Goal: Transaction & Acquisition: Purchase product/service

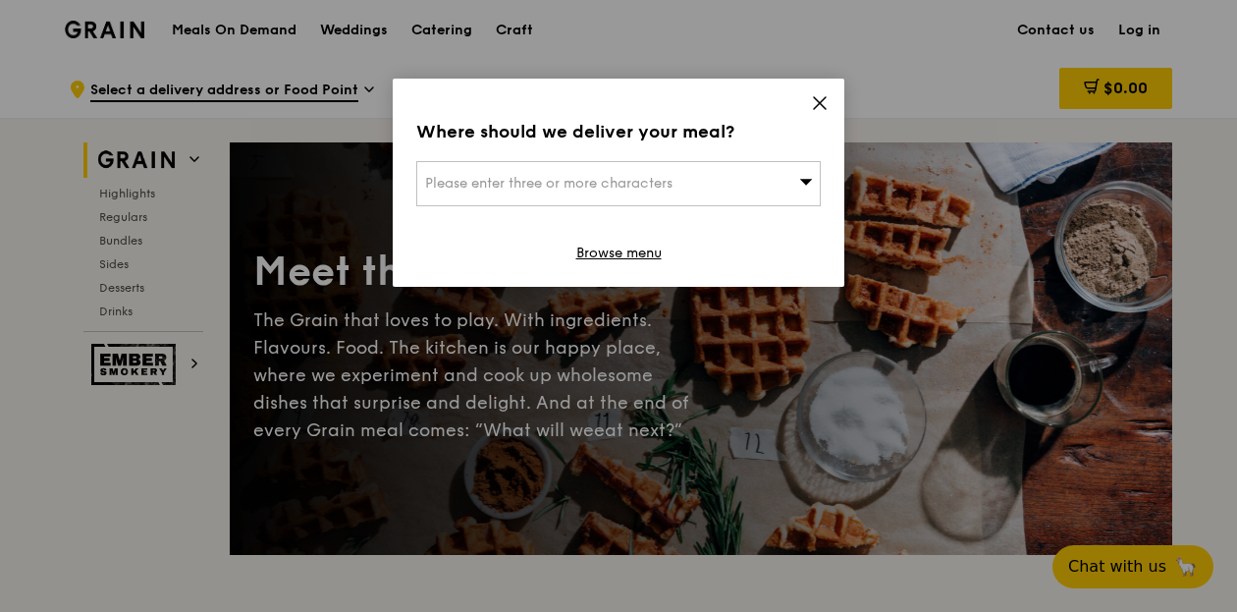
click at [763, 188] on div "Please enter three or more characters" at bounding box center [618, 183] width 405 height 45
click at [763, 188] on input "search" at bounding box center [618, 183] width 403 height 43
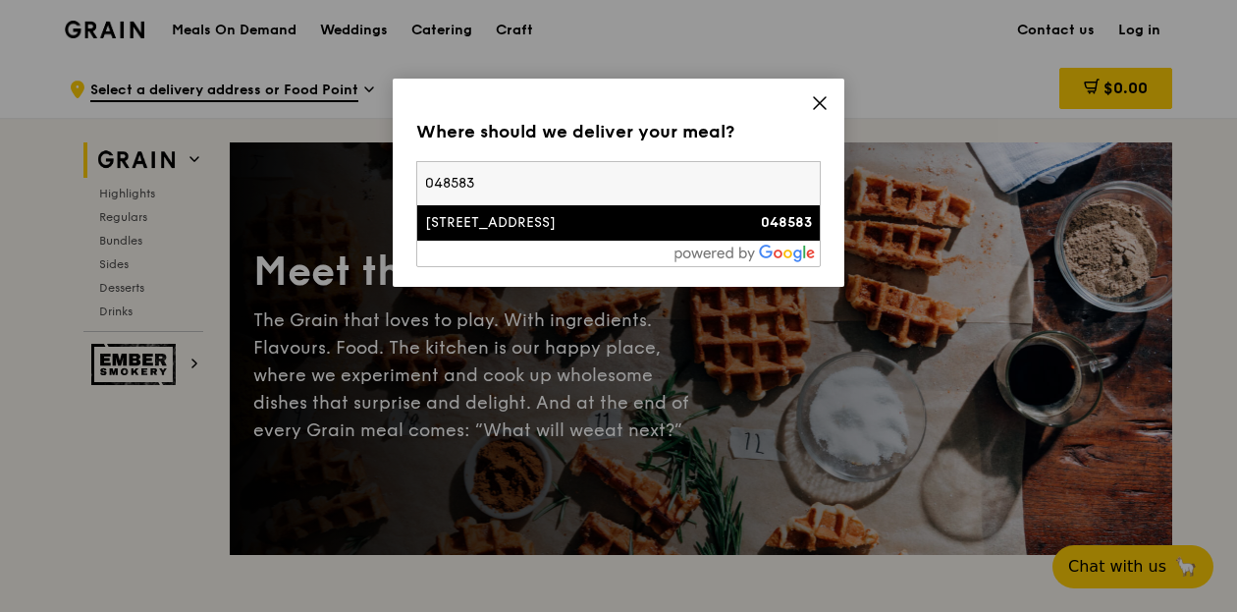
type input "048583"
click at [691, 224] on div "[STREET_ADDRESS]" at bounding box center [570, 223] width 291 height 20
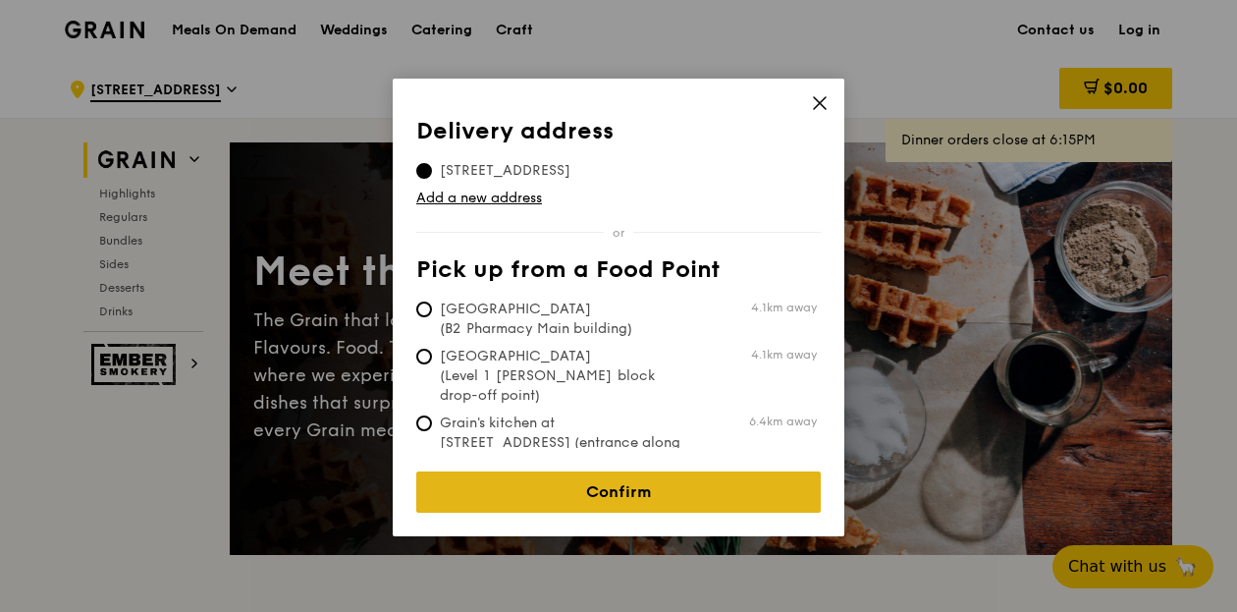
click at [658, 483] on link "Confirm" at bounding box center [618, 491] width 405 height 41
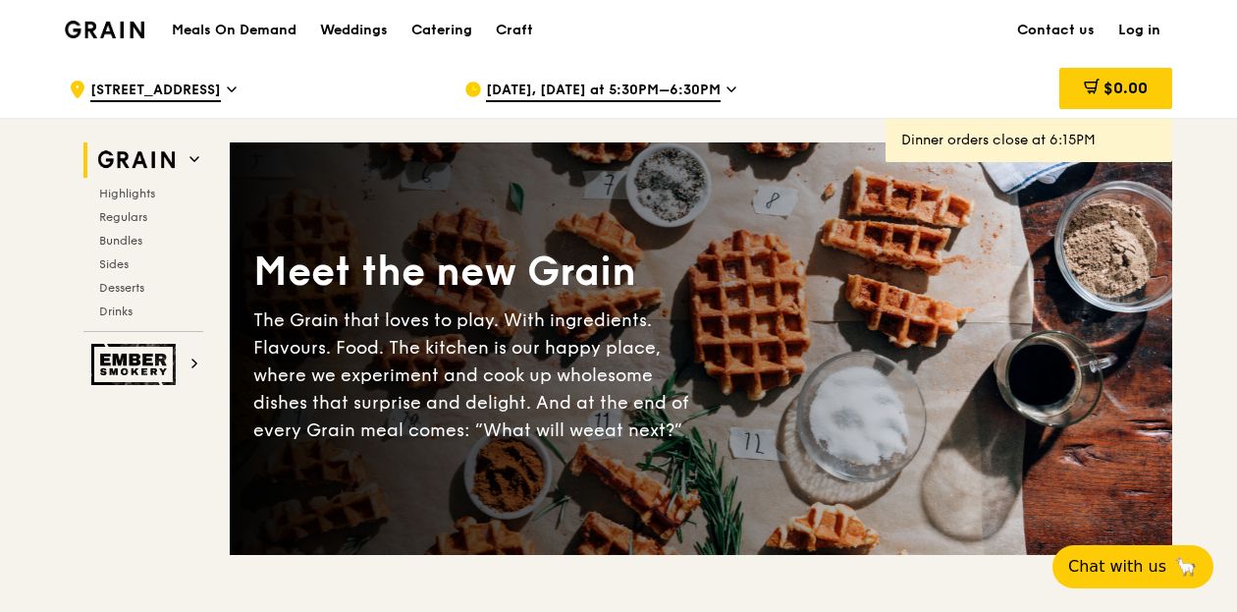
click at [661, 81] on span "[DATE], [DATE] at 5:30PM–6:30PM" at bounding box center [603, 92] width 235 height 22
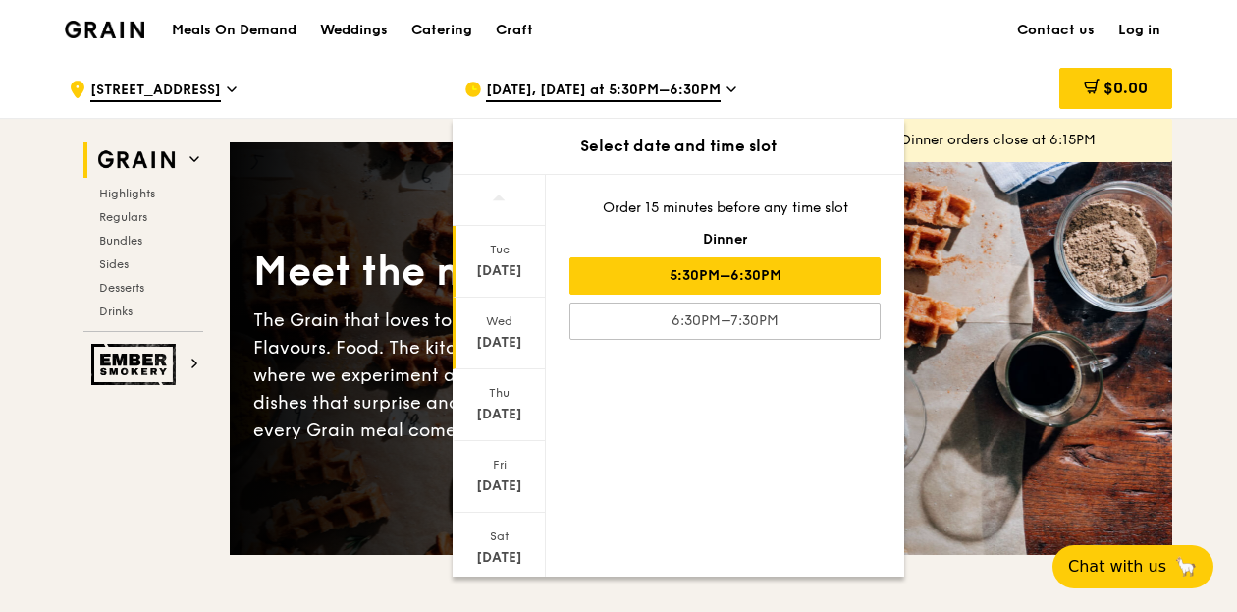
click at [483, 344] on div "[DATE]" at bounding box center [499, 343] width 87 height 20
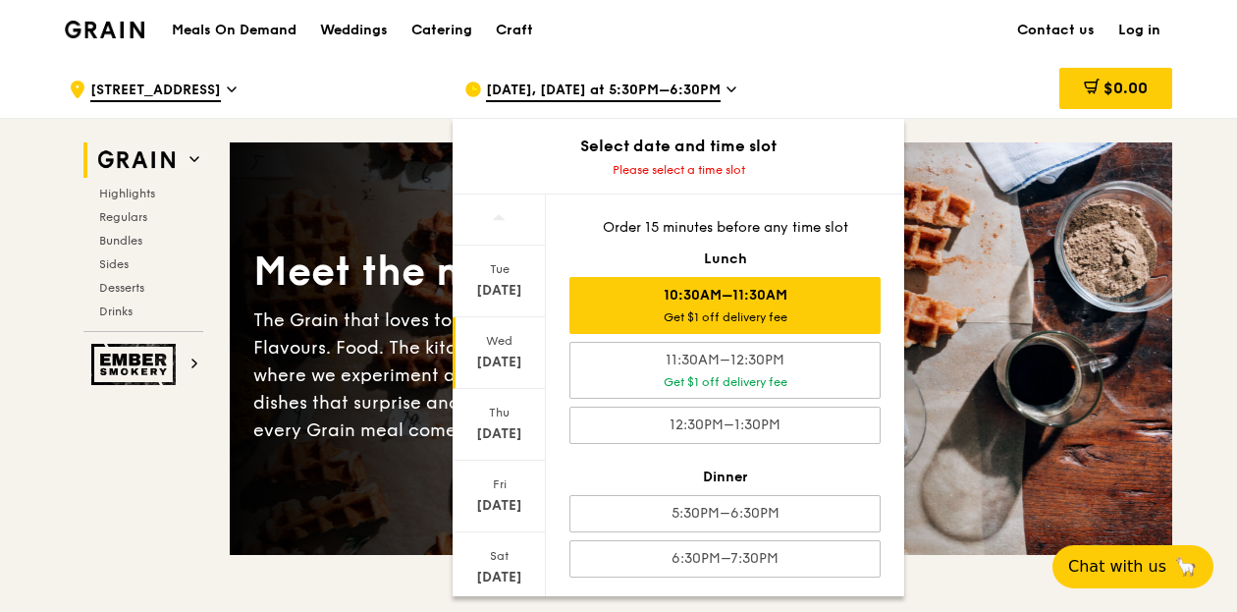
click at [796, 313] on div "Get $1 off delivery fee" at bounding box center [725, 317] width 294 height 16
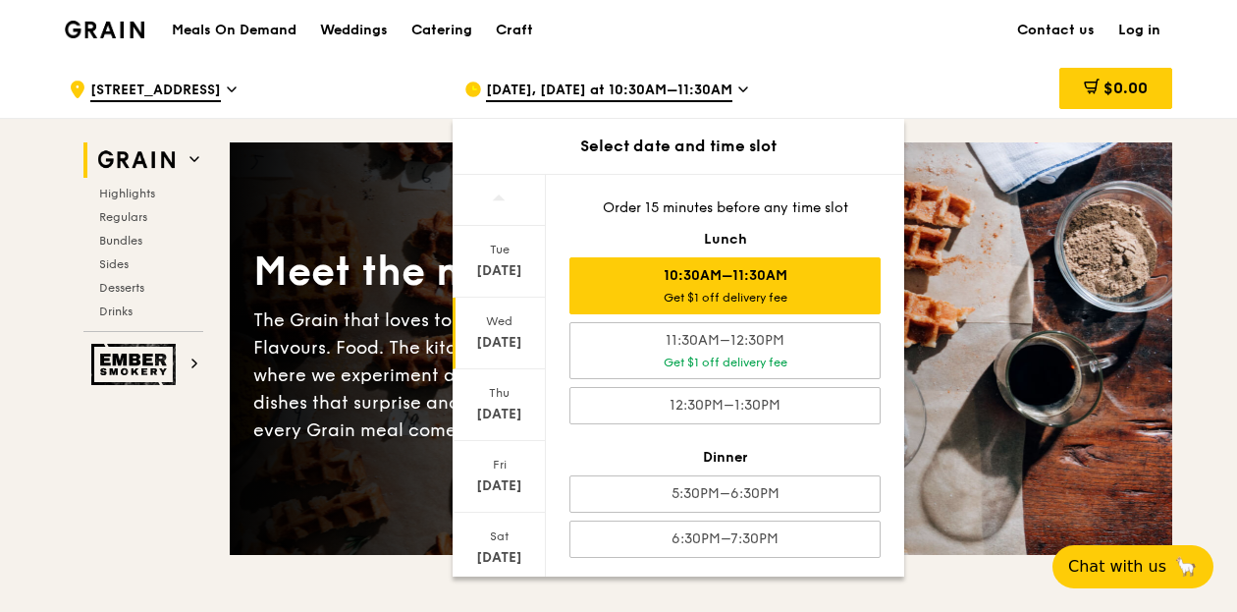
click at [889, 33] on div "Meals On Demand Weddings Catering Craft Contact us Log in" at bounding box center [619, 30] width 1108 height 60
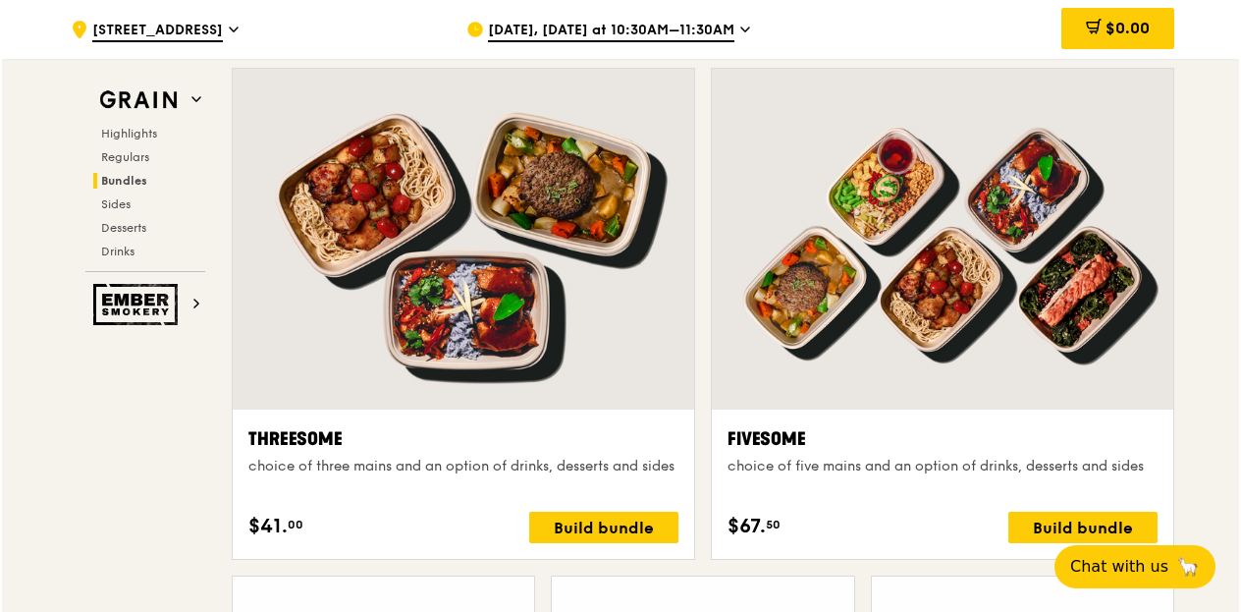
scroll to position [3536, 0]
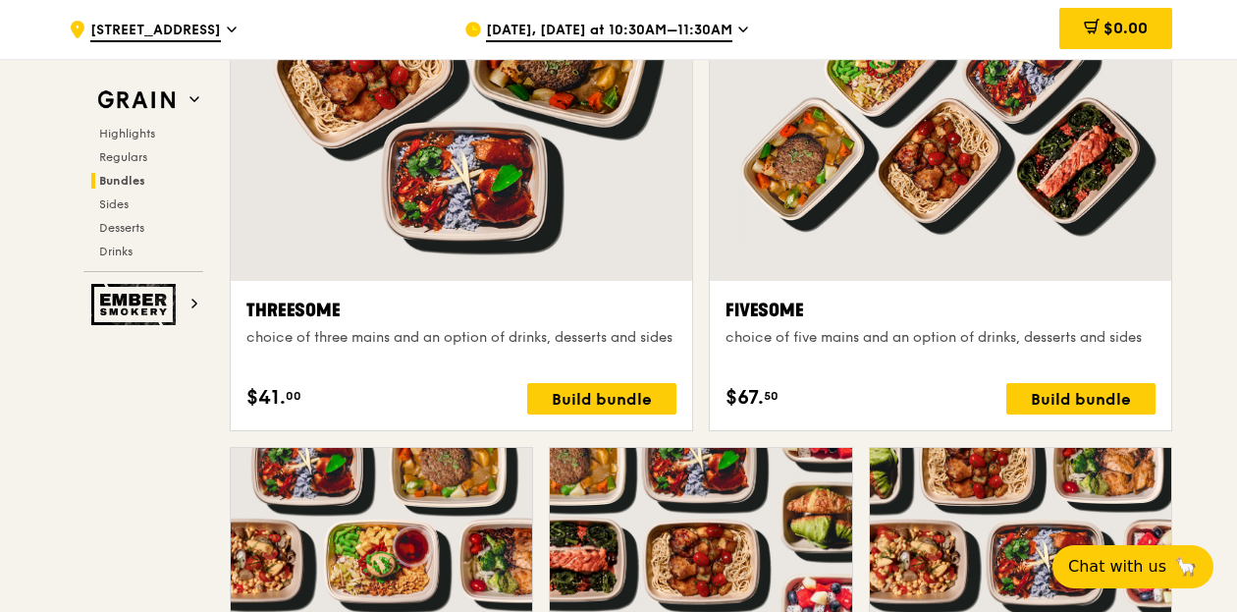
click at [967, 267] on div at bounding box center [941, 110] width 462 height 341
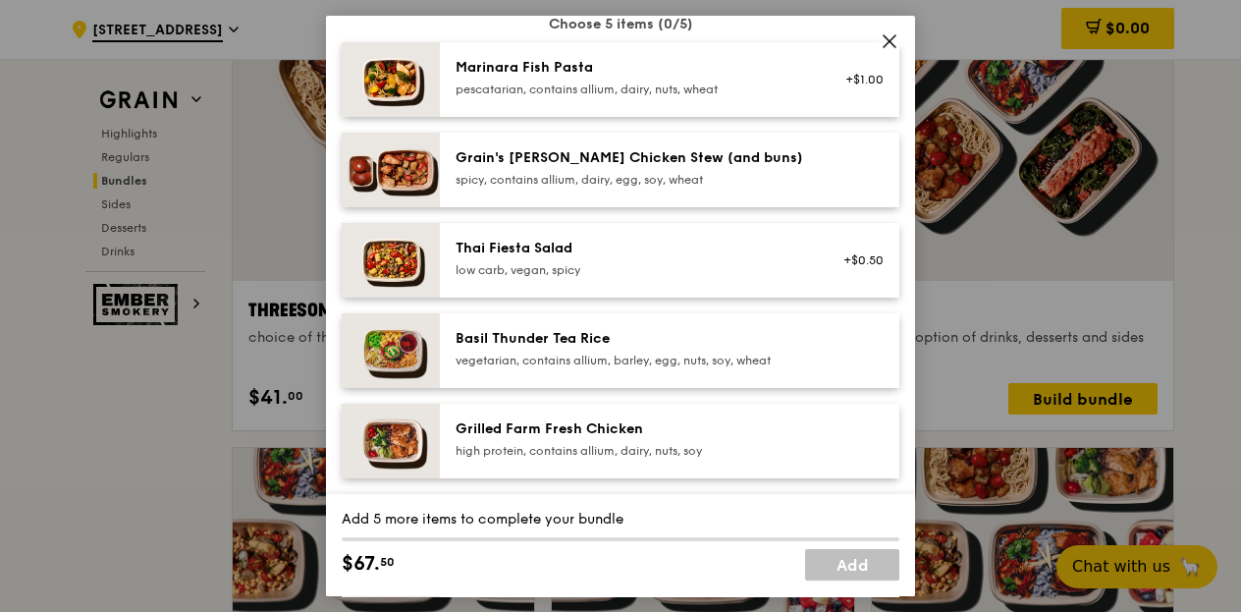
scroll to position [196, 0]
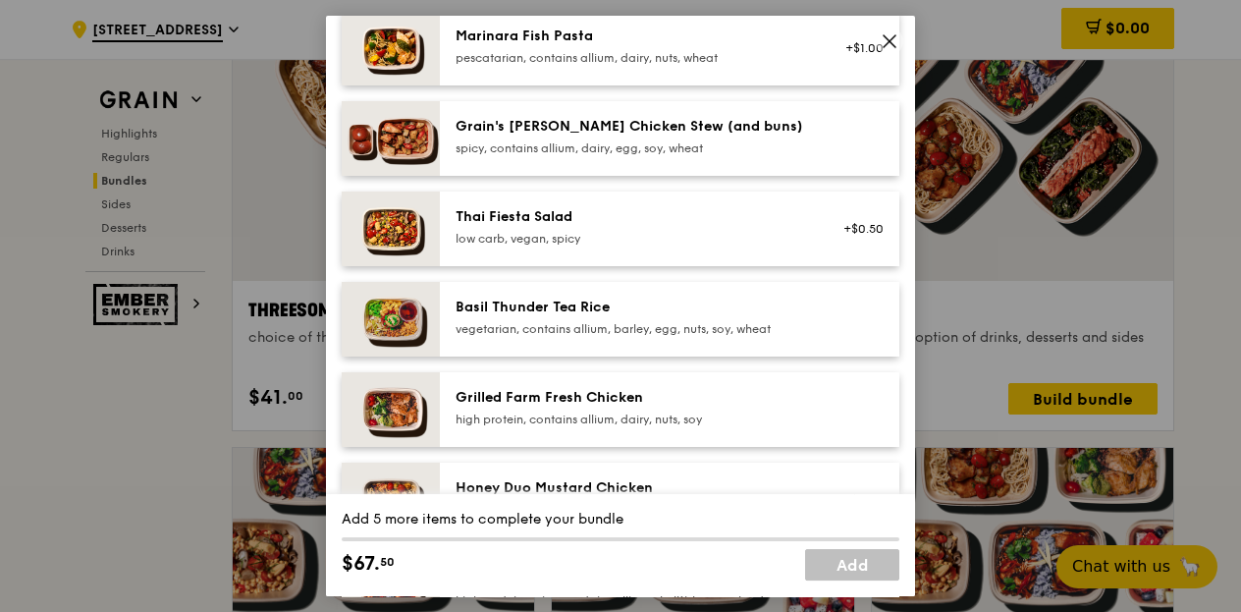
click at [681, 403] on div "Grilled Farm Fresh Chicken" at bounding box center [632, 398] width 353 height 20
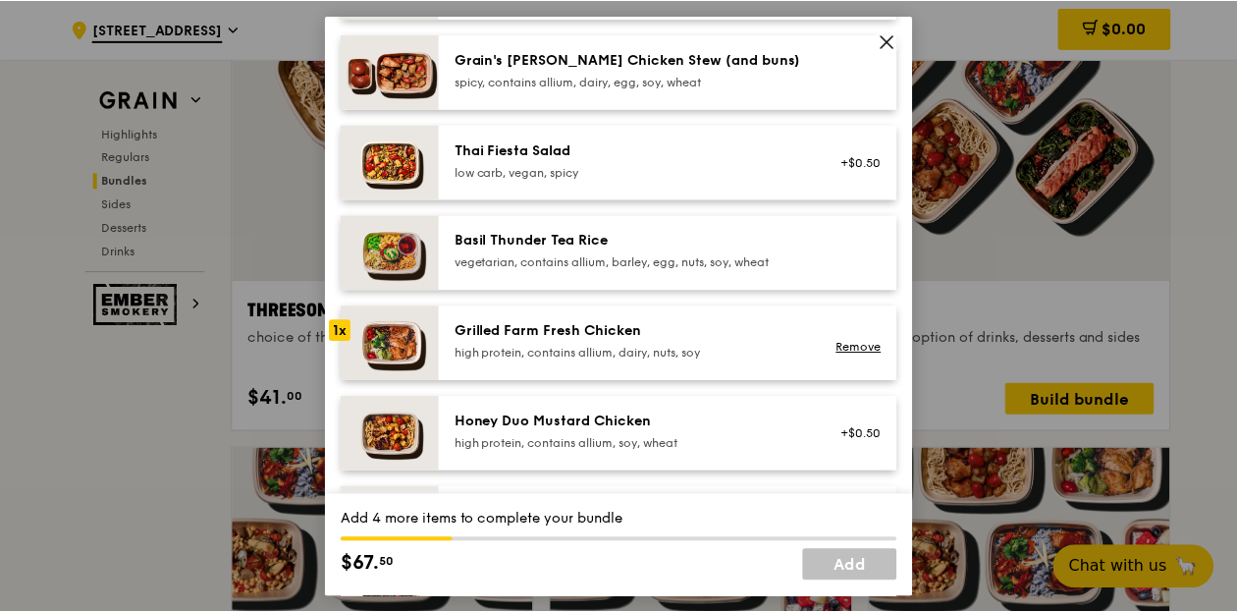
scroll to position [295, 0]
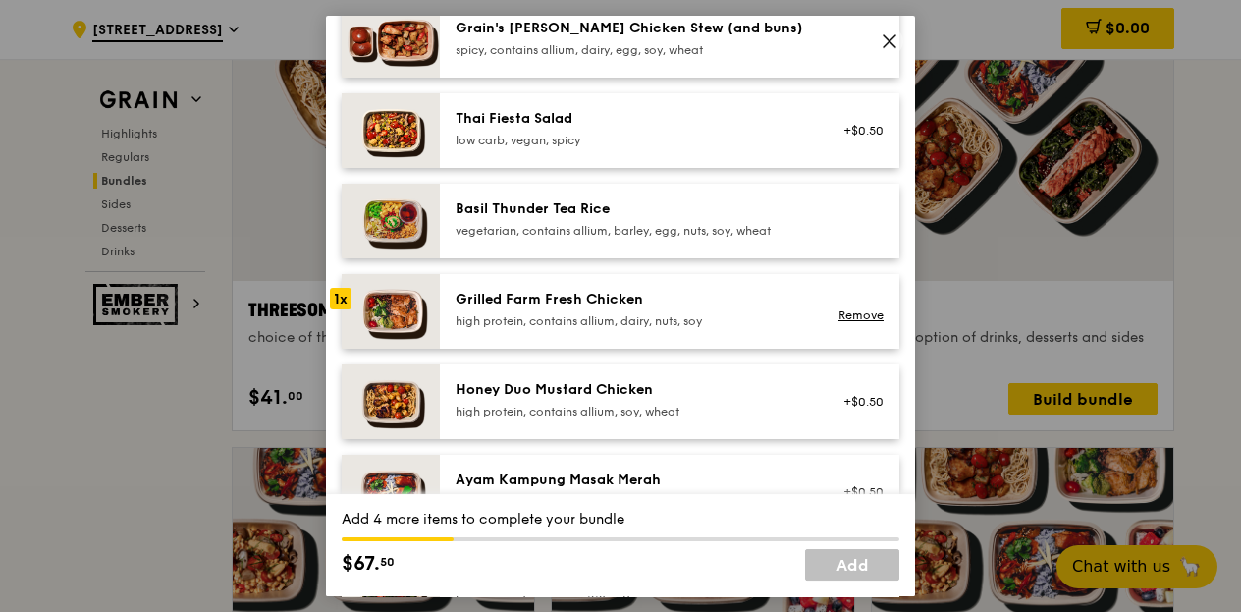
click at [579, 317] on div "high protein, contains allium, dairy, nuts, soy" at bounding box center [632, 321] width 353 height 16
click at [589, 305] on div "Grilled Farm Fresh Chicken" at bounding box center [632, 300] width 353 height 20
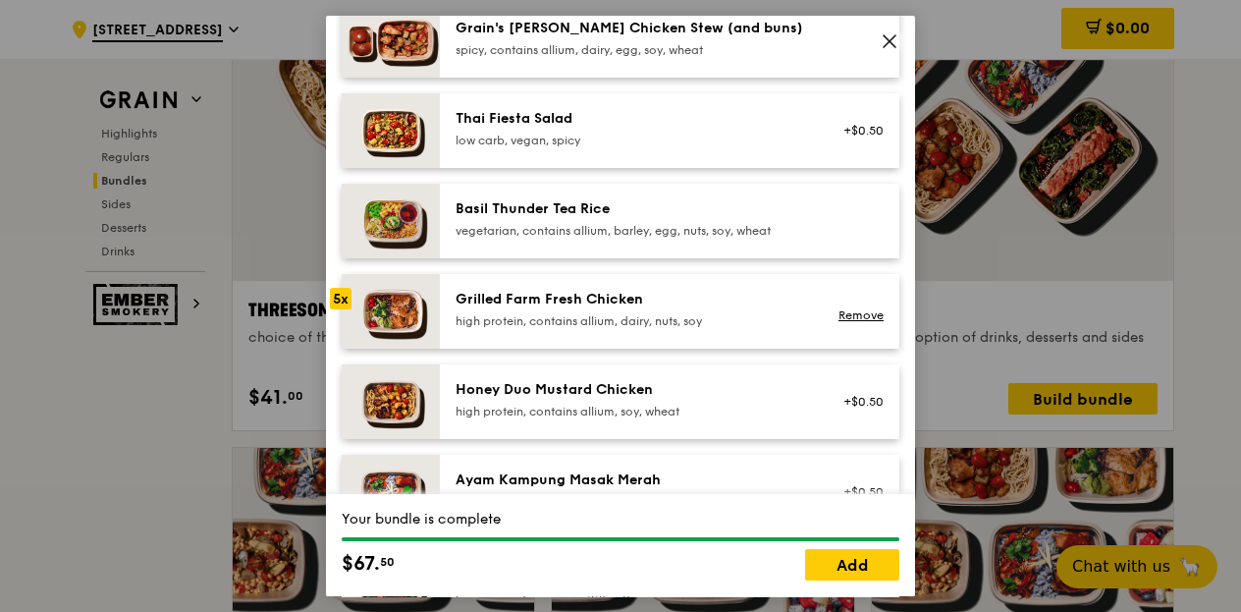
click at [892, 42] on icon at bounding box center [890, 41] width 12 height 12
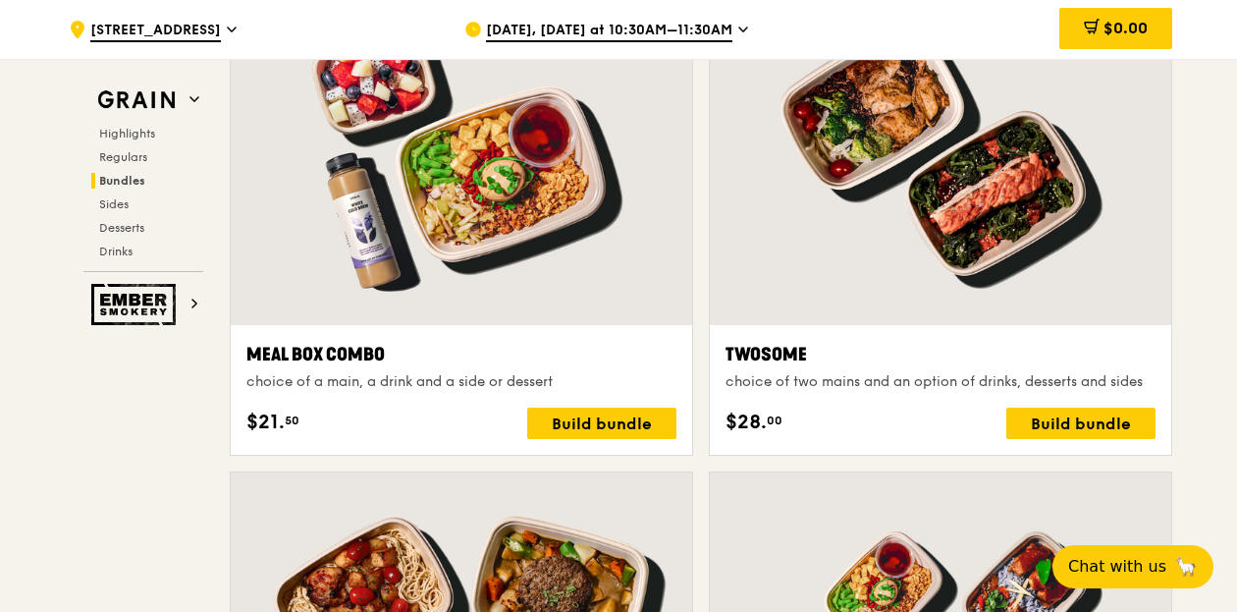
scroll to position [3143, 0]
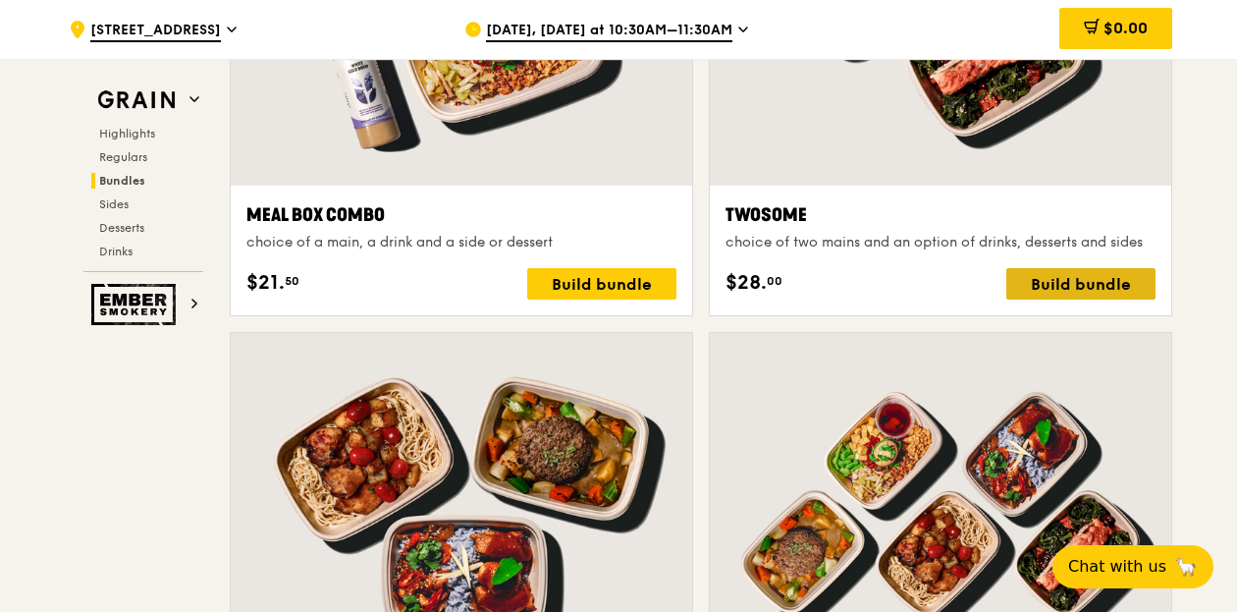
click at [1066, 286] on div "Build bundle" at bounding box center [1081, 283] width 149 height 31
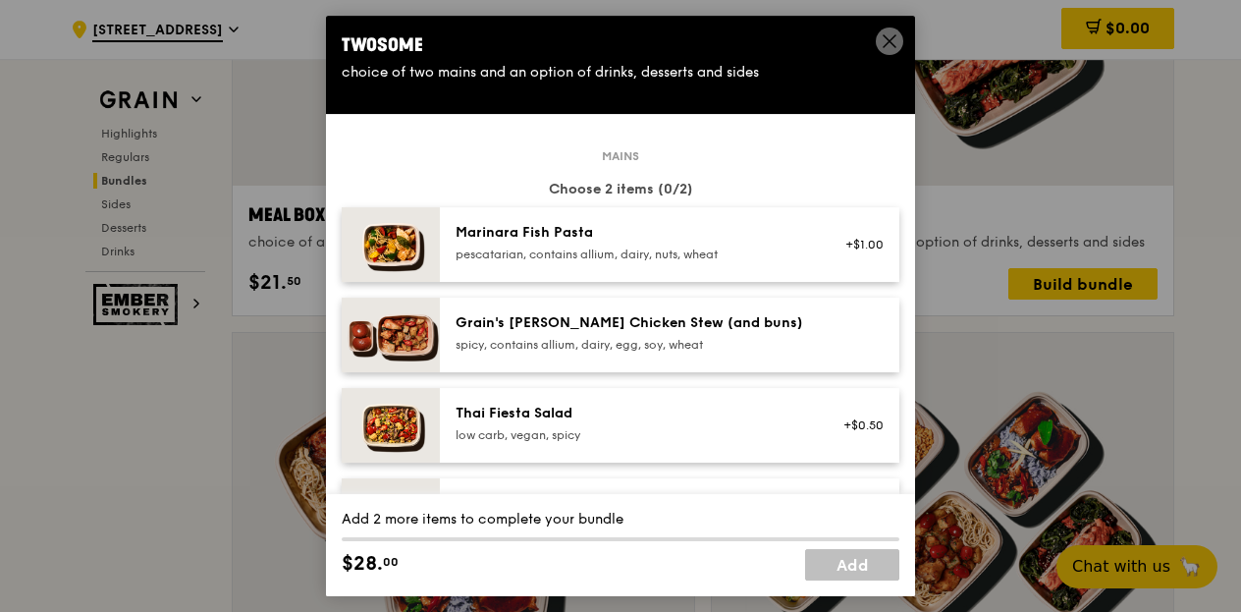
click at [887, 49] on span at bounding box center [890, 44] width 18 height 22
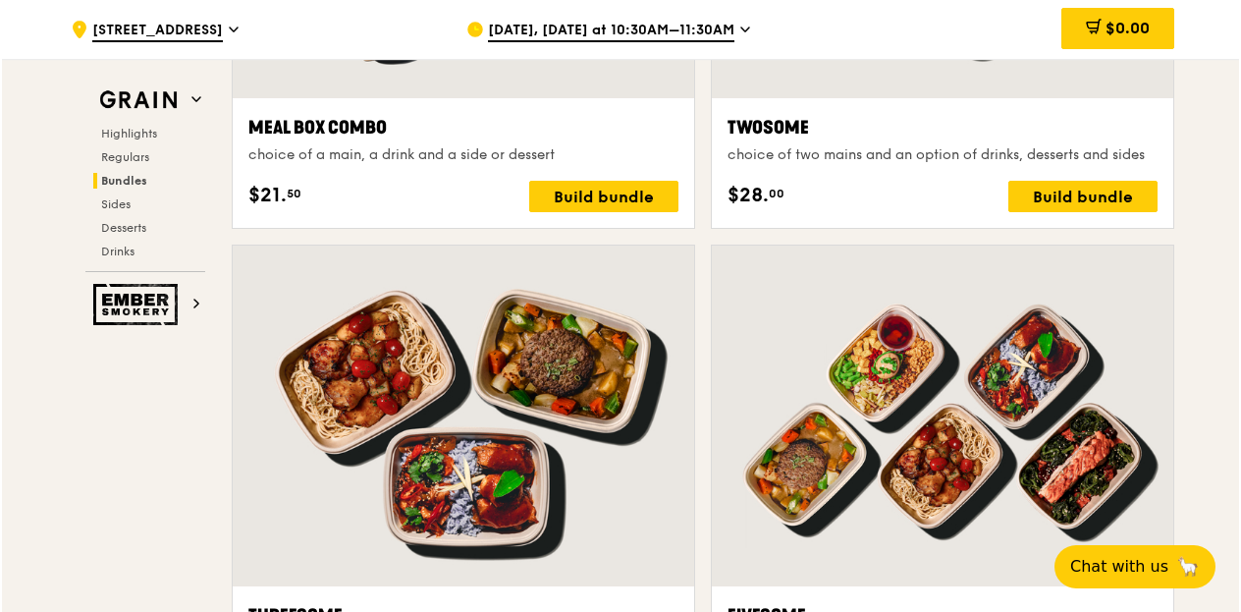
scroll to position [3437, 0]
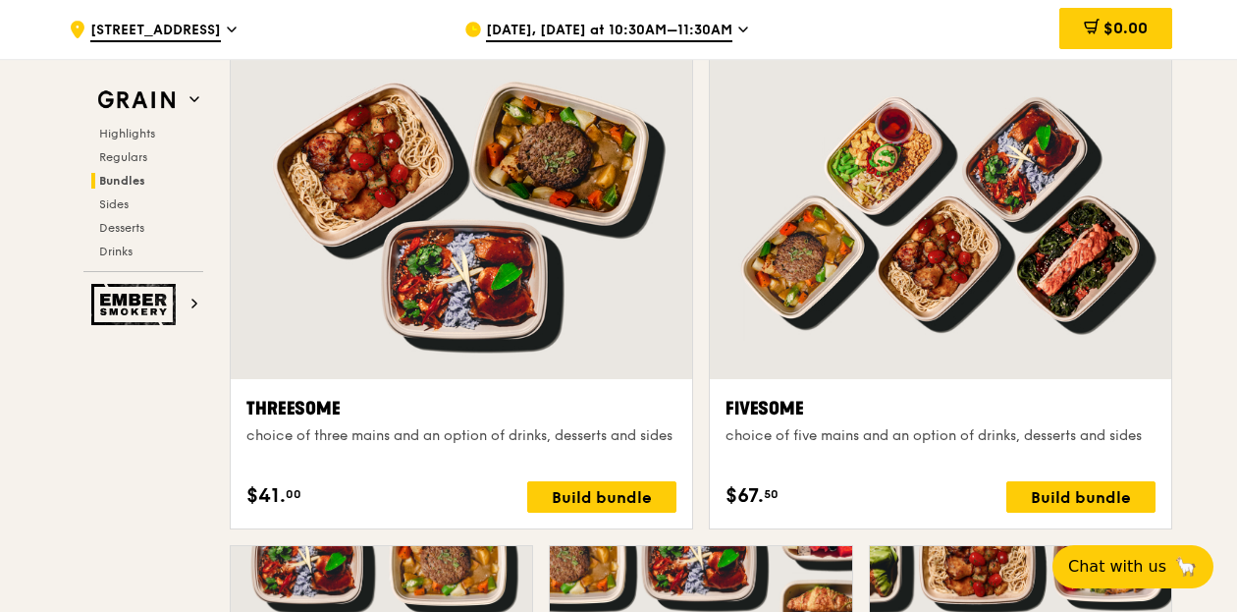
click at [780, 491] on div "$67. 50 Build bundle" at bounding box center [941, 496] width 430 height 31
click at [1038, 486] on div "Build bundle" at bounding box center [1081, 496] width 149 height 31
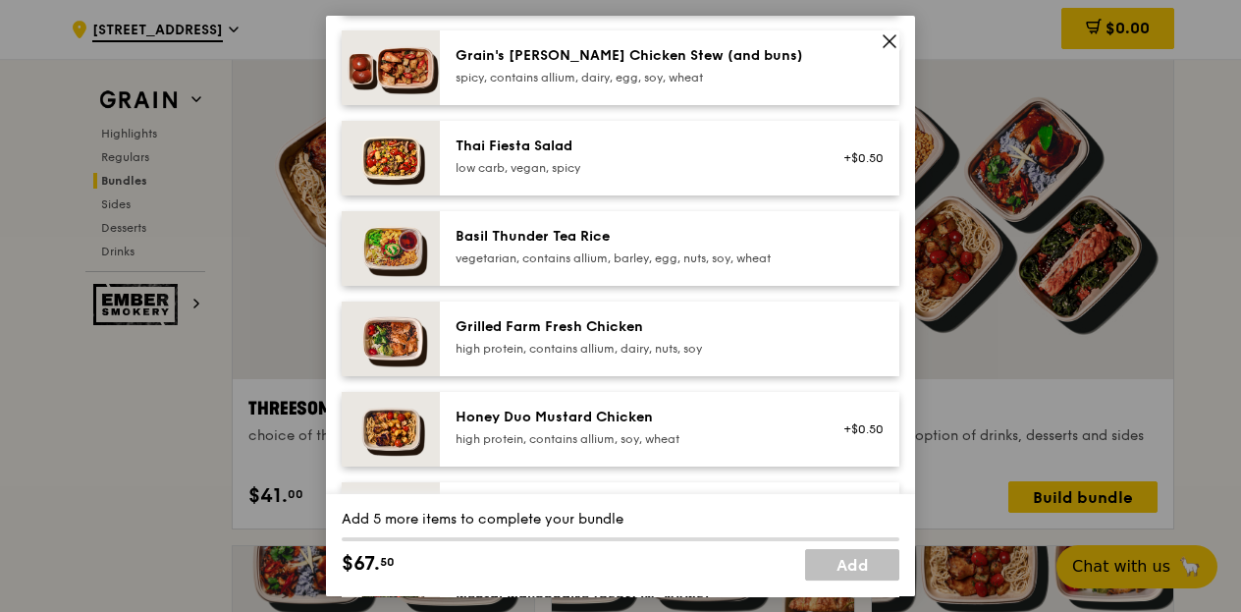
scroll to position [393, 0]
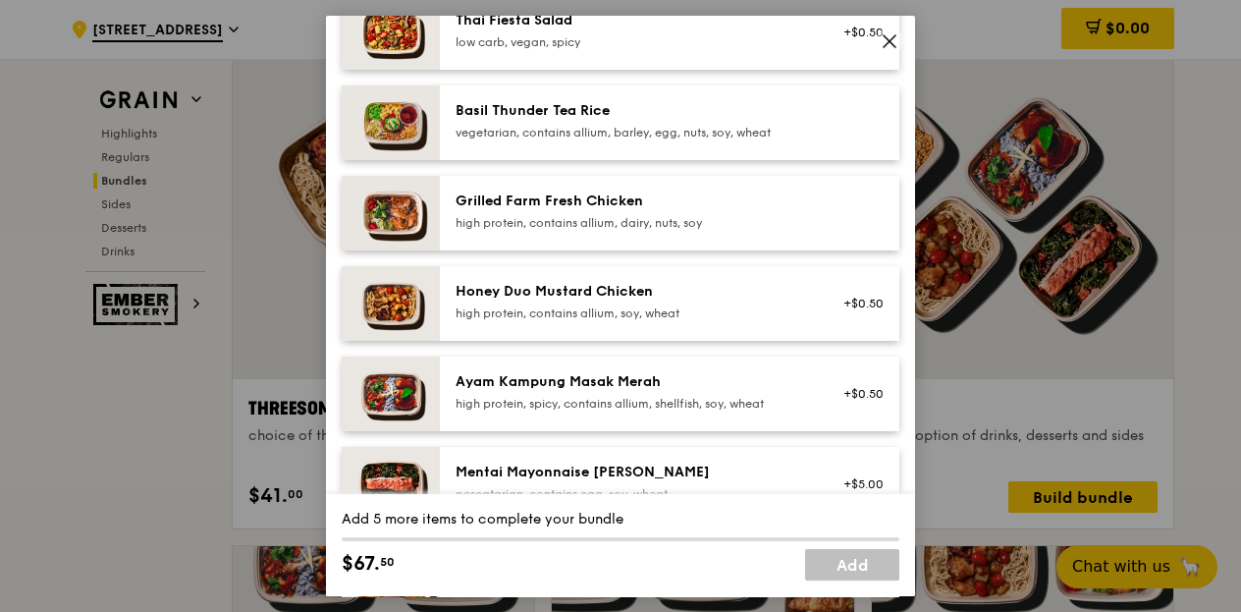
click at [570, 221] on div "high protein, contains allium, dairy, nuts, soy" at bounding box center [632, 223] width 353 height 16
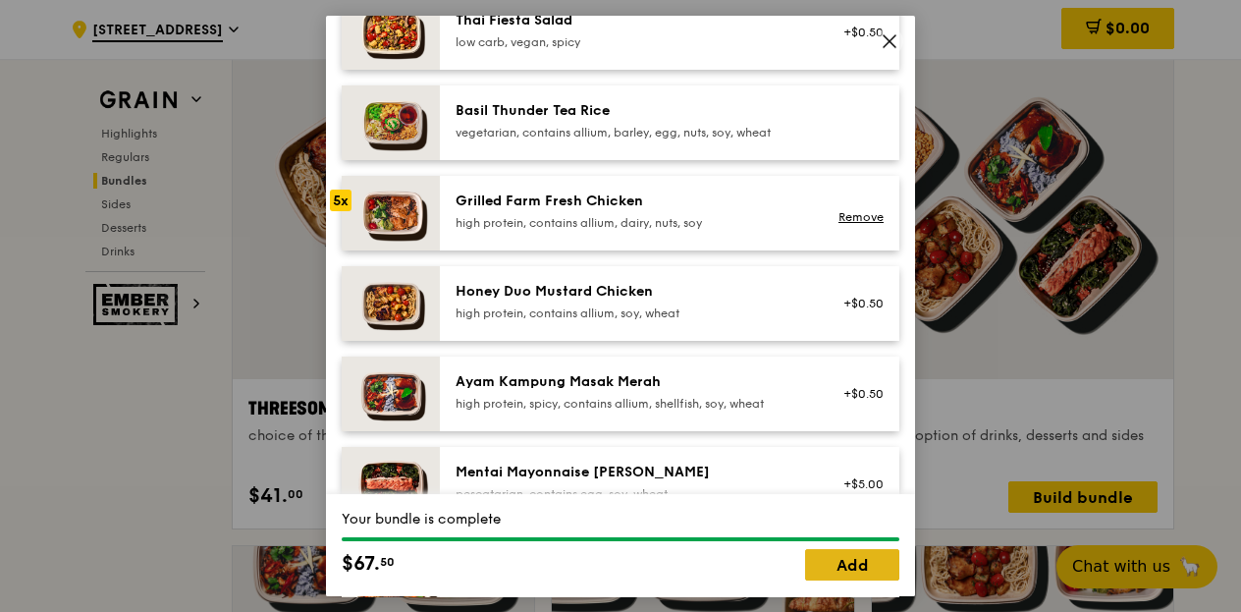
click at [824, 561] on link "Add" at bounding box center [852, 564] width 94 height 31
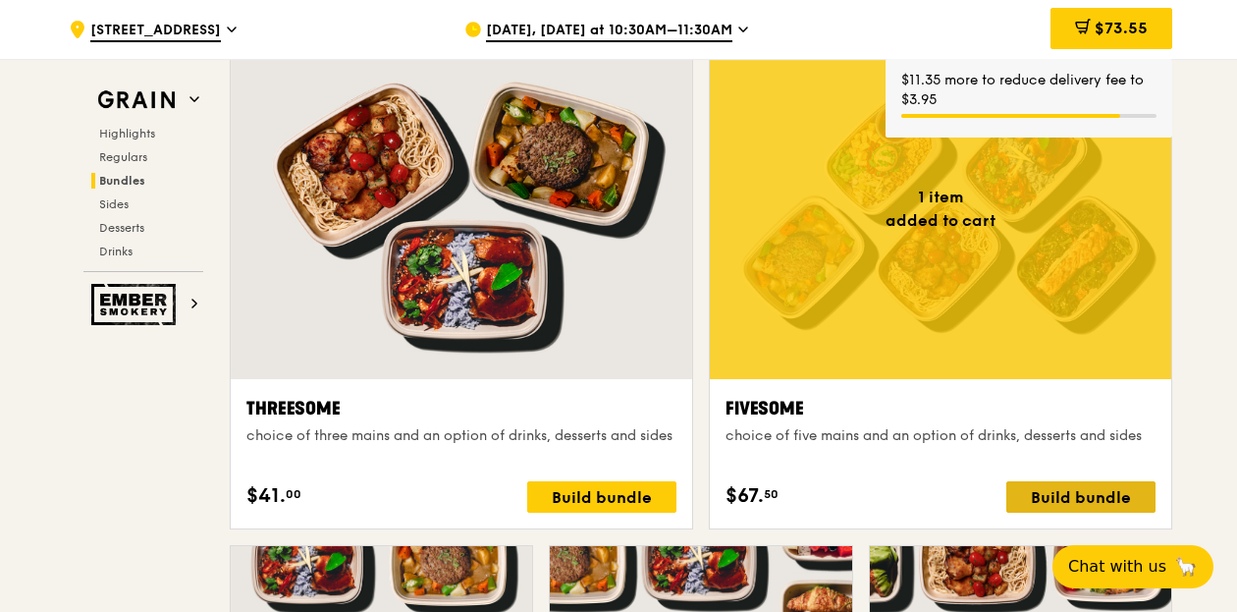
click at [1047, 487] on div "Build bundle" at bounding box center [1081, 496] width 149 height 31
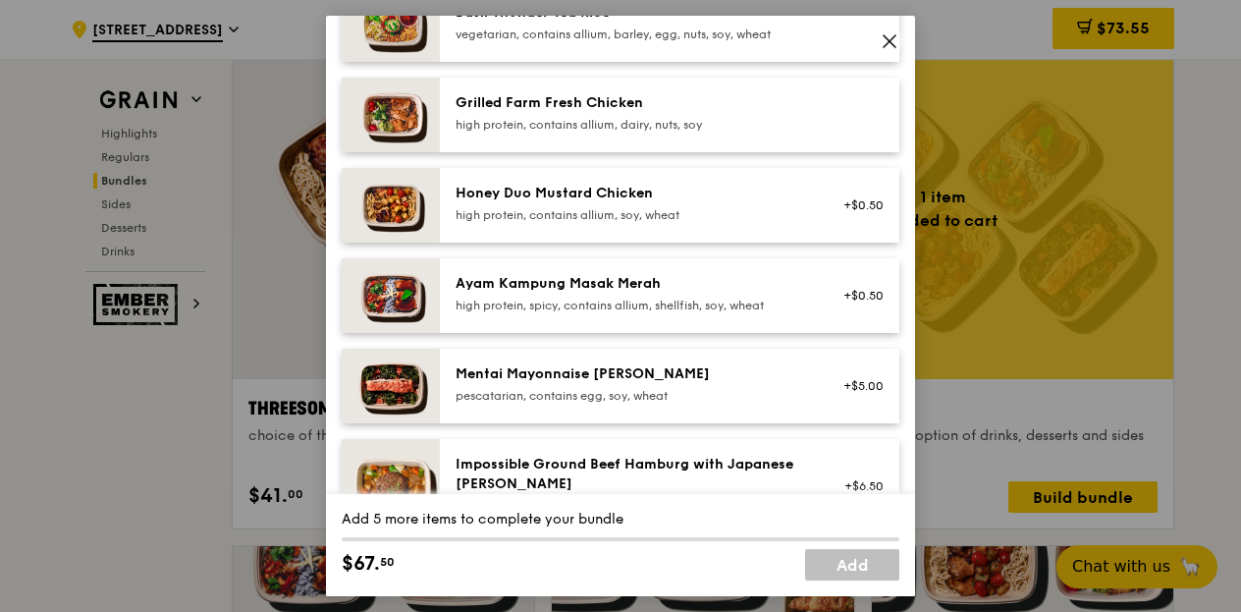
scroll to position [589, 0]
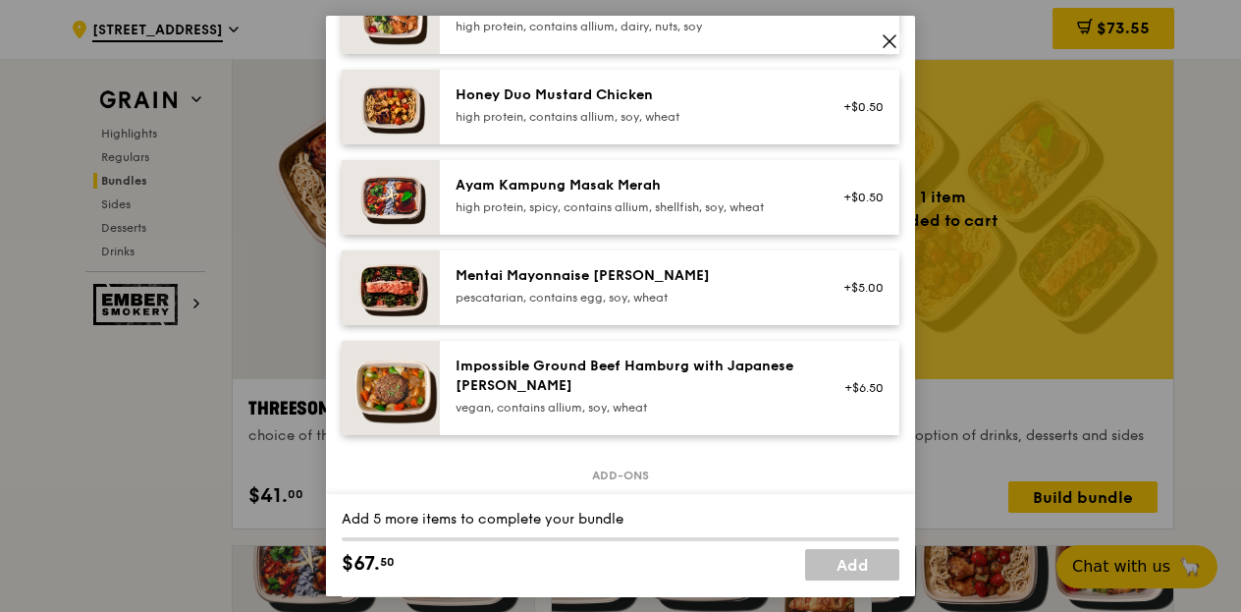
click at [624, 282] on div "Mentai Mayonnaise [PERSON_NAME]" at bounding box center [632, 276] width 353 height 20
click at [837, 288] on div "+$5.00 Remove" at bounding box center [858, 287] width 76 height 43
click at [846, 294] on link "Remove" at bounding box center [861, 298] width 45 height 14
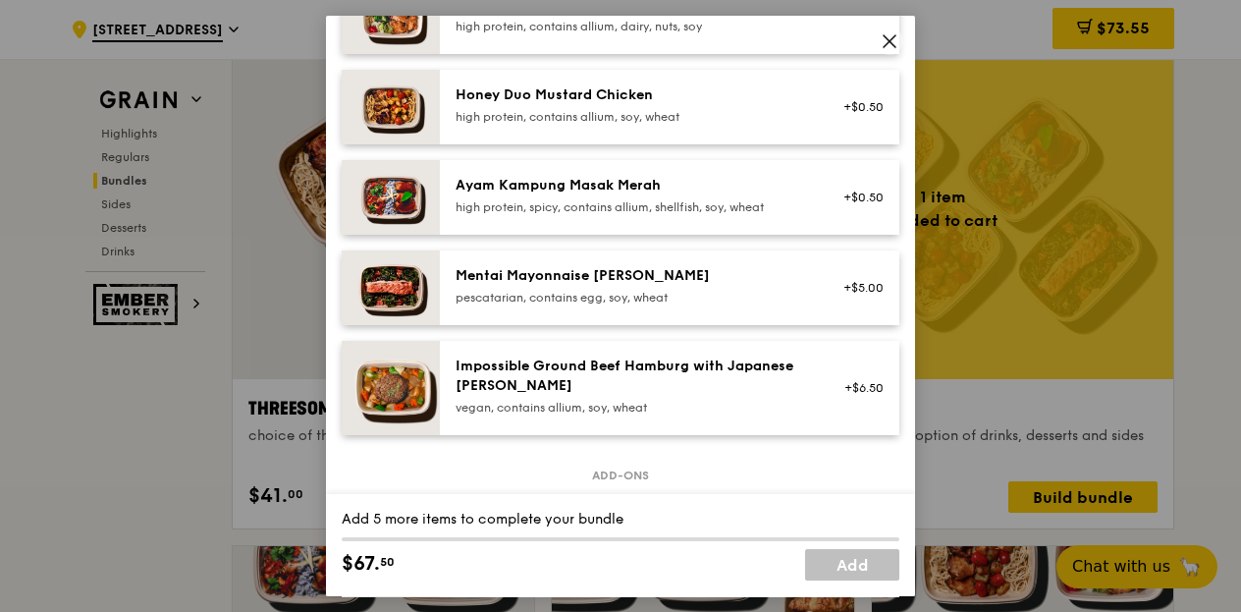
click at [846, 294] on div "+$5.00" at bounding box center [858, 288] width 52 height 16
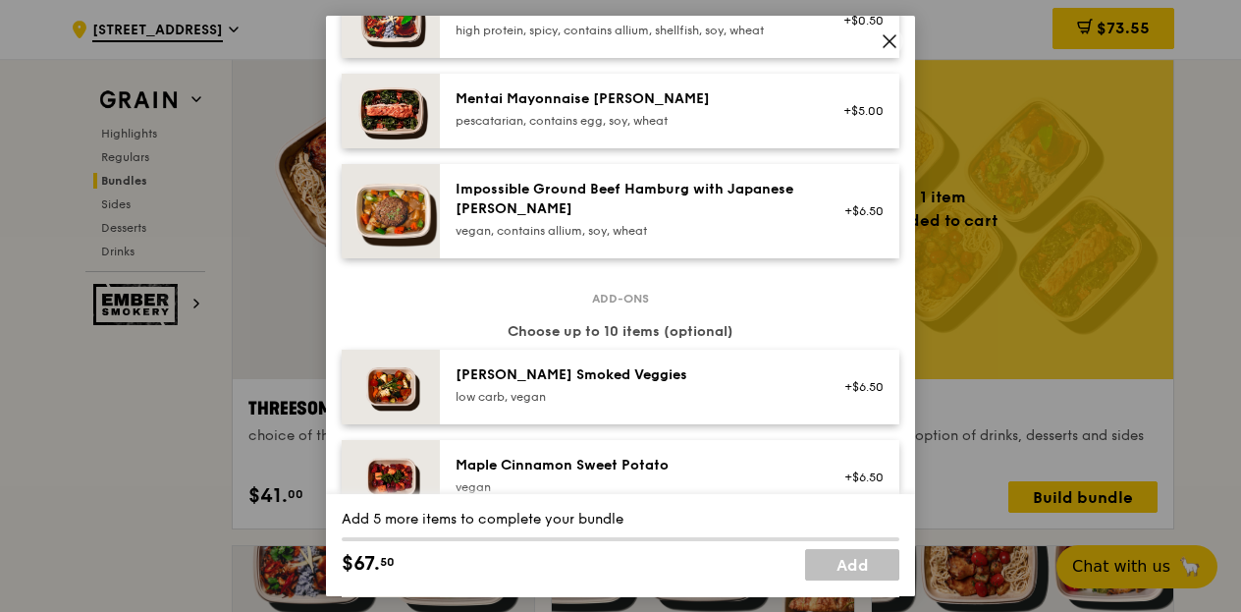
scroll to position [373, 0]
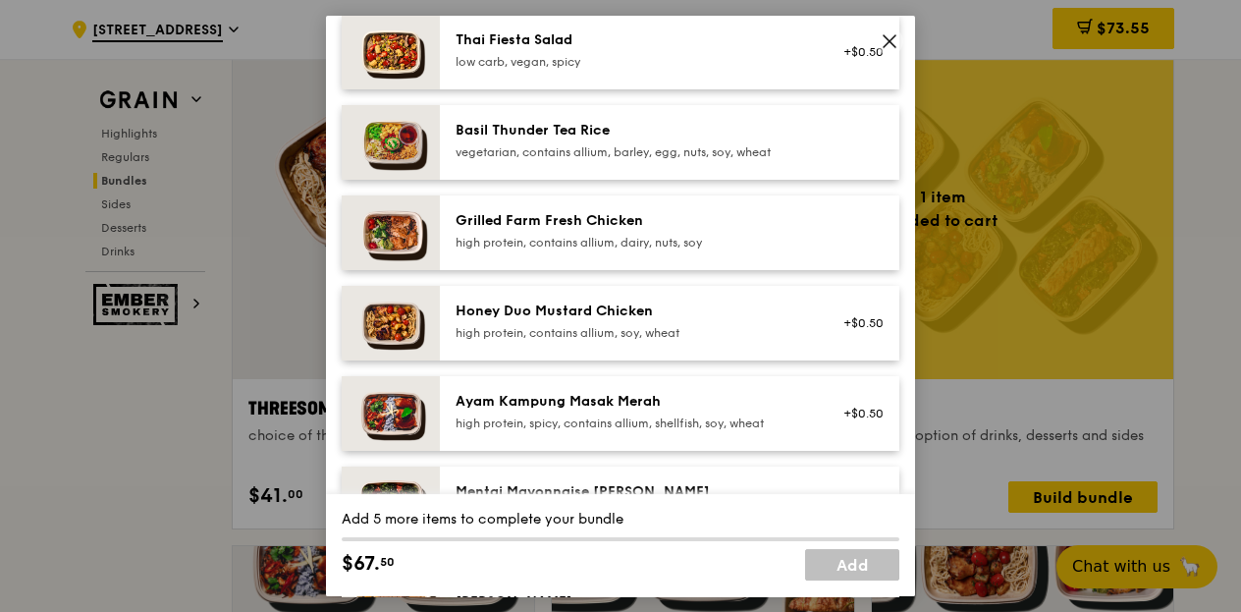
click at [659, 325] on div "high protein, contains allium, soy, wheat" at bounding box center [632, 333] width 353 height 16
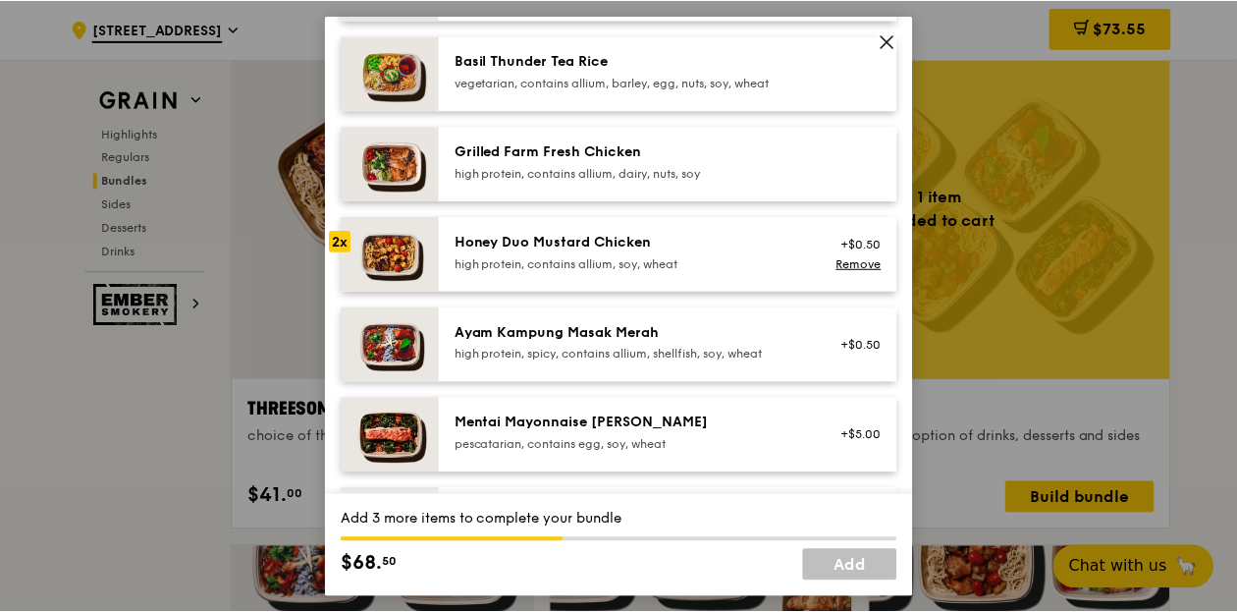
scroll to position [471, 0]
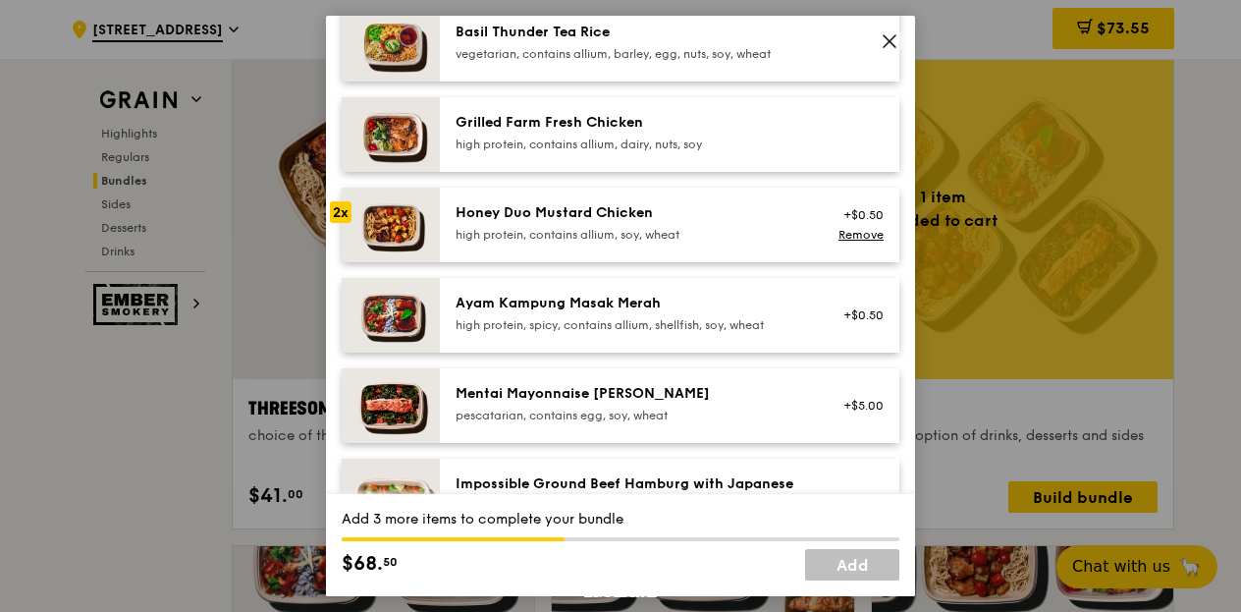
click at [712, 411] on div "pescatarian, contains egg, soy, wheat" at bounding box center [632, 416] width 353 height 16
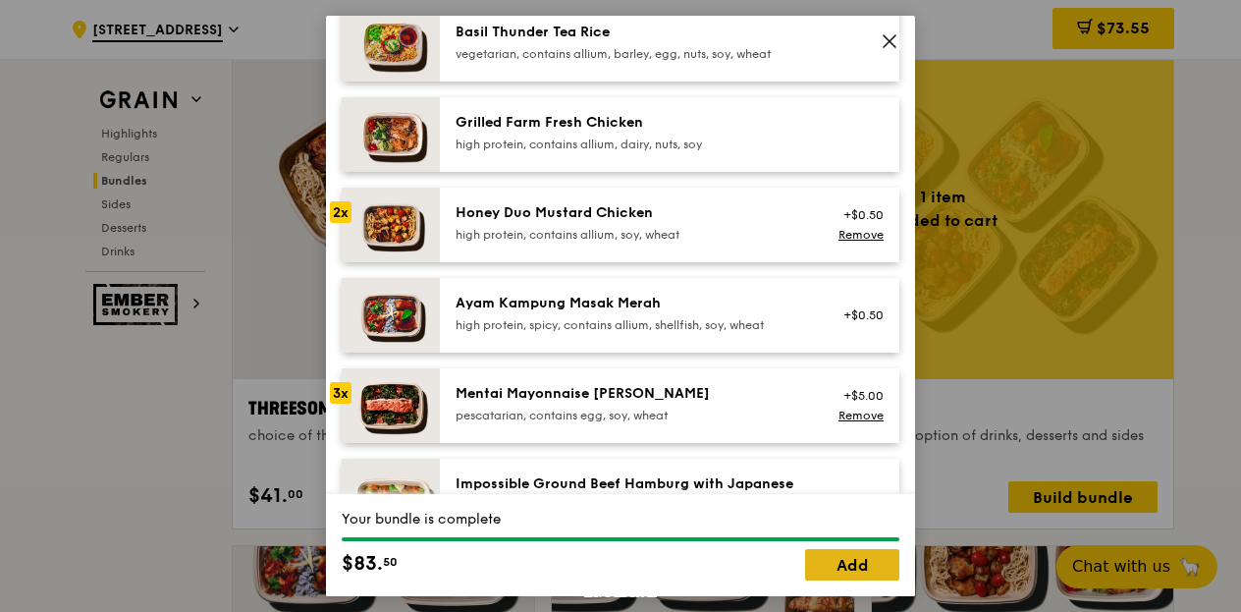
click at [852, 555] on link "Add" at bounding box center [852, 564] width 94 height 31
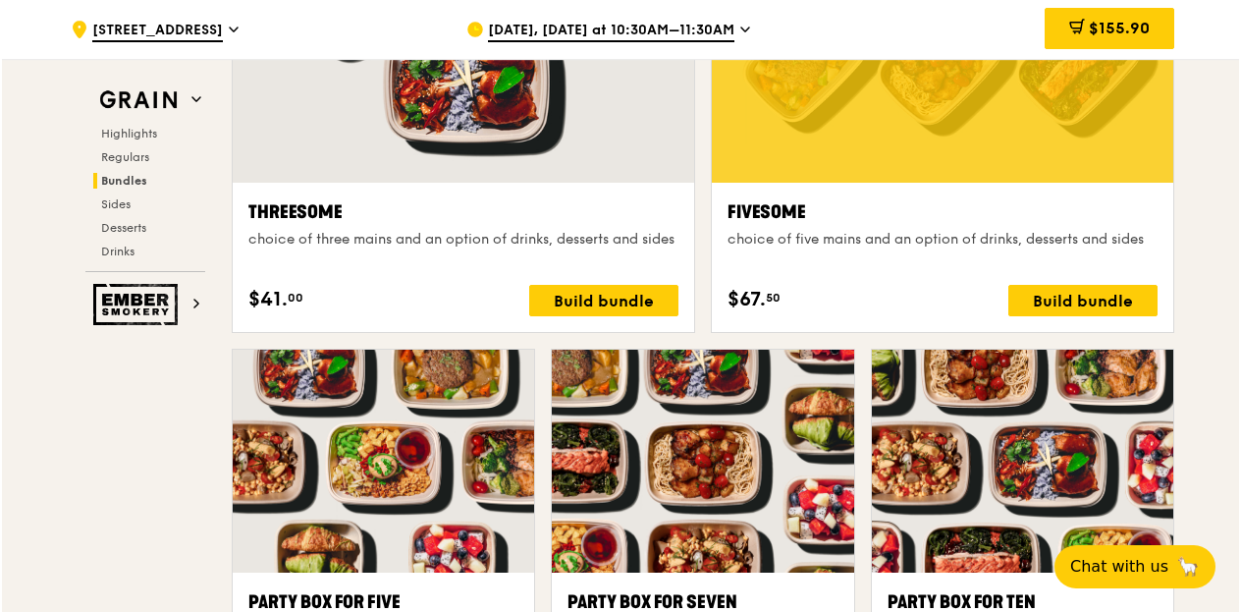
scroll to position [3830, 0]
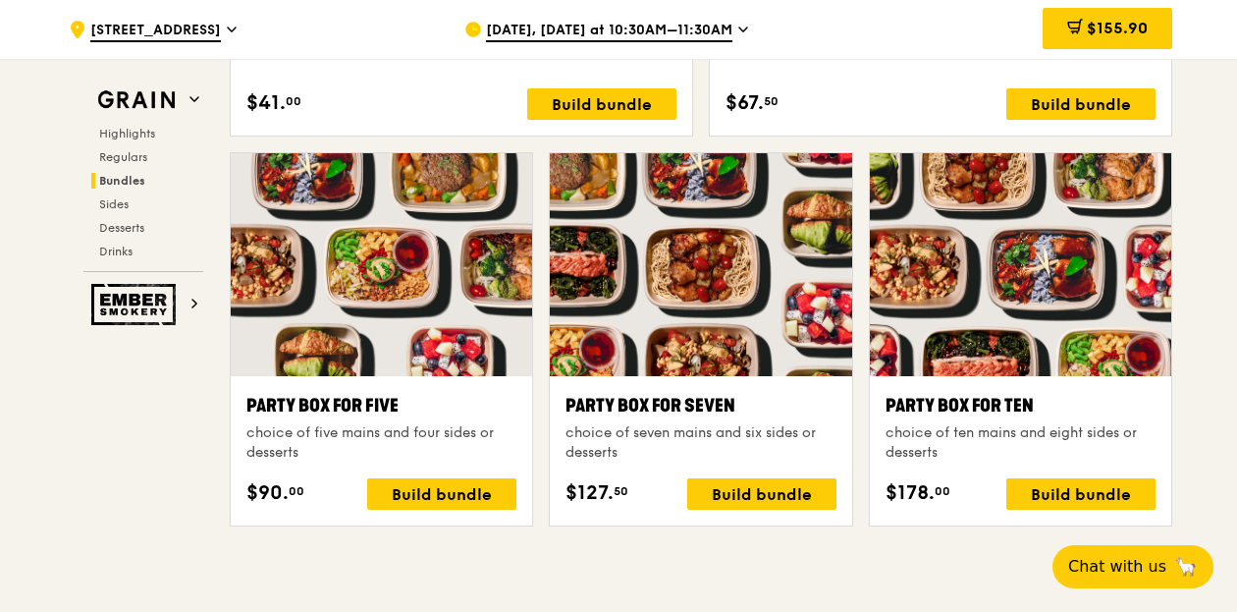
click at [756, 313] on div at bounding box center [701, 264] width 302 height 223
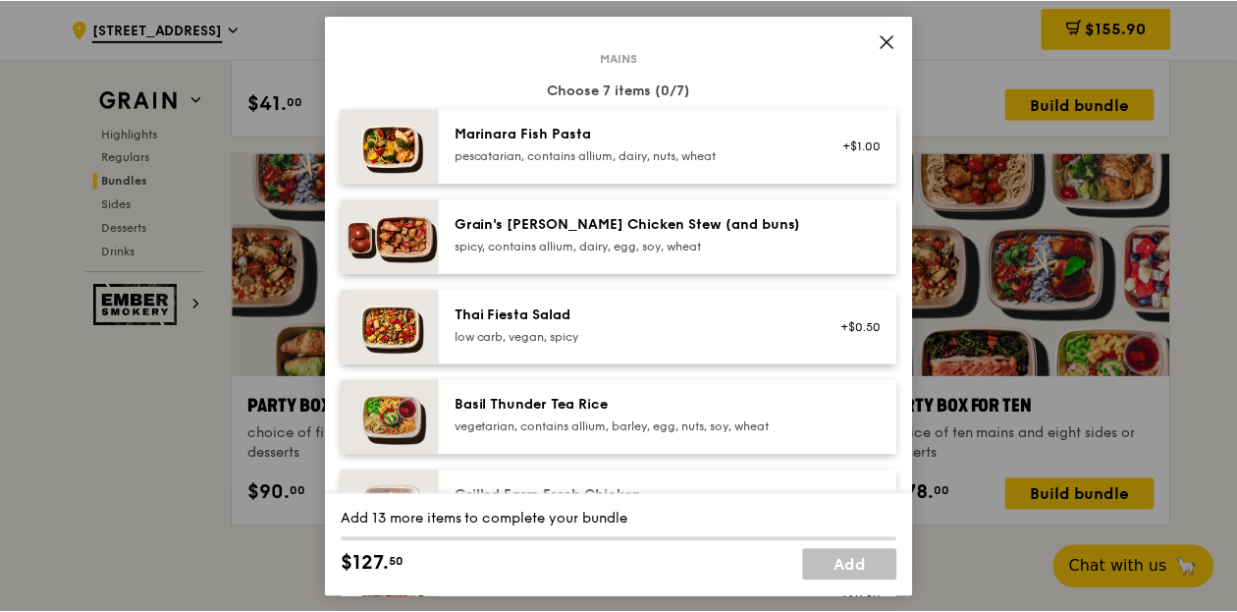
scroll to position [0, 0]
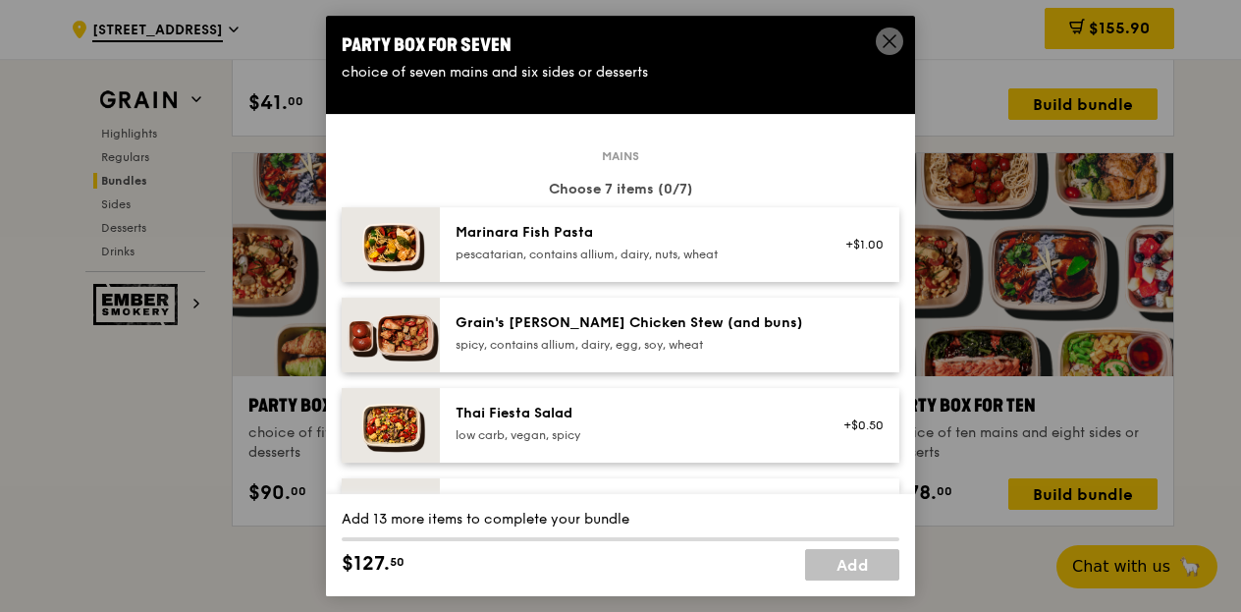
click at [892, 34] on icon at bounding box center [890, 41] width 18 height 18
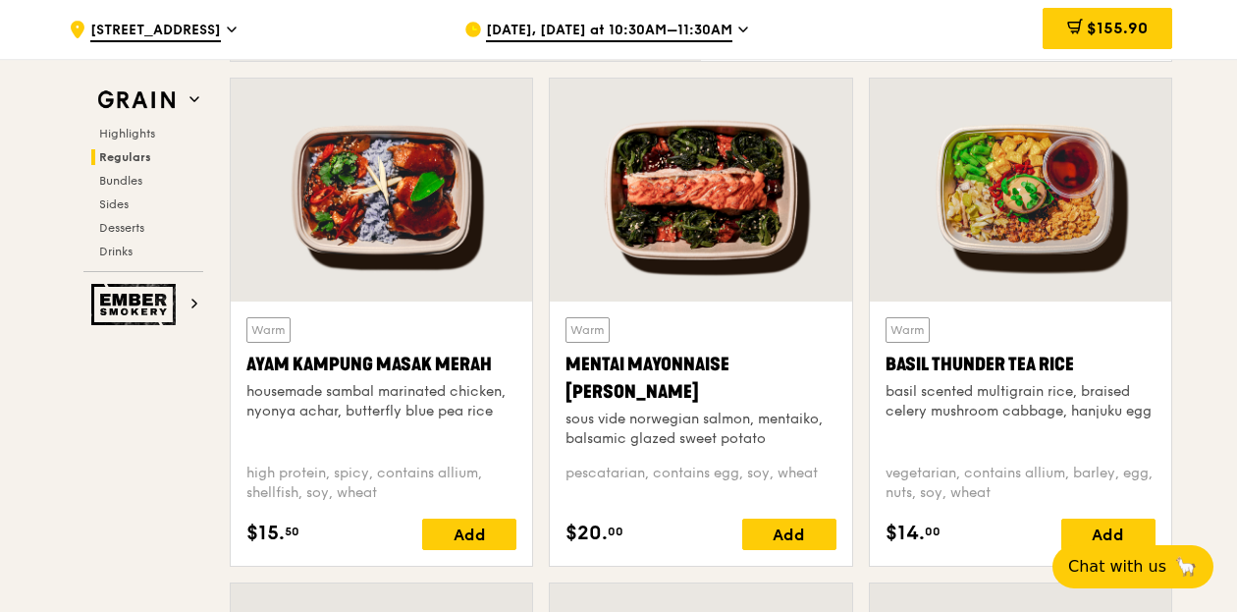
scroll to position [1768, 0]
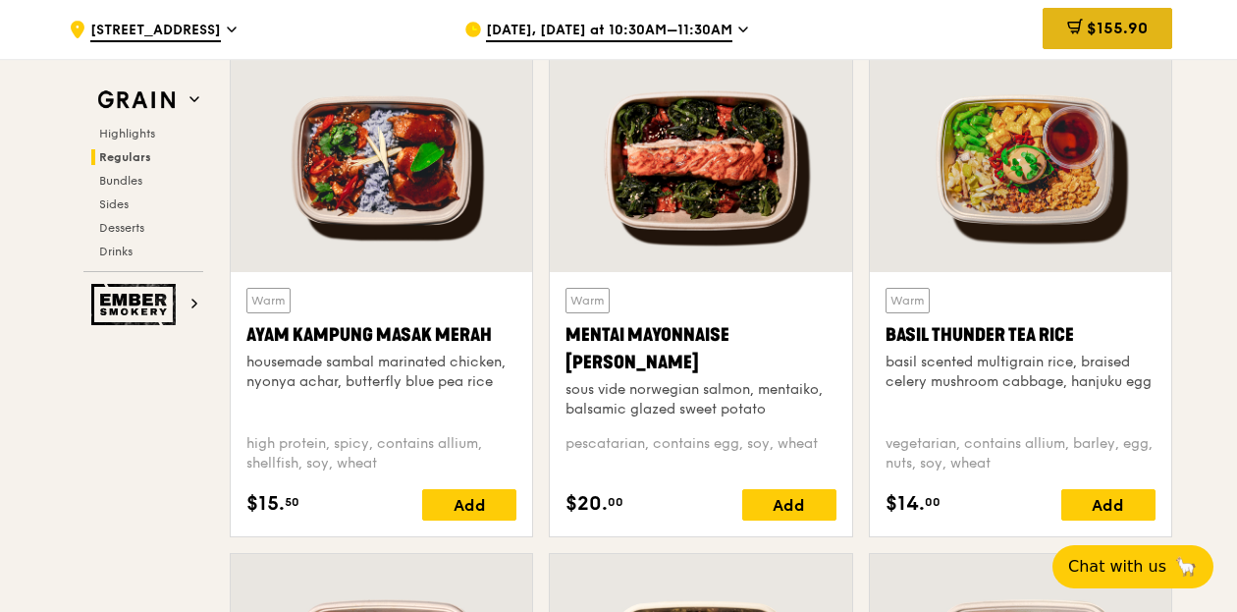
click at [1070, 20] on icon at bounding box center [1076, 27] width 16 height 16
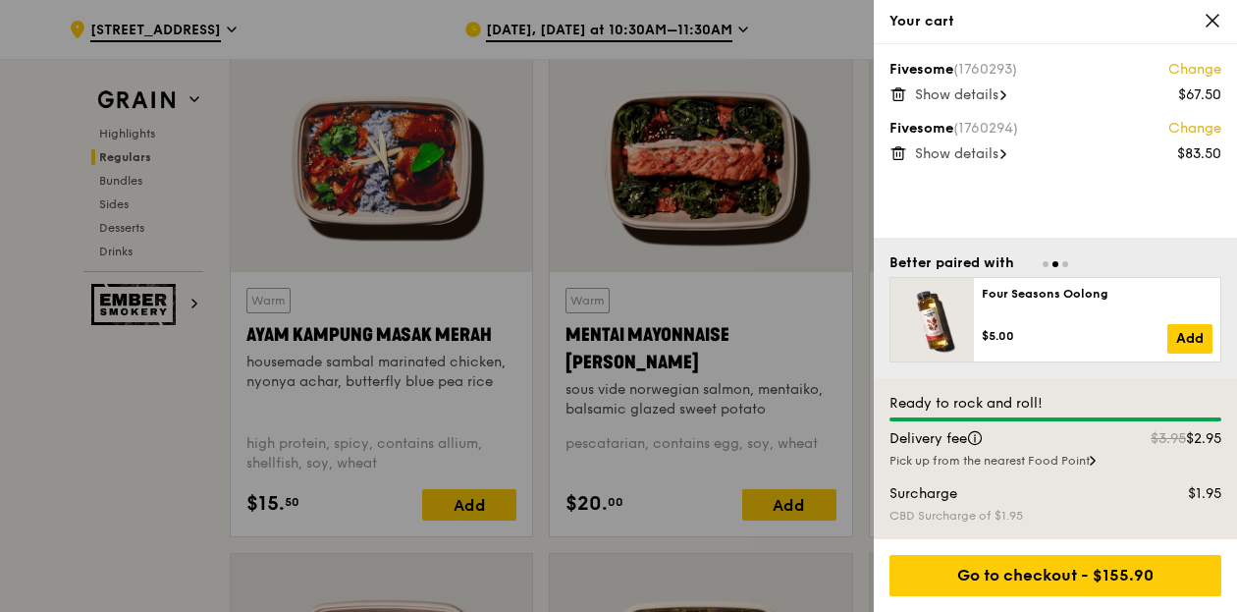
click at [986, 154] on span "Show details" at bounding box center [956, 153] width 83 height 17
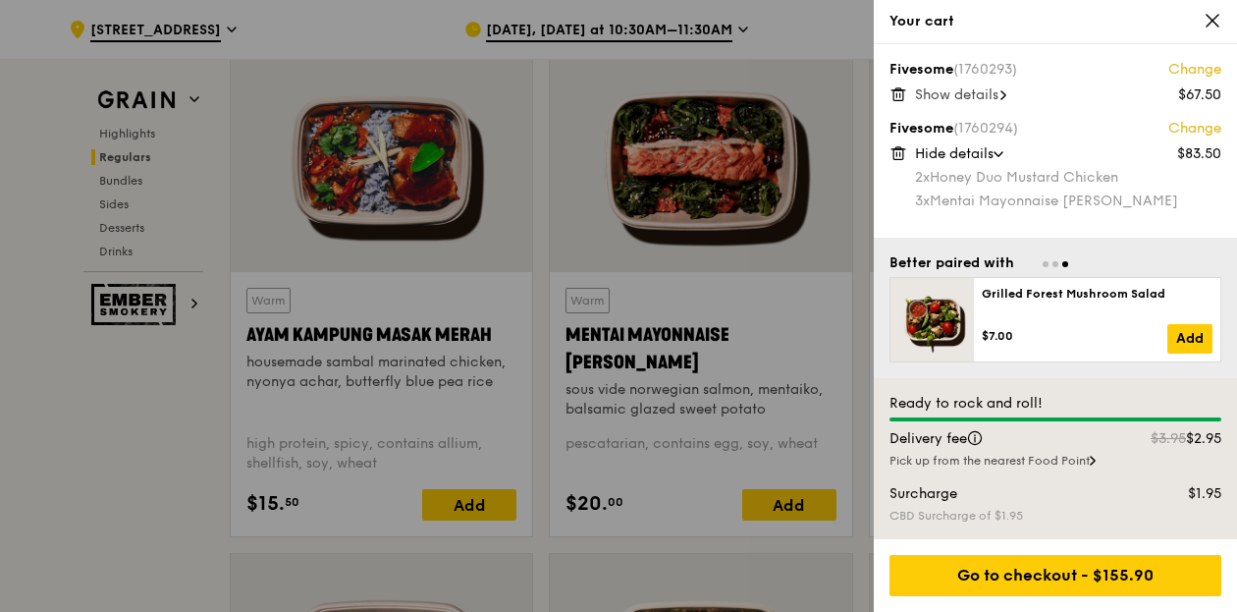
click at [1202, 20] on div "Your cart" at bounding box center [1056, 22] width 332 height 20
click at [1214, 21] on icon at bounding box center [1213, 21] width 12 height 12
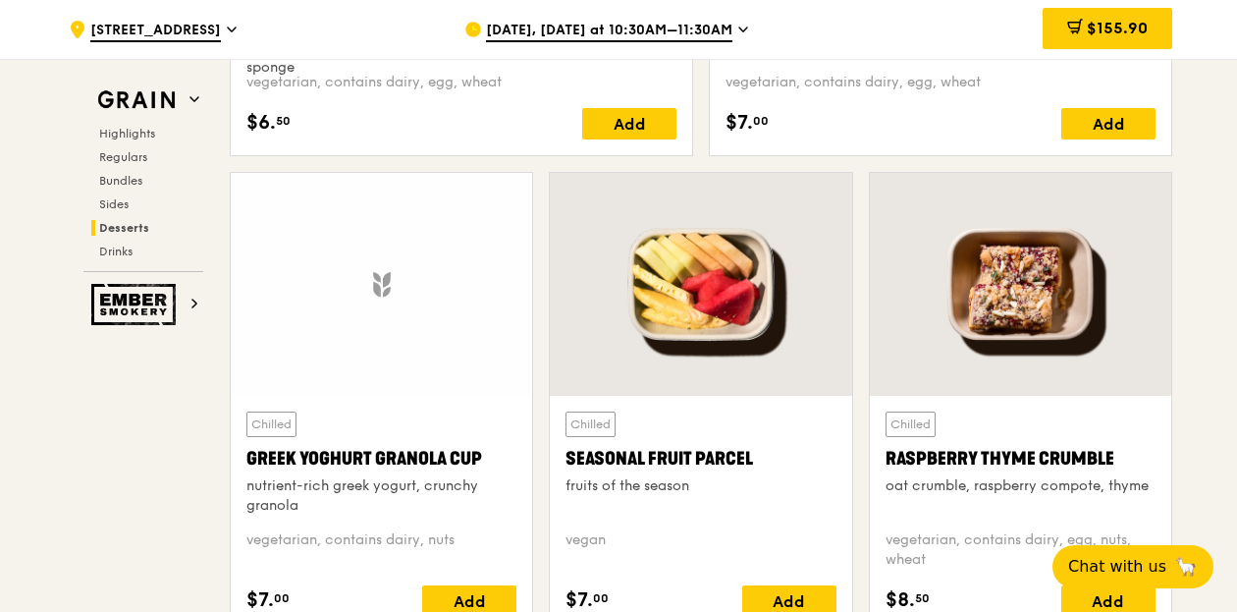
scroll to position [6187, 0]
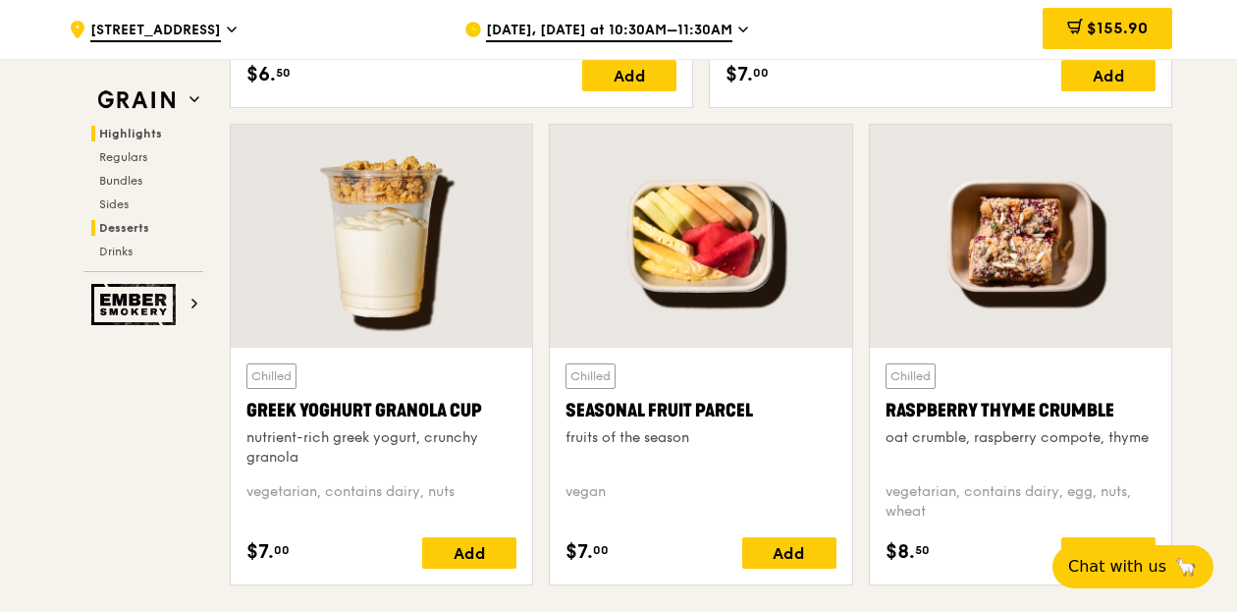
click at [144, 138] on span "Highlights" at bounding box center [130, 134] width 63 height 14
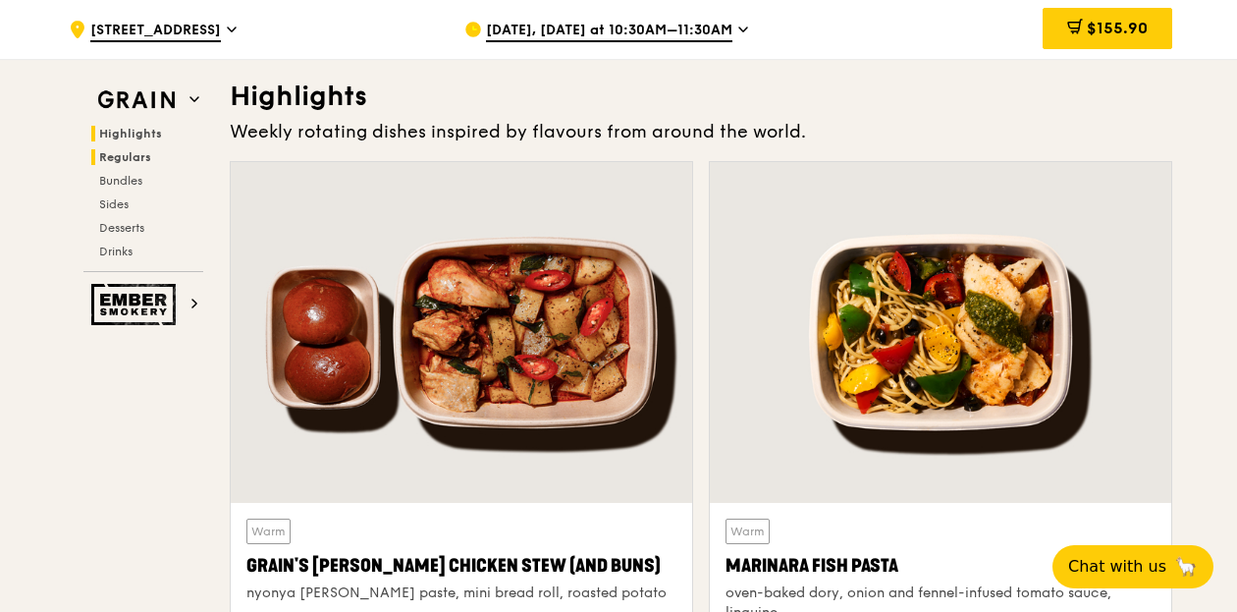
click at [132, 154] on span "Regulars" at bounding box center [125, 157] width 52 height 14
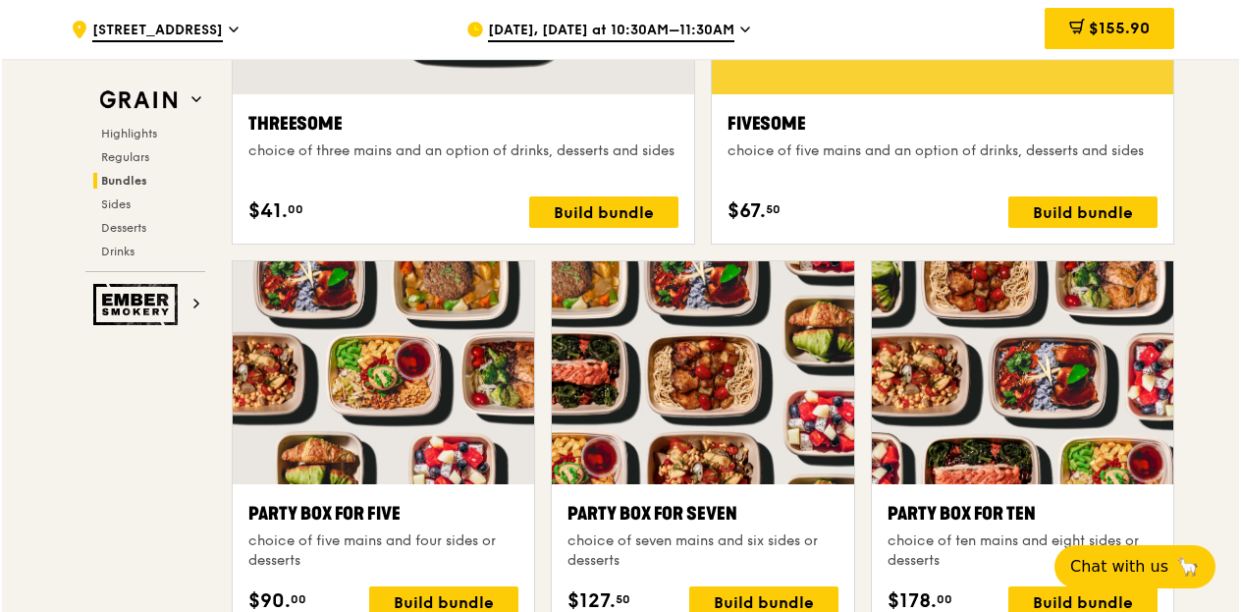
scroll to position [3745, 0]
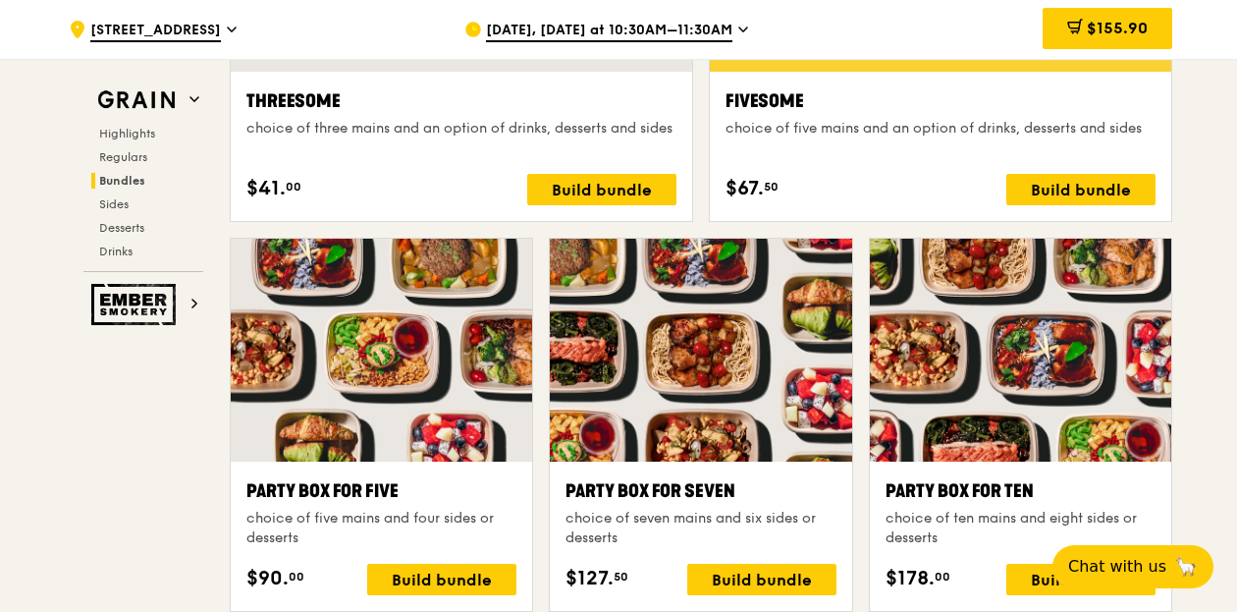
click at [369, 470] on div "Party Box for Five choice of five mains and four sides or desserts $90. 00 Buil…" at bounding box center [382, 536] width 302 height 149
click at [405, 576] on div "Build bundle" at bounding box center [441, 579] width 149 height 31
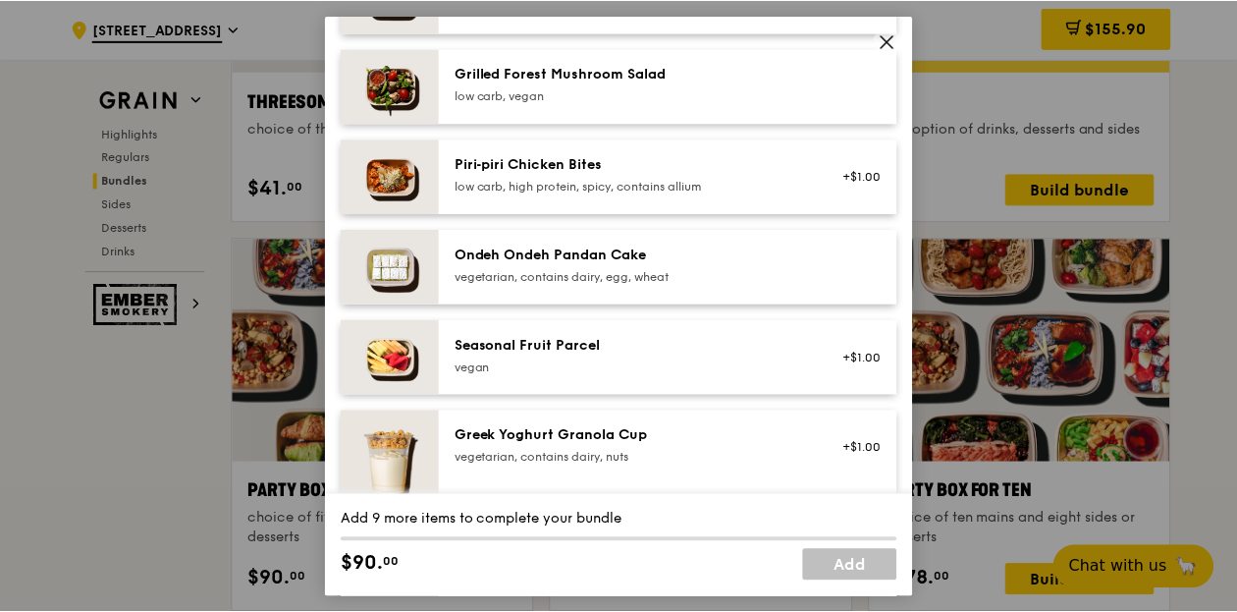
scroll to position [1670, 0]
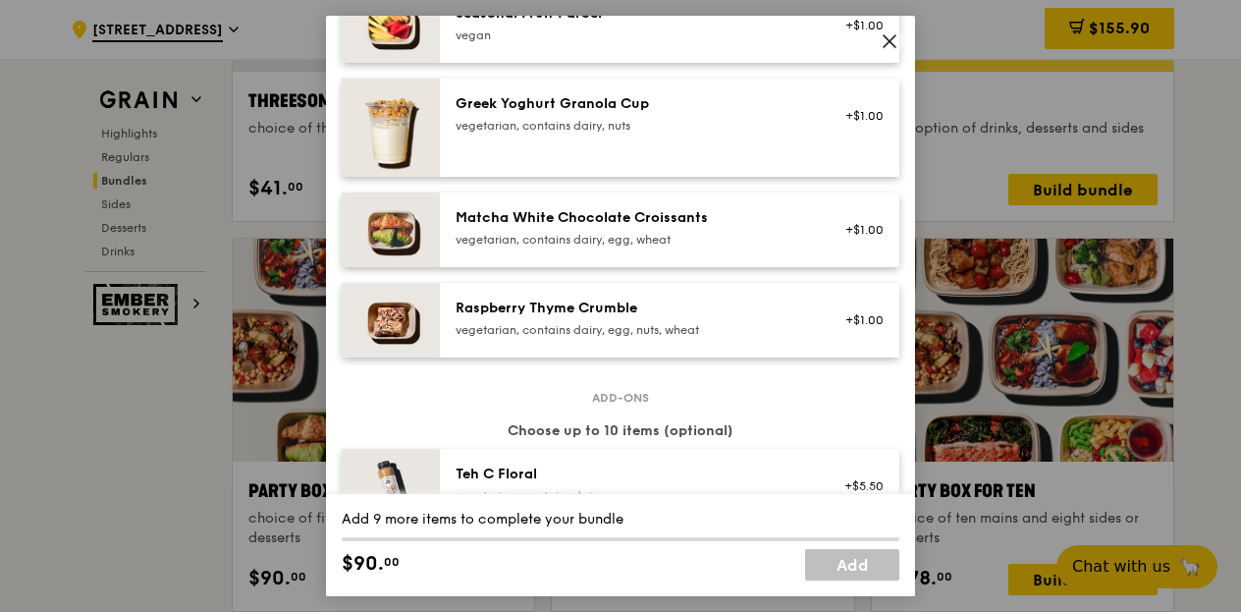
click at [882, 46] on icon at bounding box center [890, 41] width 18 height 18
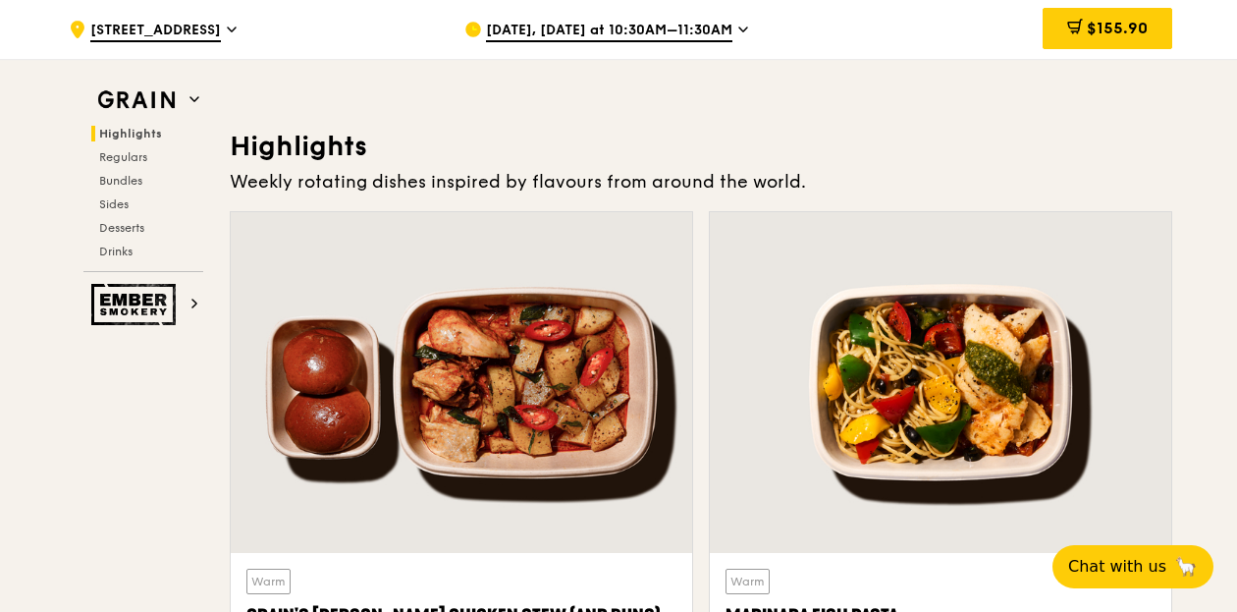
scroll to position [602, 0]
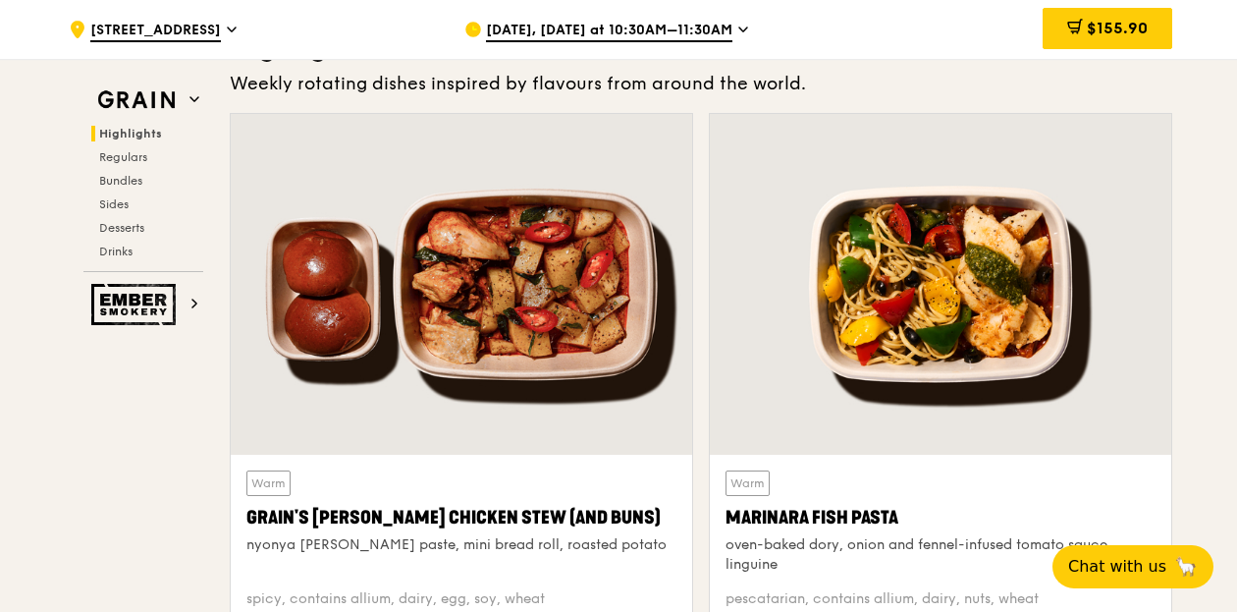
click at [568, 278] on div at bounding box center [462, 284] width 462 height 341
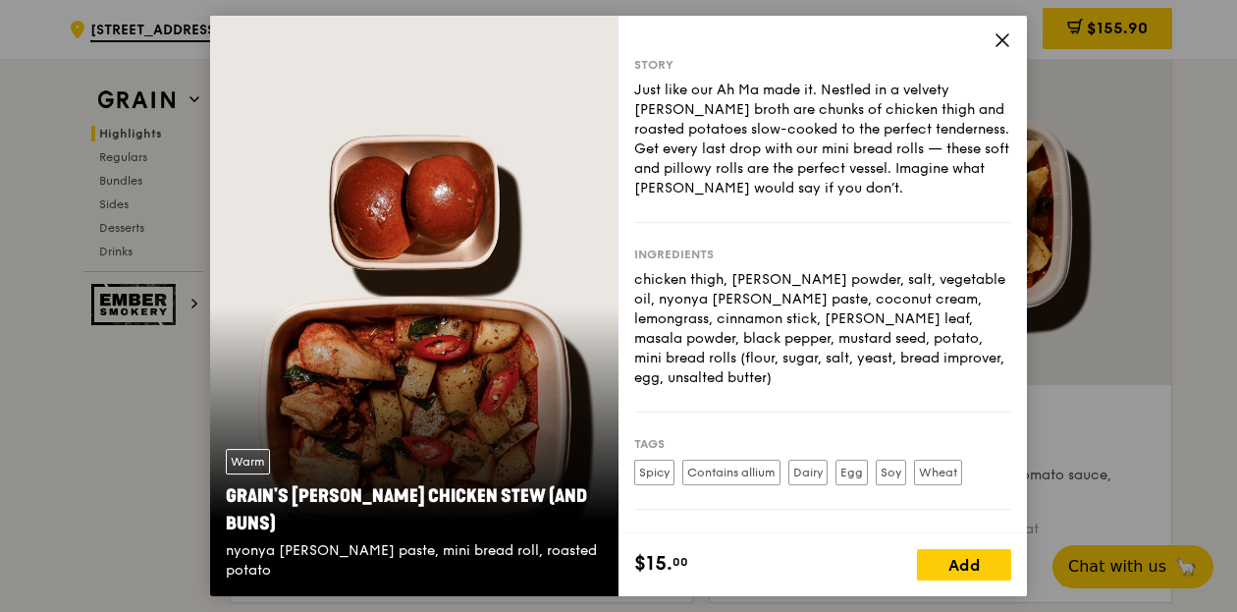
scroll to position [700, 0]
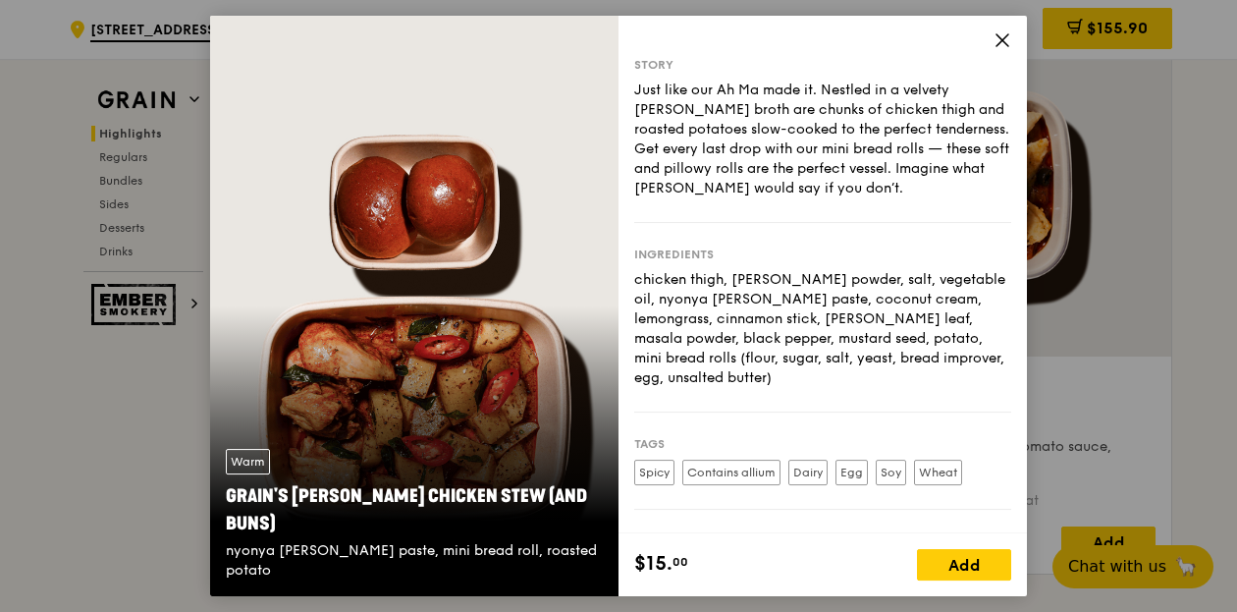
click at [1005, 34] on icon at bounding box center [1003, 40] width 18 height 18
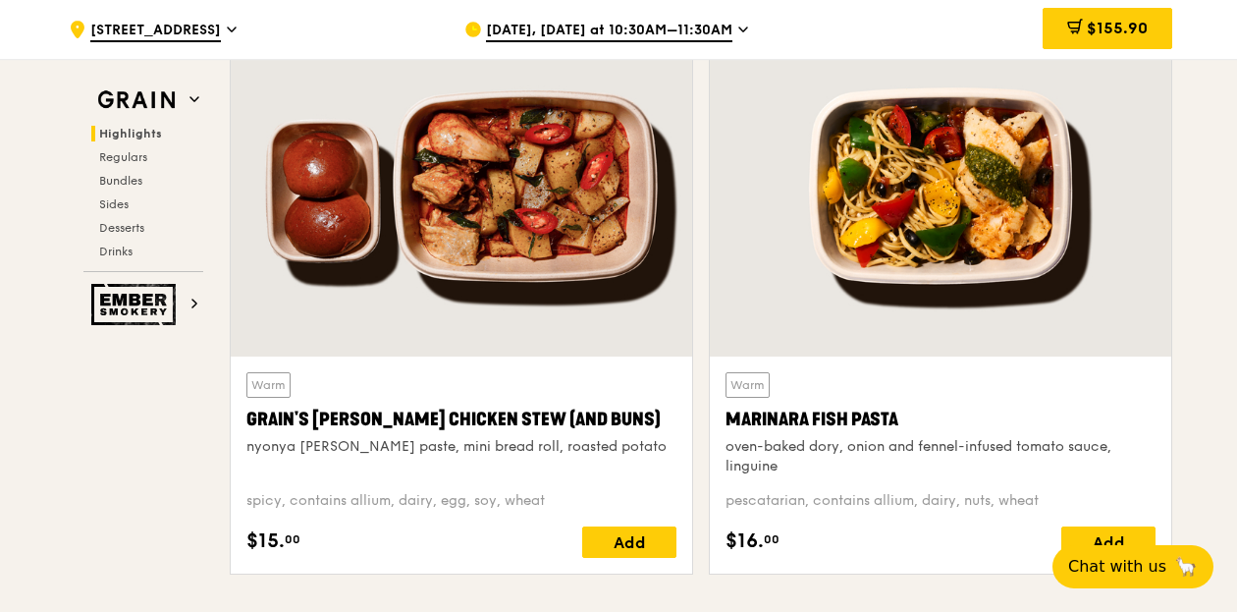
click at [1027, 229] on div at bounding box center [941, 186] width 462 height 341
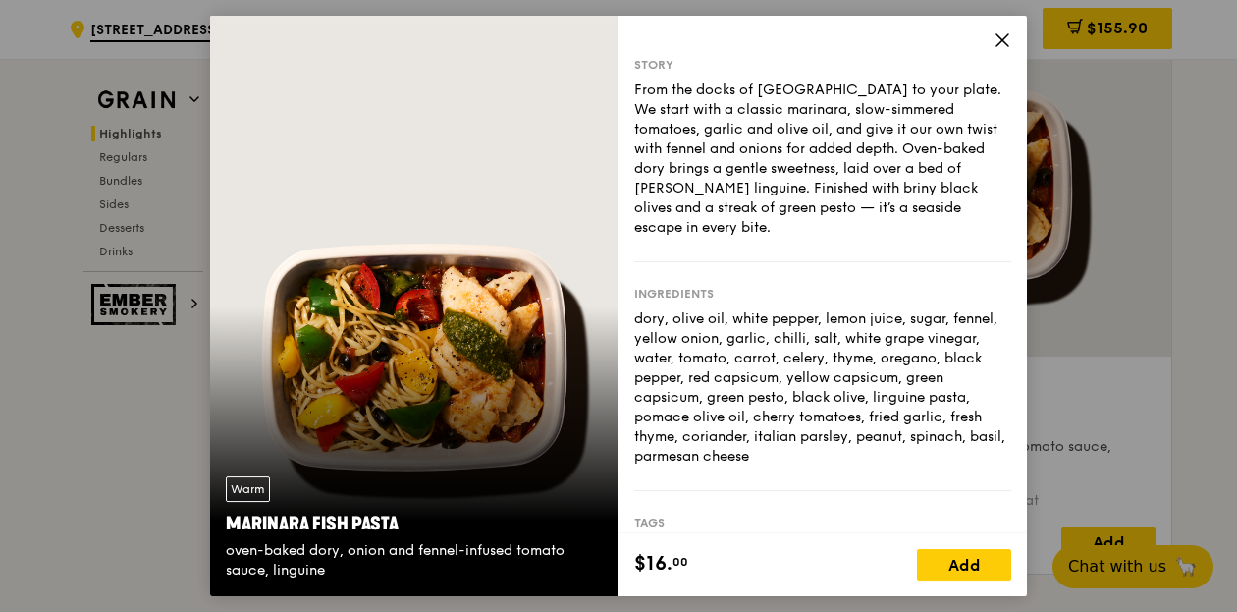
click at [999, 44] on icon at bounding box center [1003, 40] width 18 height 18
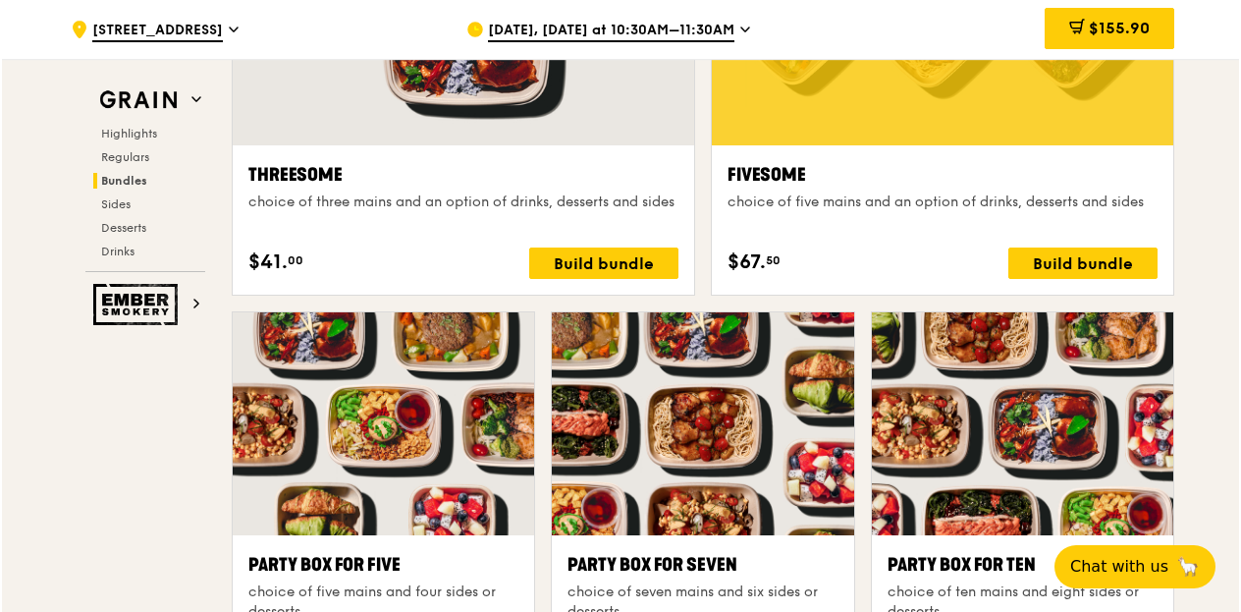
scroll to position [3548, 0]
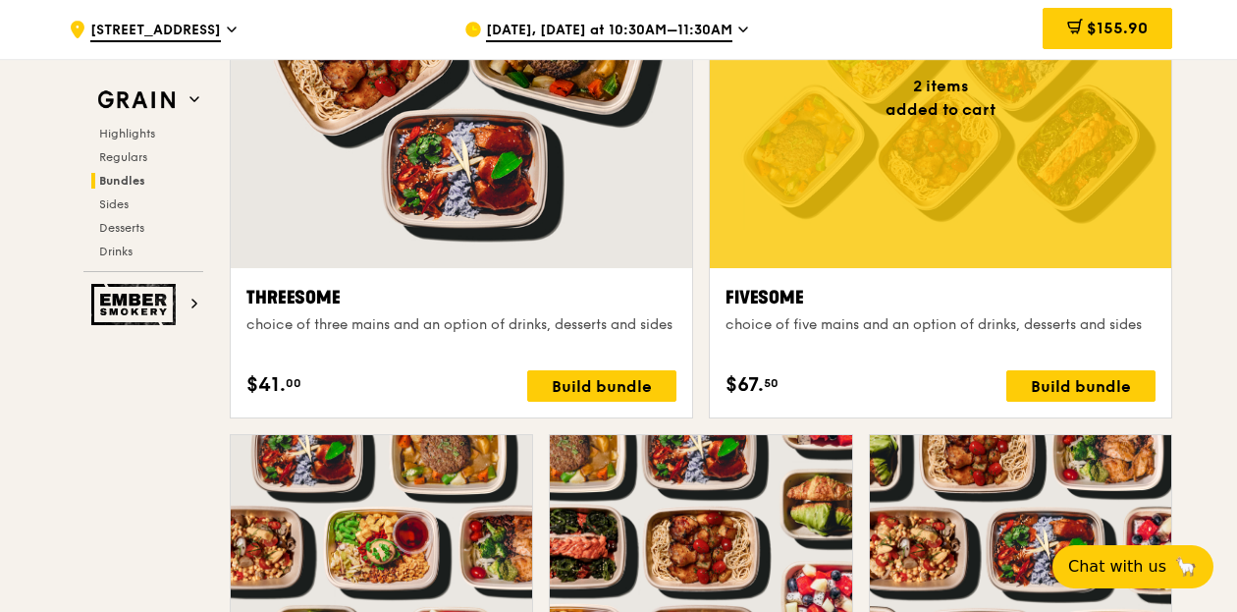
click at [975, 272] on div "Fivesome choice of five mains and an option of drinks, desserts and sides $67. …" at bounding box center [941, 342] width 462 height 149
click at [1070, 376] on div "Build bundle" at bounding box center [1081, 385] width 149 height 31
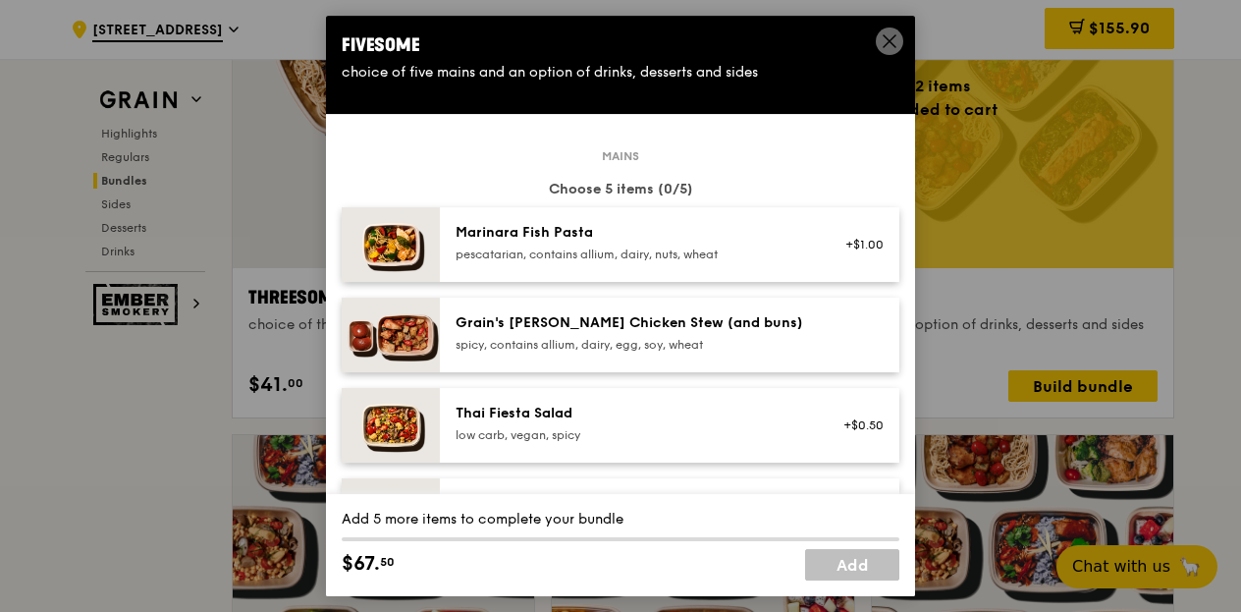
click at [670, 256] on div "pescatarian, contains allium, dairy, nuts, wheat" at bounding box center [632, 255] width 353 height 16
click at [678, 257] on div "pescatarian, contains allium, dairy, nuts, wheat" at bounding box center [632, 255] width 353 height 16
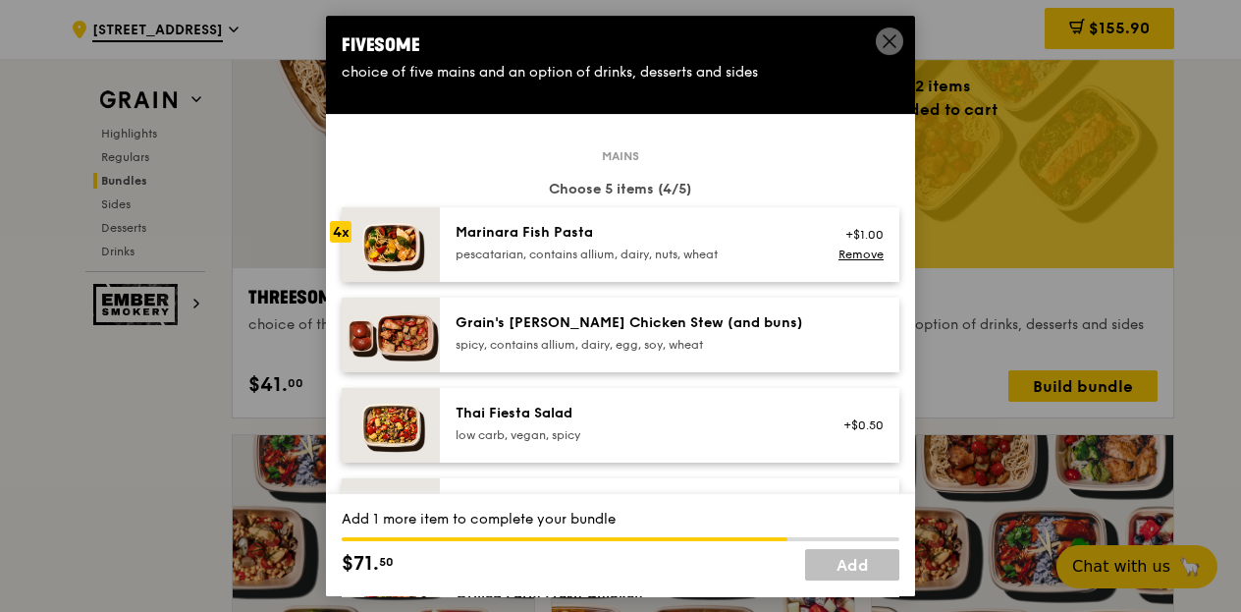
click at [678, 257] on div "pescatarian, contains allium, dairy, nuts, wheat" at bounding box center [632, 255] width 353 height 16
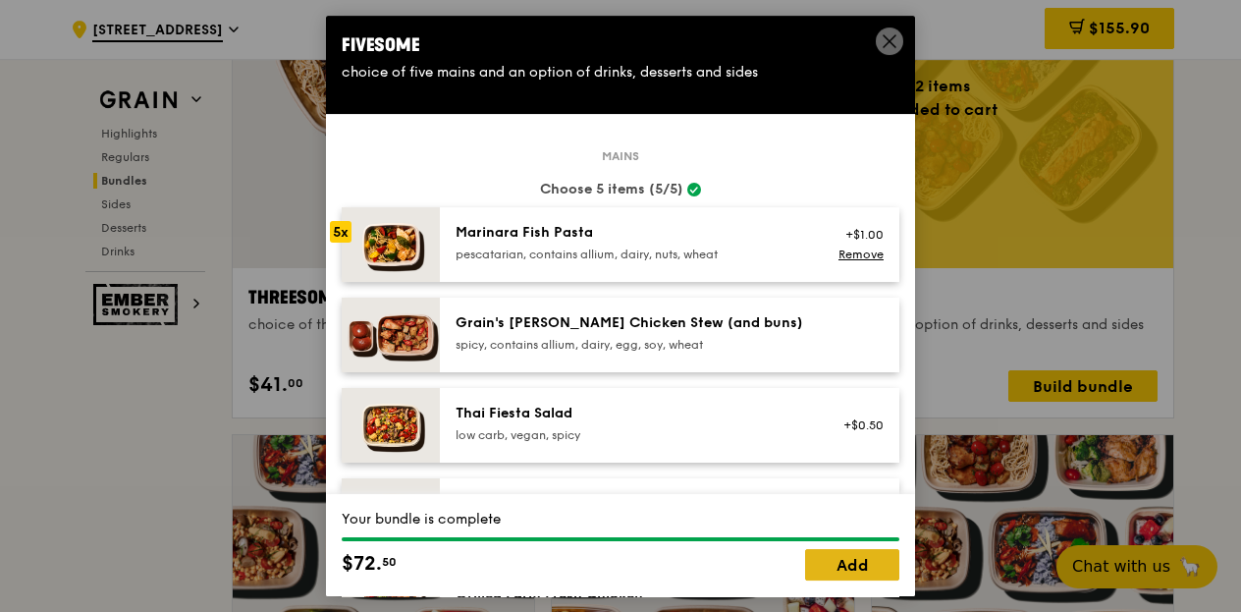
click at [851, 564] on link "Add" at bounding box center [852, 564] width 94 height 31
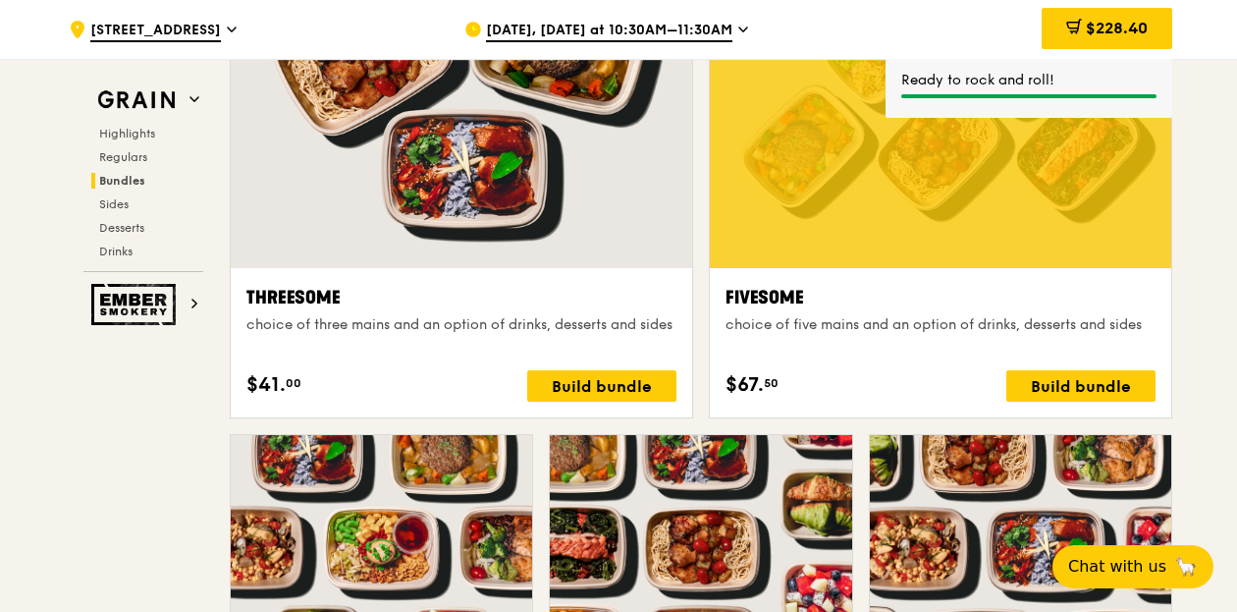
click at [1058, 400] on div "Fivesome choice of five mains and an option of drinks, desserts and sides $67. …" at bounding box center [941, 342] width 462 height 149
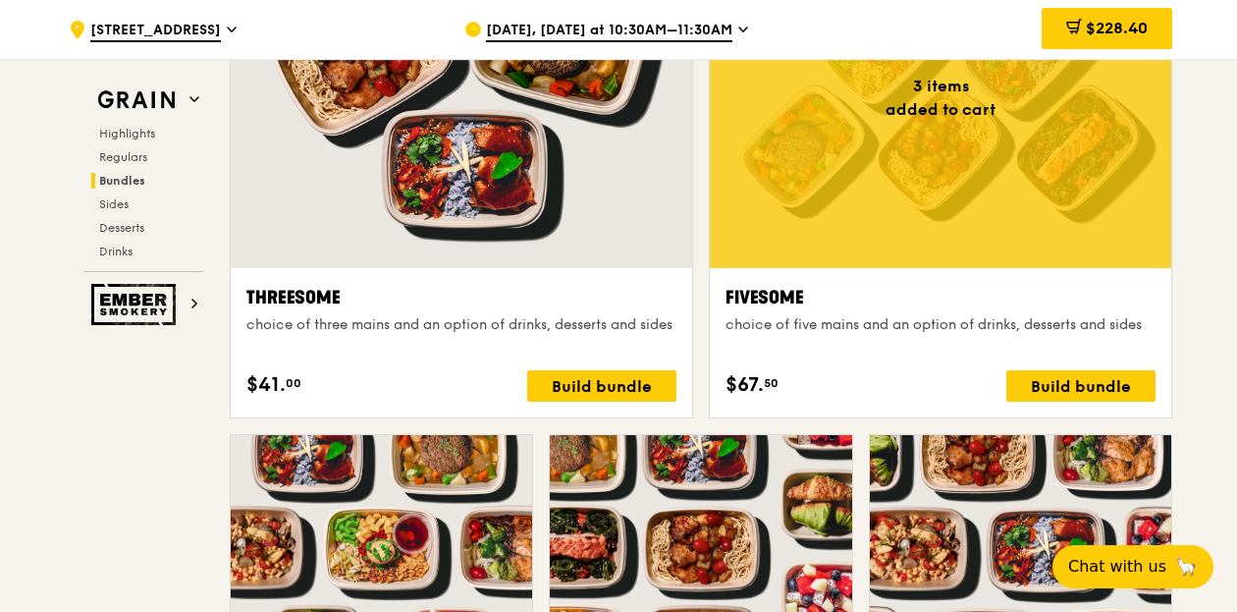
click at [898, 382] on div "$67. 50 Build bundle" at bounding box center [941, 385] width 430 height 31
click at [1043, 386] on div "Build bundle" at bounding box center [1081, 385] width 149 height 31
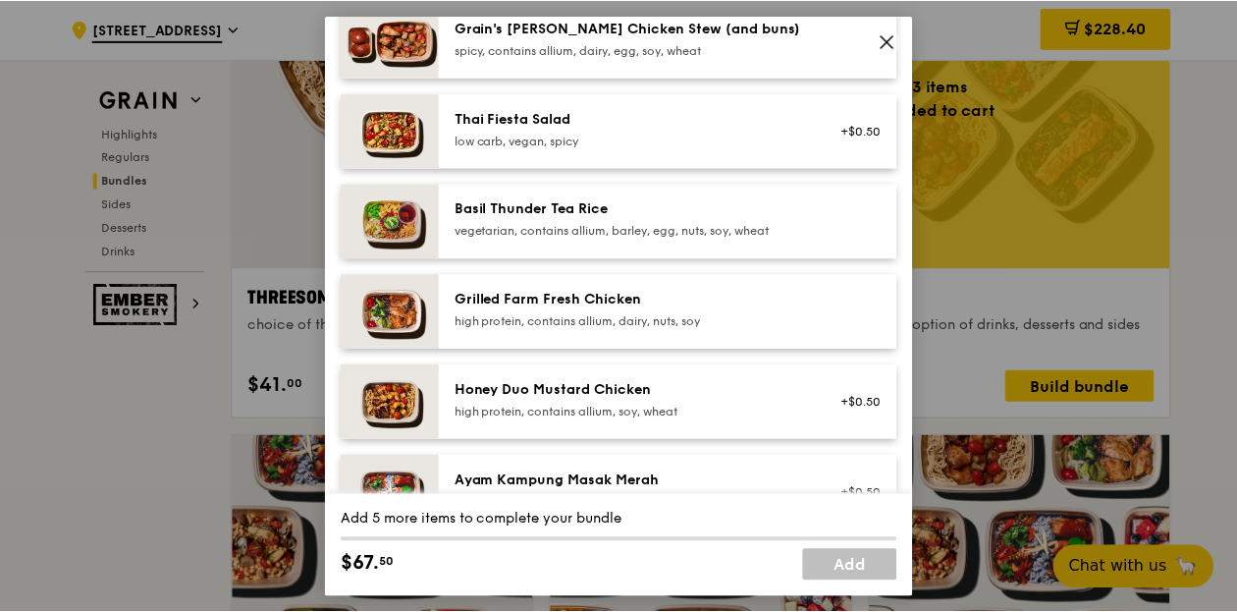
scroll to position [393, 0]
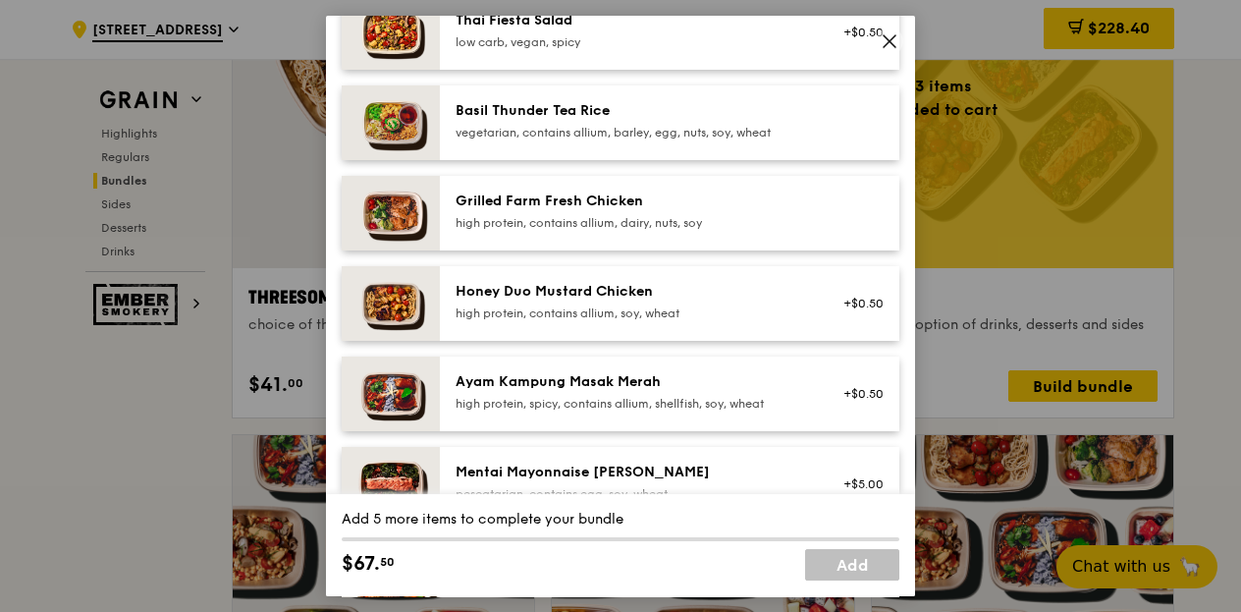
click at [666, 386] on div "Ayam Kampung Masak Merah" at bounding box center [632, 382] width 353 height 20
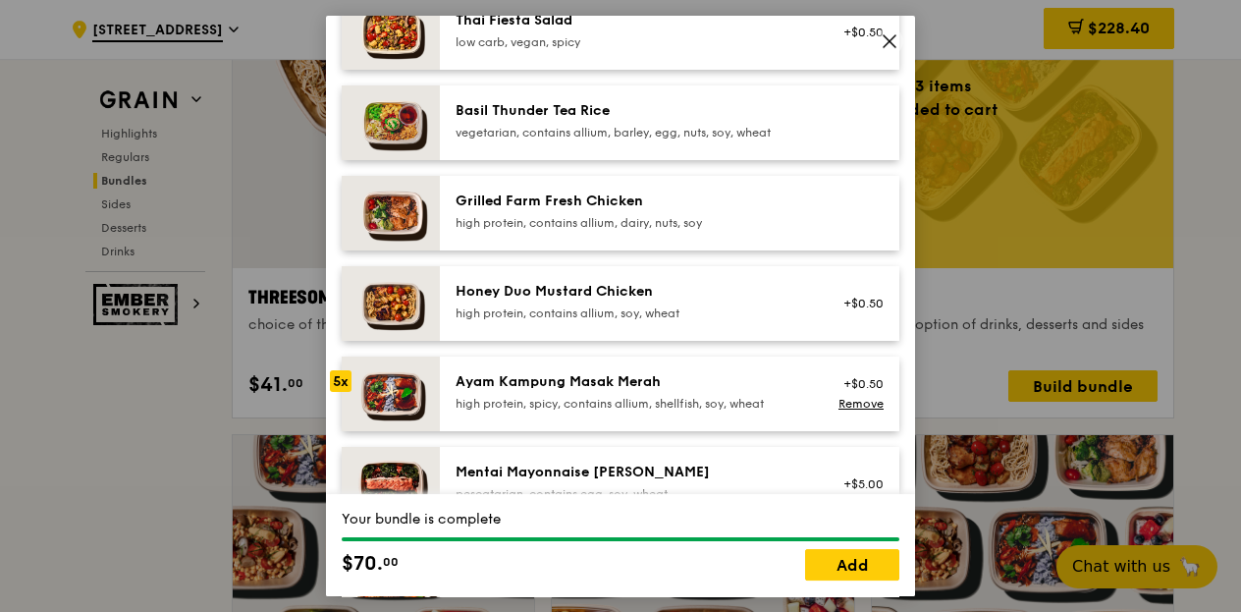
click at [570, 380] on div "Ayam Kampung Masak Merah" at bounding box center [632, 382] width 353 height 20
click at [839, 400] on link "Remove" at bounding box center [861, 404] width 45 height 14
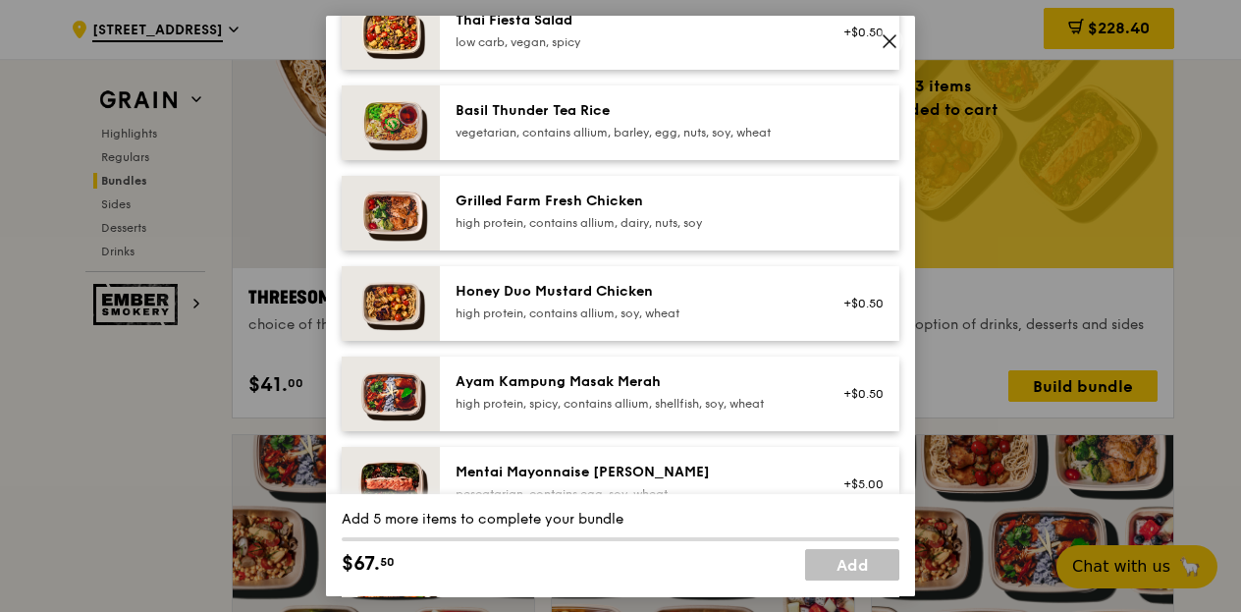
click at [657, 388] on div "Ayam Kampung Masak Merah" at bounding box center [632, 382] width 353 height 20
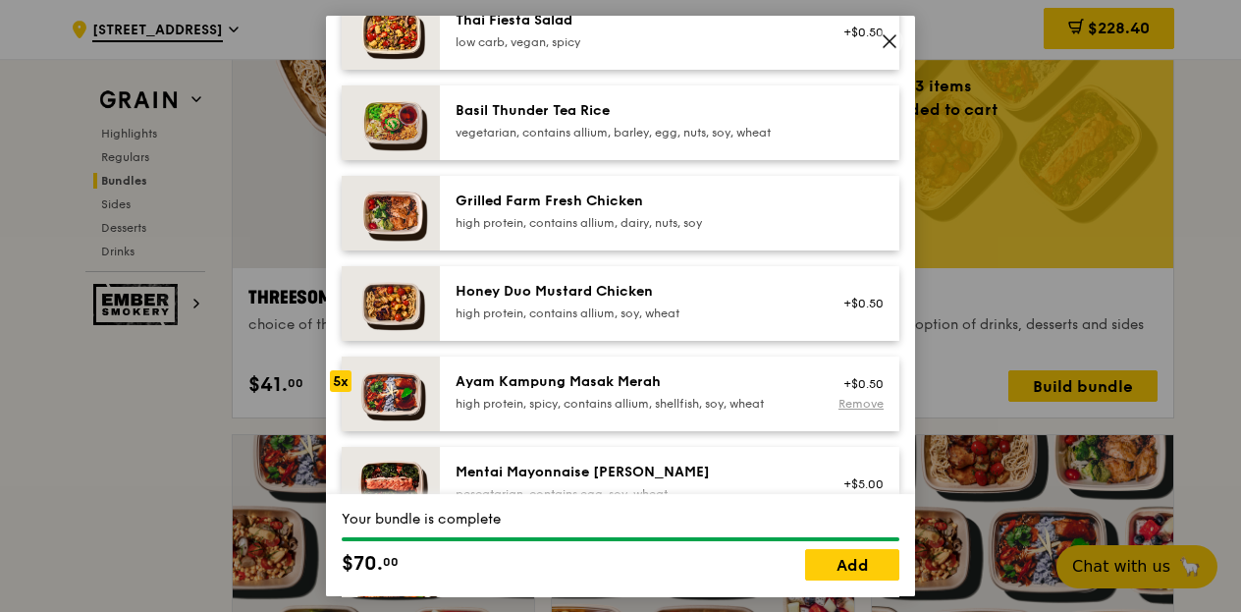
click at [850, 406] on link "Remove" at bounding box center [861, 404] width 45 height 14
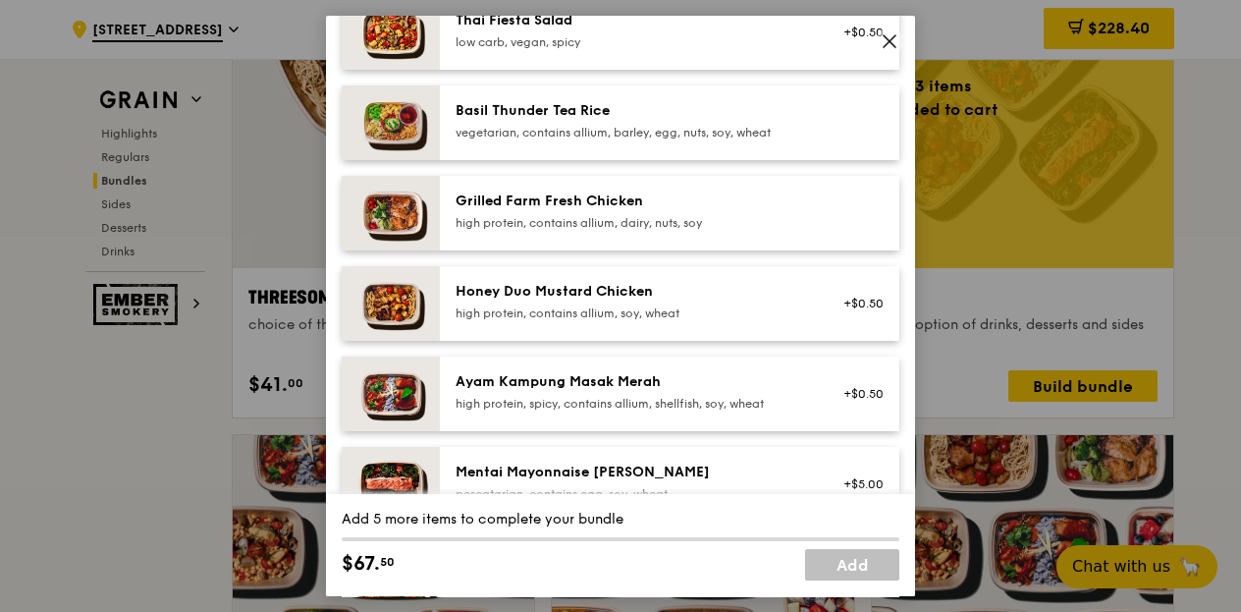
click at [613, 396] on div "high protein, spicy, contains allium, shellfish, soy, wheat" at bounding box center [632, 404] width 353 height 16
click at [589, 309] on div "high protein, contains allium, soy, wheat" at bounding box center [632, 313] width 353 height 16
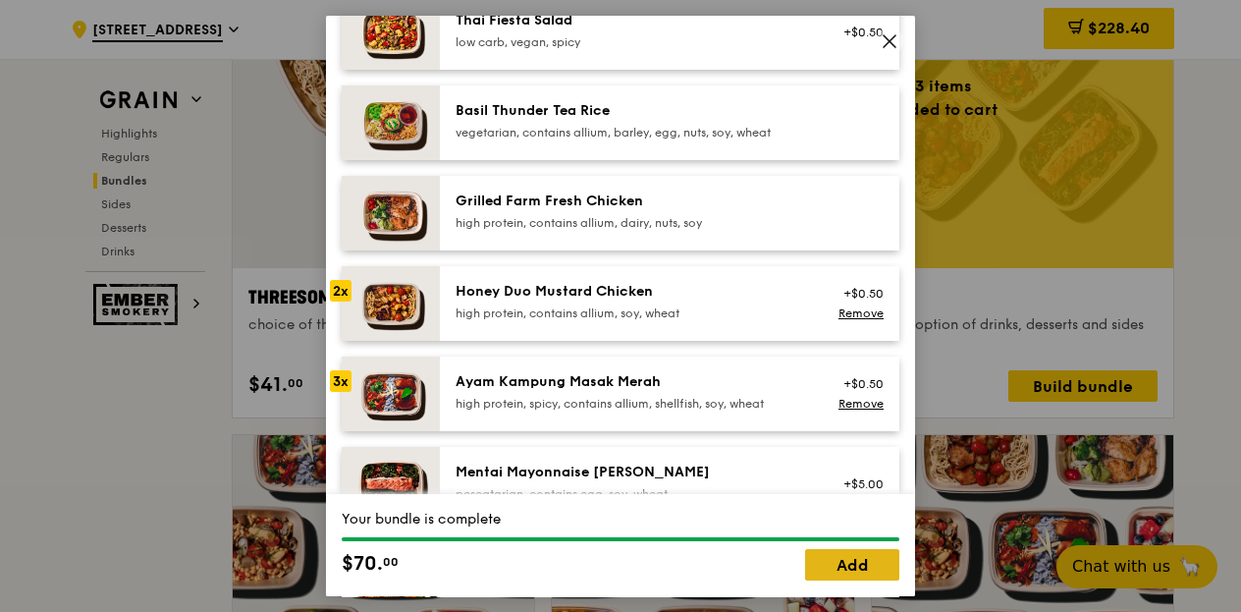
click at [886, 571] on link "Add" at bounding box center [852, 564] width 94 height 31
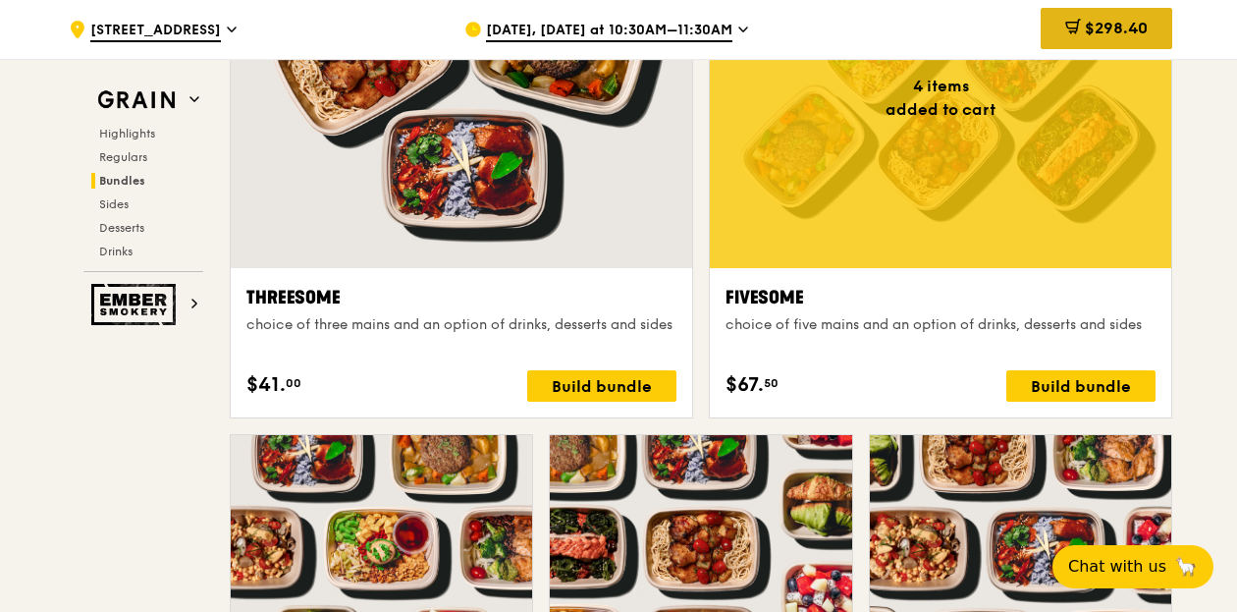
click at [1078, 33] on div "$298.40" at bounding box center [1107, 28] width 132 height 41
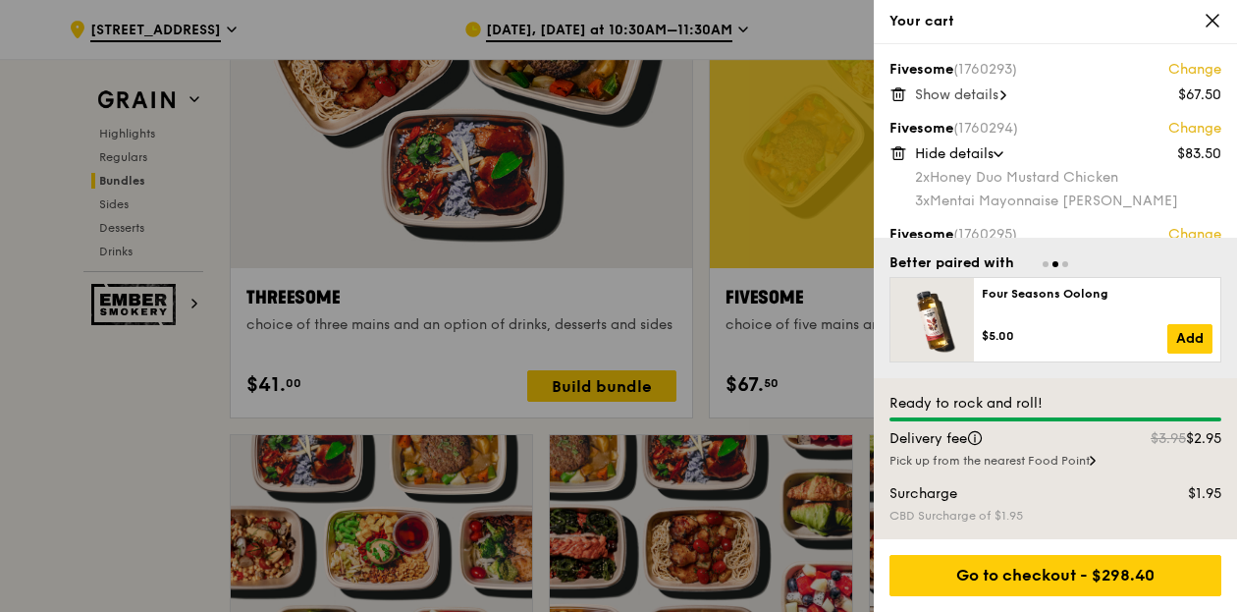
click at [950, 93] on span "Show details" at bounding box center [956, 94] width 83 height 17
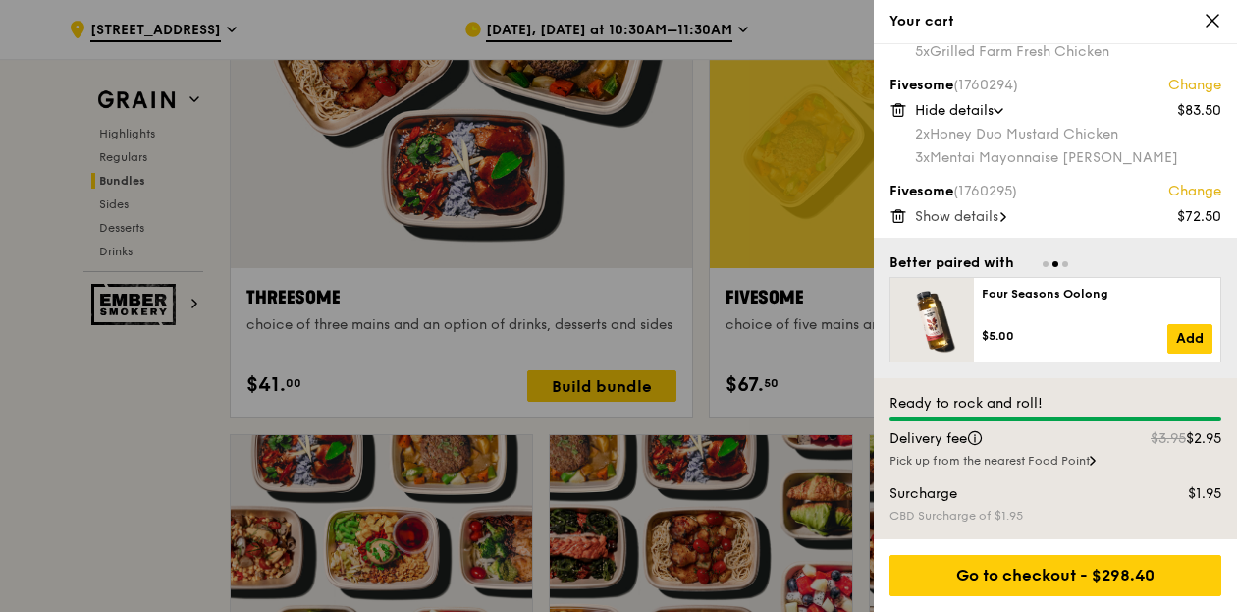
scroll to position [98, 0]
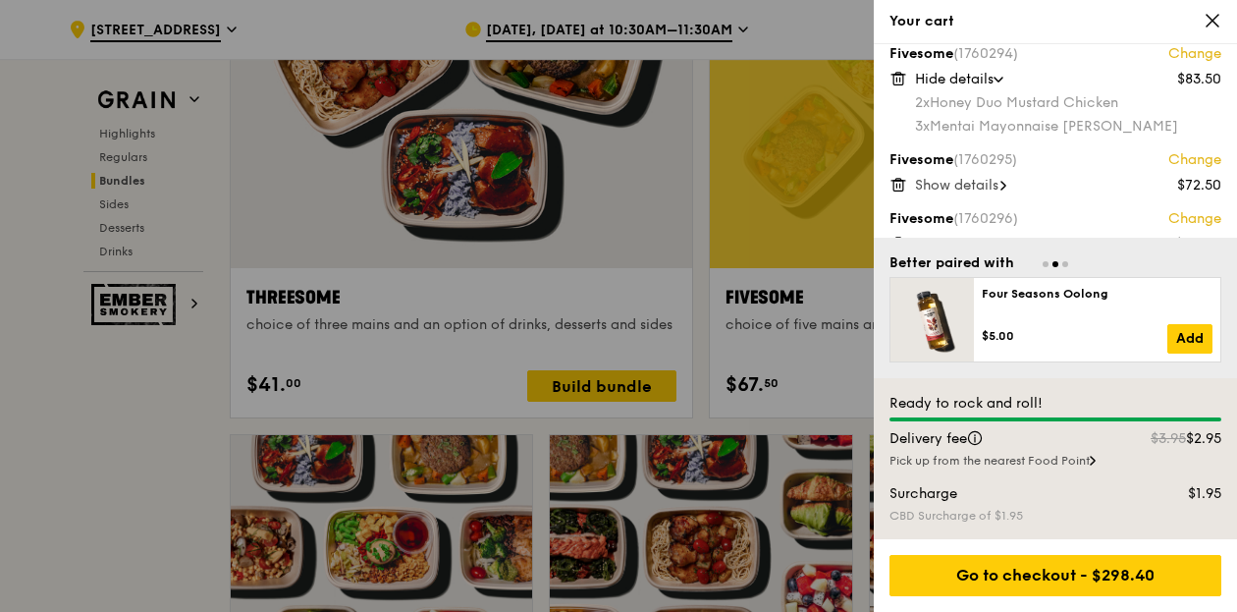
click at [1005, 186] on icon at bounding box center [1004, 186] width 6 height 10
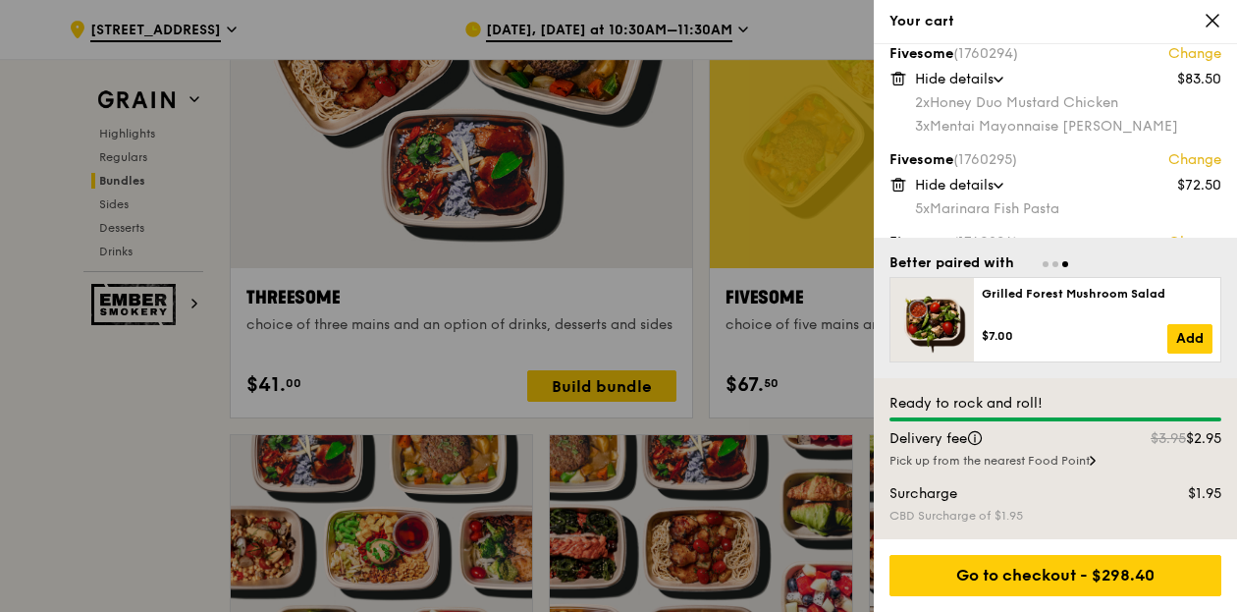
scroll to position [149, 0]
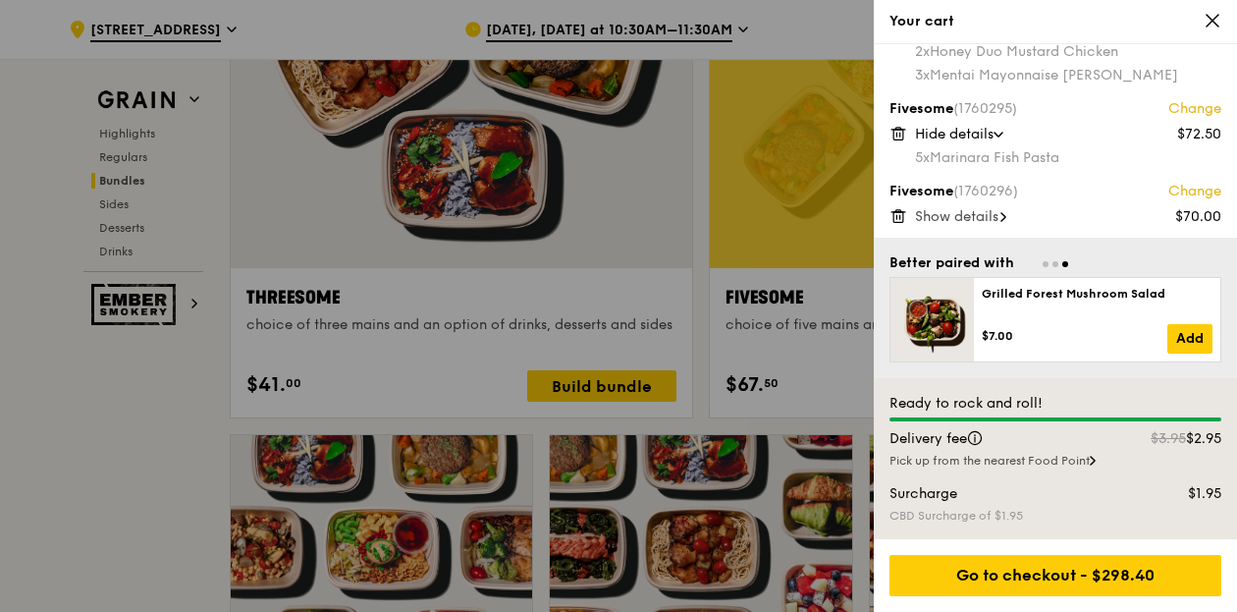
click at [1004, 208] on div "Show details" at bounding box center [1068, 217] width 306 height 20
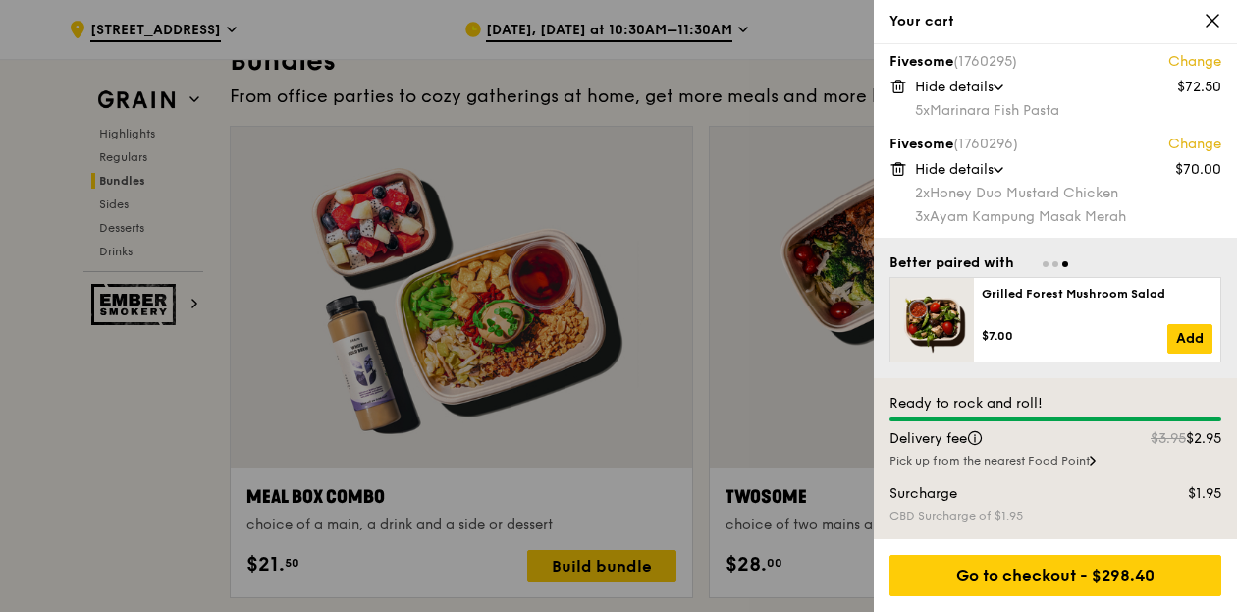
scroll to position [196, 0]
click at [1204, 21] on icon at bounding box center [1213, 21] width 18 height 18
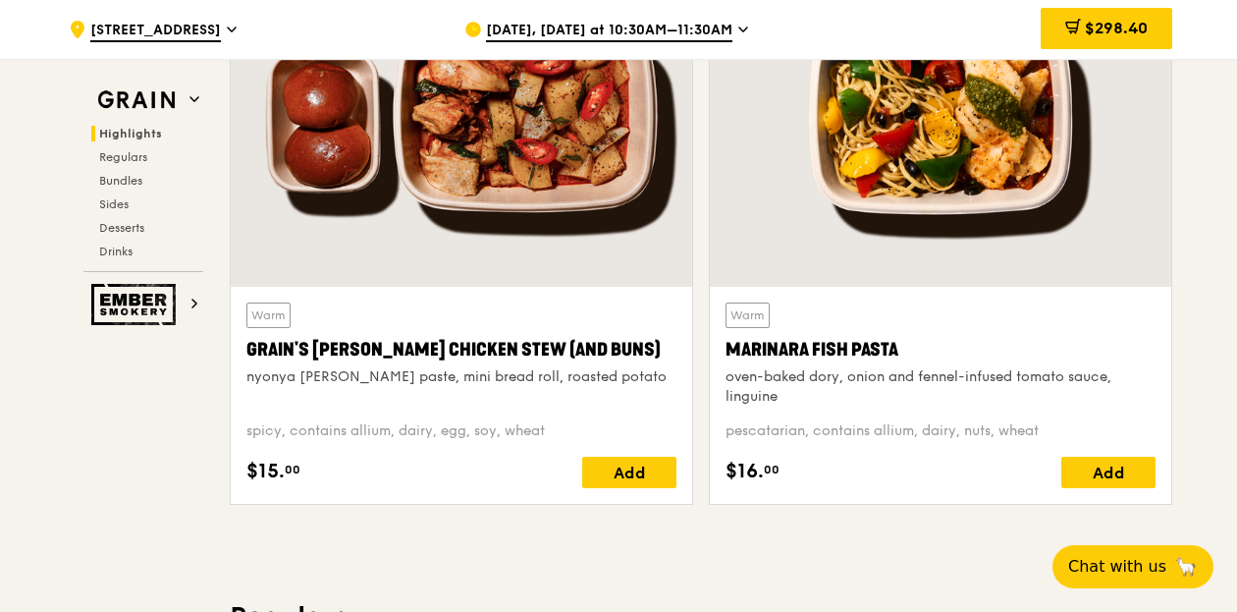
scroll to position [897, 0]
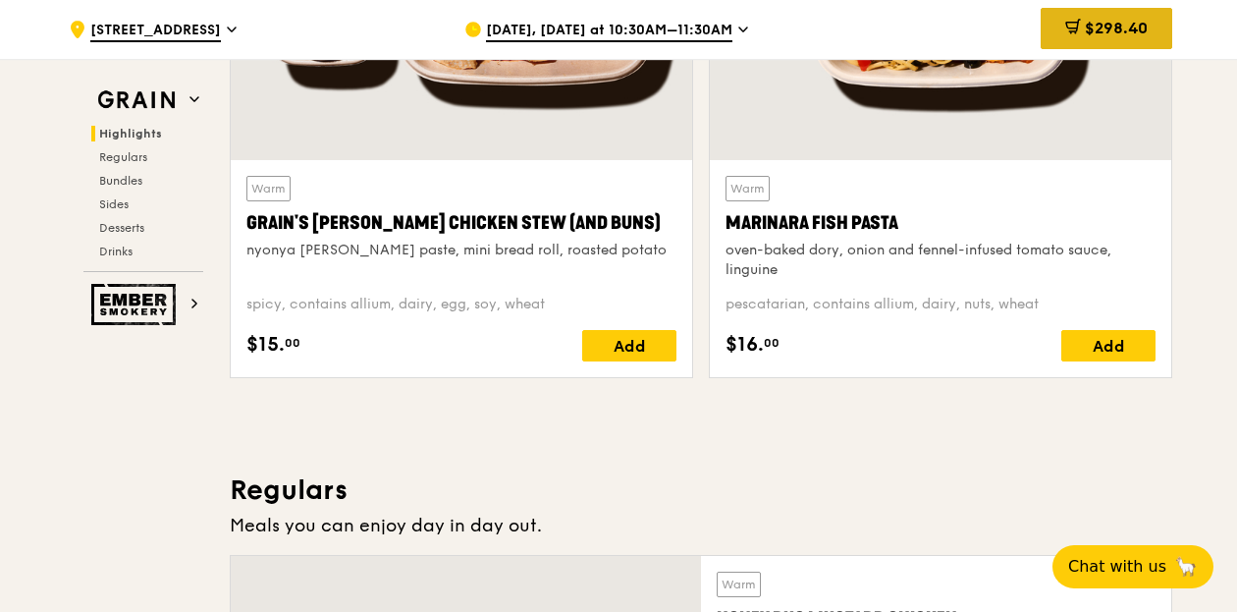
click at [1124, 33] on span "$298.40" at bounding box center [1116, 28] width 63 height 19
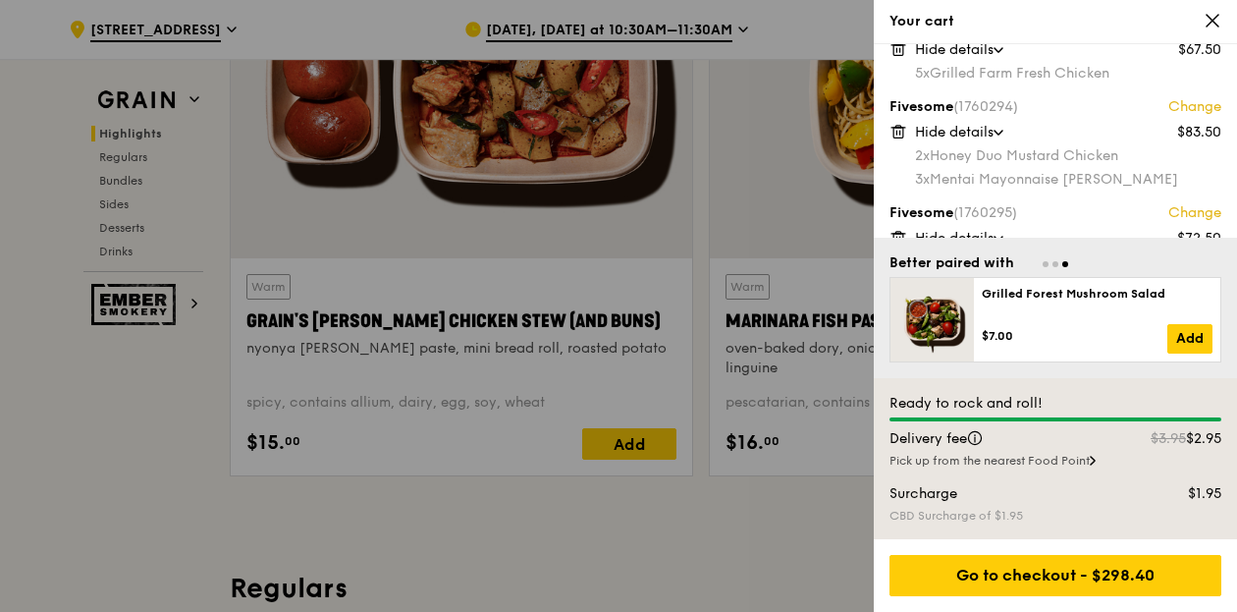
scroll to position [0, 0]
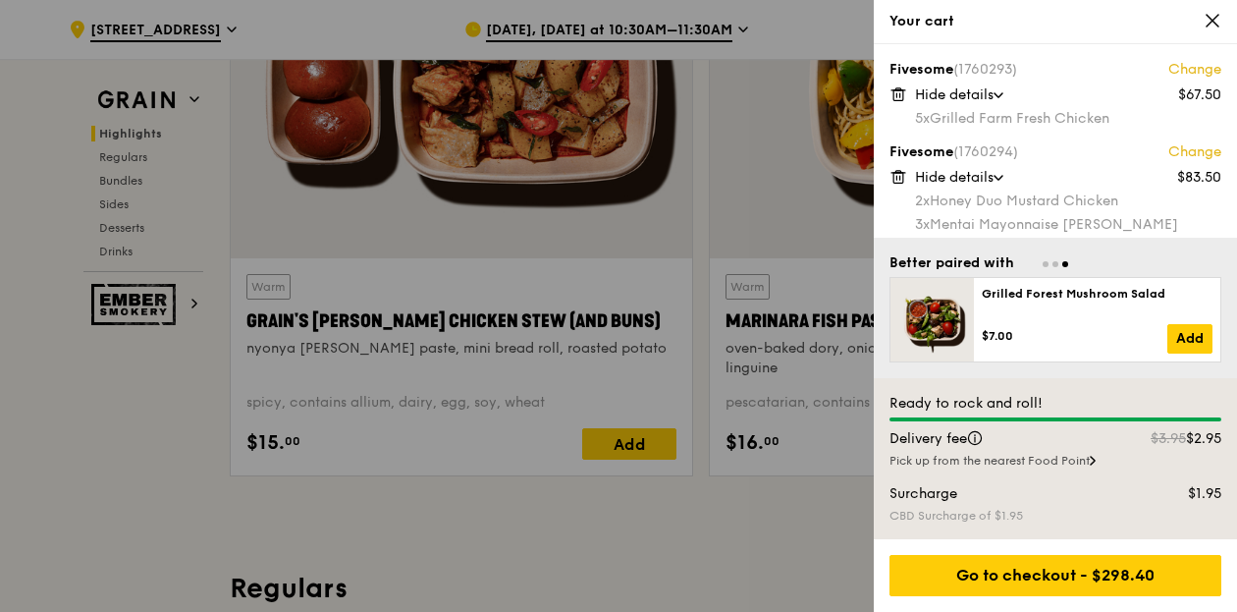
click at [897, 176] on icon at bounding box center [897, 178] width 0 height 4
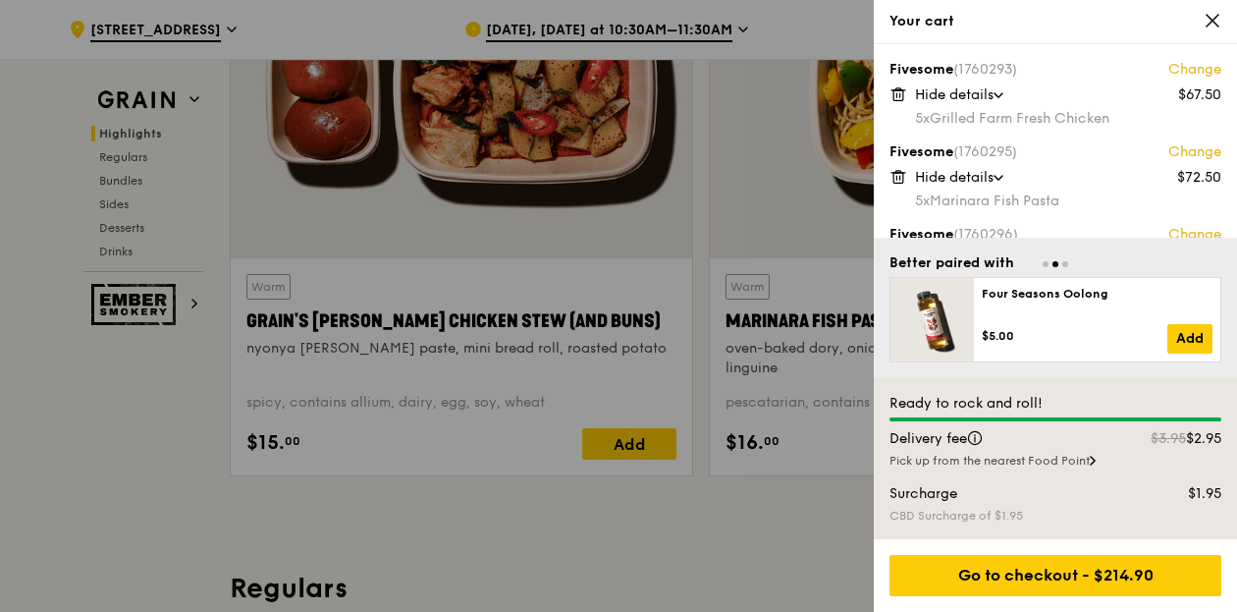
scroll to position [90, 0]
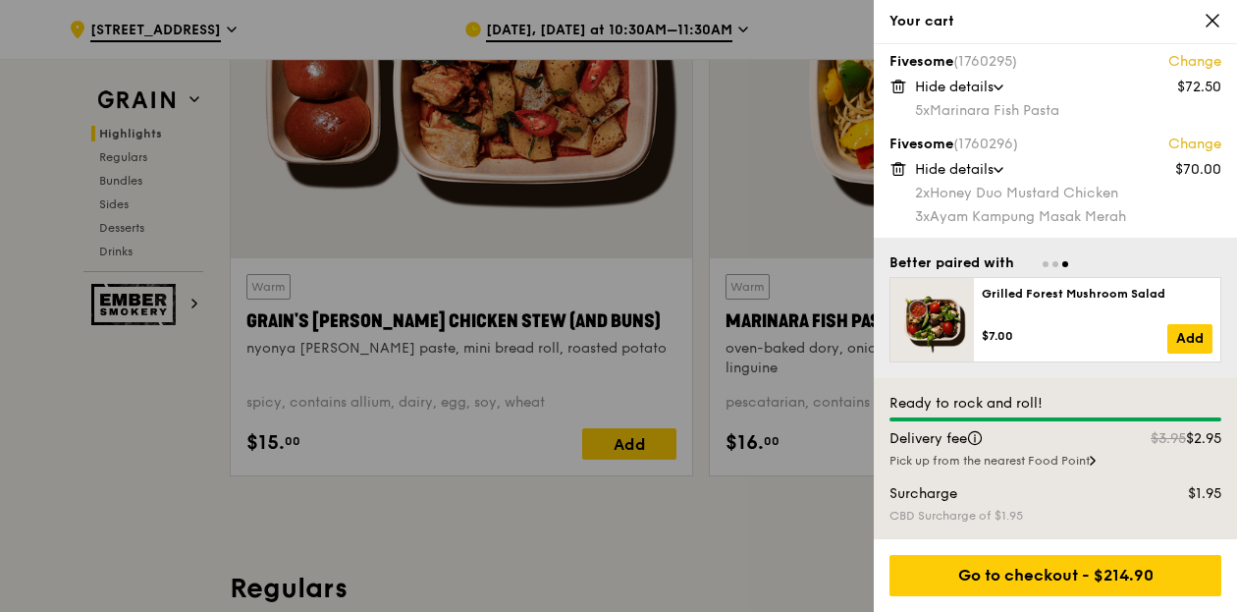
click at [900, 165] on icon at bounding box center [899, 169] width 18 height 18
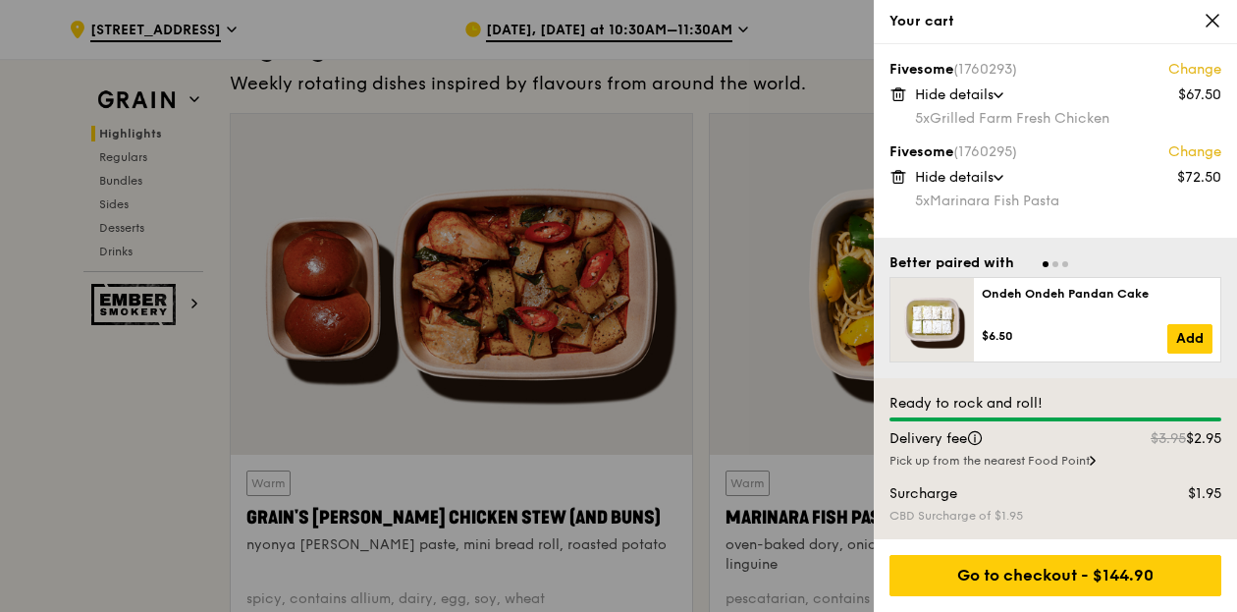
scroll to position [700, 0]
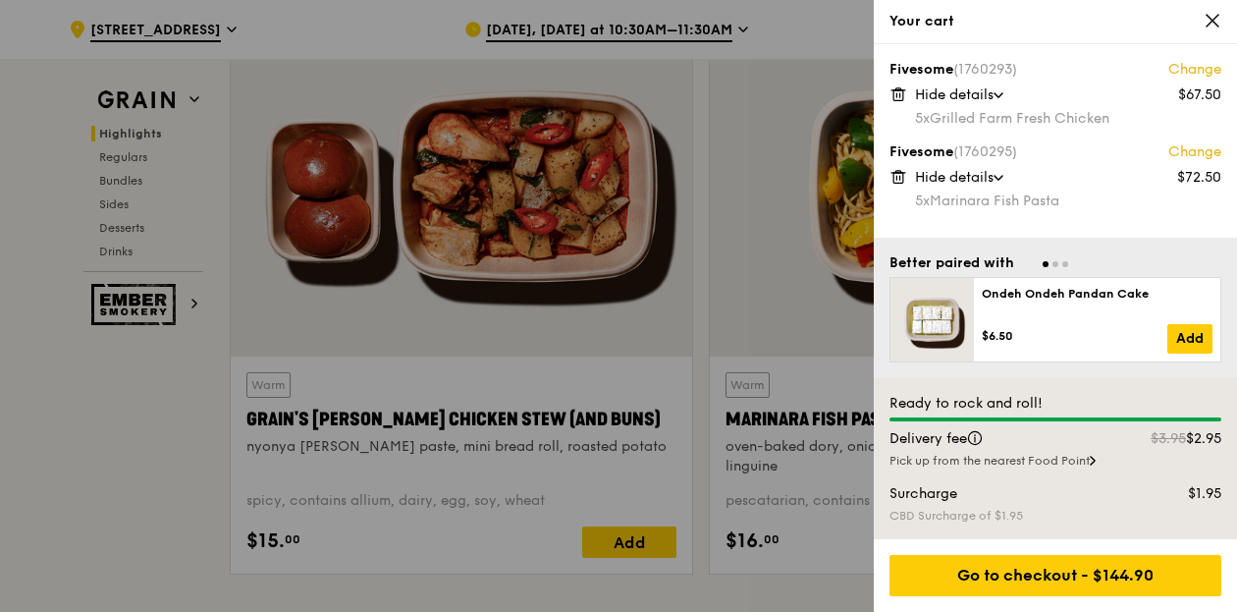
click at [29, 497] on div at bounding box center [618, 306] width 1237 height 612
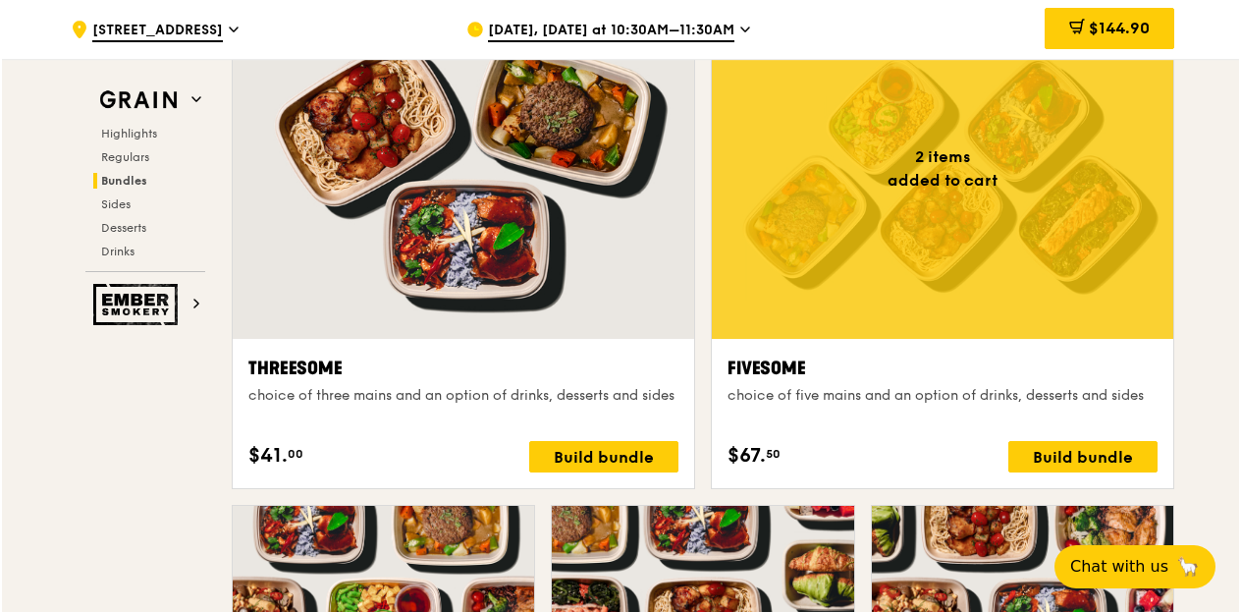
scroll to position [3548, 0]
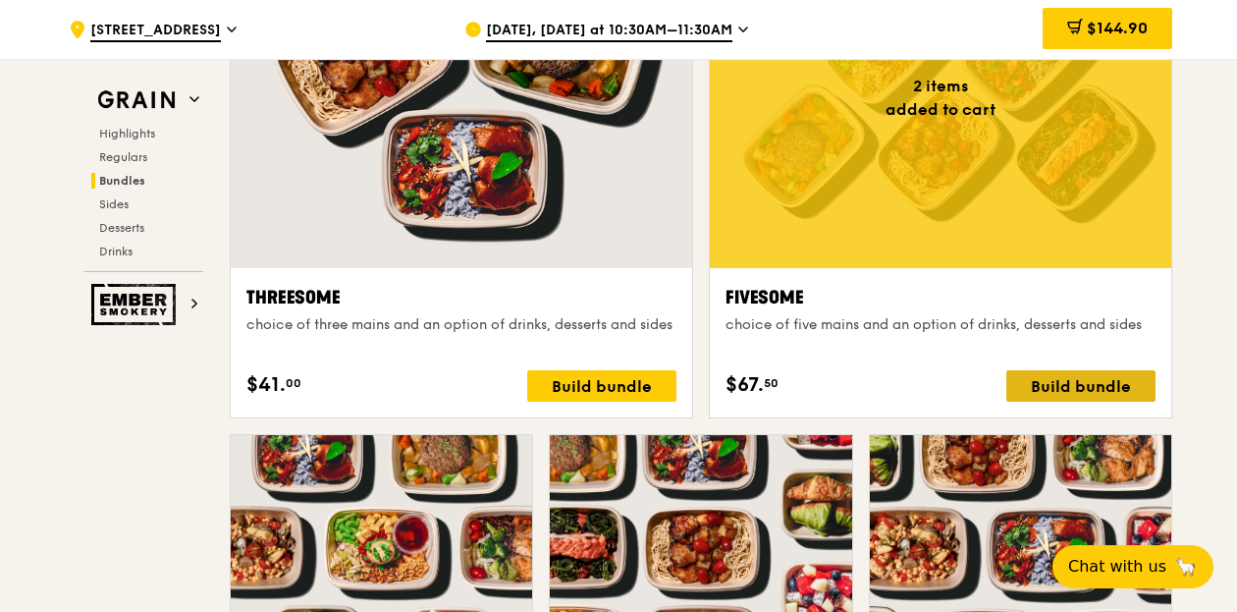
click at [1080, 379] on div "Build bundle" at bounding box center [1081, 385] width 149 height 31
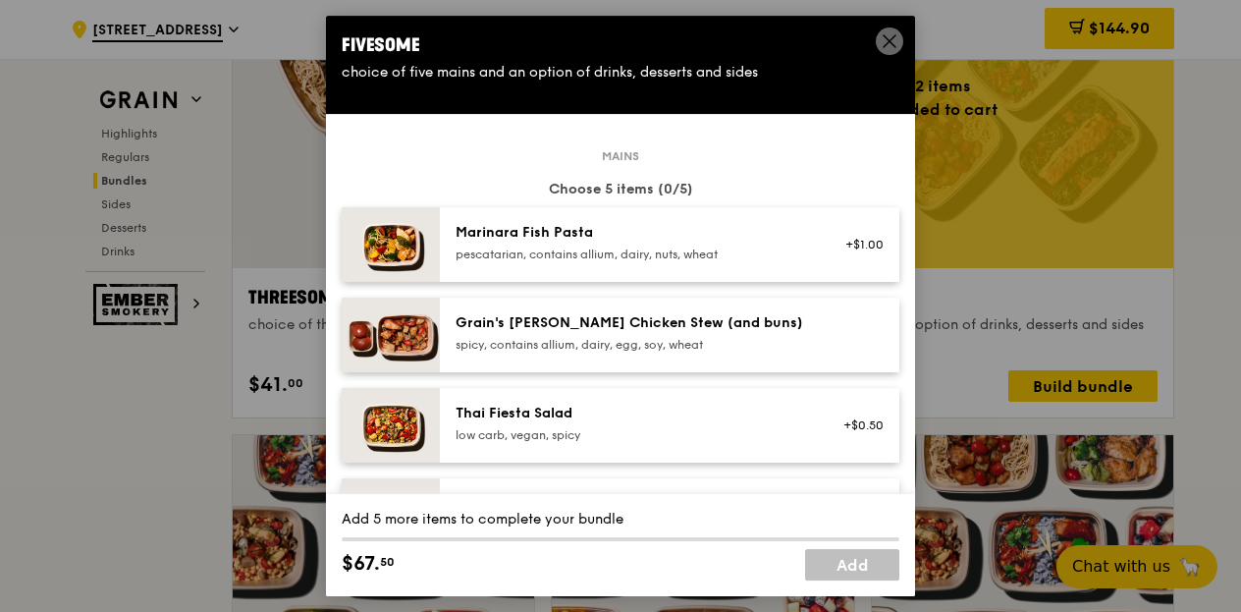
click at [647, 268] on div "Marinara Fish Pasta pescatarian, contains allium, dairy, nuts, wheat +$1.00" at bounding box center [670, 244] width 460 height 75
click at [647, 266] on div "Marinara Fish Pasta pescatarian, contains allium, dairy, nuts, wheat +$1.00 Rem…" at bounding box center [670, 244] width 460 height 75
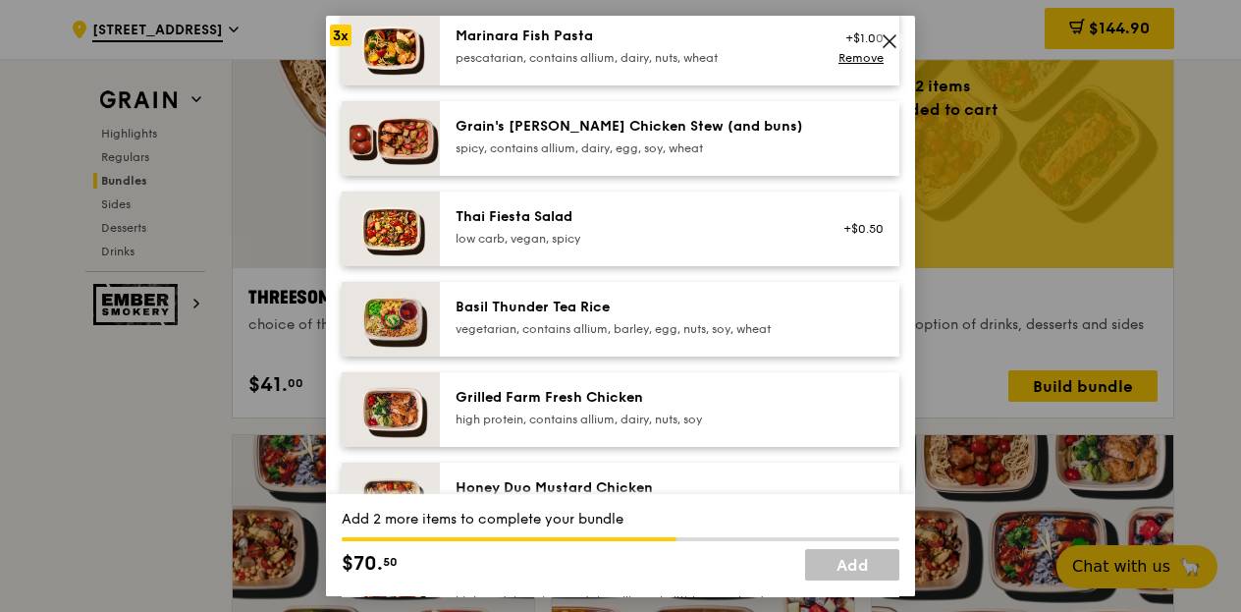
scroll to position [295, 0]
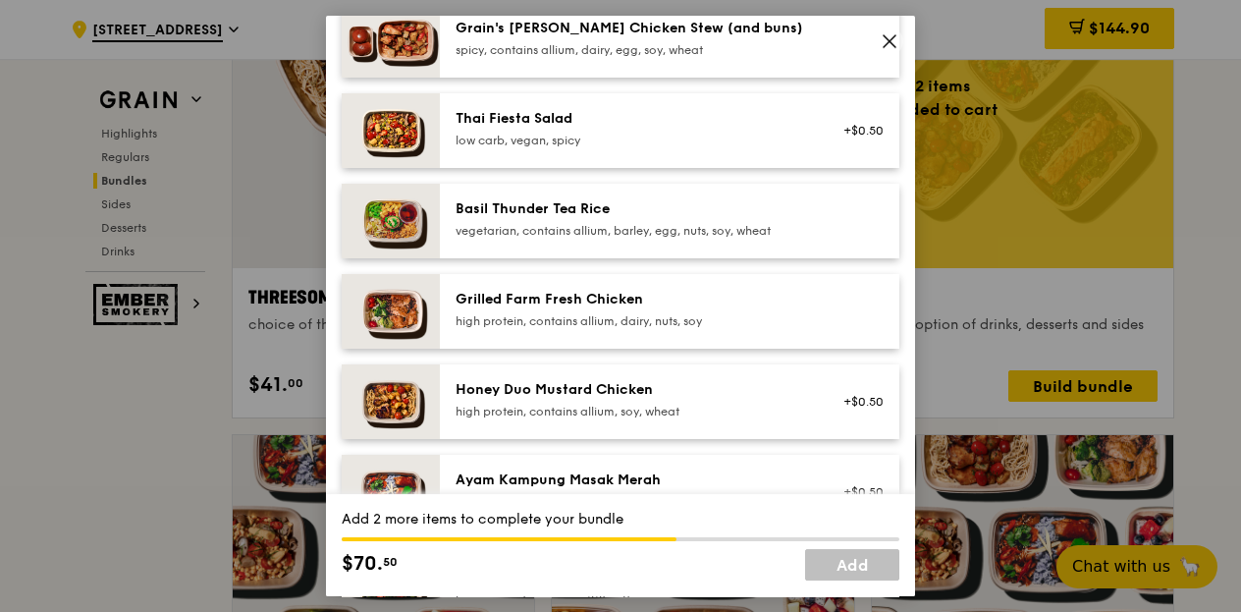
click at [644, 302] on div "Grilled Farm Fresh Chicken" at bounding box center [632, 300] width 353 height 20
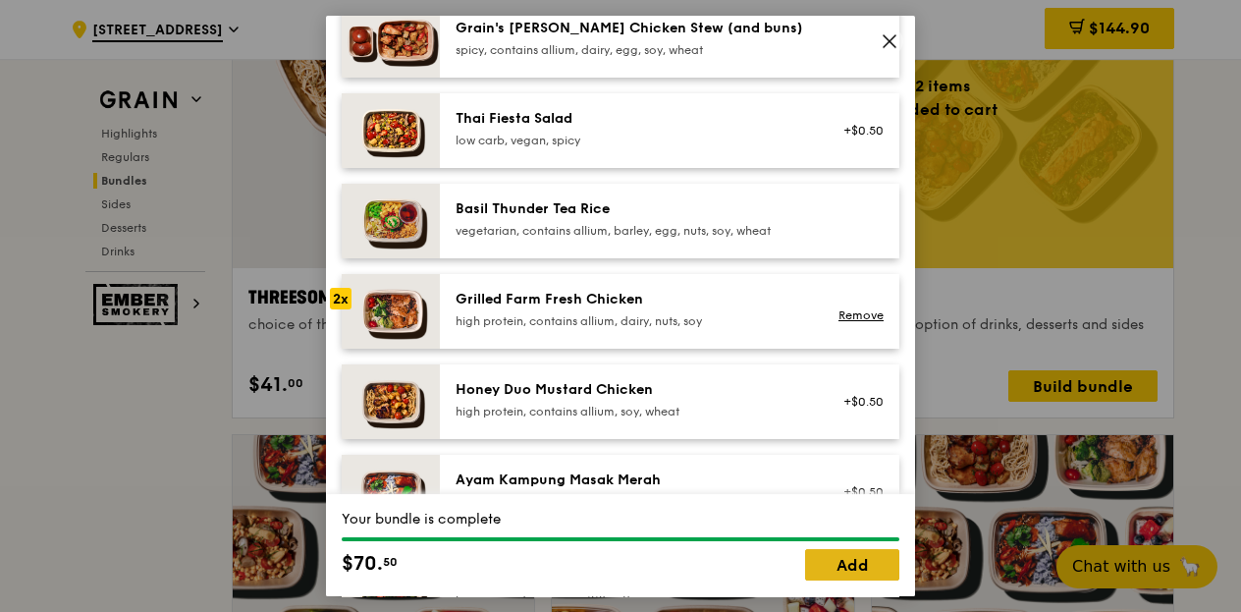
click at [874, 557] on link "Add" at bounding box center [852, 564] width 94 height 31
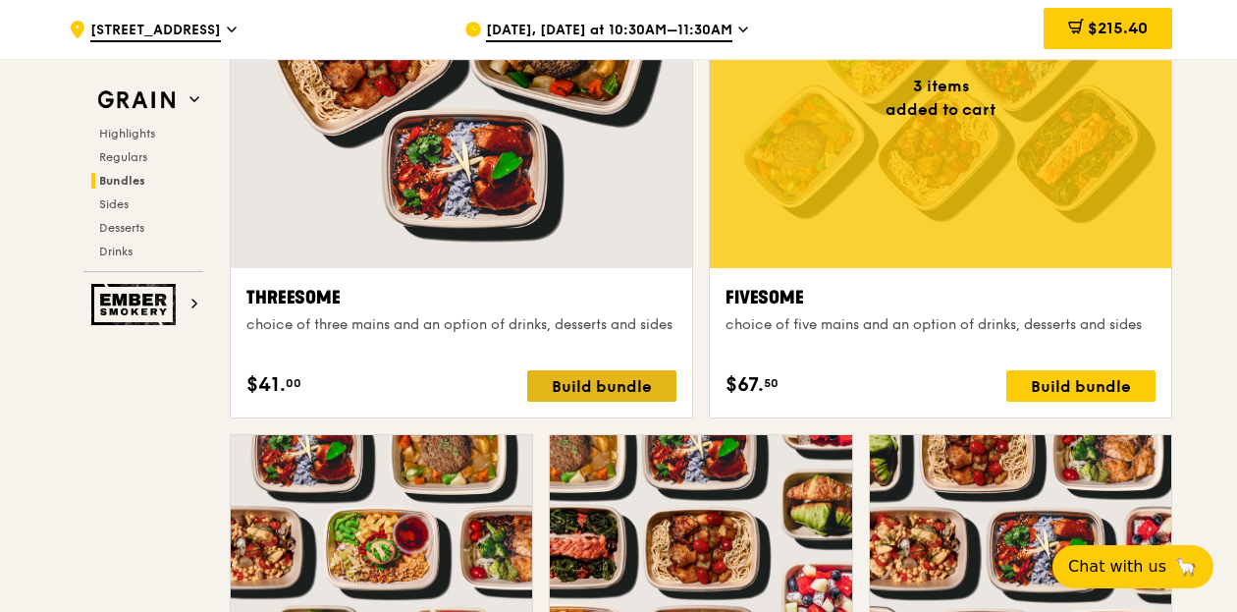
click at [642, 388] on div "Build bundle" at bounding box center [601, 385] width 149 height 31
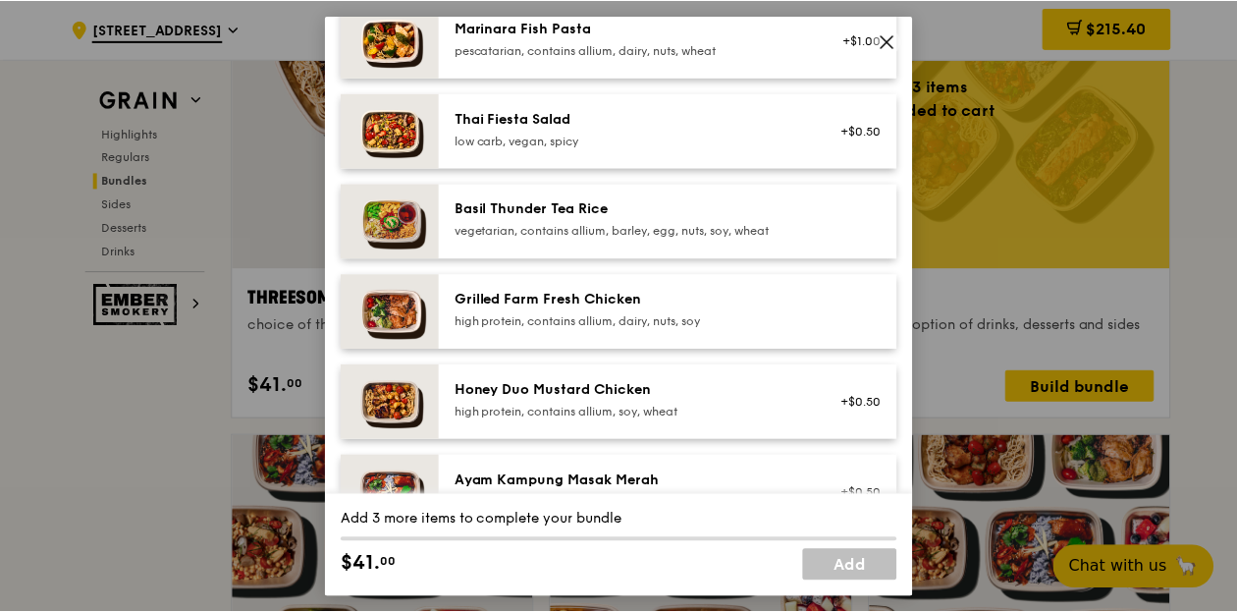
scroll to position [393, 0]
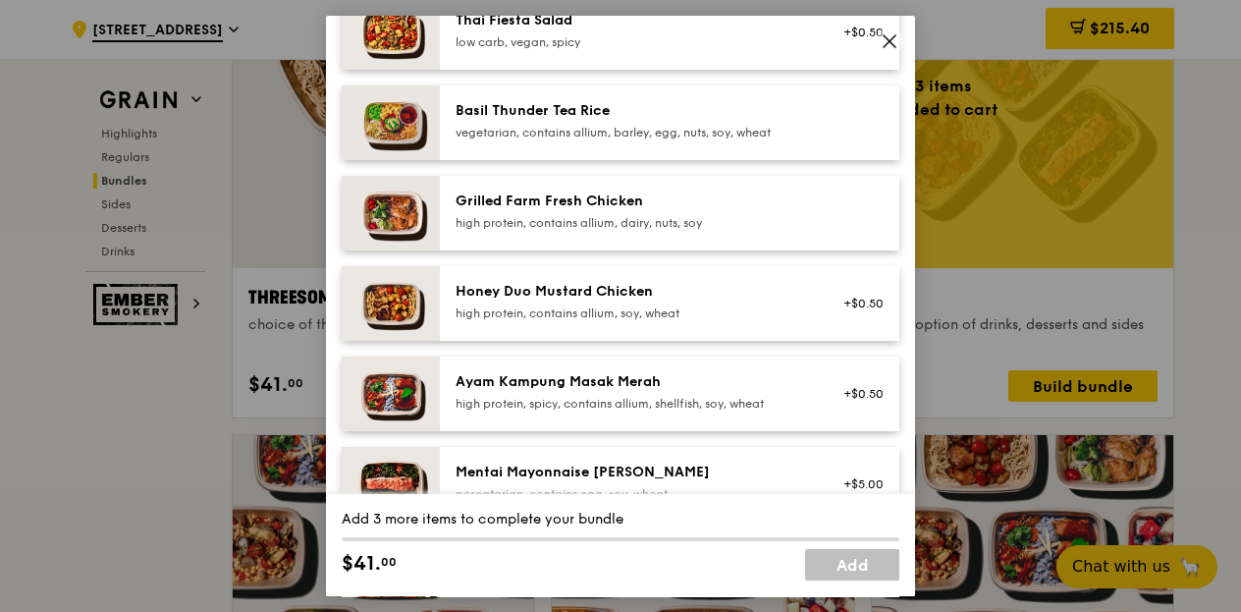
click at [666, 405] on div "high protein, spicy, contains allium, shellfish, soy, wheat" at bounding box center [632, 404] width 353 height 16
click at [663, 405] on div "high protein, spicy, contains allium, shellfish, soy, wheat" at bounding box center [632, 404] width 353 height 16
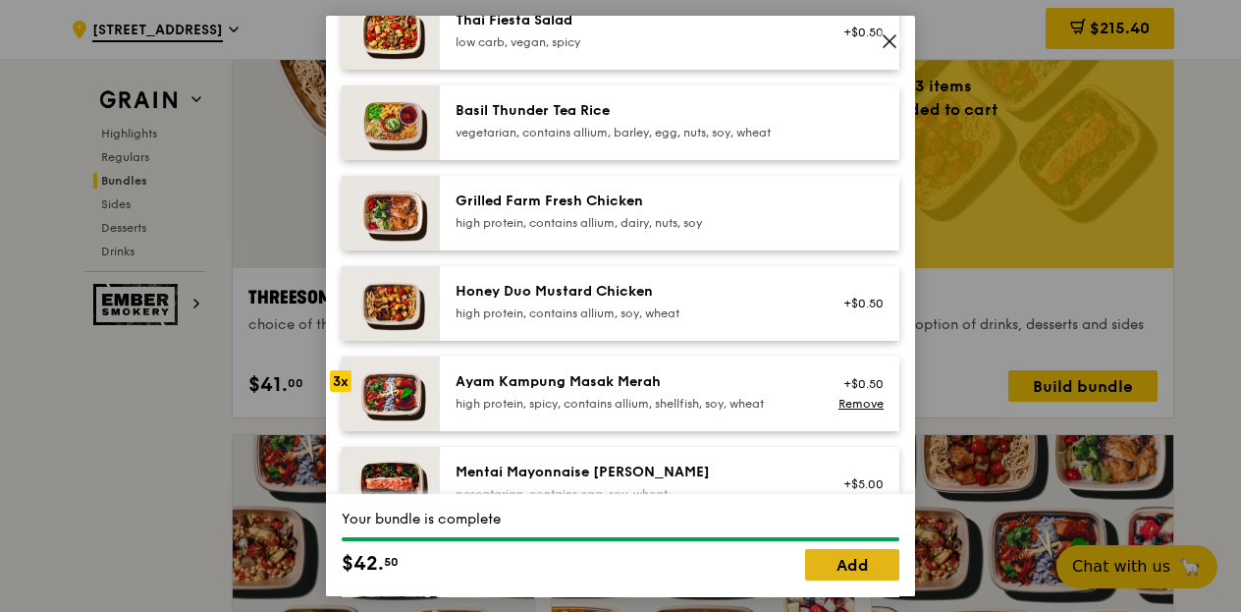
click at [850, 568] on link "Add" at bounding box center [852, 564] width 94 height 31
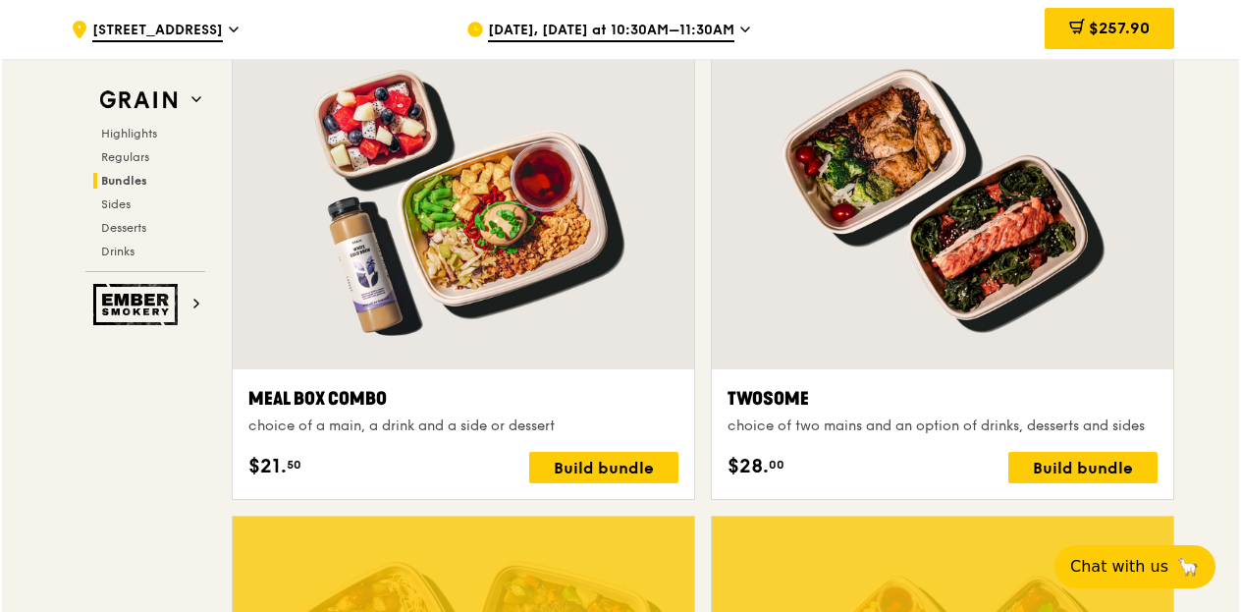
scroll to position [3450, 0]
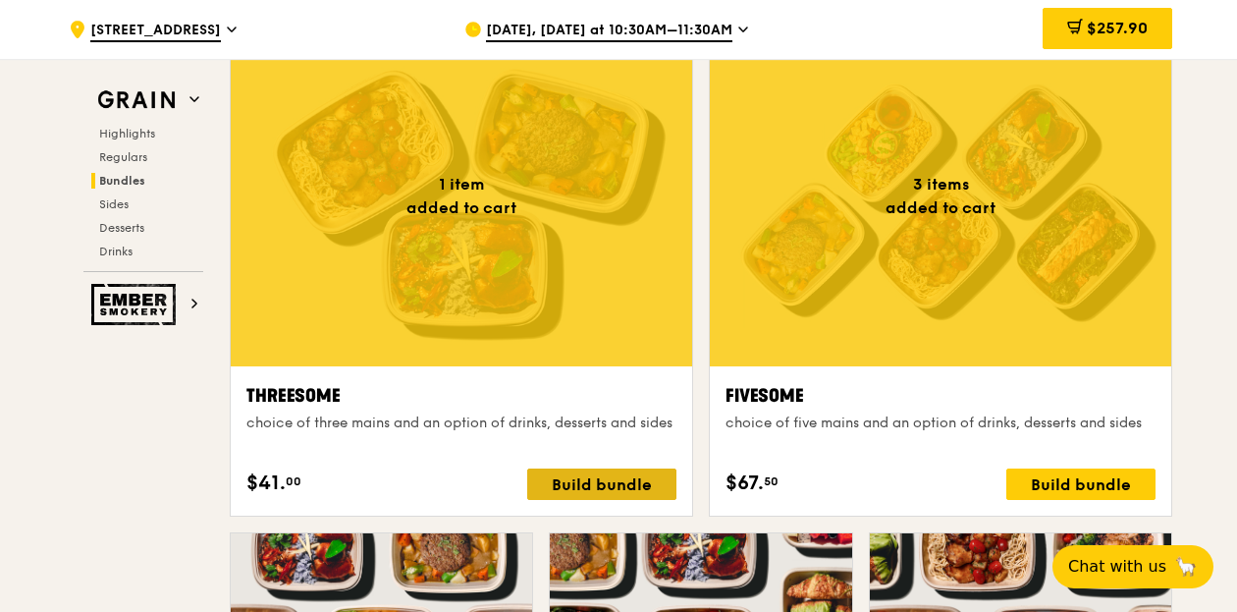
click at [538, 484] on div "Build bundle" at bounding box center [601, 483] width 149 height 31
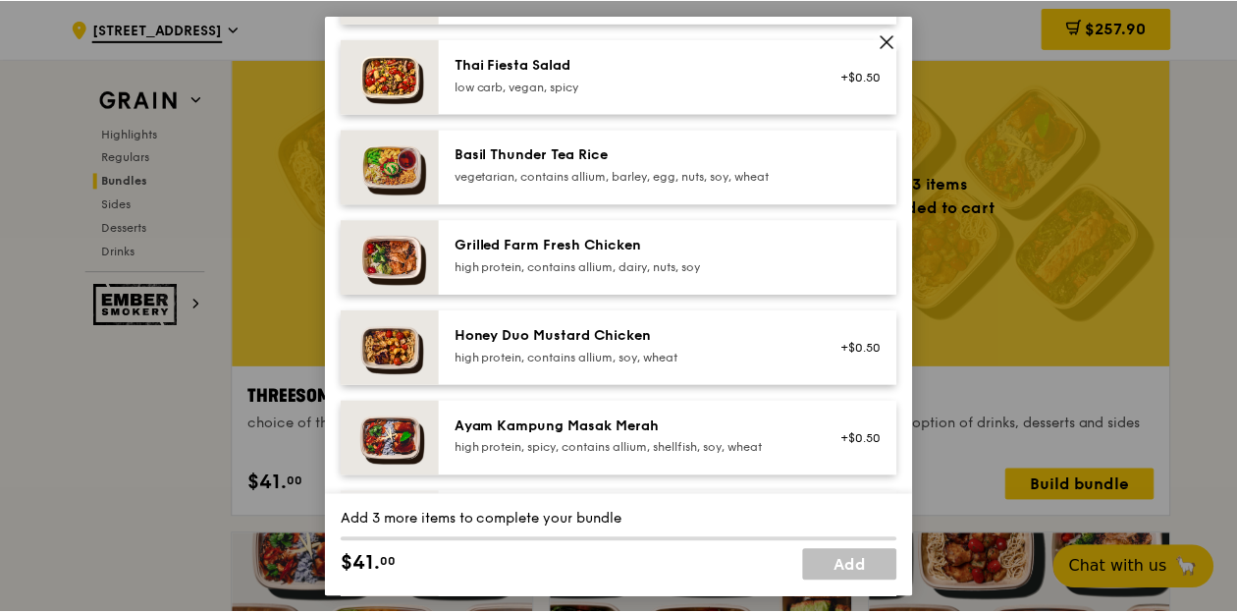
scroll to position [393, 0]
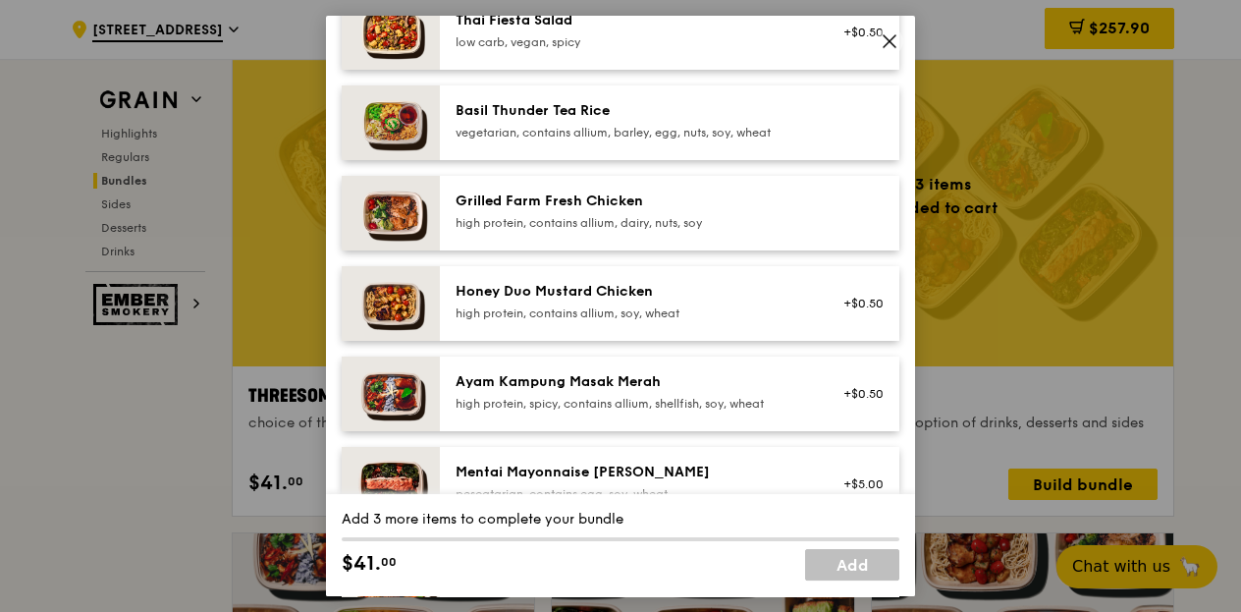
click at [654, 319] on div "high protein, contains allium, soy, wheat" at bounding box center [632, 313] width 353 height 16
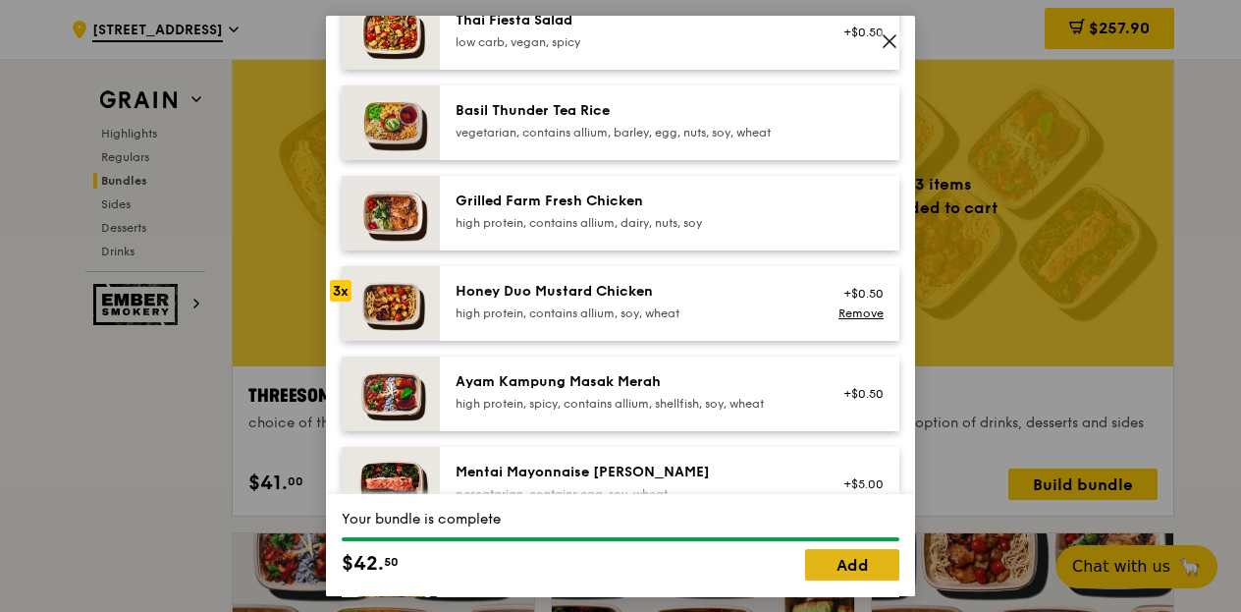
click at [869, 559] on link "Add" at bounding box center [852, 564] width 94 height 31
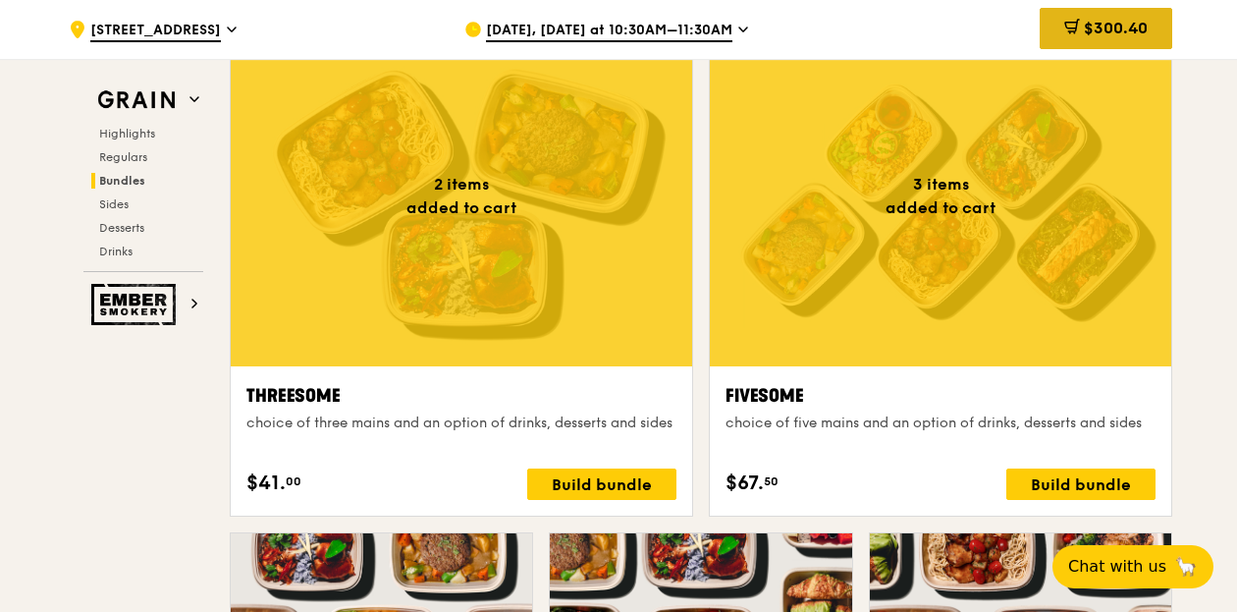
click at [1097, 21] on span "$300.40" at bounding box center [1116, 28] width 64 height 19
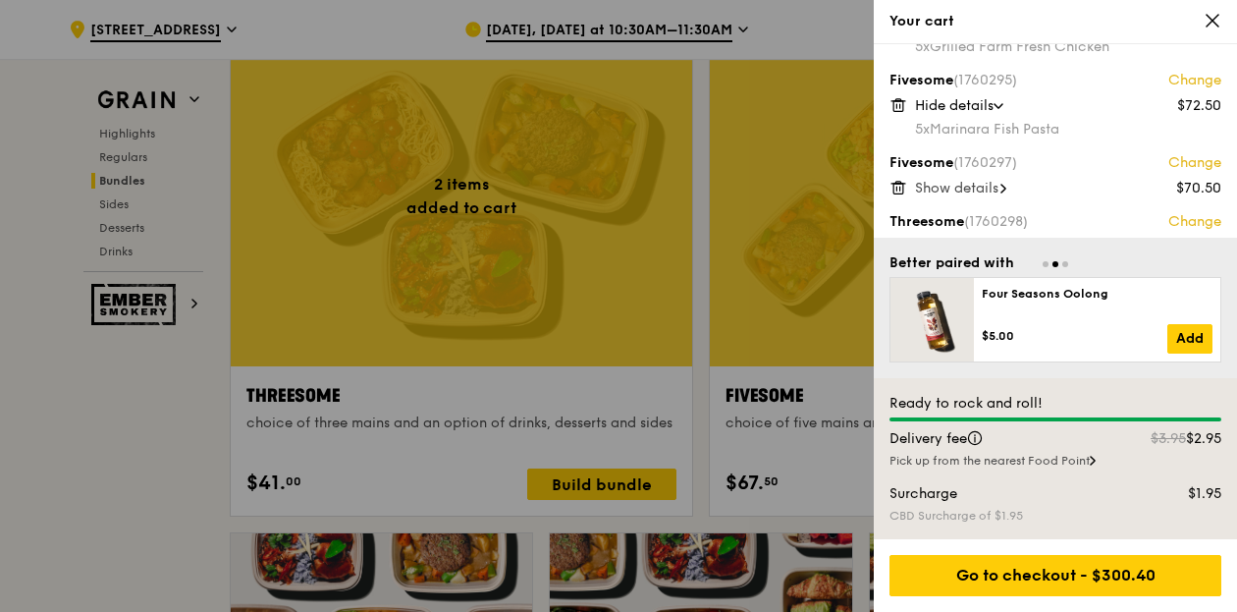
scroll to position [98, 0]
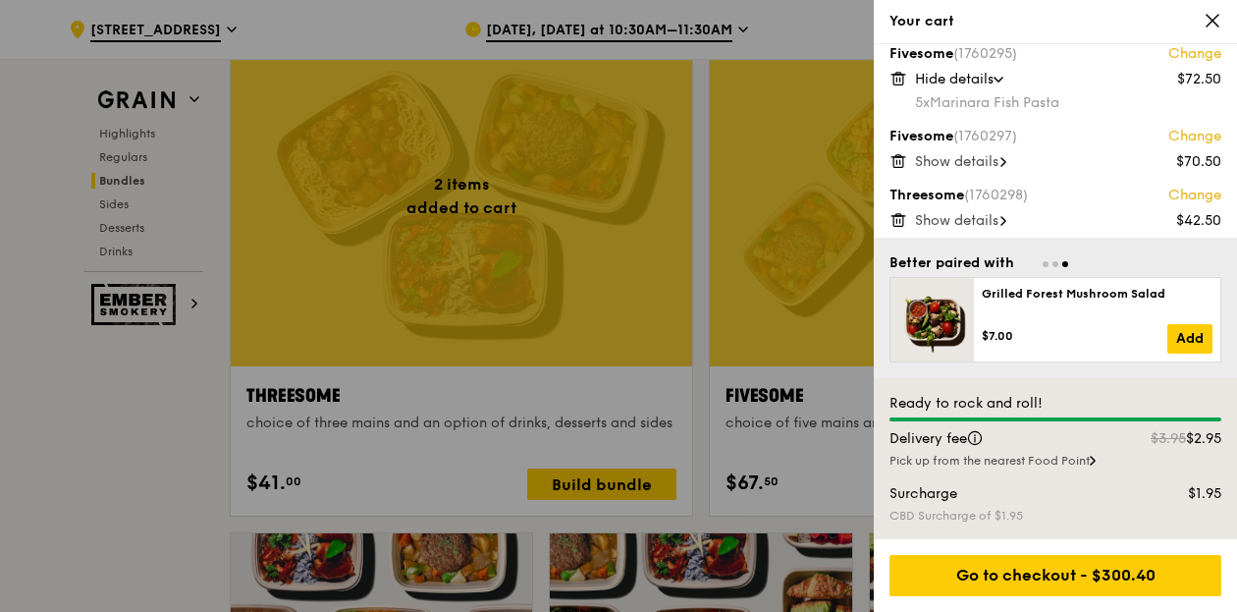
click at [994, 153] on span "Show details" at bounding box center [956, 161] width 83 height 17
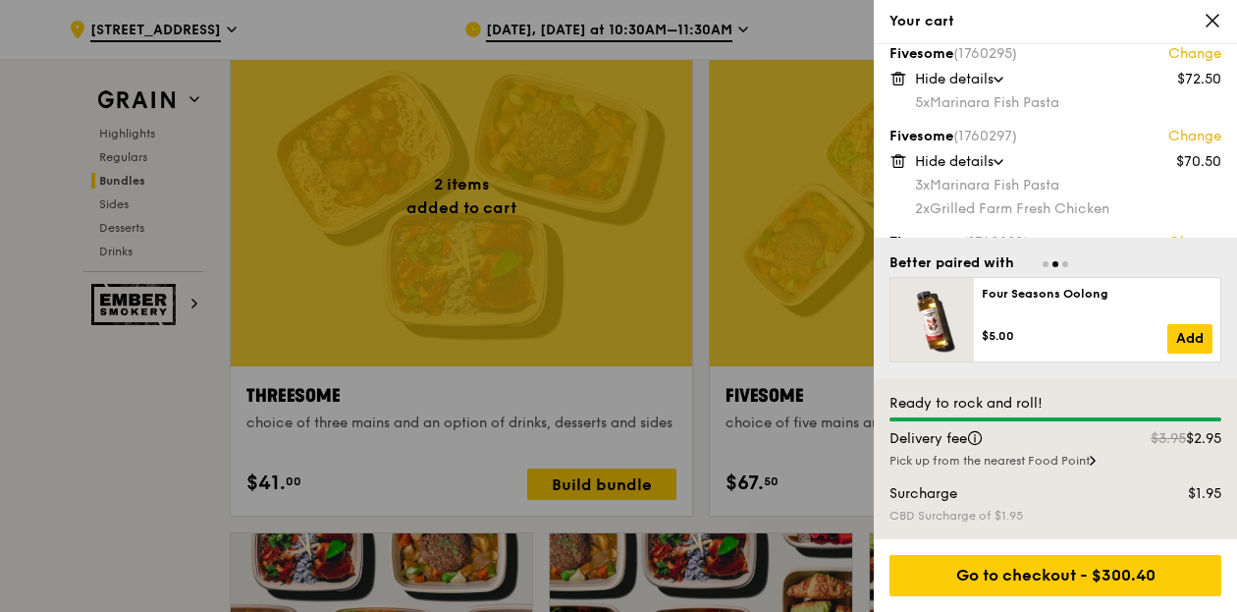
scroll to position [196, 0]
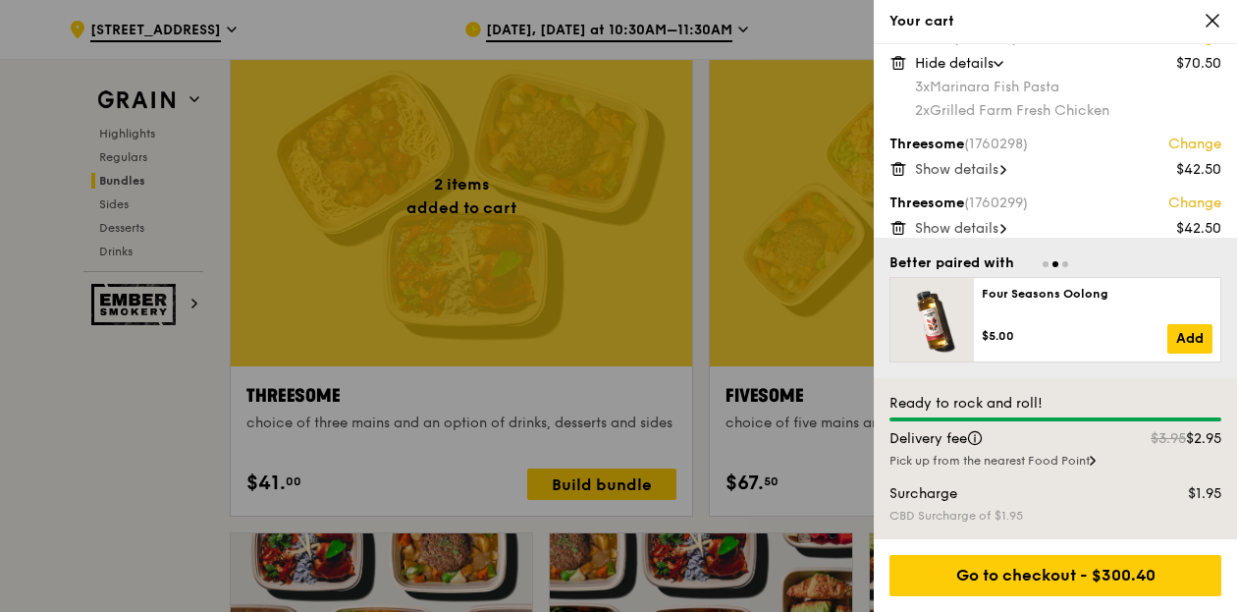
click at [992, 179] on div "Show details" at bounding box center [1068, 170] width 306 height 20
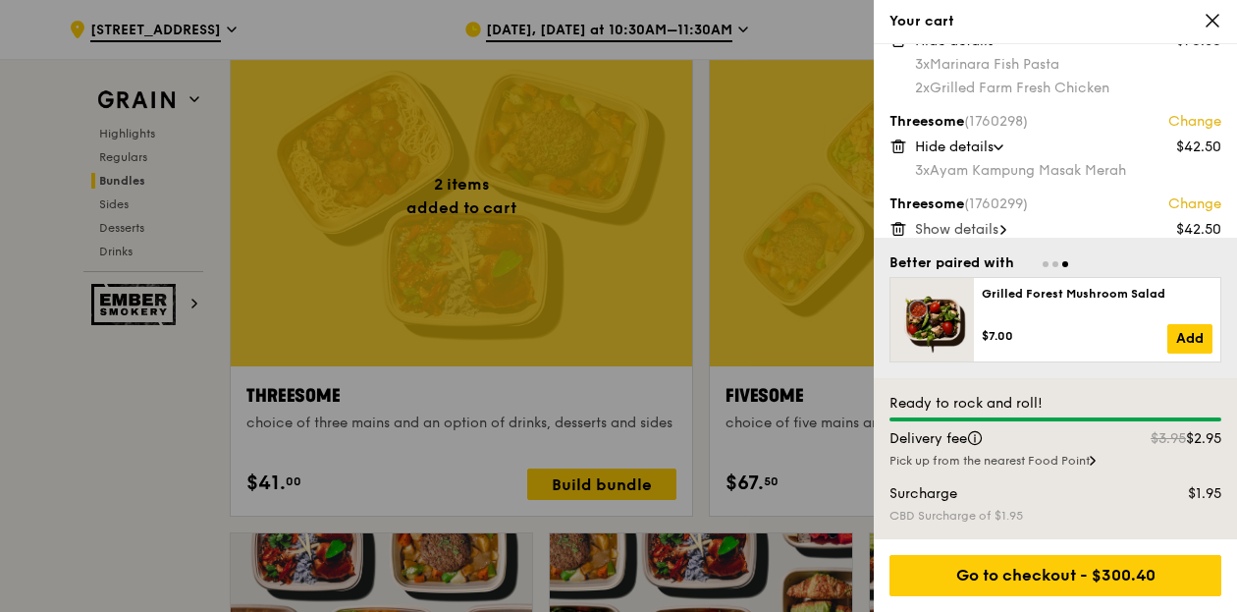
scroll to position [232, 0]
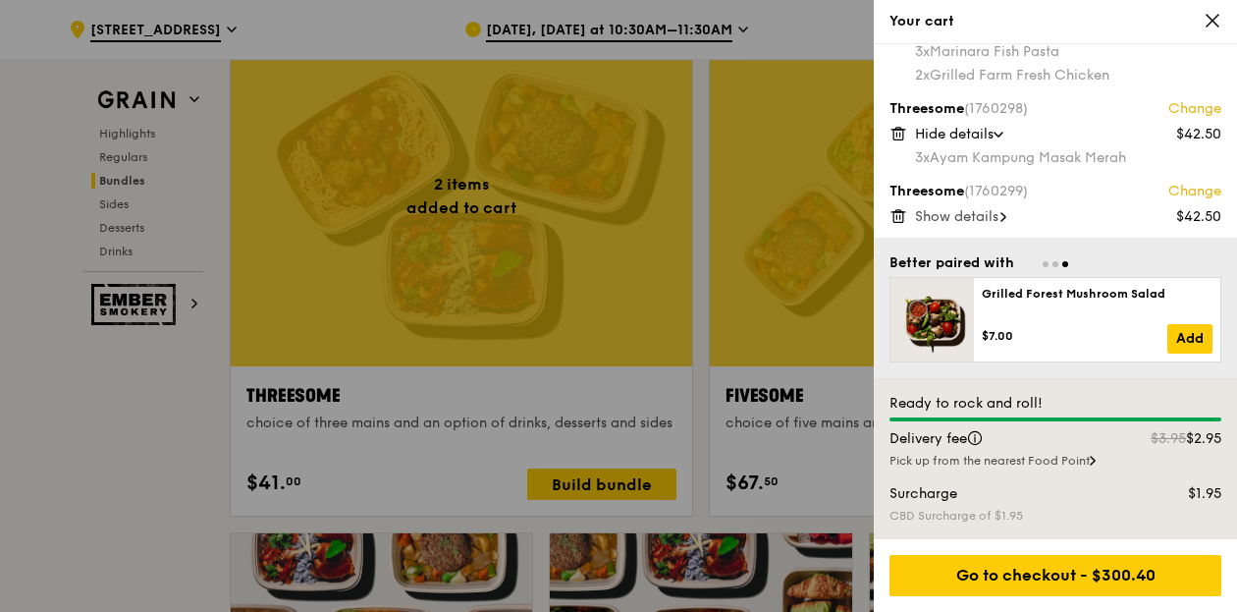
click at [990, 215] on span "Show details" at bounding box center [956, 216] width 83 height 17
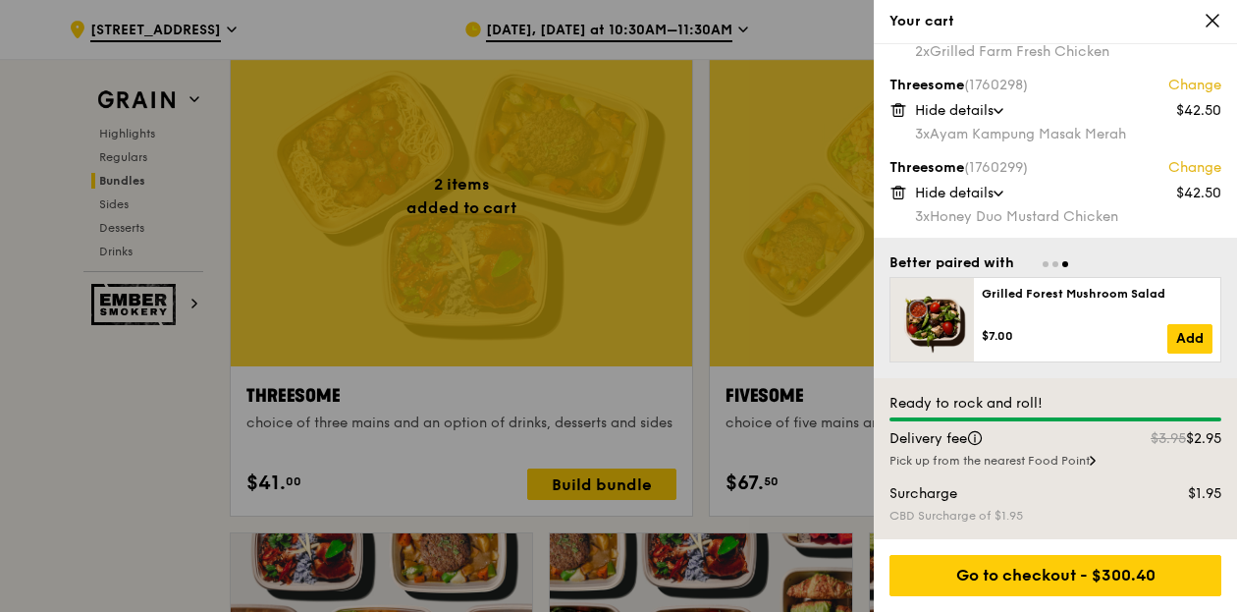
click at [896, 190] on icon at bounding box center [899, 193] width 18 height 18
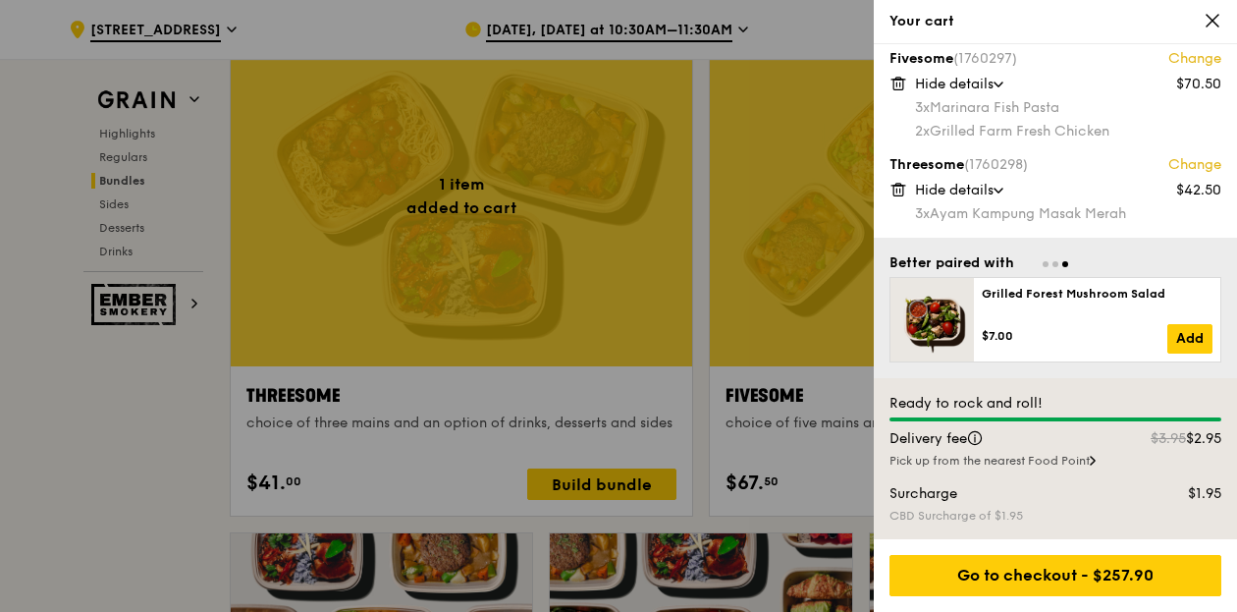
scroll to position [173, 0]
click at [900, 191] on icon at bounding box center [899, 193] width 18 height 18
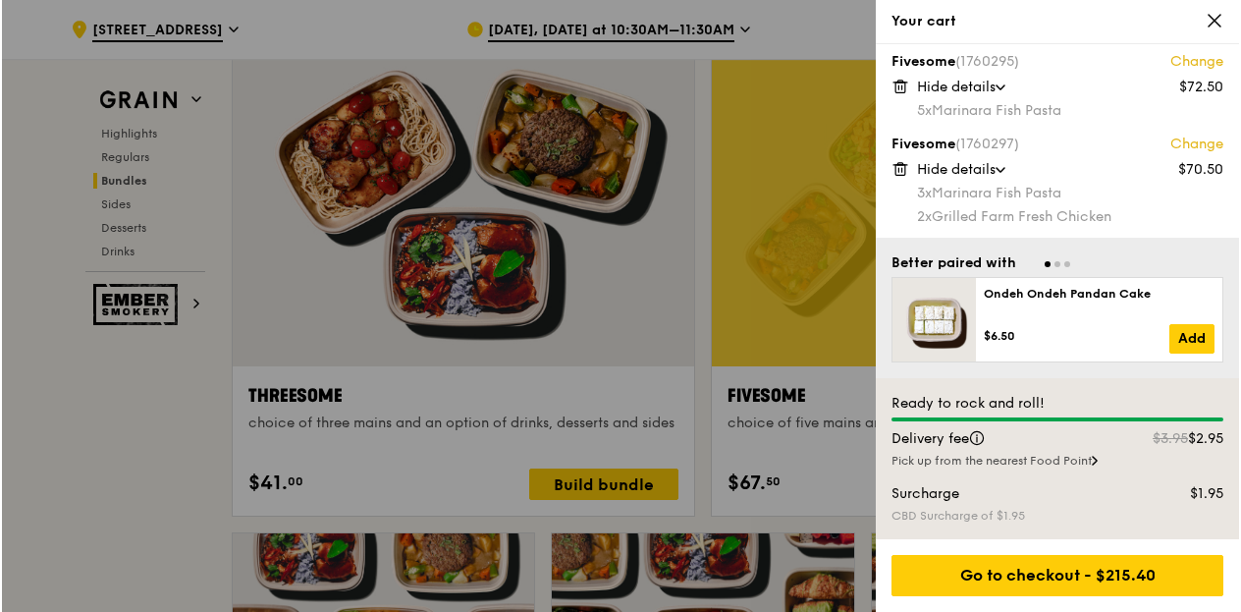
scroll to position [0, 0]
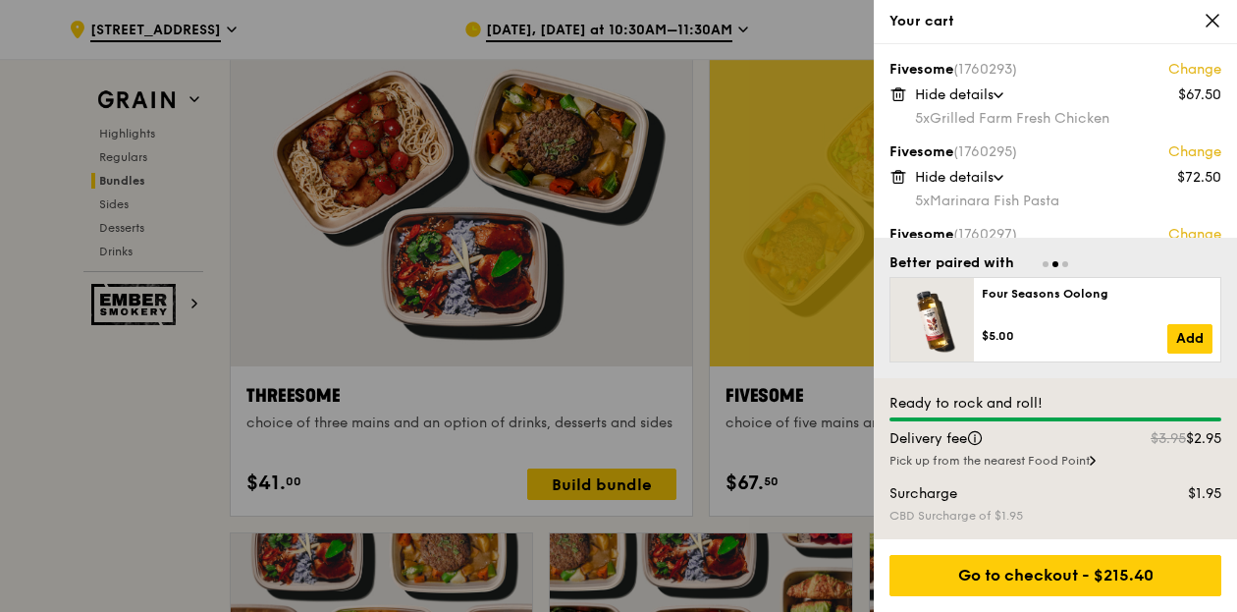
click at [817, 412] on div at bounding box center [618, 306] width 1237 height 612
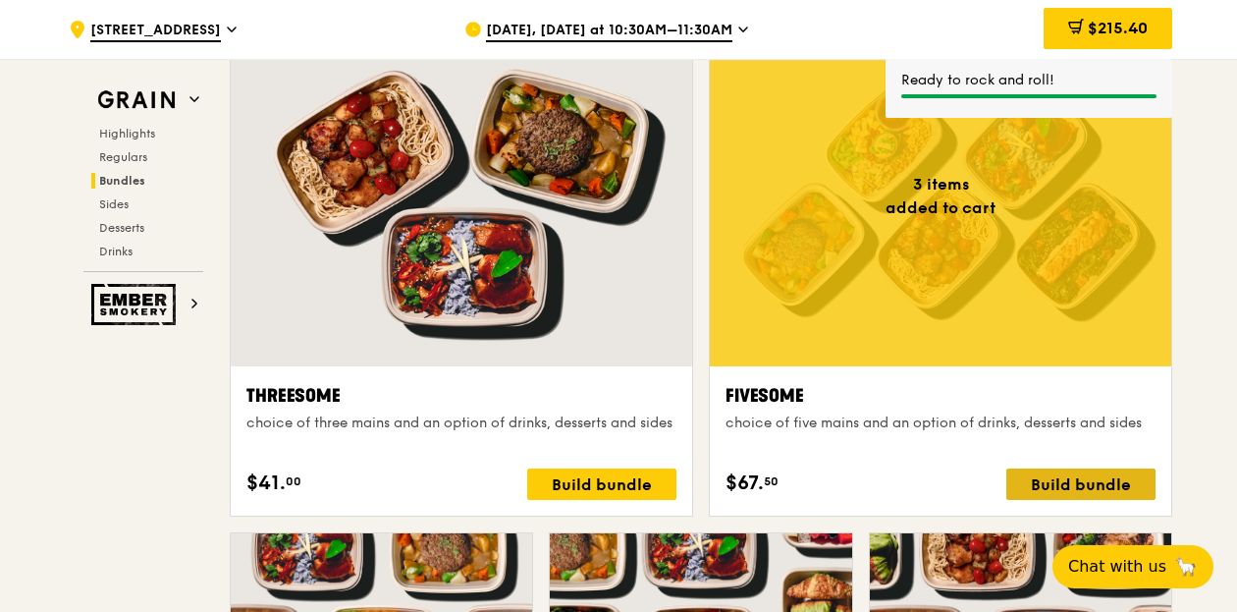
click at [1062, 472] on div "Build bundle" at bounding box center [1081, 483] width 149 height 31
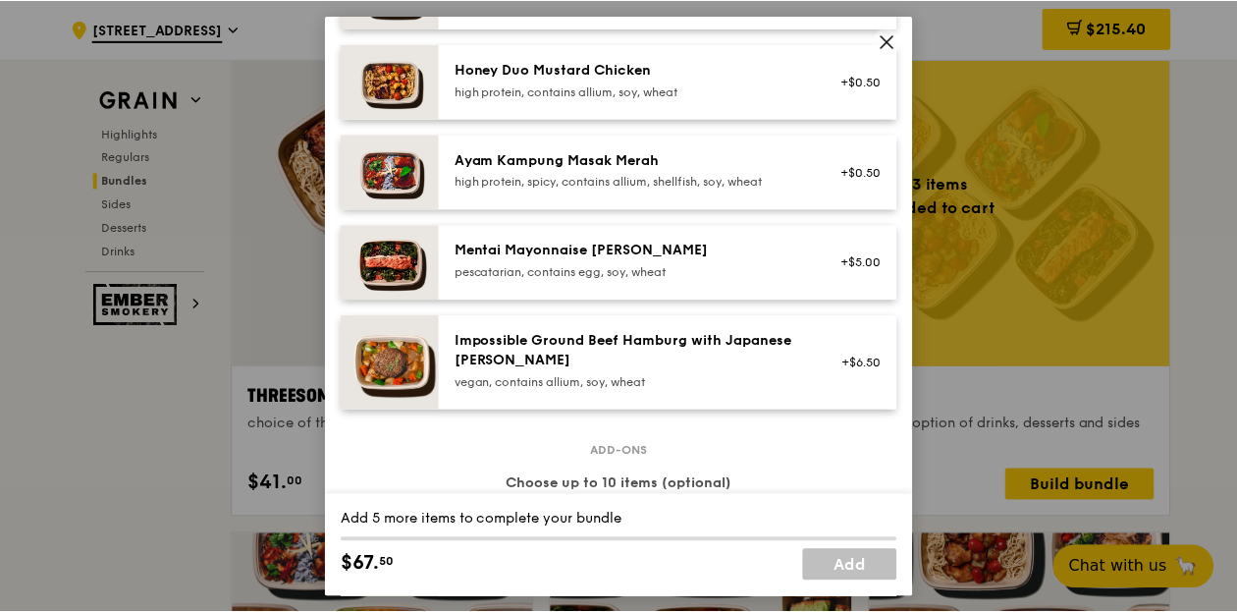
scroll to position [589, 0]
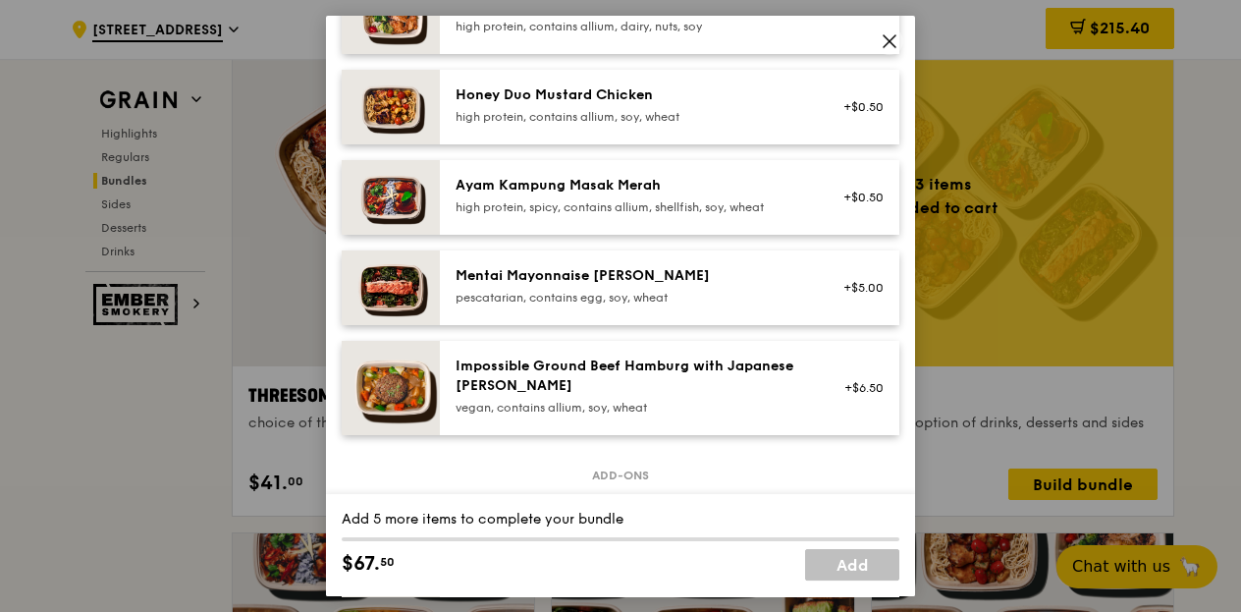
click at [702, 192] on div "Ayam Kampung Masak Merah" at bounding box center [632, 186] width 353 height 20
click at [673, 135] on div "Honey Duo Mustard Chicken high protein, contains allium, soy, wheat +$0.50" at bounding box center [670, 107] width 460 height 75
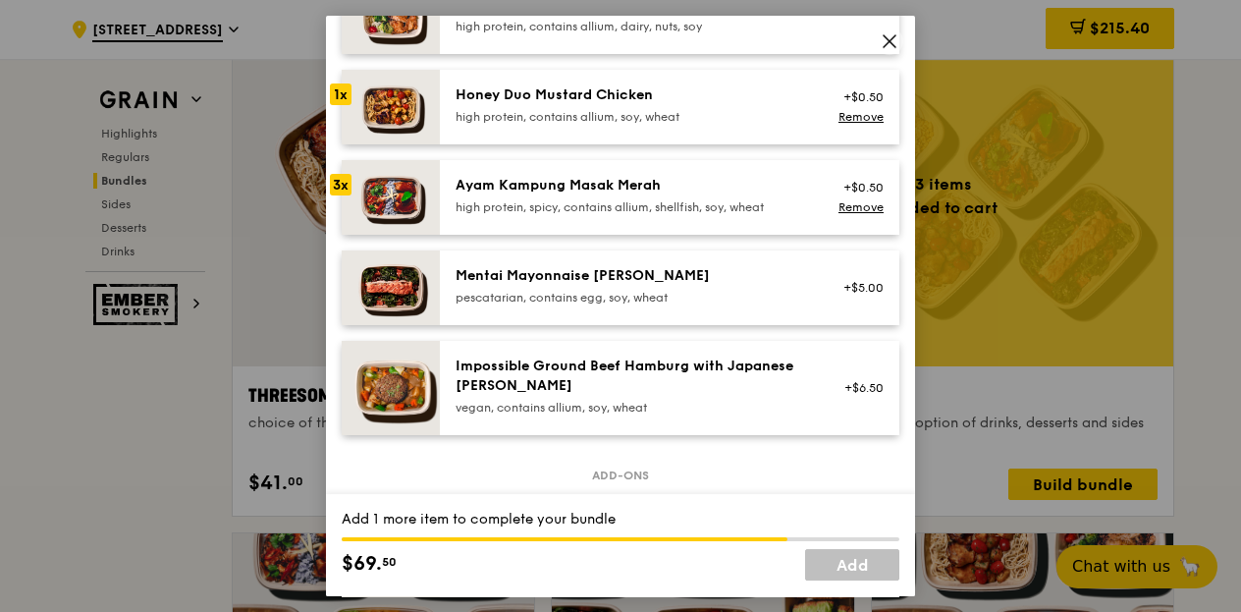
click at [673, 135] on div "Honey Duo Mustard Chicken high protein, contains allium, soy, wheat +$0.50 Remo…" at bounding box center [670, 107] width 460 height 75
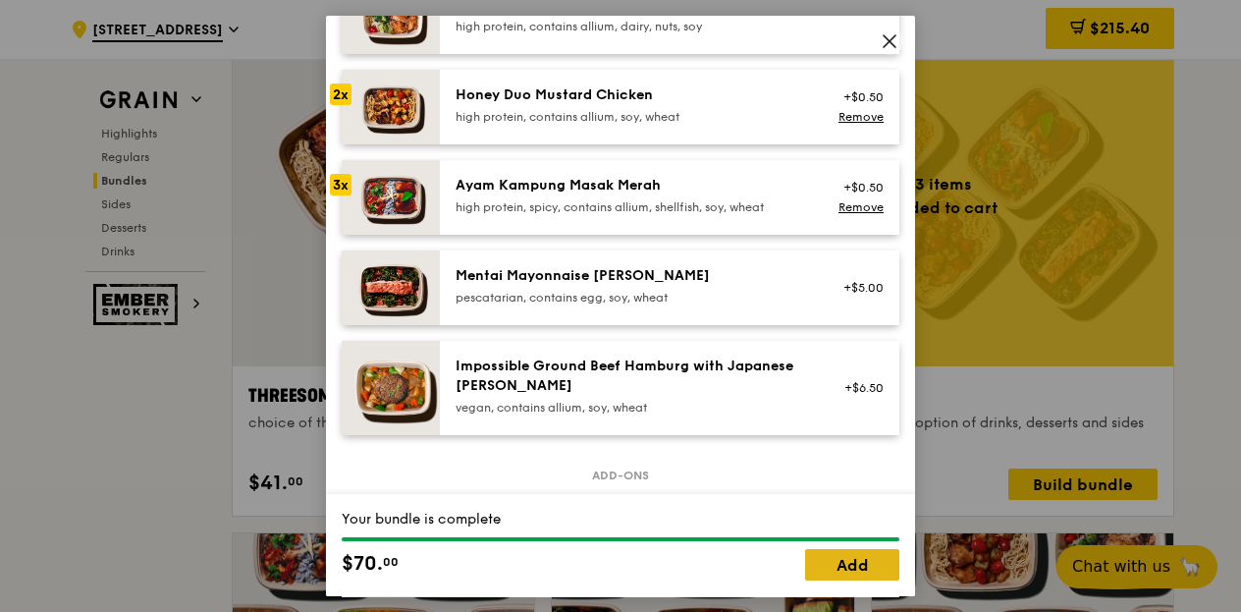
click at [874, 559] on link "Add" at bounding box center [852, 564] width 94 height 31
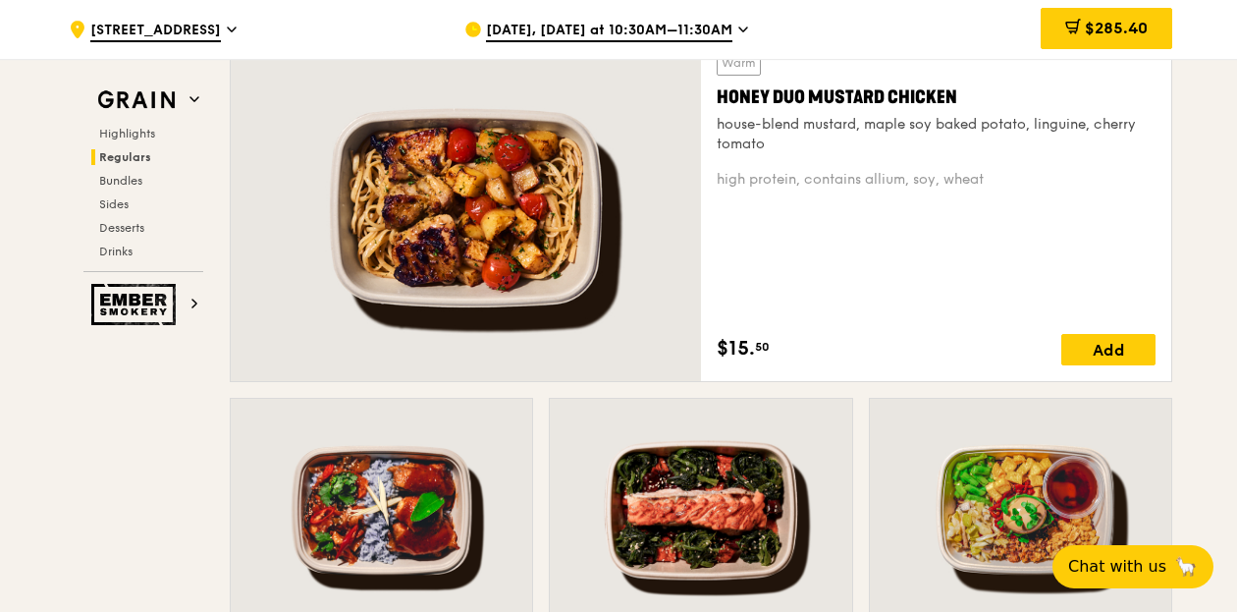
scroll to position [1289, 0]
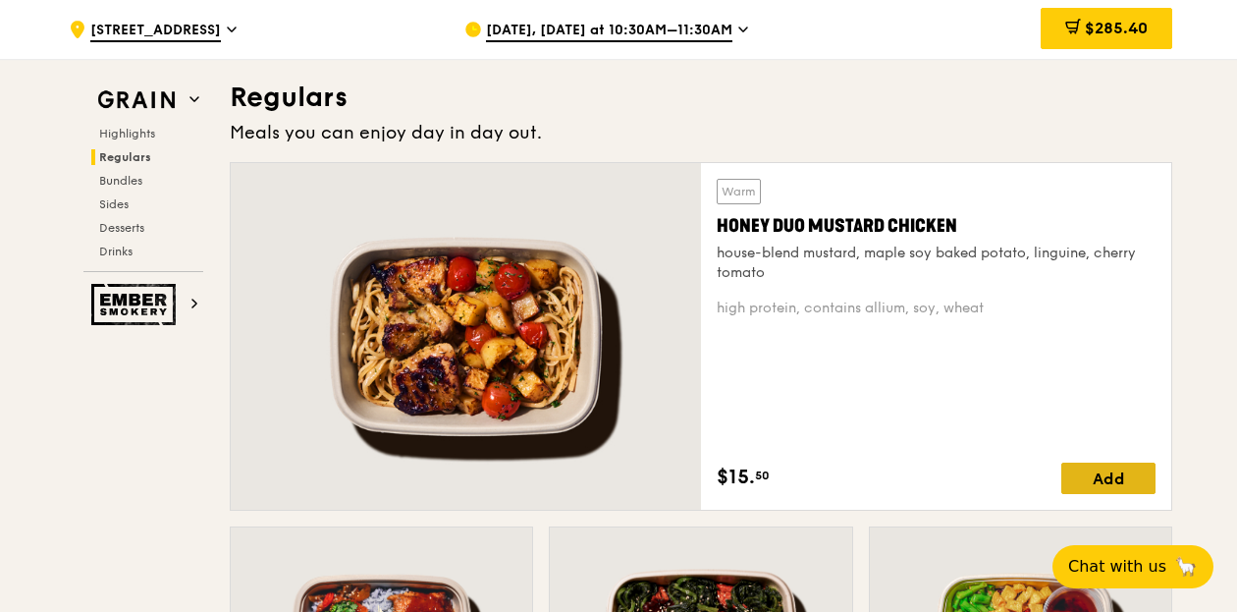
click at [1124, 481] on div "Add" at bounding box center [1109, 478] width 94 height 31
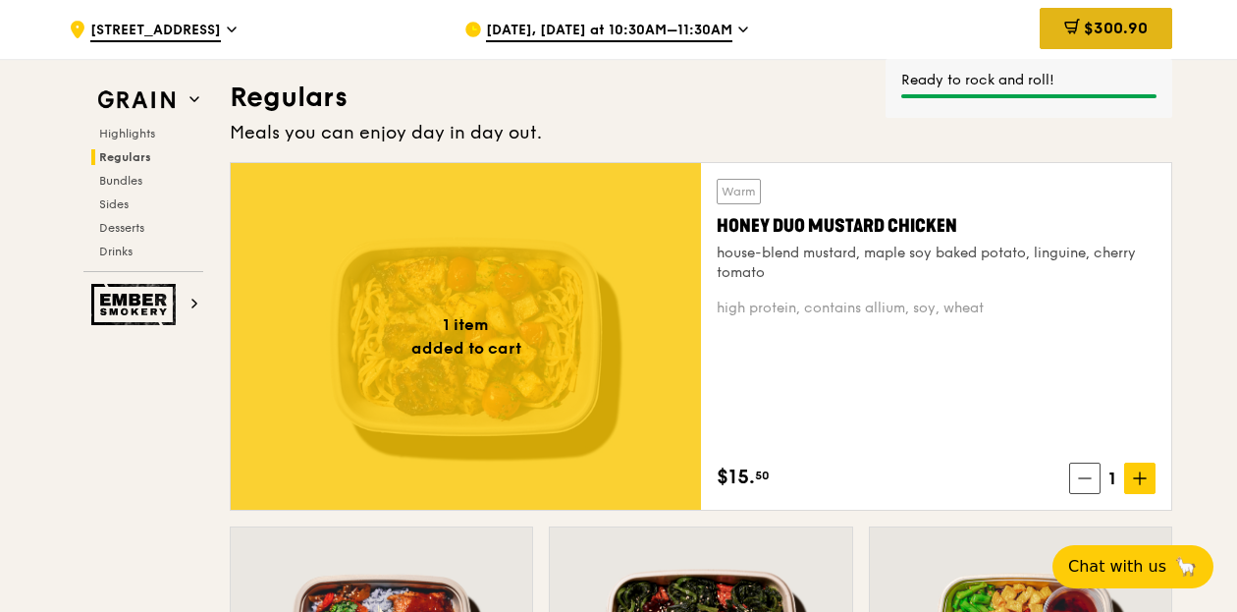
click at [1121, 28] on span "$300.90" at bounding box center [1116, 28] width 64 height 19
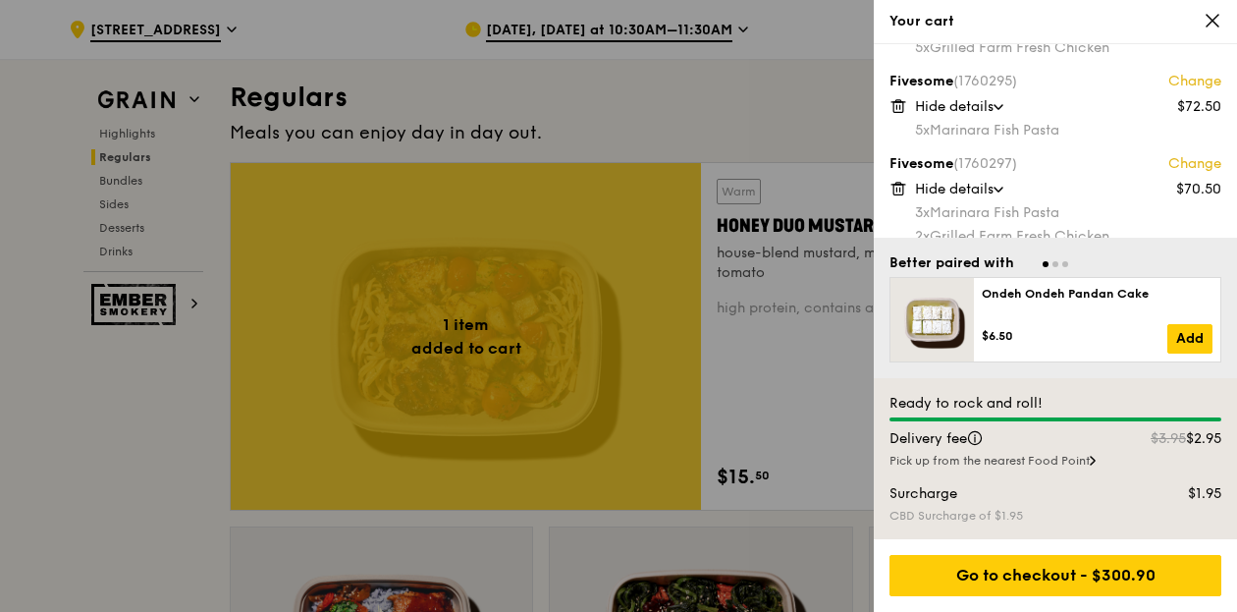
scroll to position [98, 0]
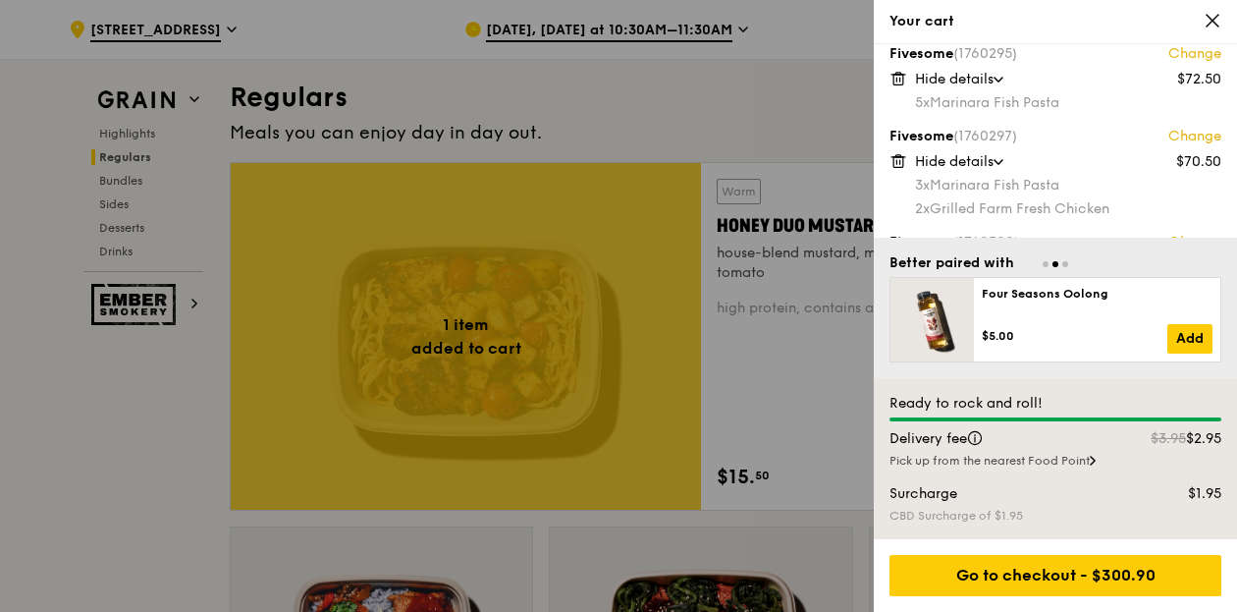
click at [898, 161] on icon at bounding box center [899, 161] width 18 height 18
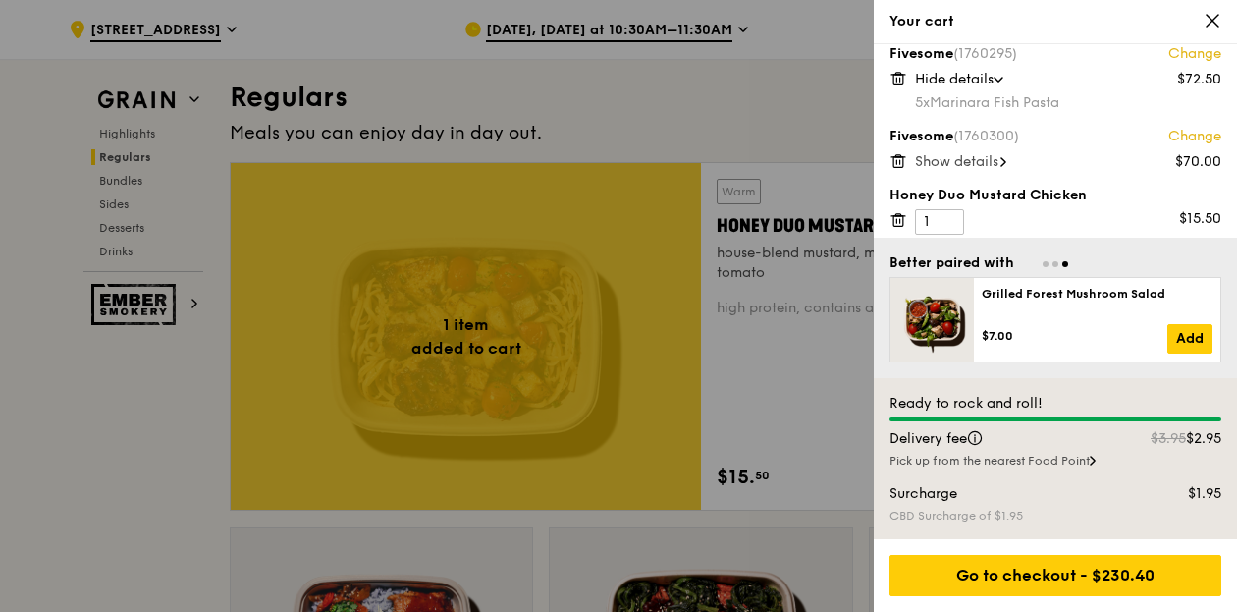
click at [897, 219] on icon at bounding box center [897, 221] width 0 height 4
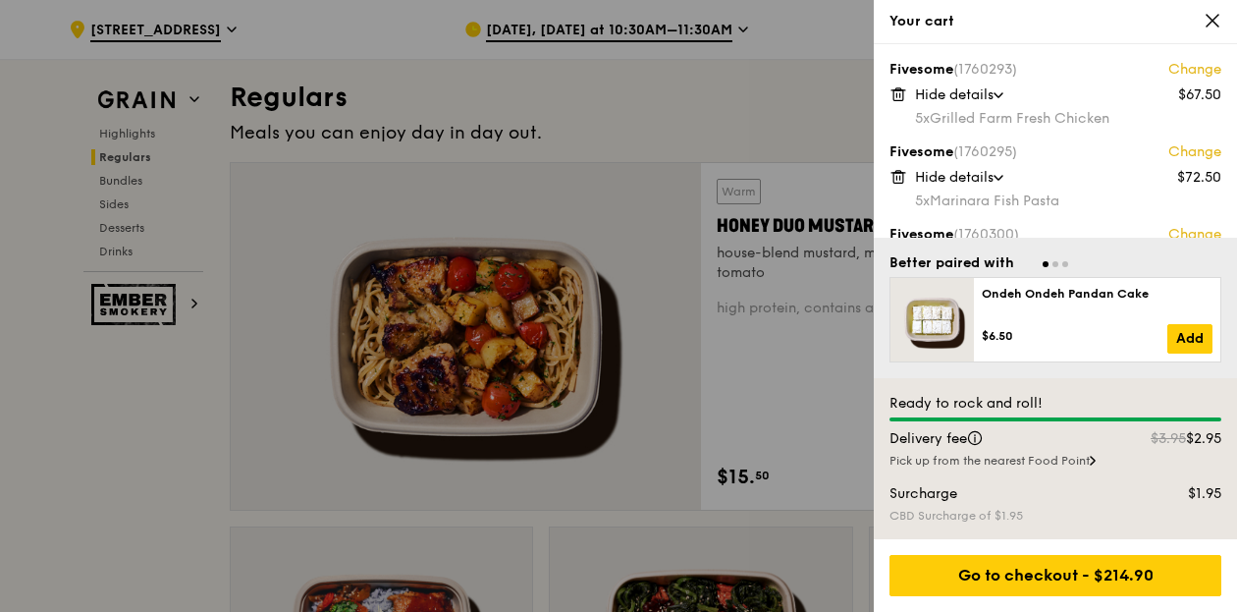
scroll to position [43, 0]
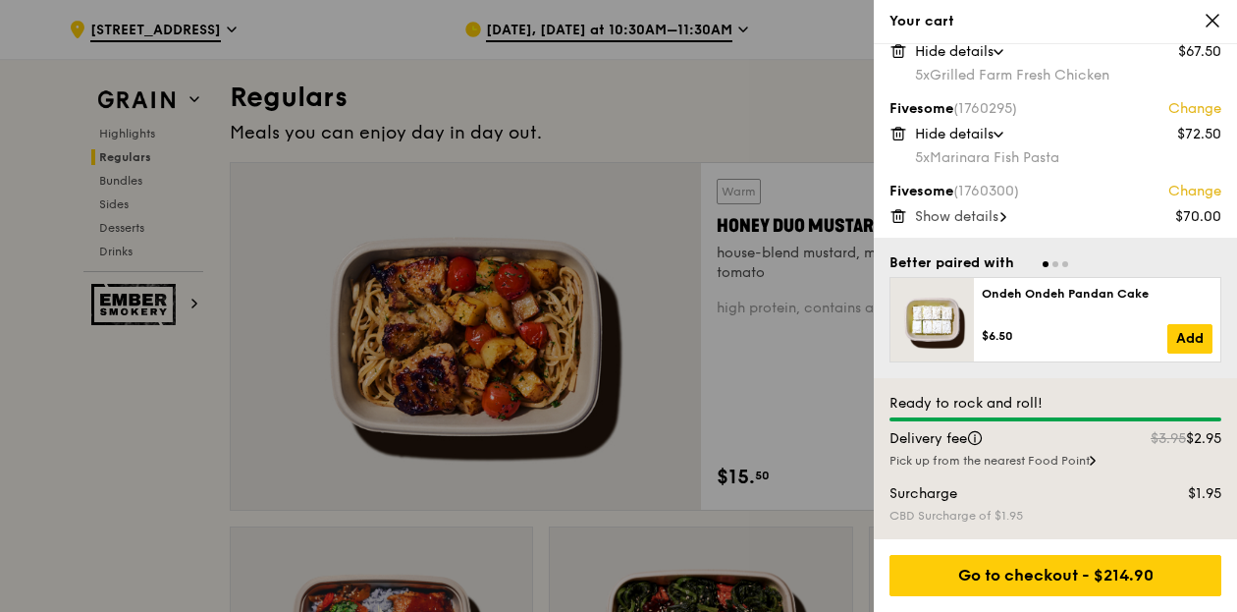
click at [999, 220] on span "Show details" at bounding box center [956, 216] width 83 height 17
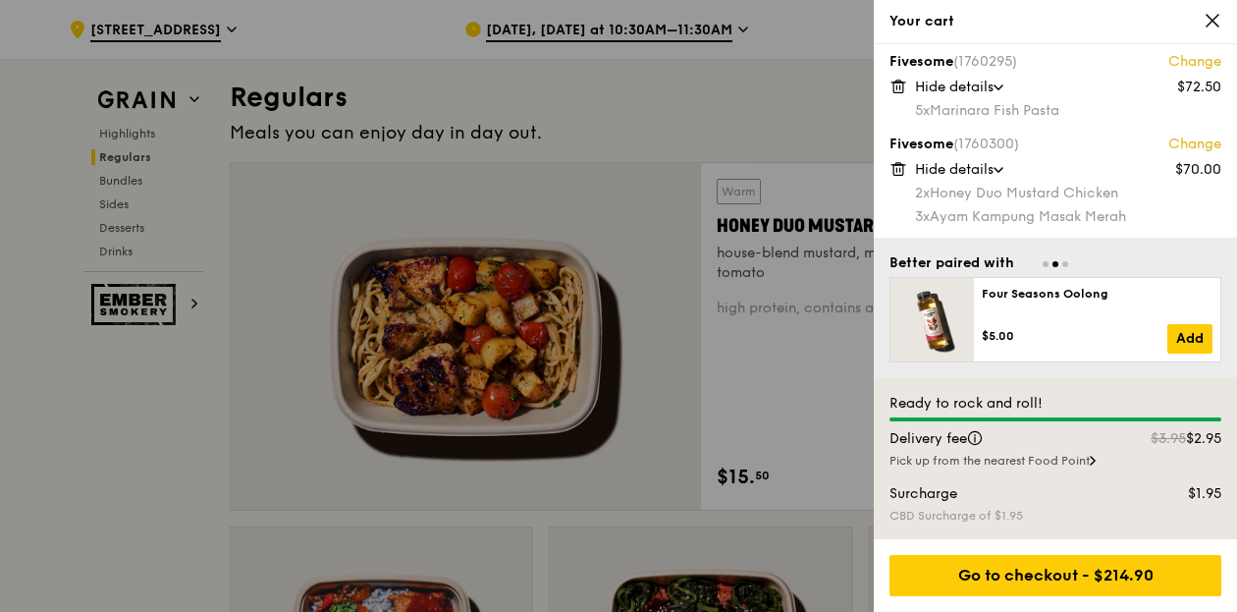
click at [896, 168] on icon at bounding box center [899, 169] width 18 height 18
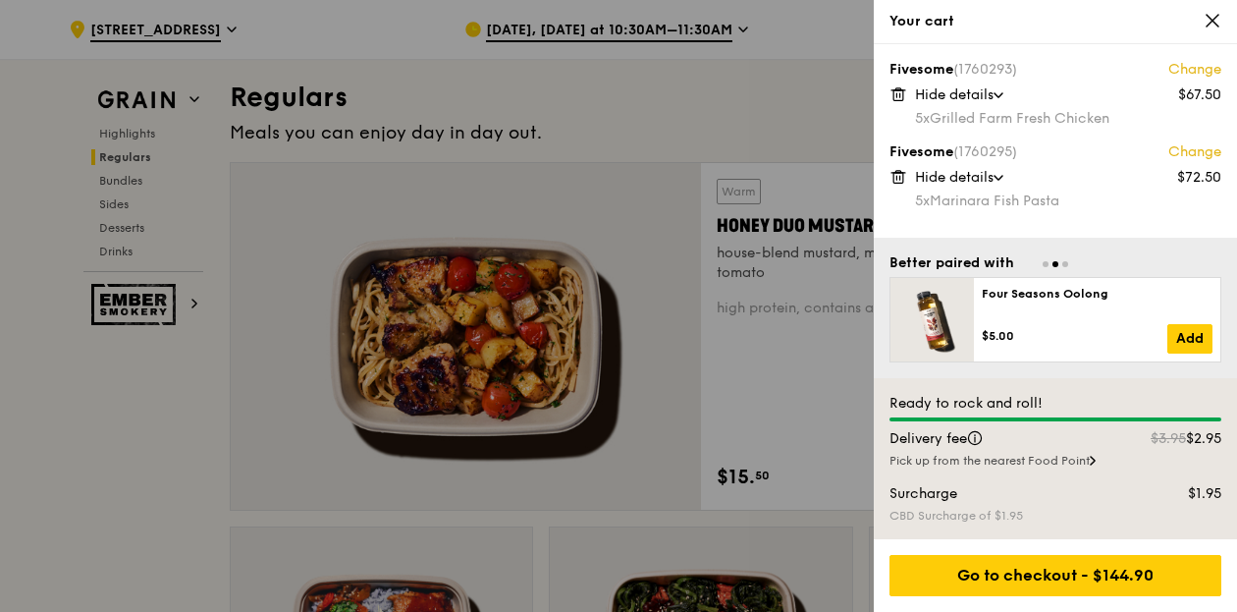
scroll to position [0, 0]
click at [772, 123] on div at bounding box center [618, 306] width 1237 height 612
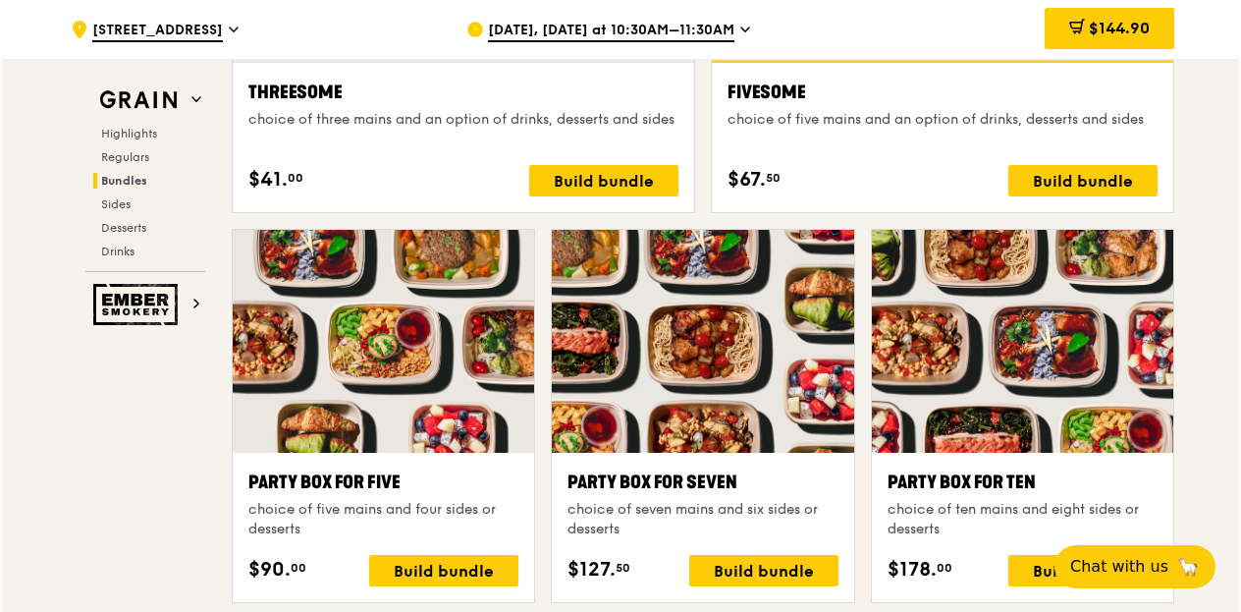
scroll to position [3843, 0]
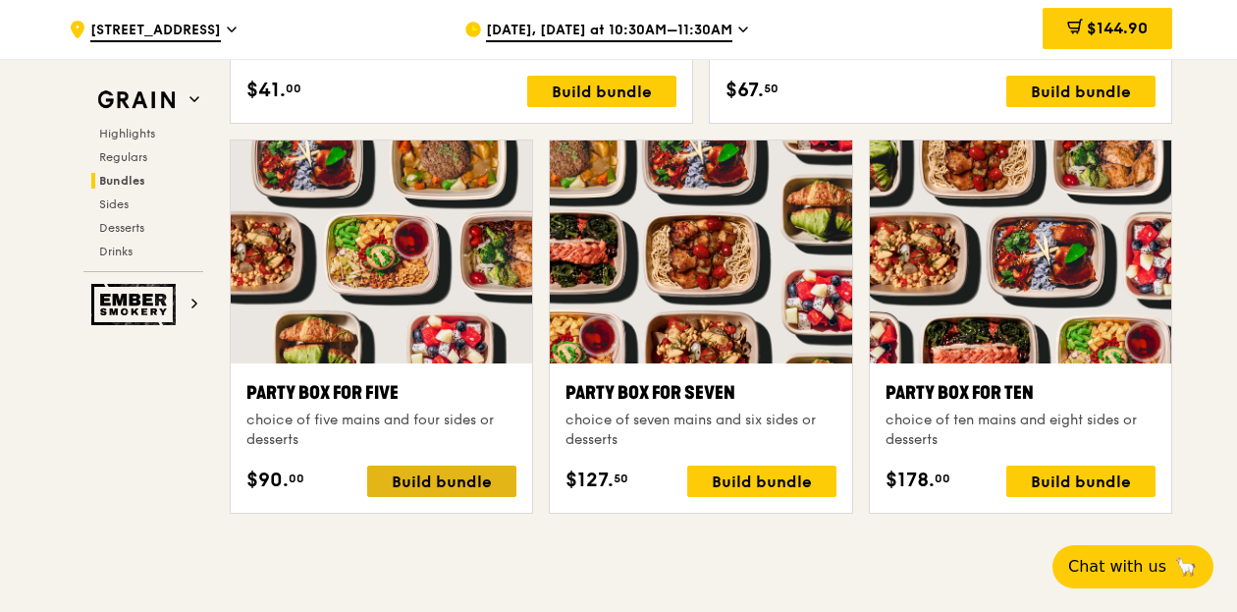
click at [413, 466] on div "Build bundle" at bounding box center [441, 481] width 149 height 31
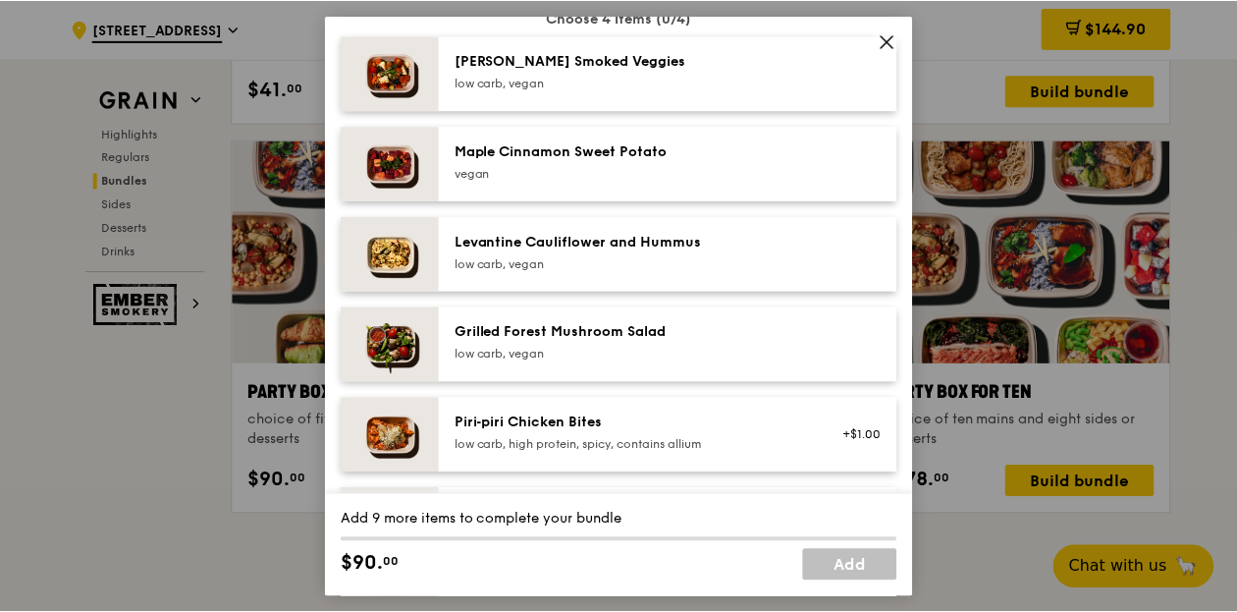
scroll to position [982, 0]
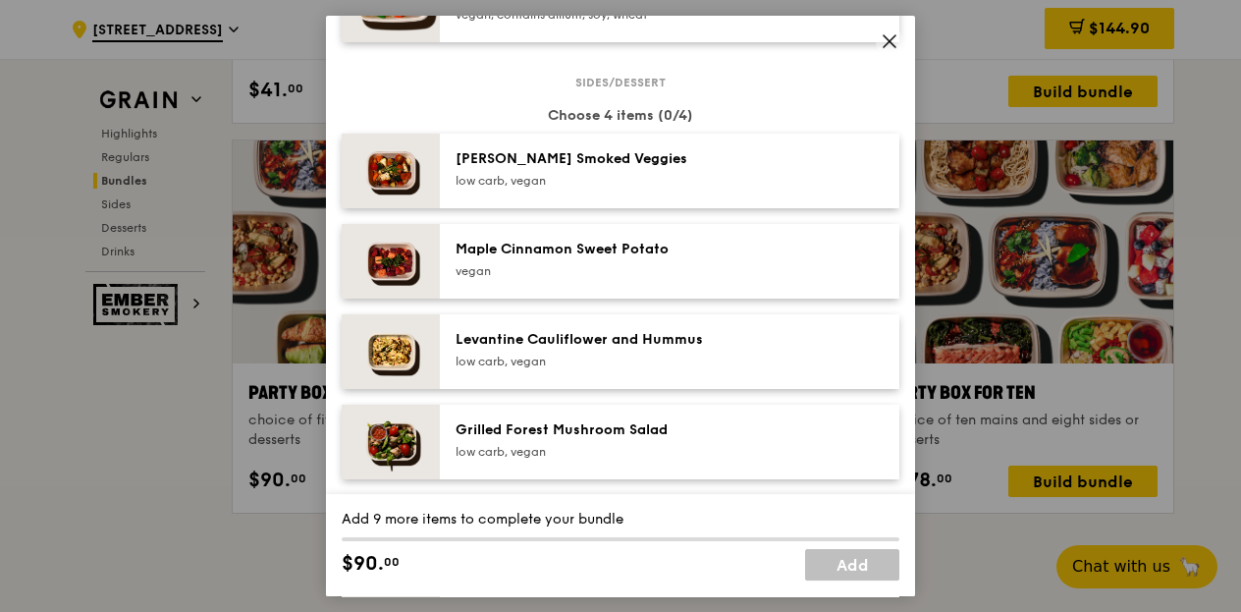
click at [898, 36] on span at bounding box center [889, 40] width 27 height 27
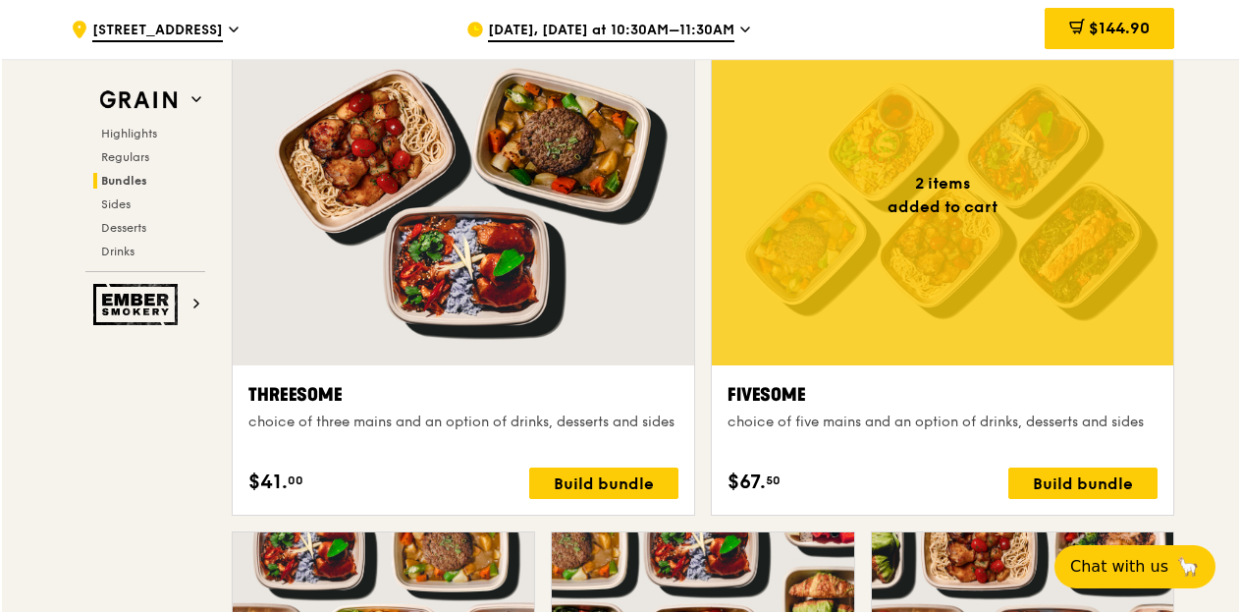
scroll to position [3450, 0]
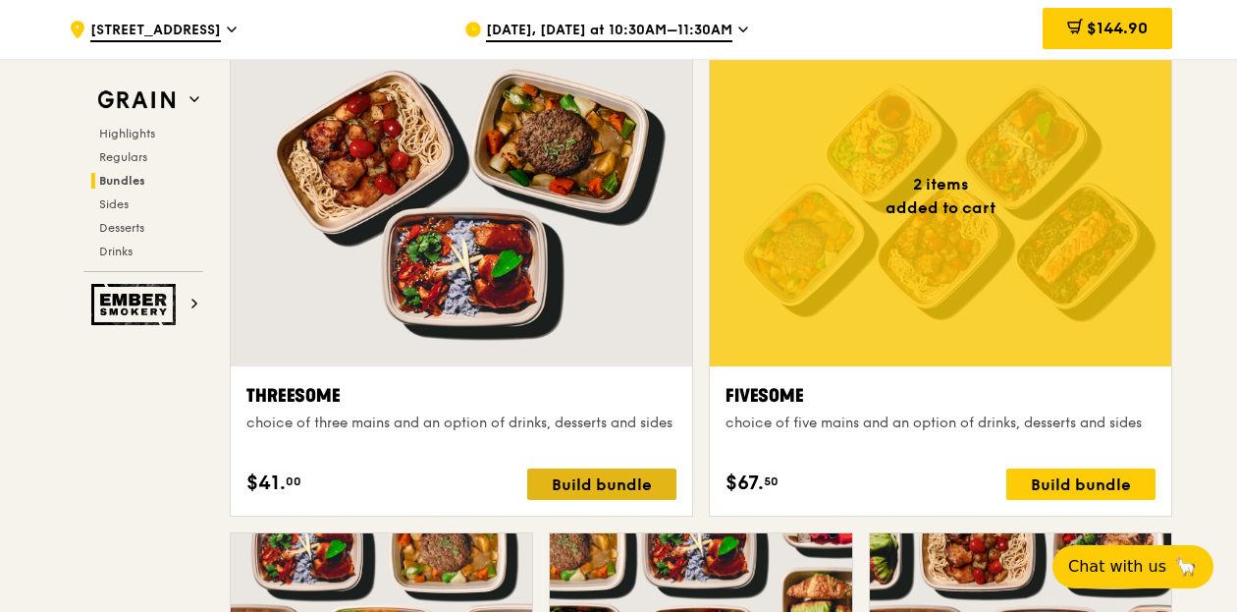
click at [580, 483] on div "Build bundle" at bounding box center [601, 483] width 149 height 31
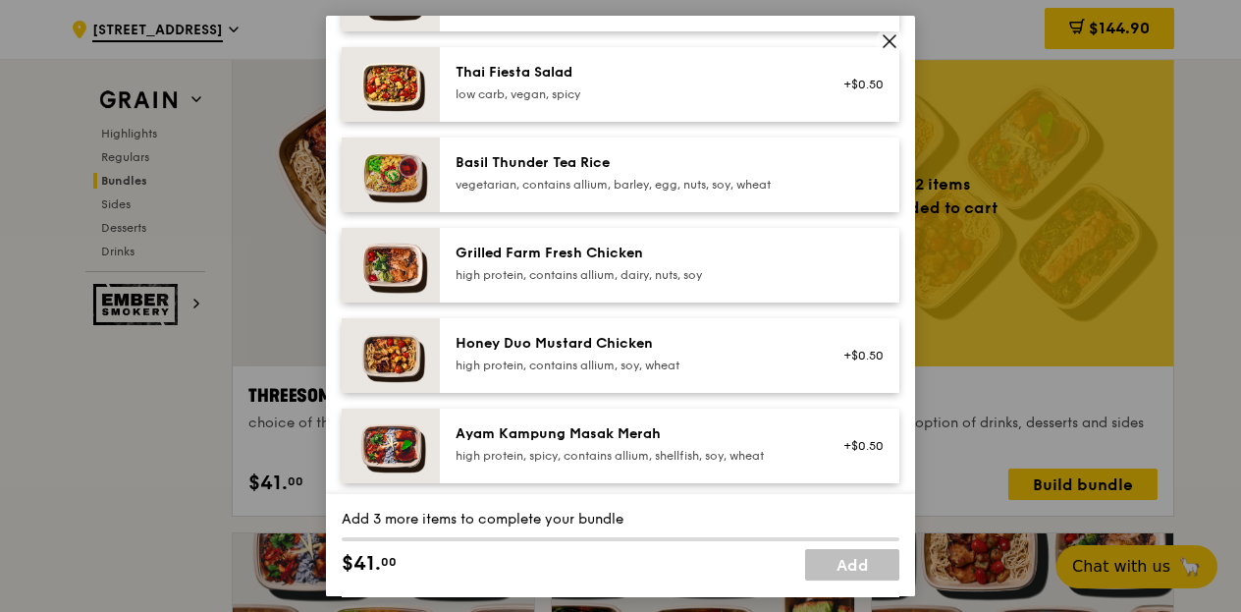
scroll to position [393, 0]
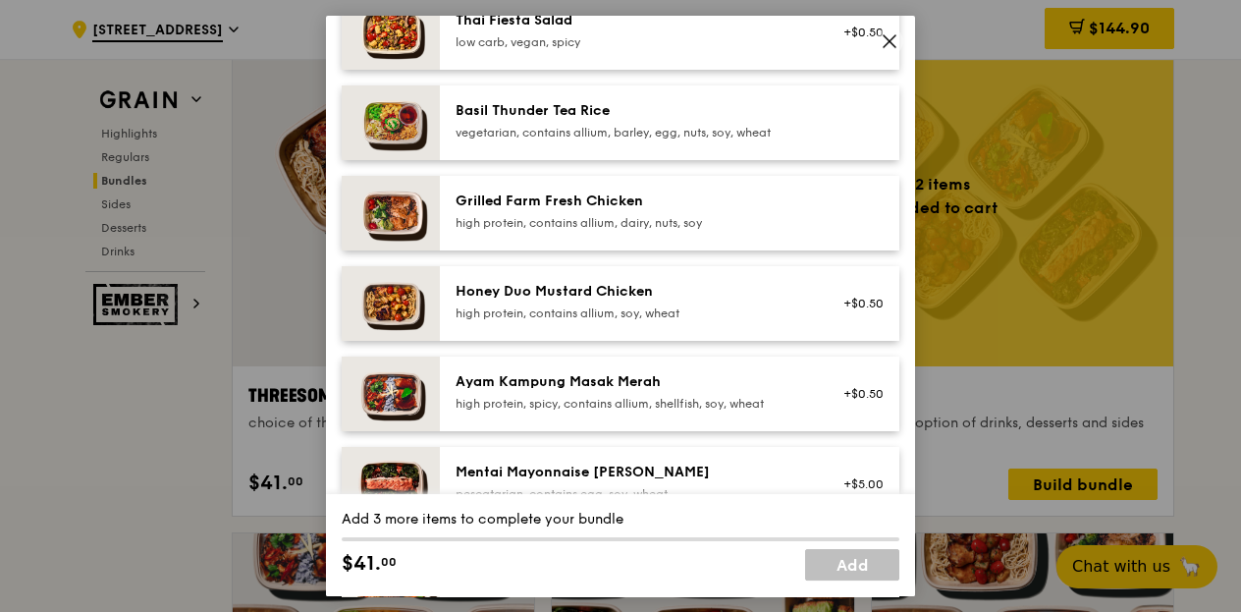
click at [627, 397] on div "high protein, spicy, contains allium, shellfish, soy, wheat" at bounding box center [632, 404] width 353 height 16
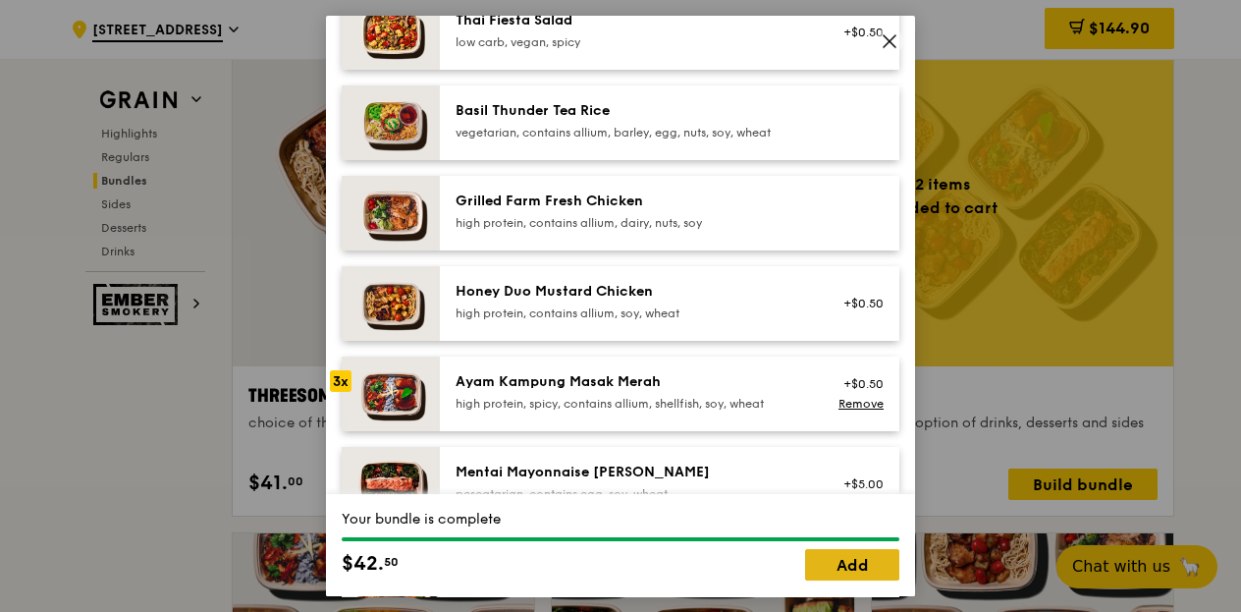
click at [835, 571] on link "Add" at bounding box center [852, 564] width 94 height 31
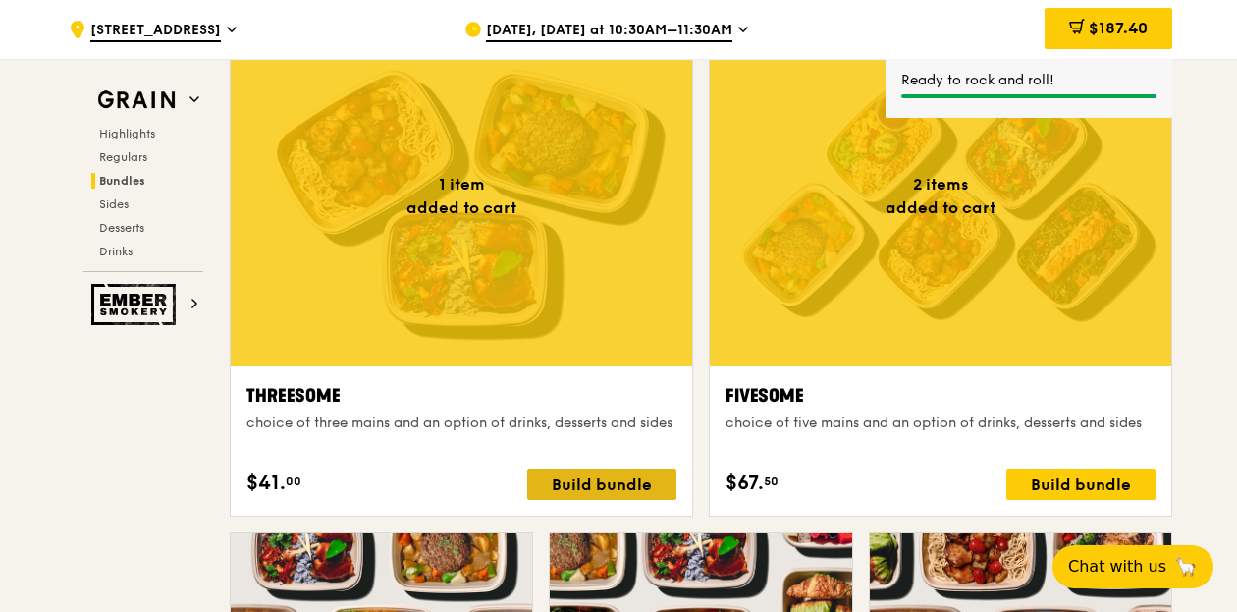
click at [629, 485] on div "Build bundle" at bounding box center [601, 483] width 149 height 31
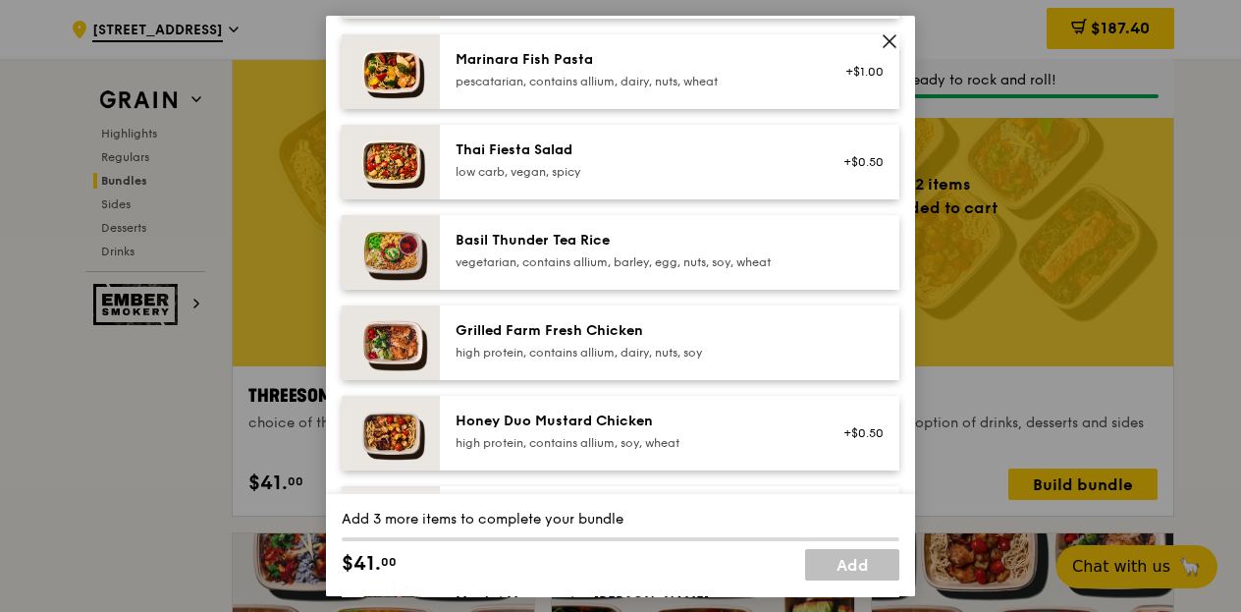
scroll to position [295, 0]
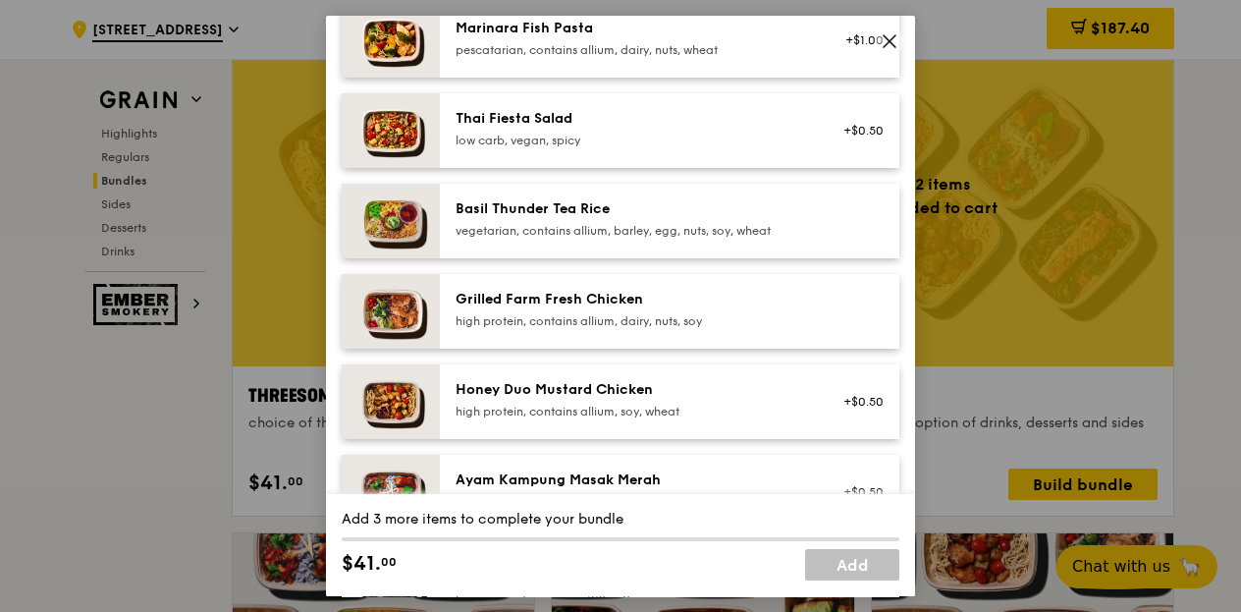
click at [663, 404] on div "high protein, contains allium, soy, wheat" at bounding box center [632, 412] width 353 height 16
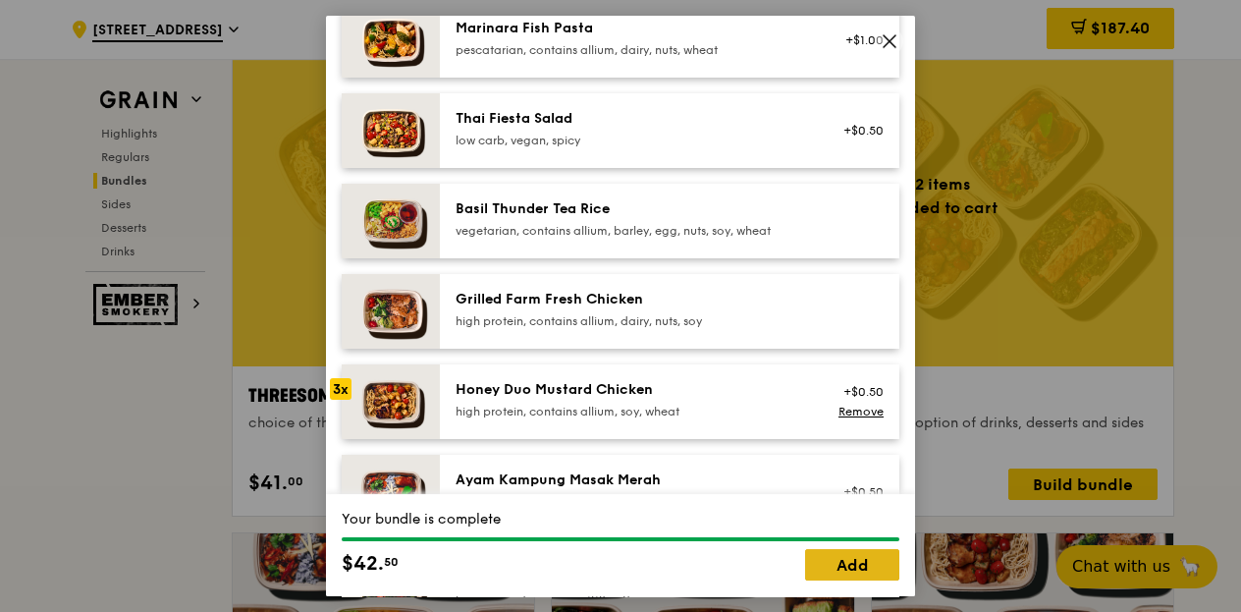
click at [829, 558] on link "Add" at bounding box center [852, 564] width 94 height 31
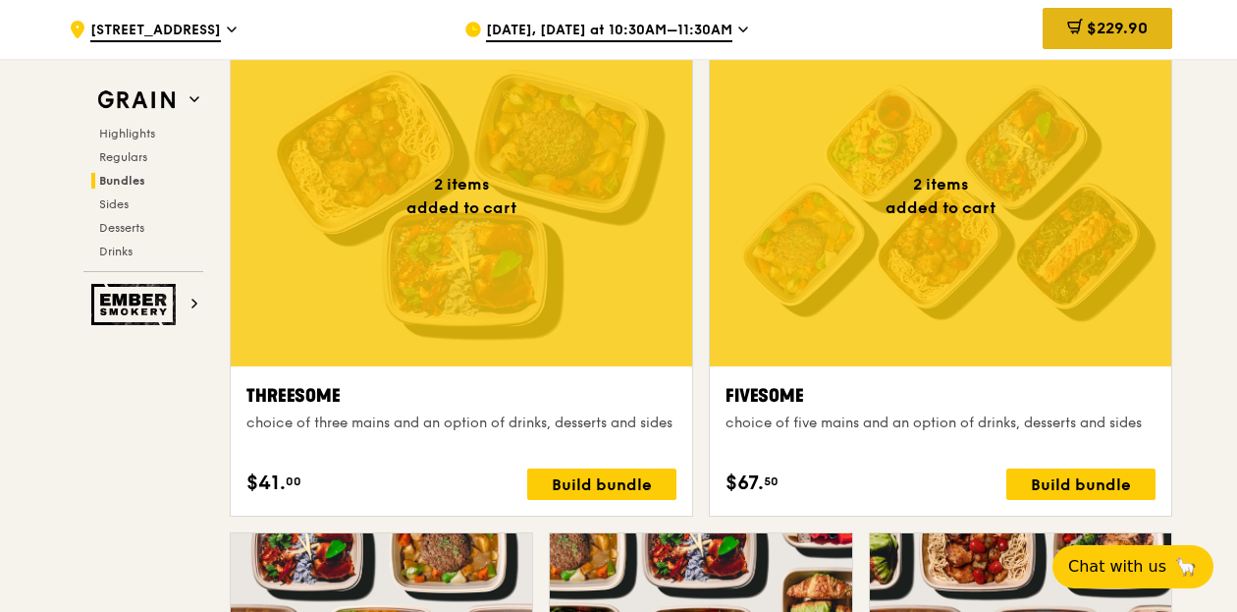
click at [1106, 27] on span "$229.90" at bounding box center [1117, 28] width 61 height 19
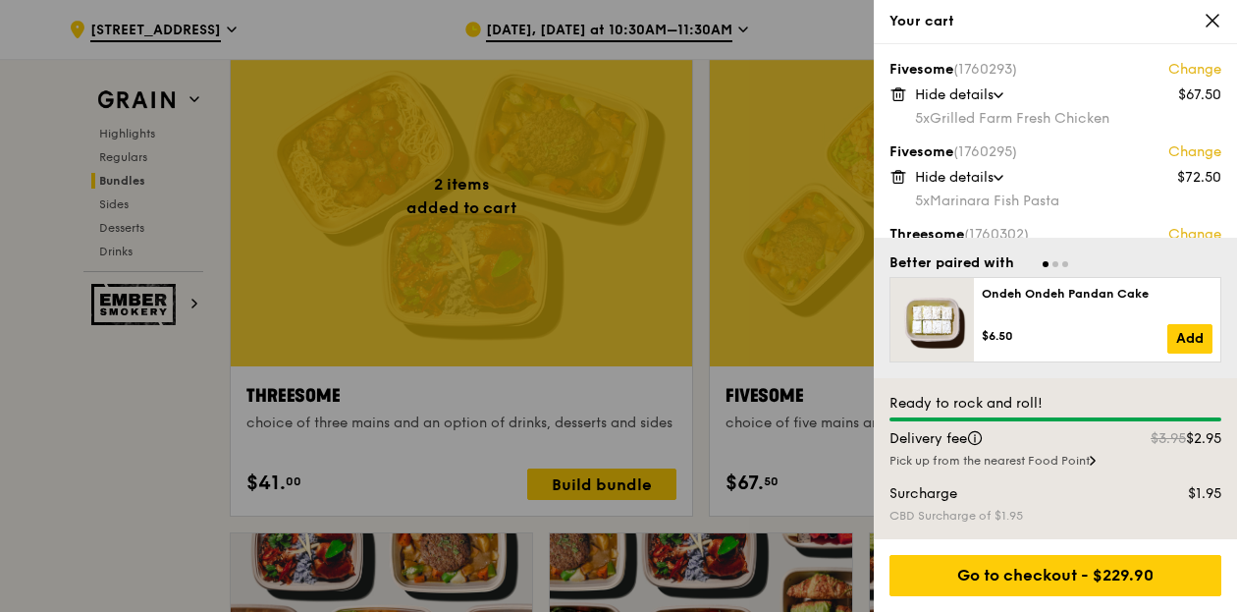
click at [63, 487] on div at bounding box center [618, 306] width 1237 height 612
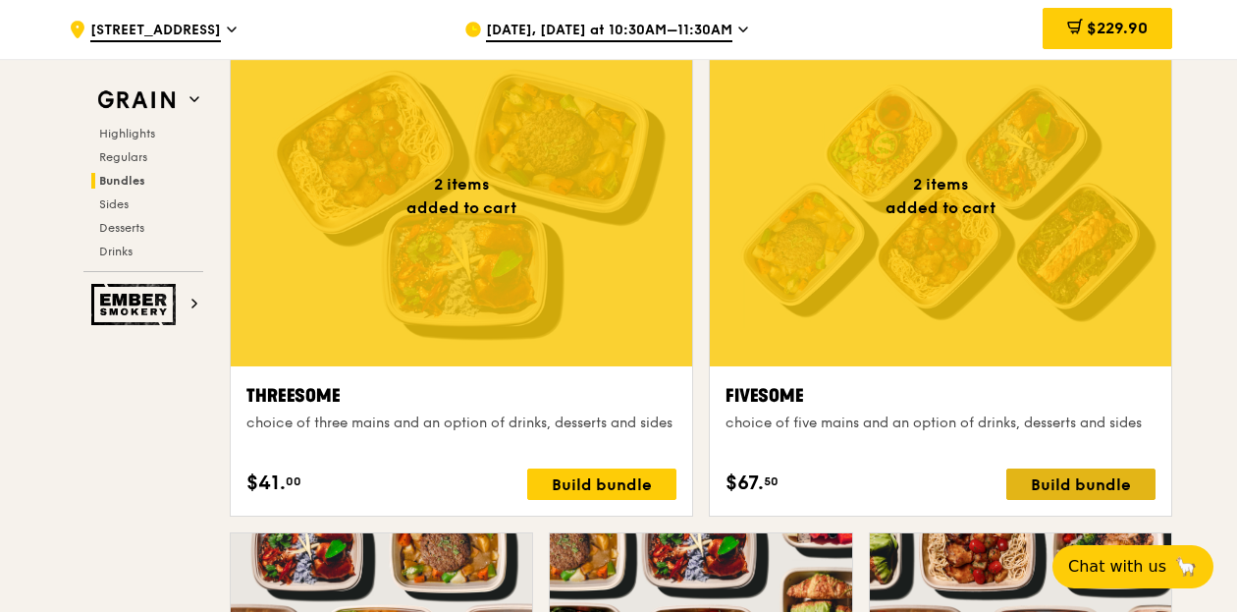
click at [1122, 474] on div "Build bundle" at bounding box center [1081, 483] width 149 height 31
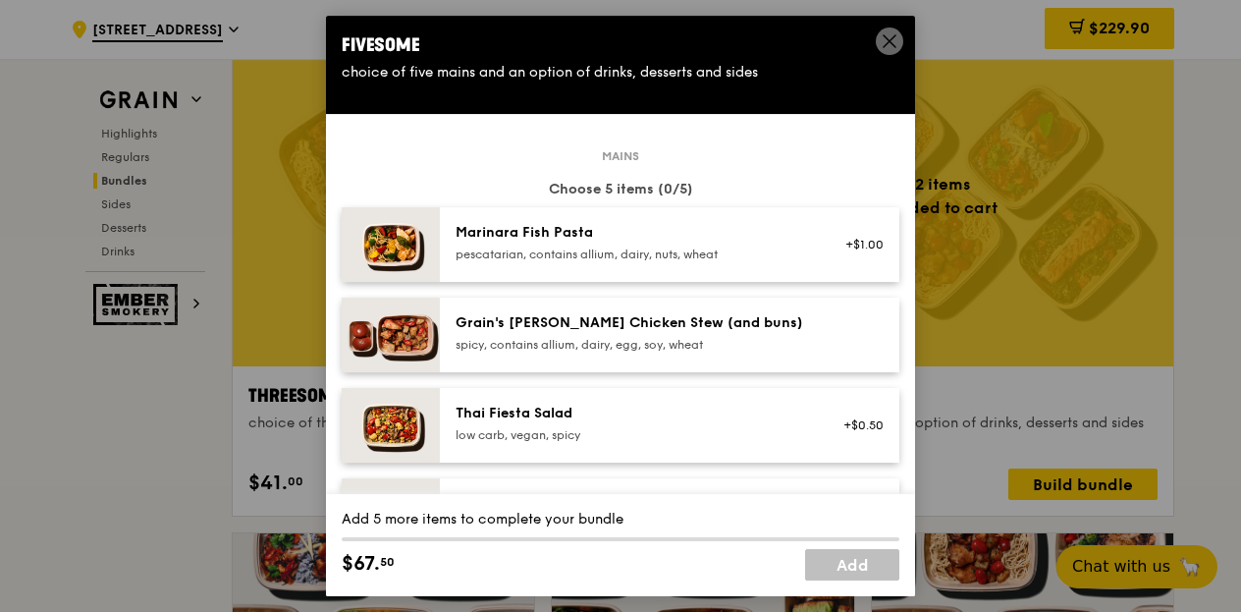
click at [615, 243] on div "Marinara Fish Pasta pescatarian, contains allium, dairy, nuts, wheat" at bounding box center [632, 242] width 353 height 39
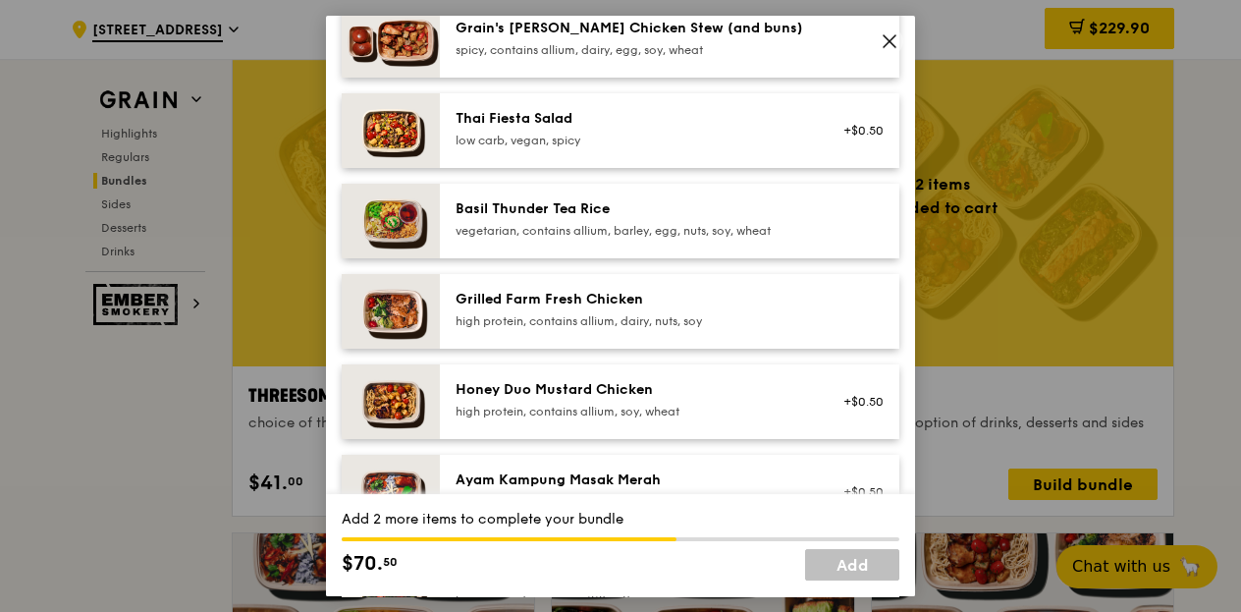
click at [591, 323] on div "high protein, contains allium, dairy, nuts, soy" at bounding box center [632, 321] width 353 height 16
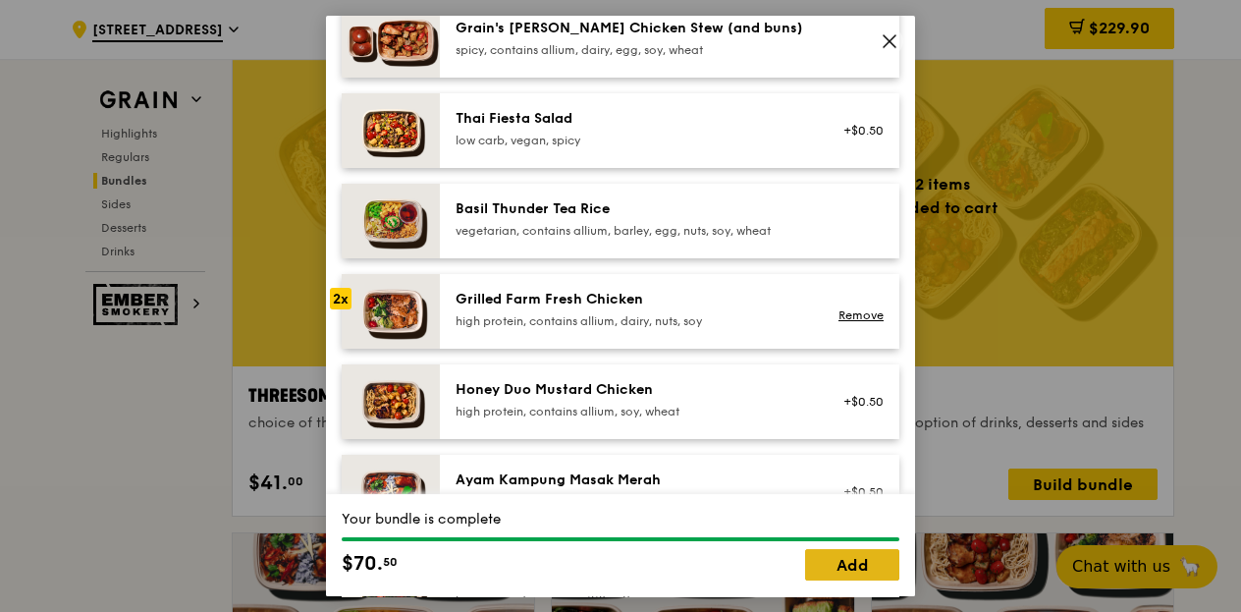
click at [866, 569] on link "Add" at bounding box center [852, 564] width 94 height 31
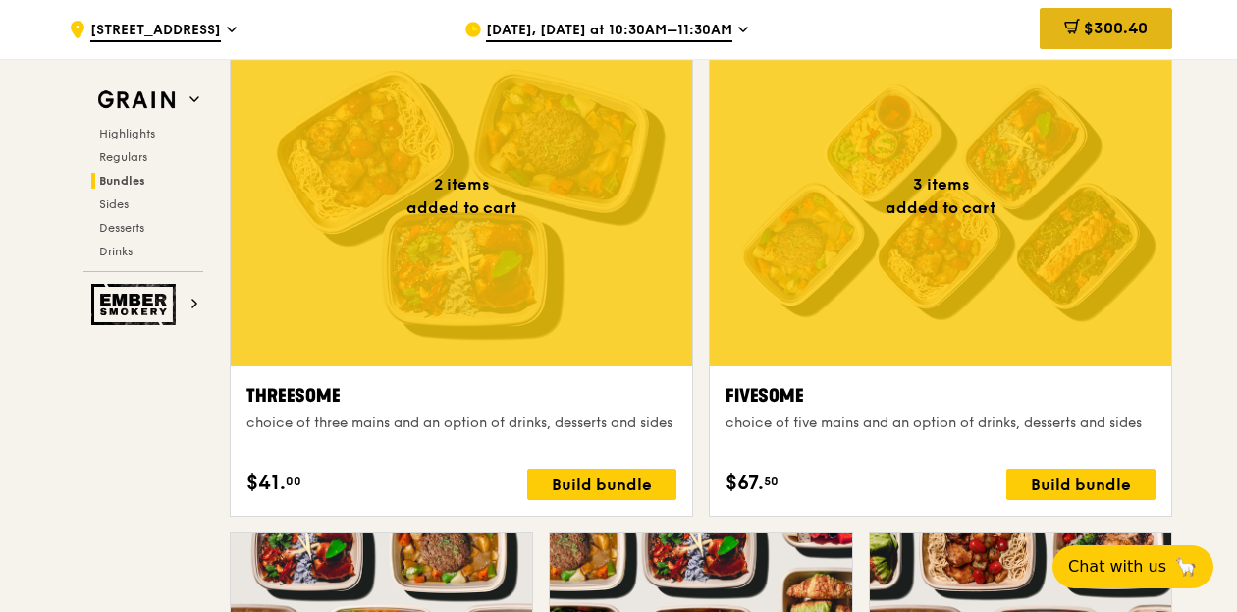
click at [1127, 15] on div "$300.40" at bounding box center [1106, 28] width 133 height 41
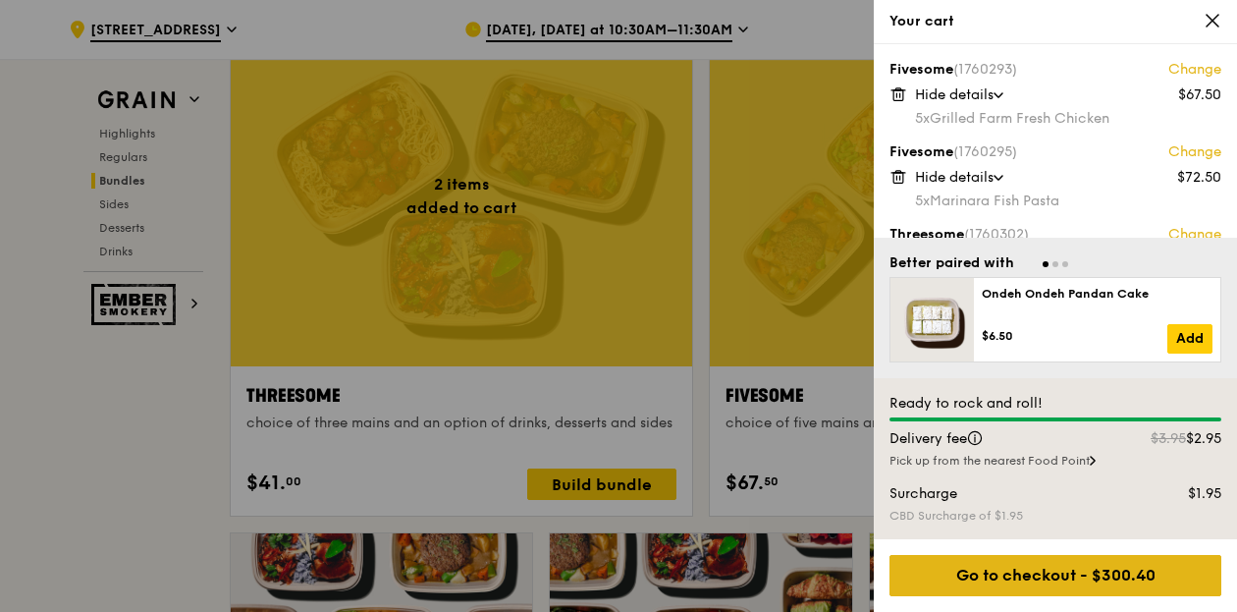
click at [1039, 573] on div "Go to checkout - $300.40" at bounding box center [1056, 575] width 332 height 41
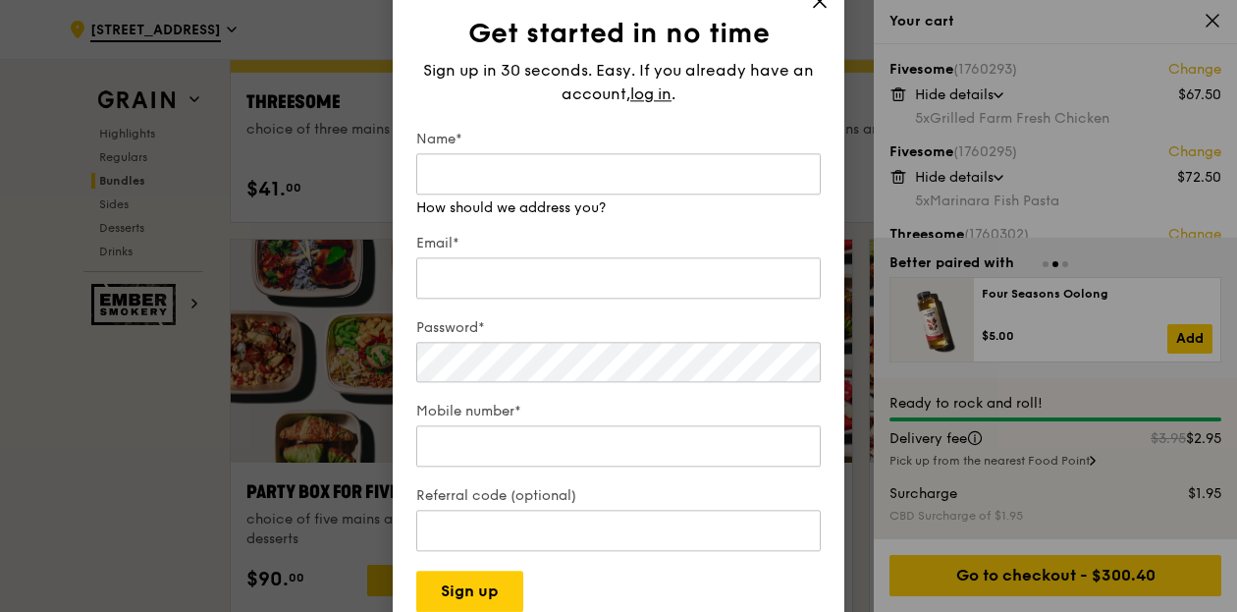
scroll to position [3745, 0]
click at [663, 95] on span "log in" at bounding box center [651, 94] width 41 height 24
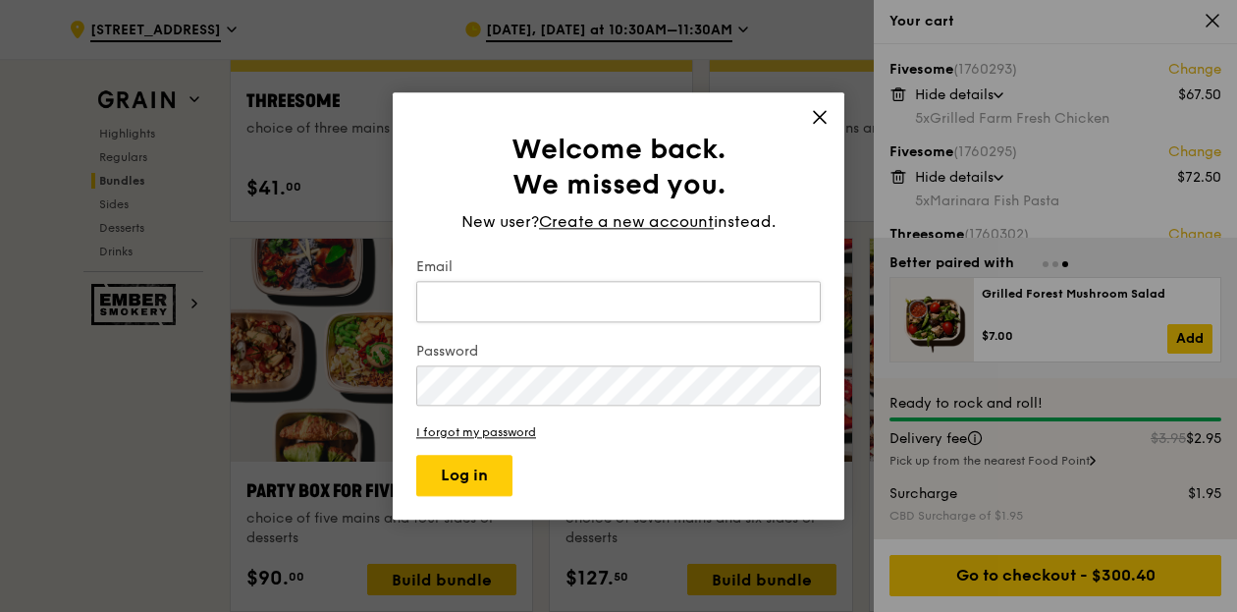
click at [534, 313] on input "Email" at bounding box center [618, 301] width 405 height 41
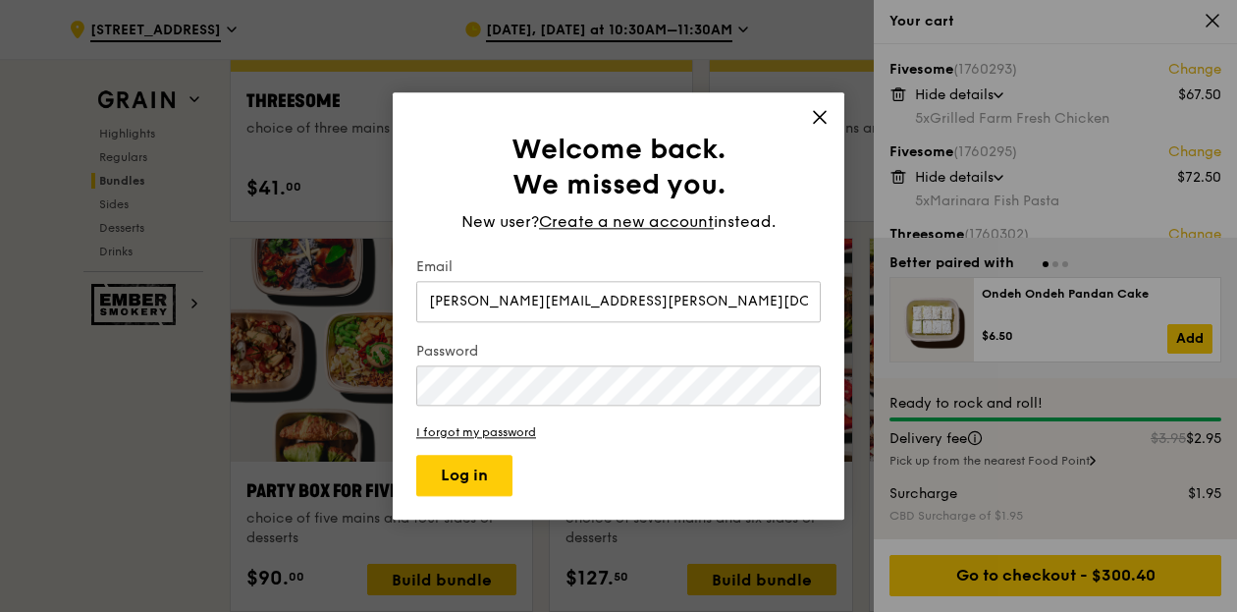
click at [786, 386] on keeper-lock "Open Keeper Popup" at bounding box center [798, 385] width 24 height 24
click at [416, 455] on button "Log in" at bounding box center [464, 475] width 96 height 41
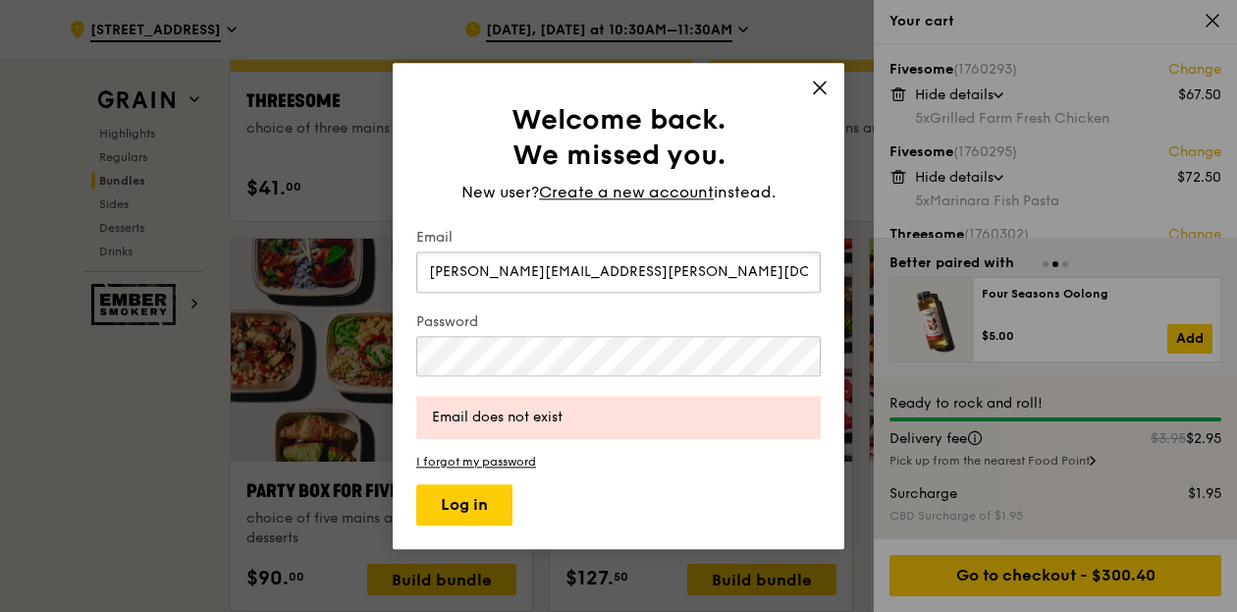
click at [613, 275] on input "[PERSON_NAME][EMAIL_ADDRESS][PERSON_NAME][DOMAIN_NAME]" at bounding box center [618, 271] width 405 height 41
drag, startPoint x: 613, startPoint y: 275, endPoint x: 104, endPoint y: 309, distance: 509.9
click at [104, 309] on div "Welcome back. We missed you. New user? Create a new account instead. Email [PER…" at bounding box center [618, 306] width 1237 height 612
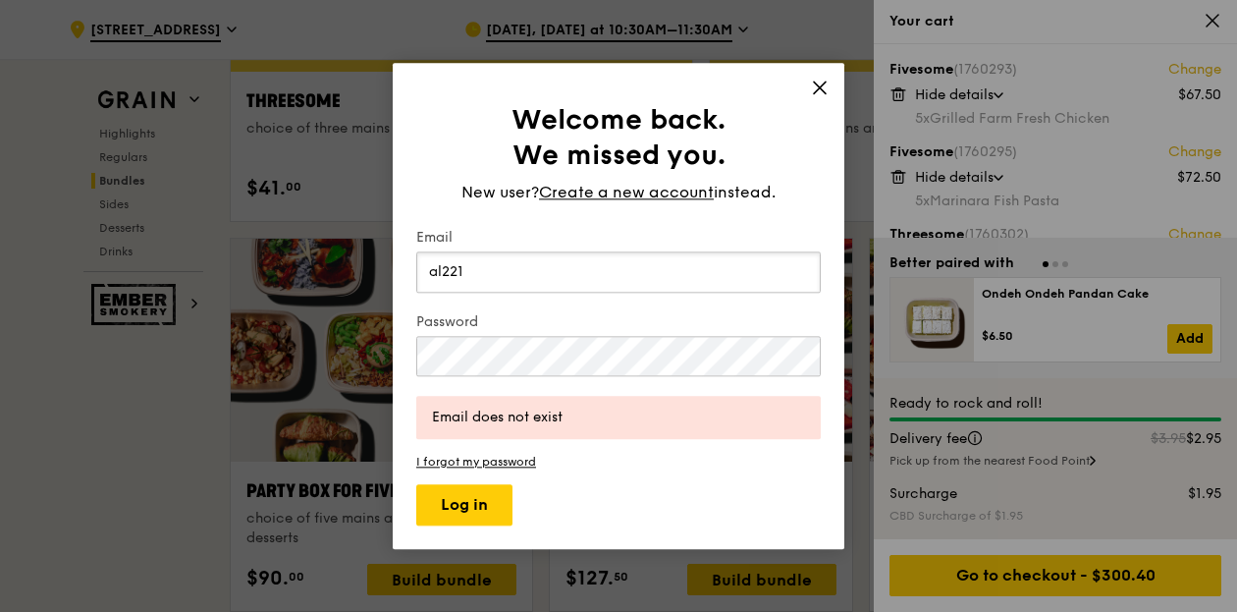
type input "[EMAIL_ADDRESS][DOMAIN_NAME]"
click at [350, 366] on div "Welcome back. We missed you. New user? Create a new account instead. Email [EMA…" at bounding box center [618, 306] width 1237 height 612
click at [416, 484] on button "Log in" at bounding box center [464, 504] width 96 height 41
click at [342, 357] on div "Welcome back. We missed you. New user? Create a new account instead. Email [EMA…" at bounding box center [618, 306] width 1237 height 612
click at [416, 484] on button "Log in" at bounding box center [464, 504] width 96 height 41
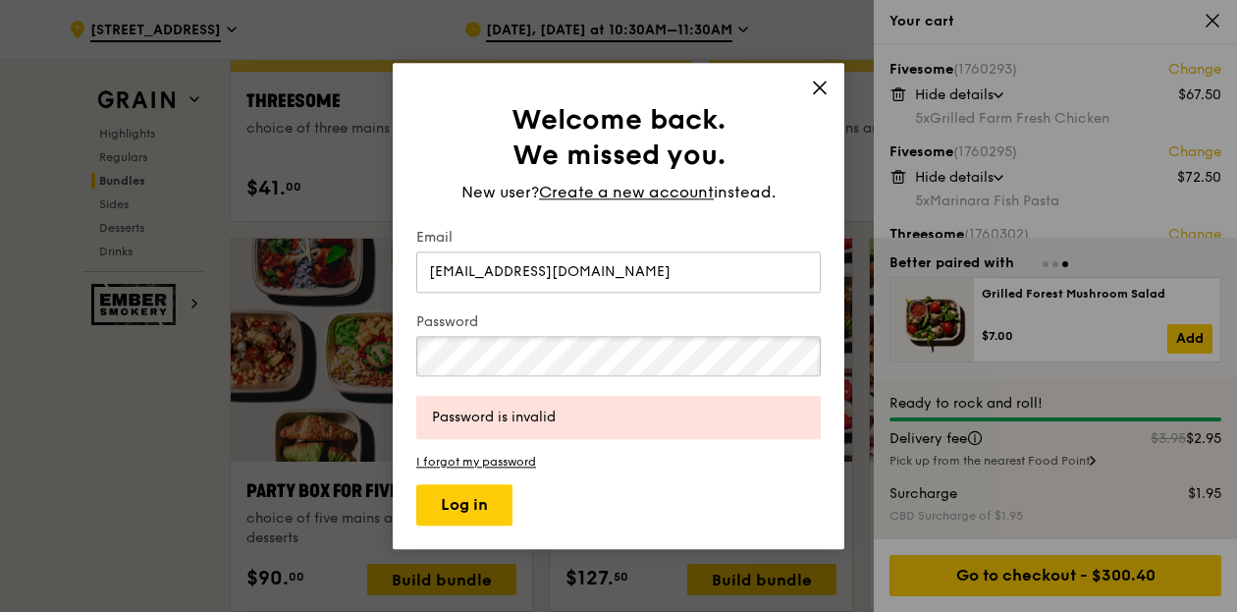
click at [351, 369] on div "Welcome back. We missed you. New user? Create a new account instead. Email [EMA…" at bounding box center [618, 306] width 1237 height 612
click at [416, 484] on button "Log in" at bounding box center [464, 504] width 96 height 41
click at [475, 462] on link "I forgot my password" at bounding box center [618, 462] width 405 height 14
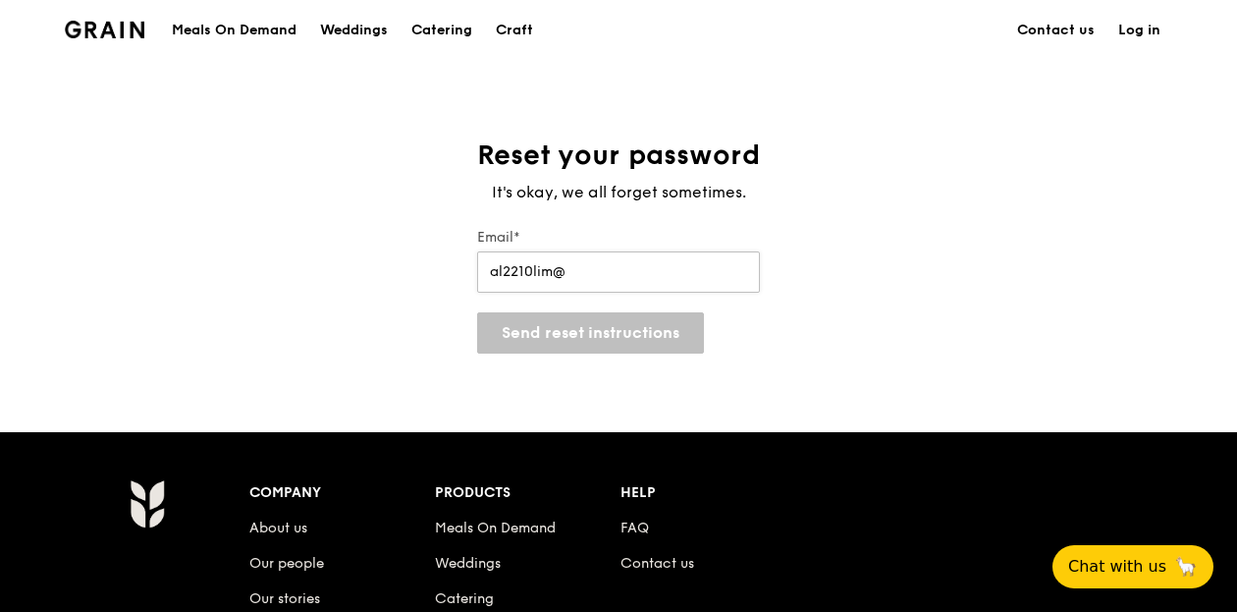
type input "[EMAIL_ADDRESS][DOMAIN_NAME]"
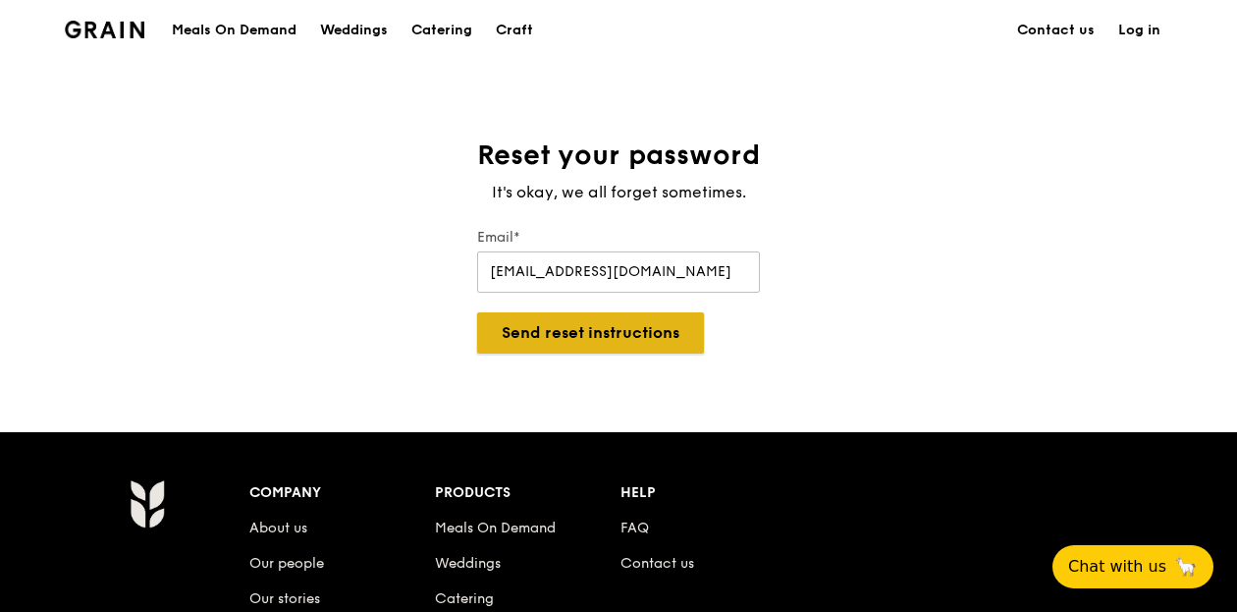
click at [562, 331] on button "Send reset instructions" at bounding box center [590, 332] width 227 height 41
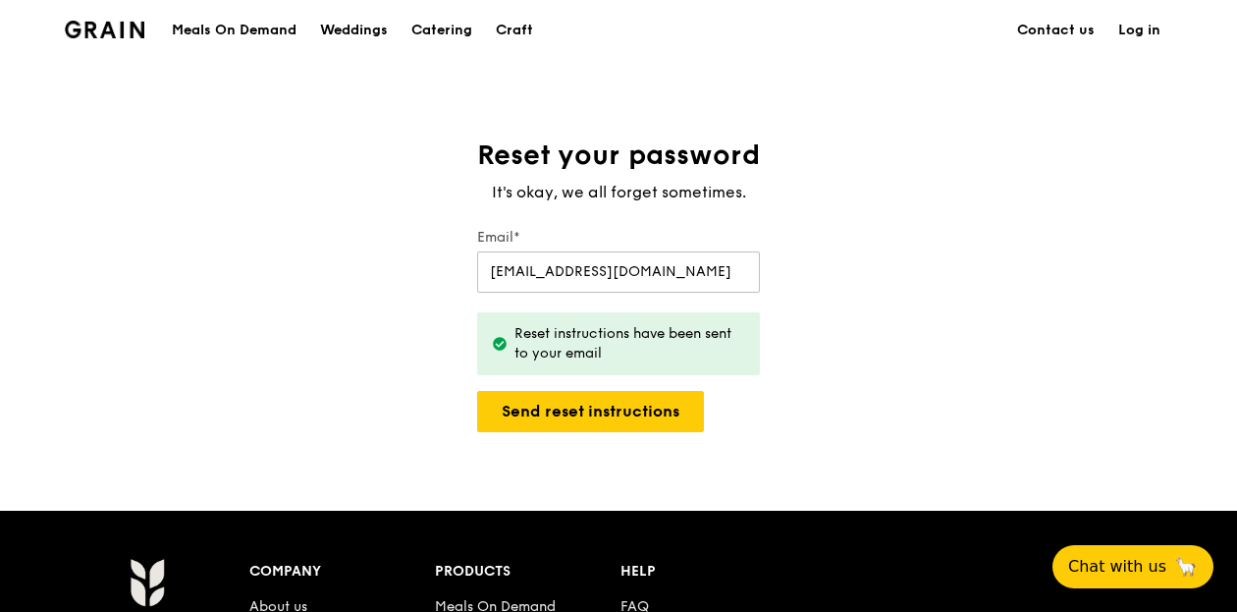
click at [1137, 28] on link "Log in" at bounding box center [1140, 30] width 66 height 59
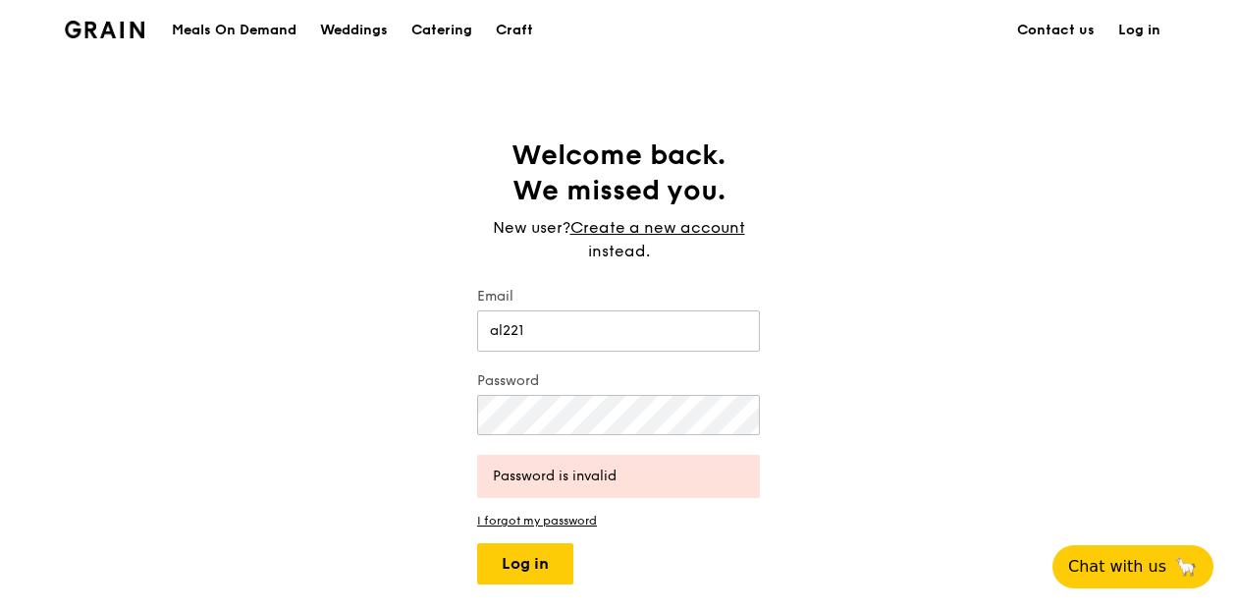
type input "[EMAIL_ADDRESS][DOMAIN_NAME]"
click at [477, 543] on button "Log in" at bounding box center [525, 563] width 96 height 41
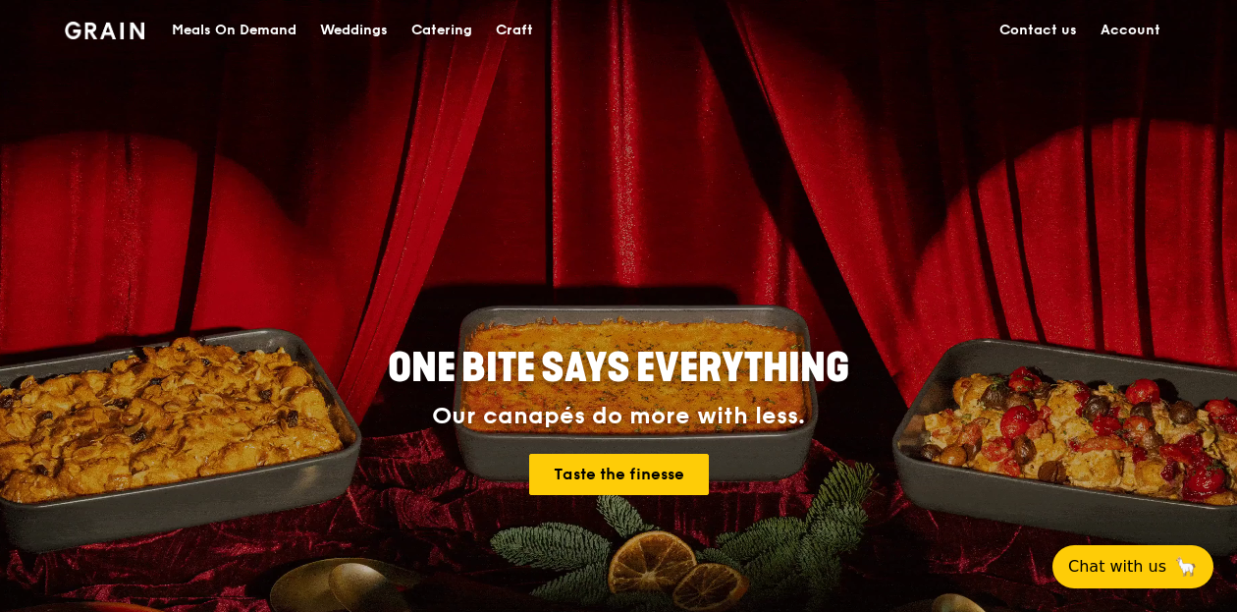
click at [196, 28] on div "Meals On Demand" at bounding box center [234, 30] width 125 height 59
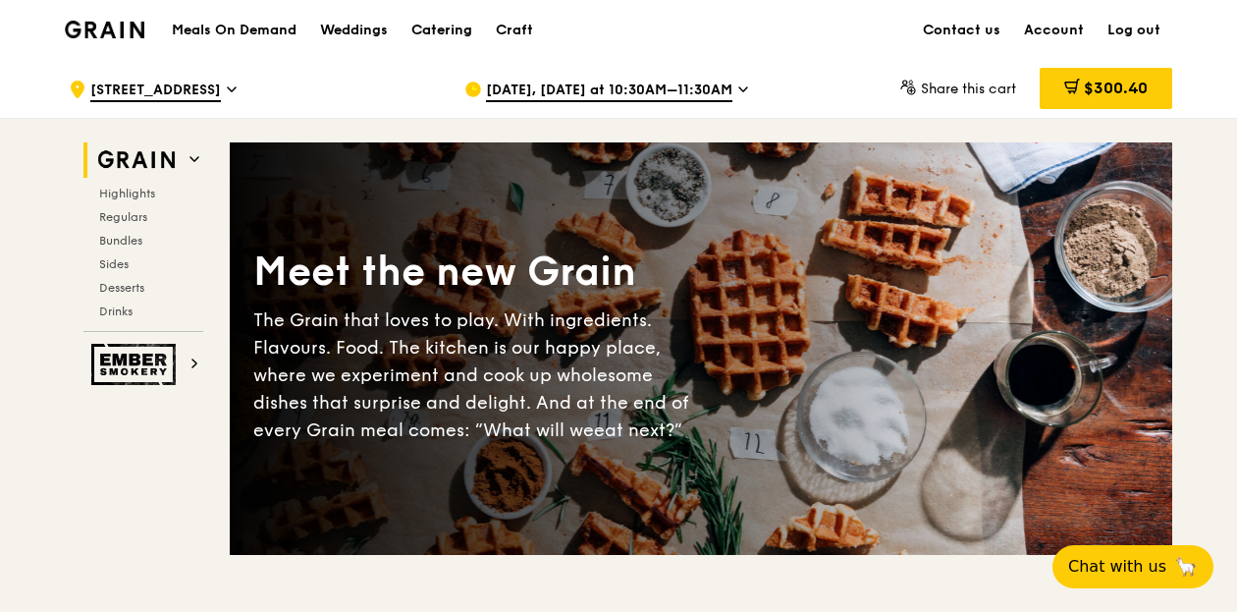
click at [466, 25] on div "Catering" at bounding box center [442, 30] width 61 height 59
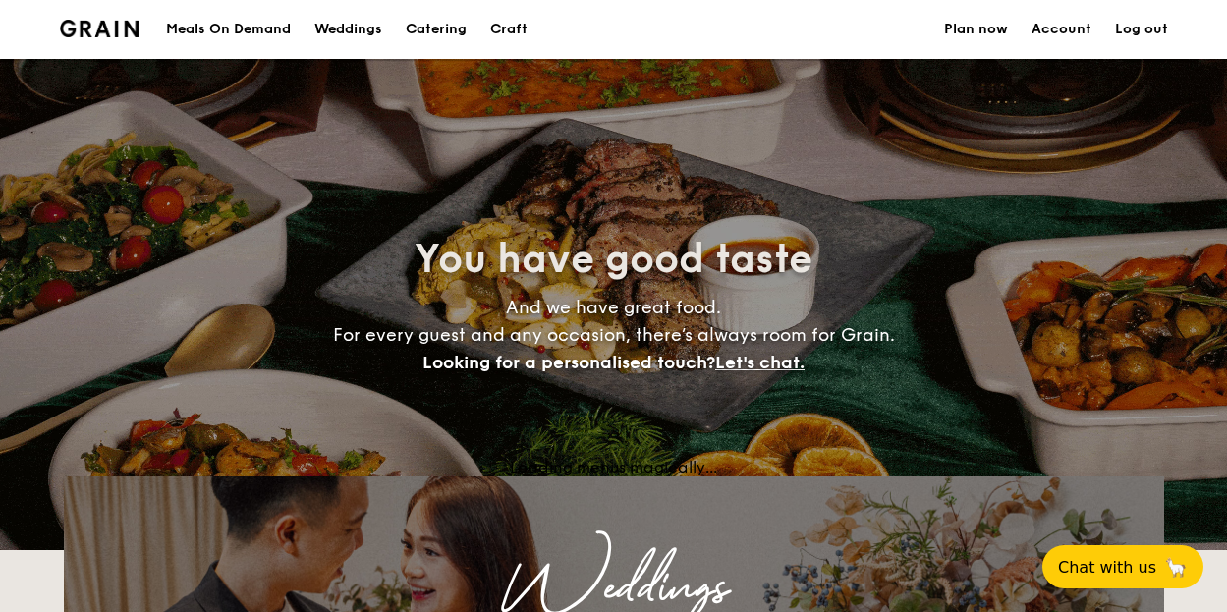
select select
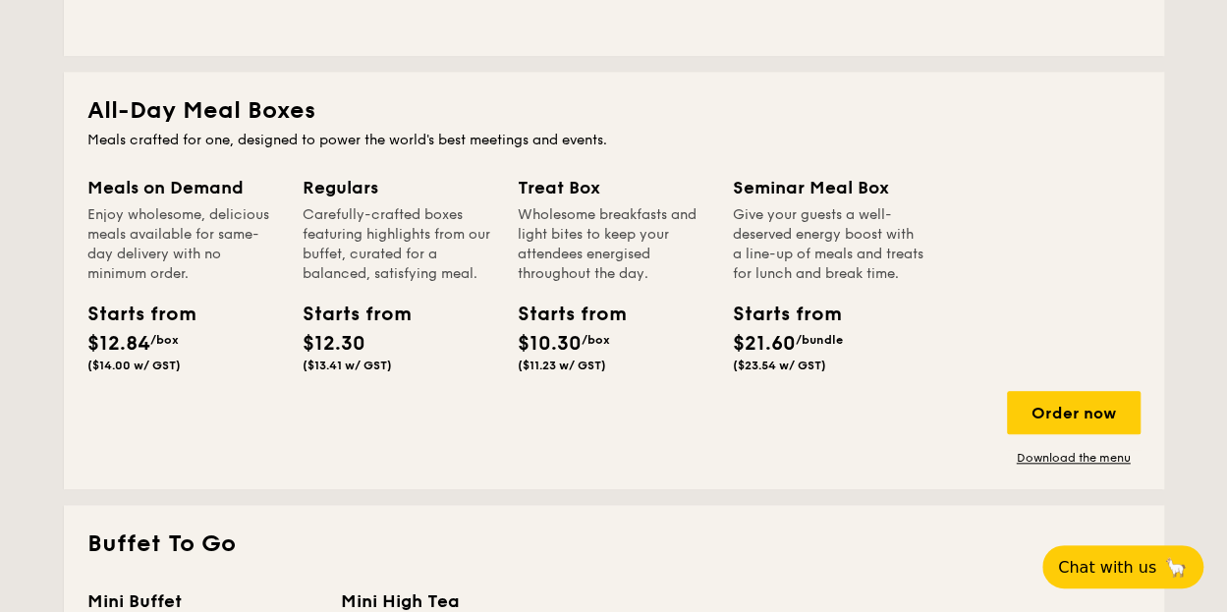
scroll to position [982, 0]
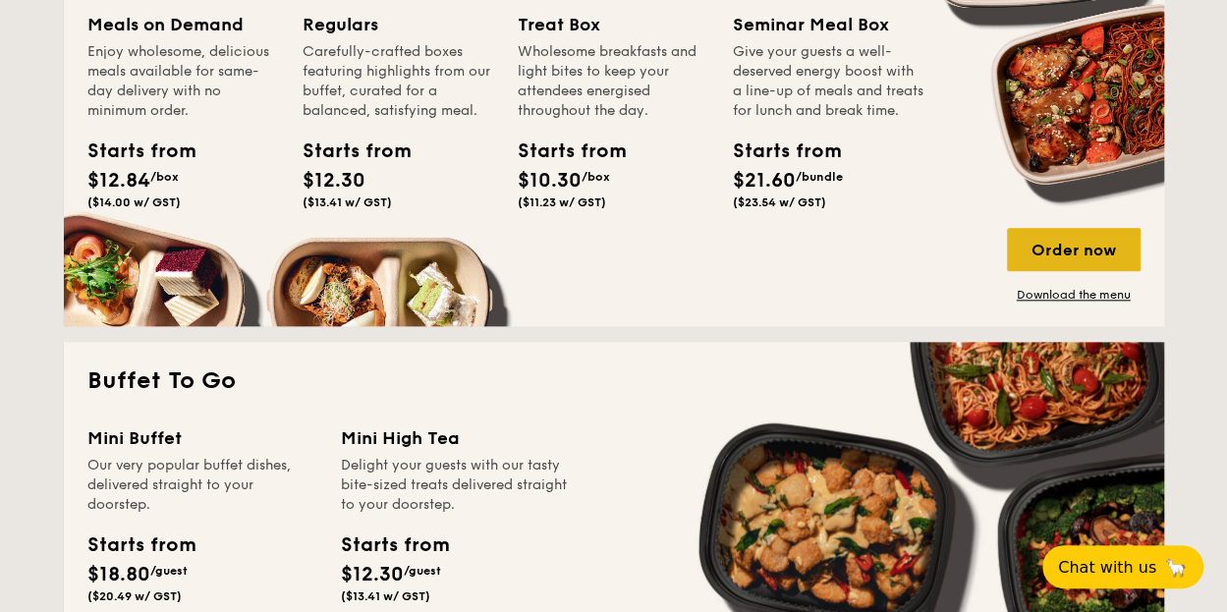
click at [1084, 253] on div "Order now" at bounding box center [1074, 249] width 134 height 43
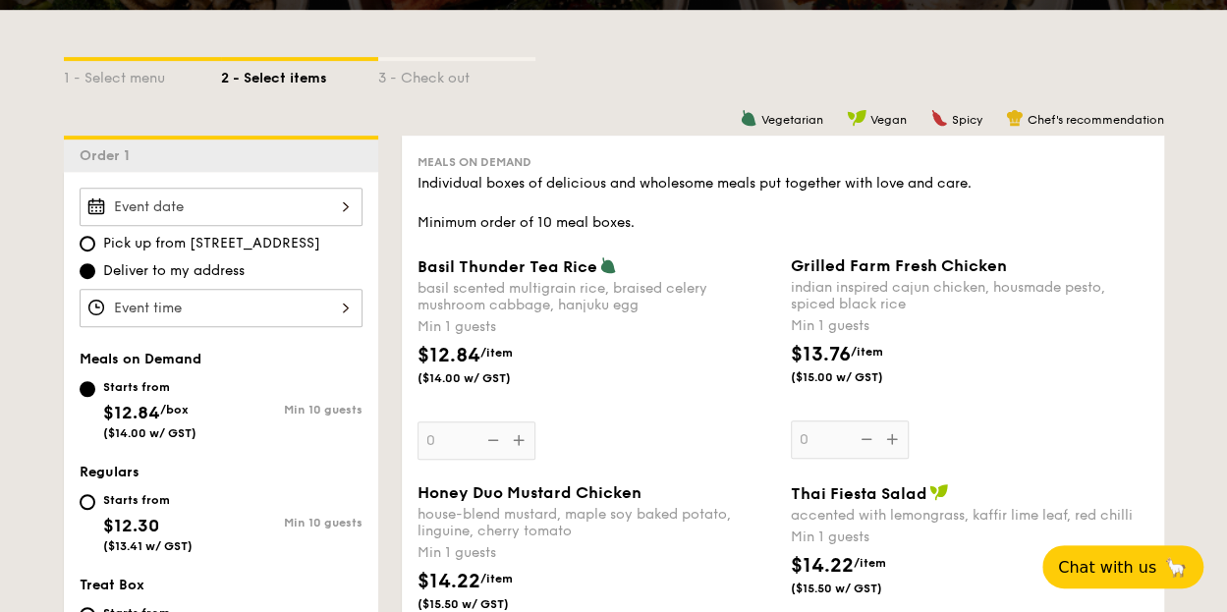
scroll to position [491, 0]
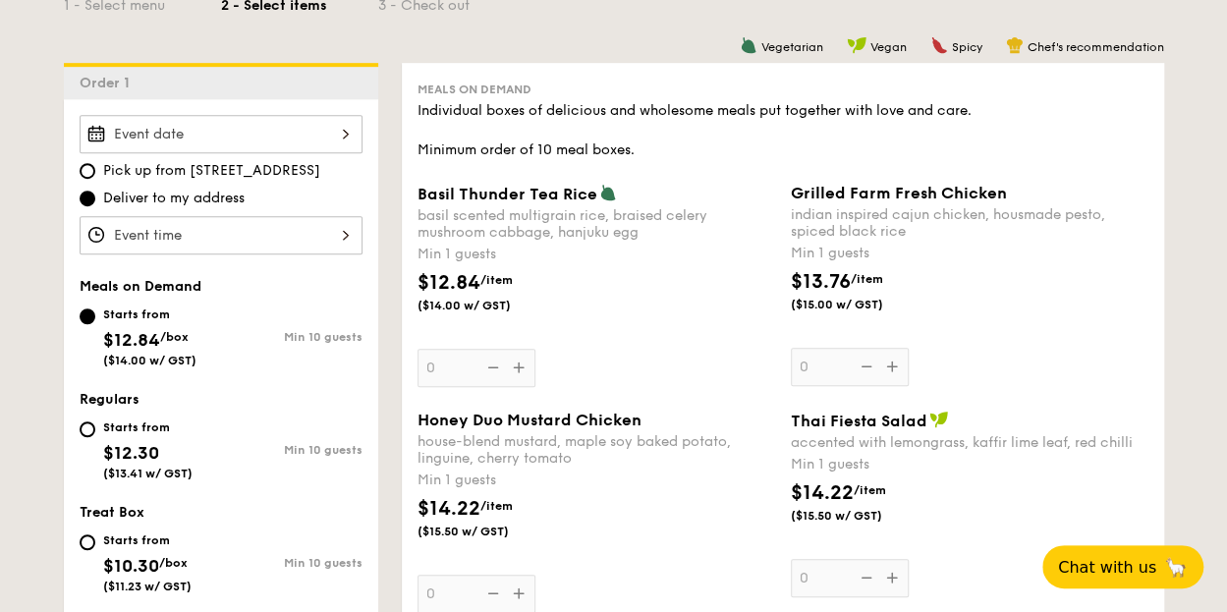
click at [269, 125] on div at bounding box center [221, 134] width 283 height 38
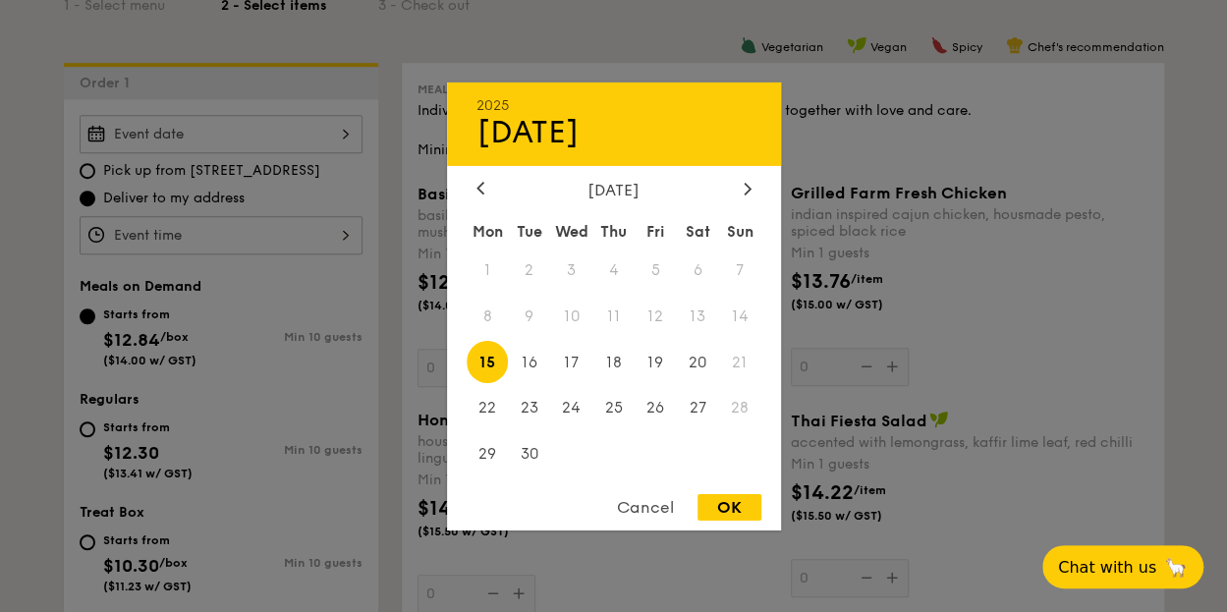
click at [658, 500] on div "Cancel" at bounding box center [645, 507] width 96 height 27
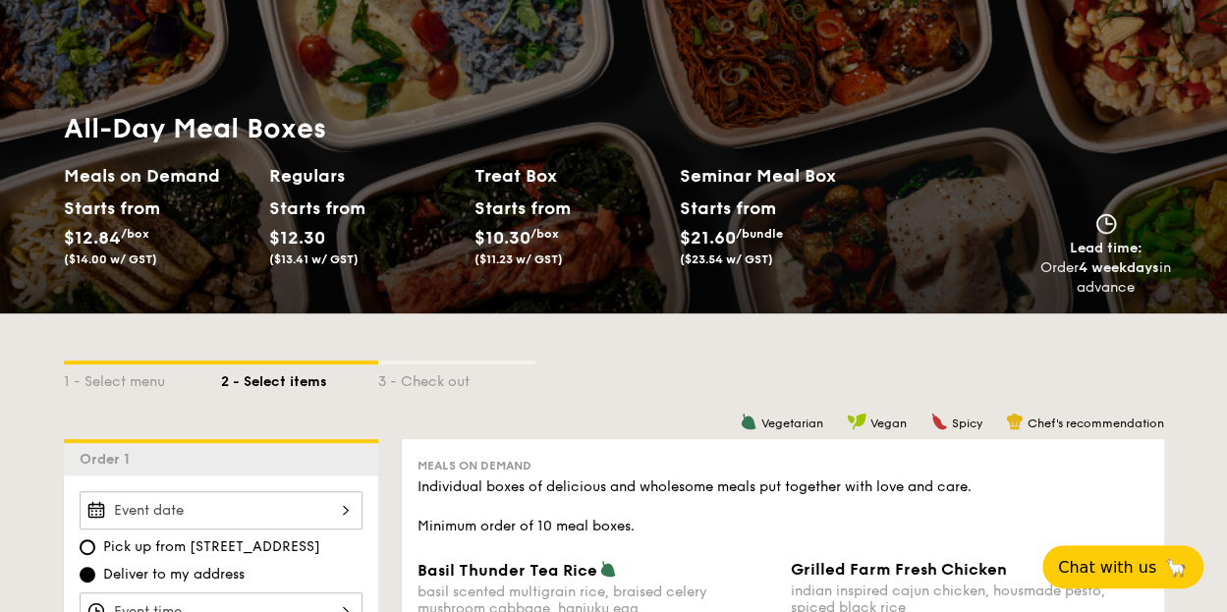
scroll to position [0, 0]
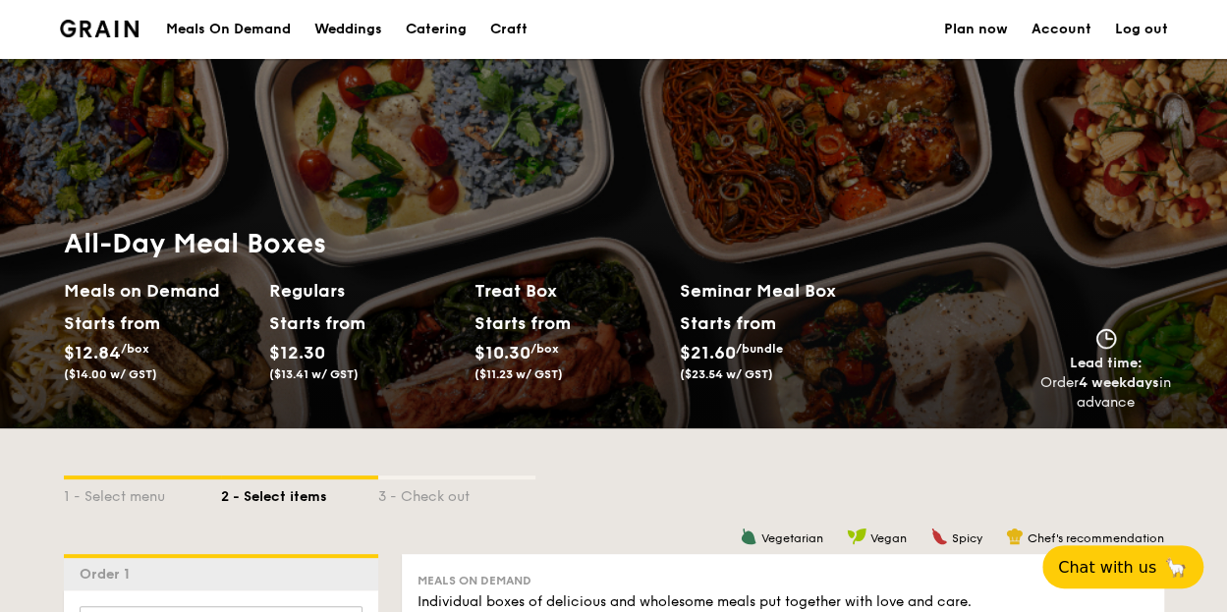
select select
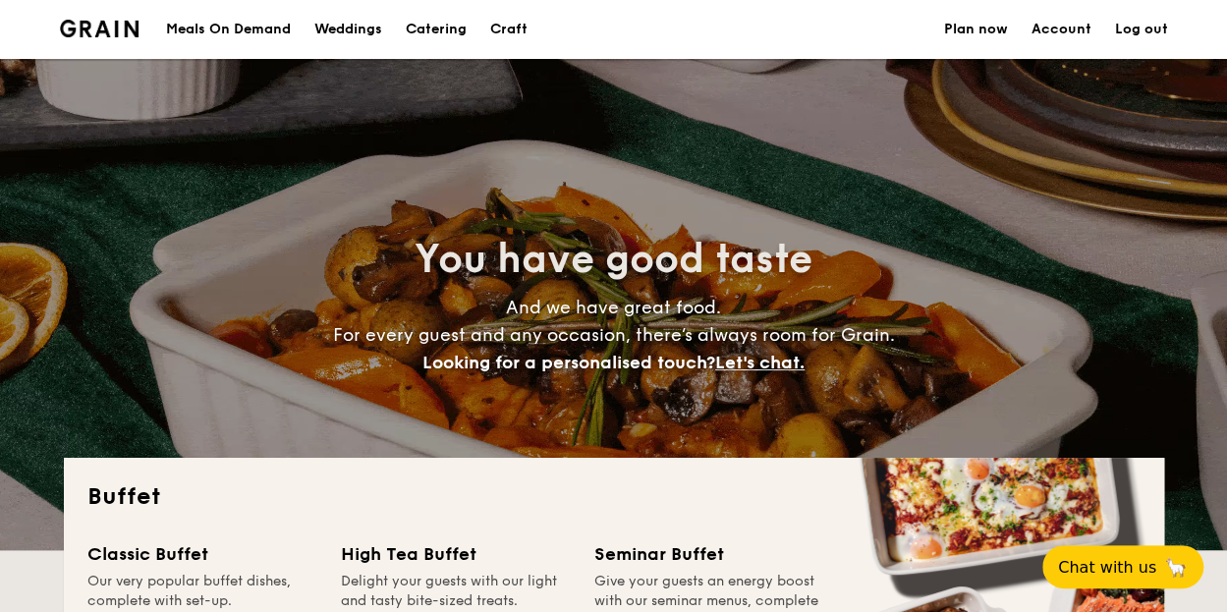
click at [243, 27] on div "Meals On Demand" at bounding box center [228, 29] width 125 height 59
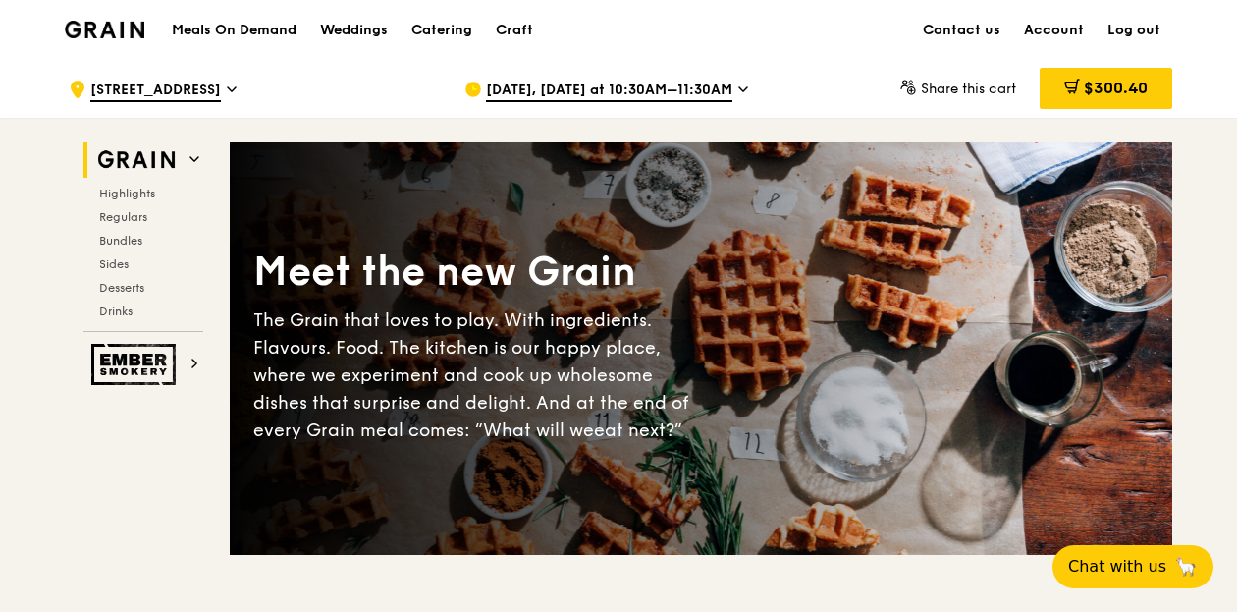
click at [1137, 87] on span "$300.40" at bounding box center [1116, 88] width 64 height 19
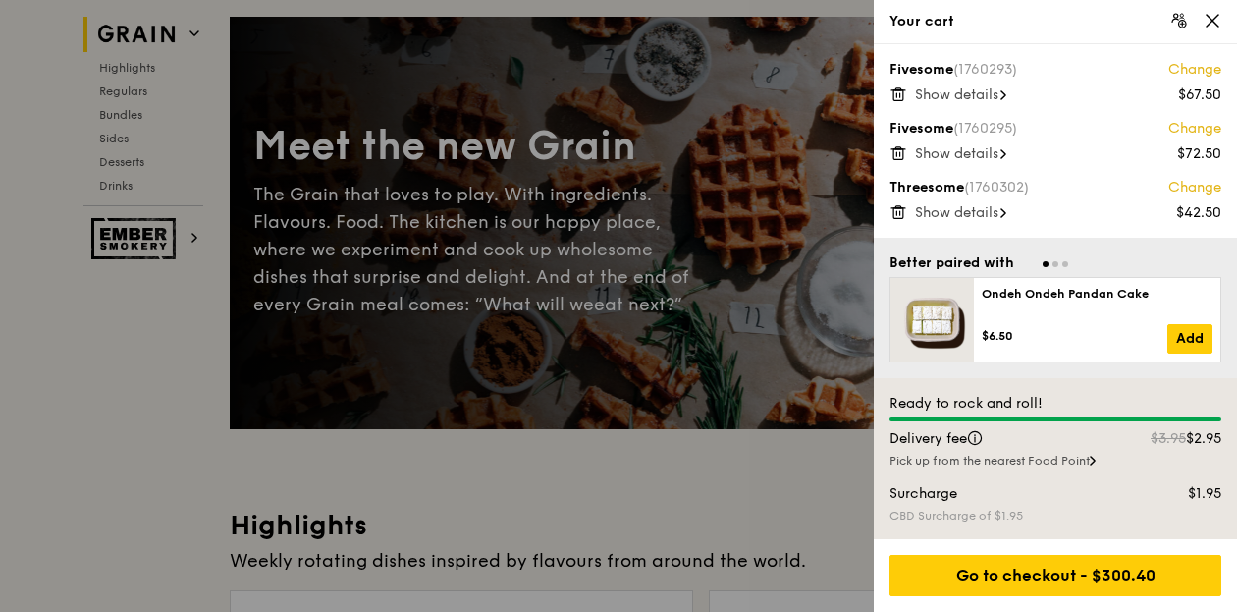
scroll to position [295, 0]
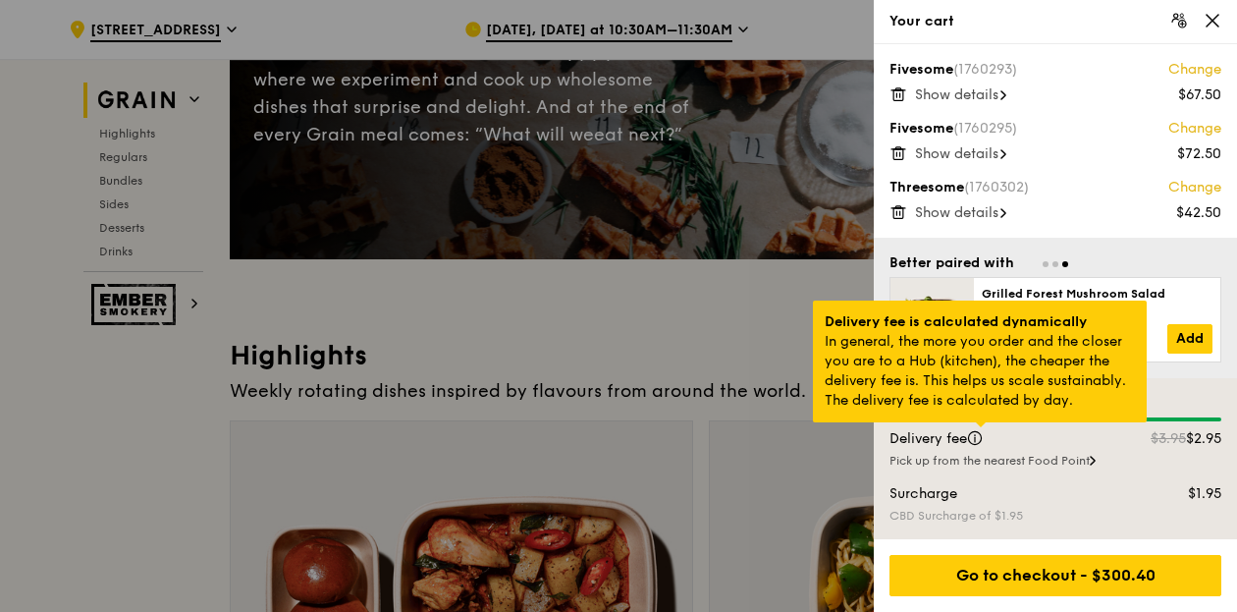
click at [977, 427] on div at bounding box center [981, 424] width 10 height 5
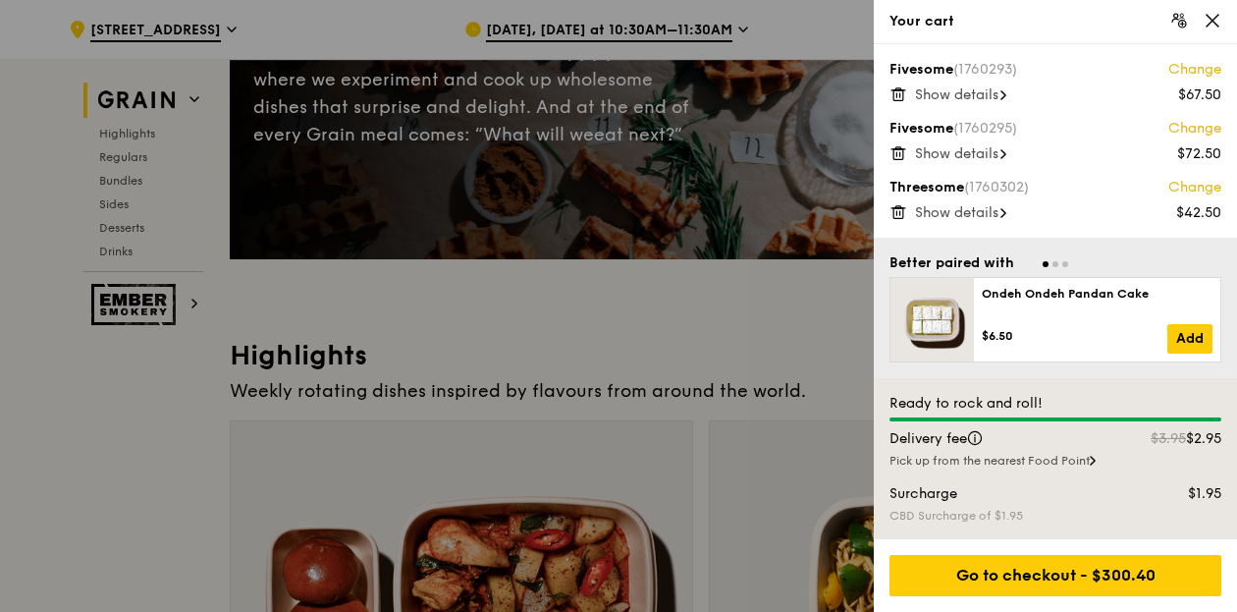
click at [1054, 488] on div "Surcharge" at bounding box center [1011, 494] width 267 height 20
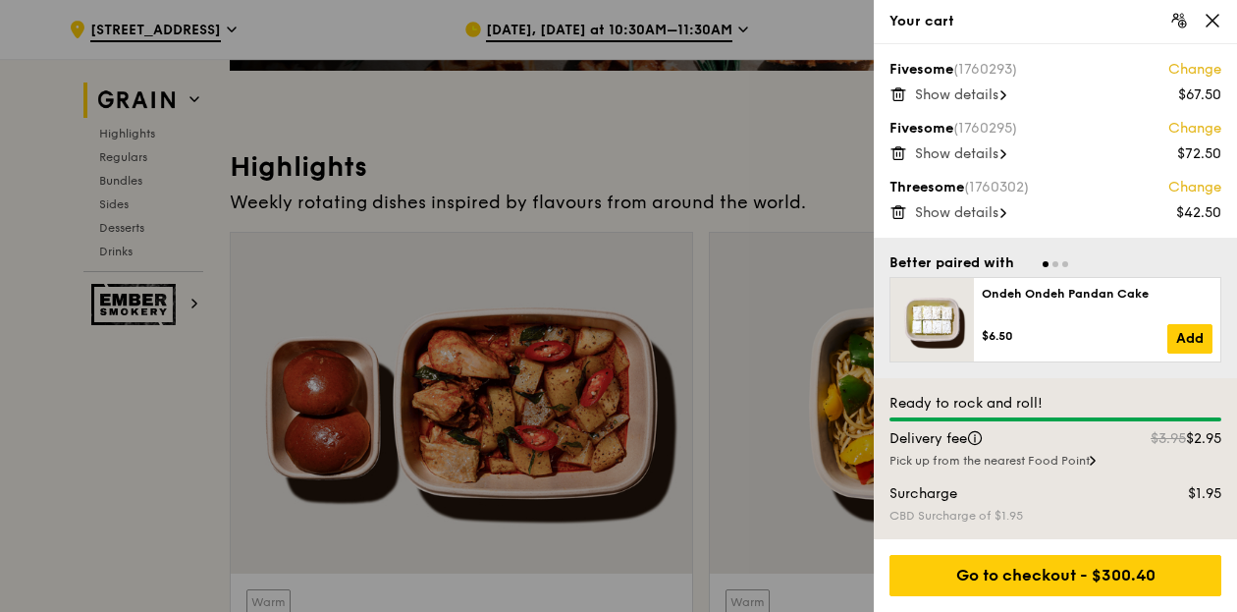
scroll to position [491, 0]
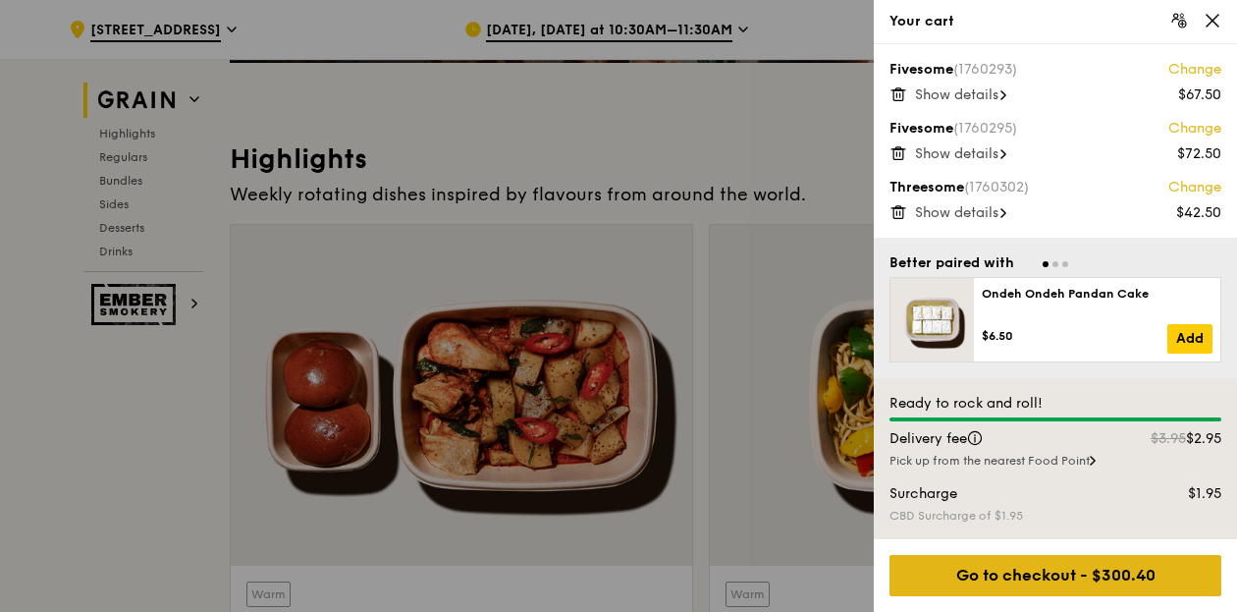
click at [1103, 567] on div "Go to checkout - $300.40" at bounding box center [1056, 575] width 332 height 41
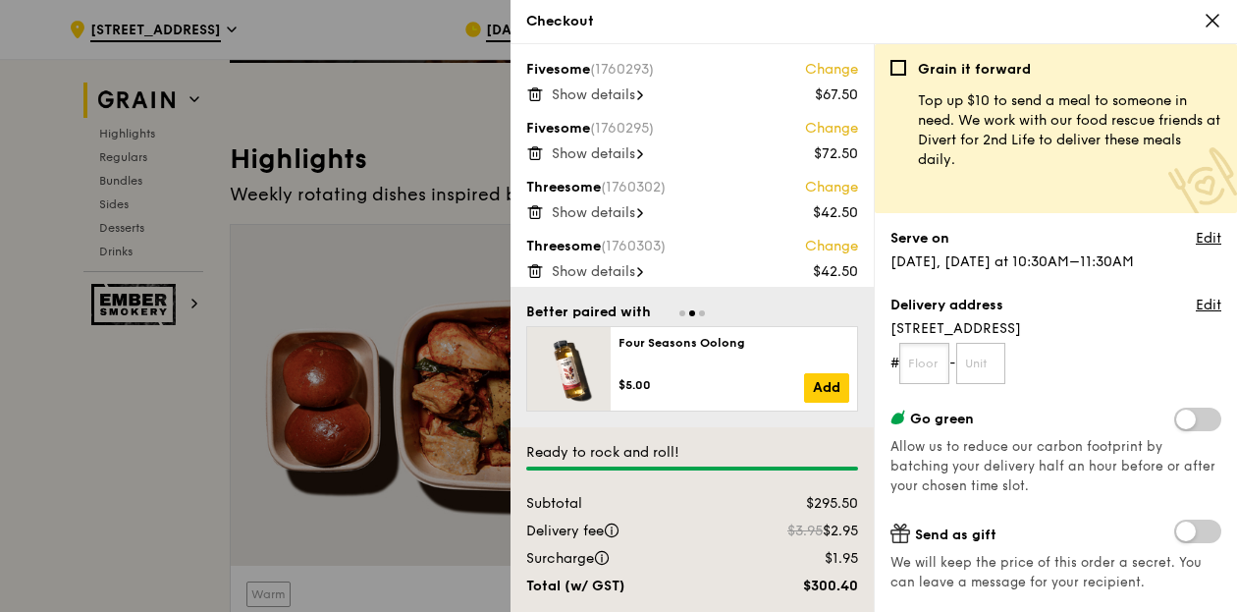
click at [920, 357] on input "text" at bounding box center [925, 363] width 50 height 41
type input "43"
type input "00"
click at [1196, 311] on link "Edit" at bounding box center [1209, 306] width 26 height 20
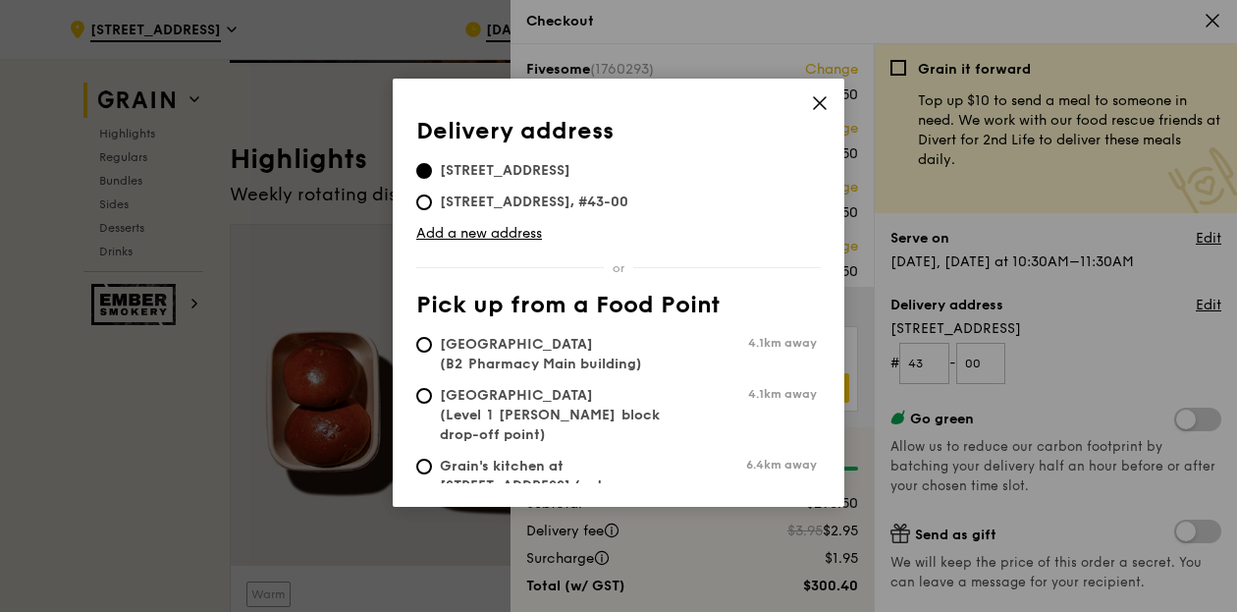
click at [619, 201] on span "1 Raffles Quay, 048583, #43-00" at bounding box center [534, 202] width 236 height 20
click at [432, 201] on input "1 Raffles Quay, 048583, #43-00" at bounding box center [424, 202] width 16 height 16
radio input "true"
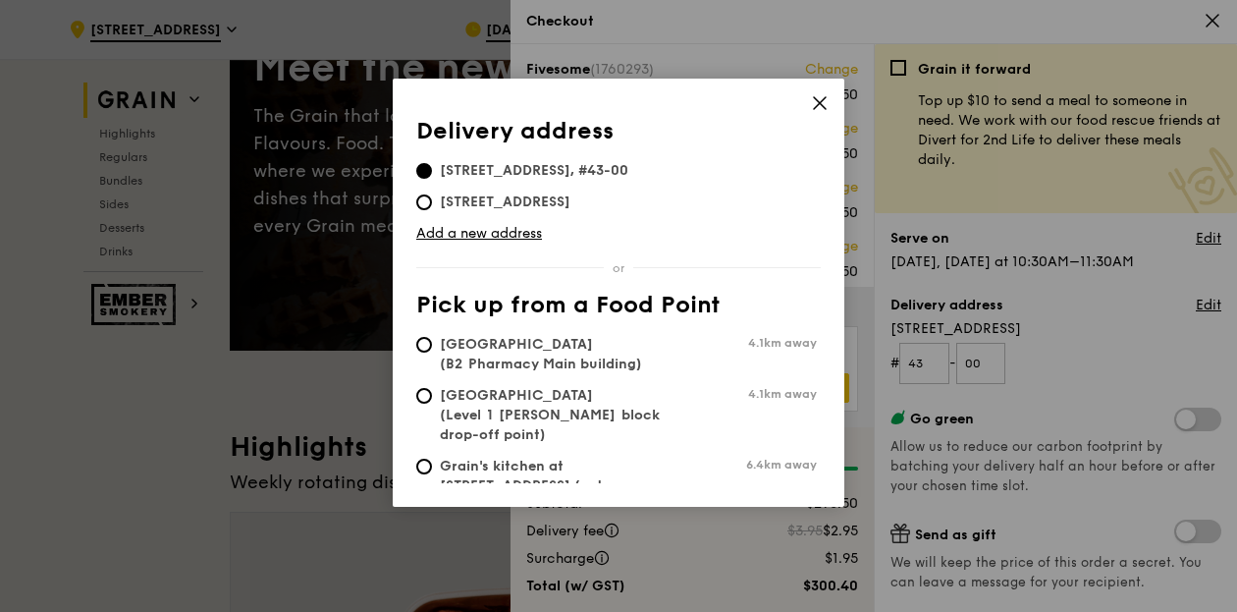
scroll to position [196, 0]
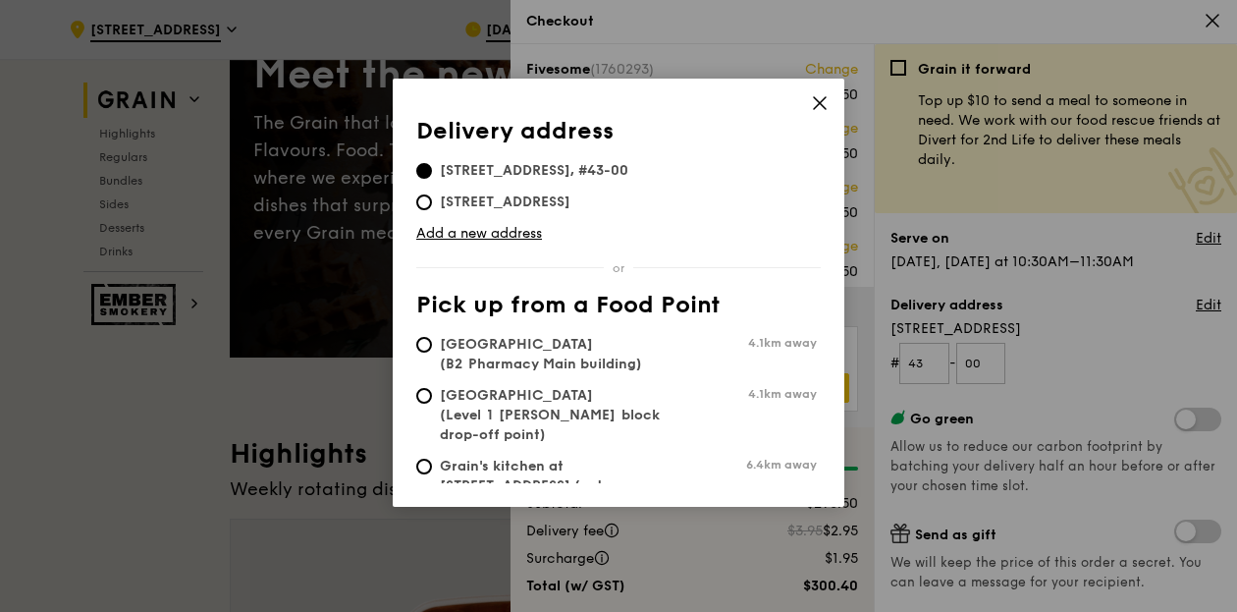
click at [814, 109] on icon at bounding box center [820, 103] width 12 height 12
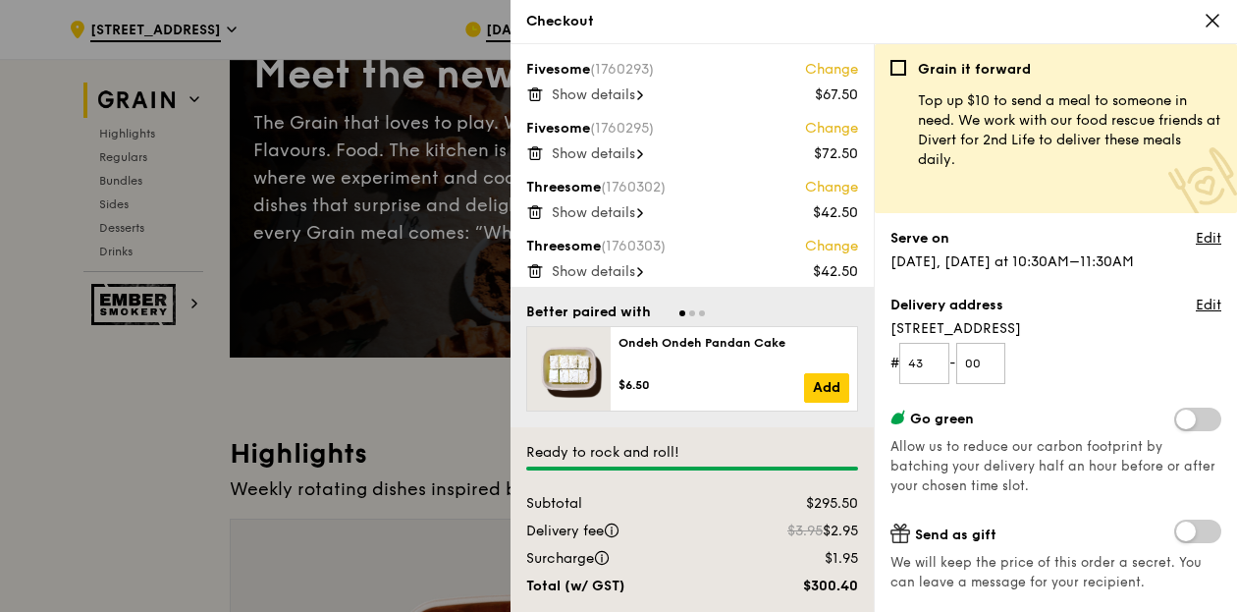
click at [1053, 347] on form "# 43 - 00" at bounding box center [1056, 363] width 331 height 41
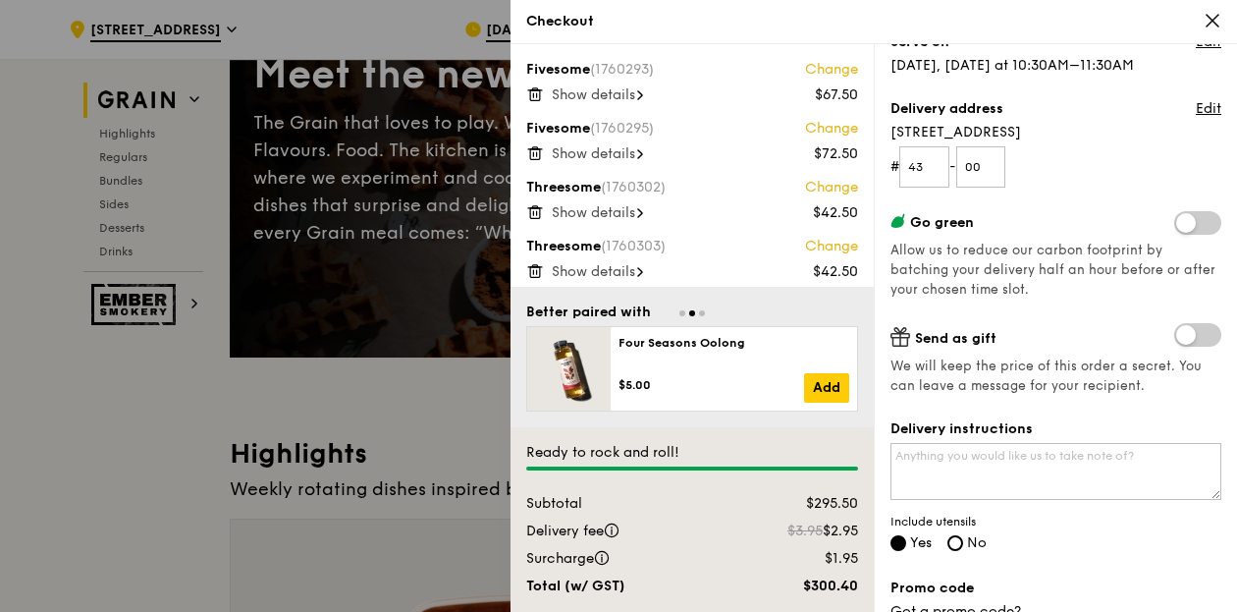
scroll to position [295, 0]
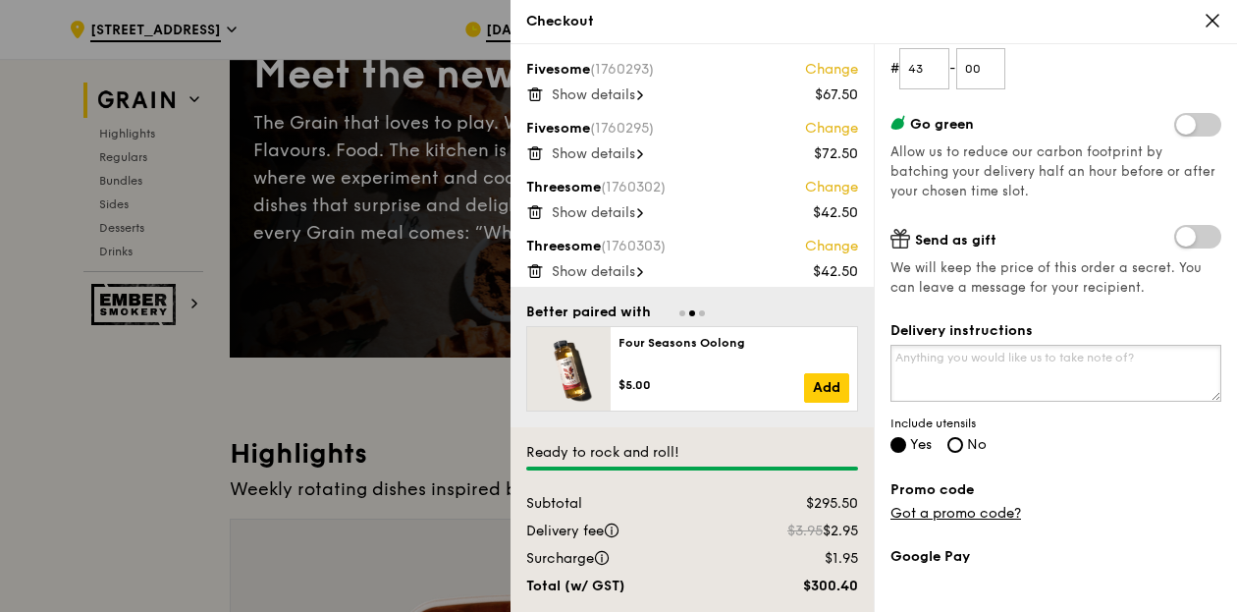
click at [1122, 358] on textarea "Delivery instructions" at bounding box center [1056, 373] width 331 height 57
click at [961, 357] on textarea "Pls deliver to North Tower level 43 reception." at bounding box center [1056, 373] width 331 height 57
click at [959, 355] on textarea "Pls deliver to North Tower level 43 reception." at bounding box center [1056, 373] width 331 height 57
click at [958, 355] on textarea "Pls deliver to North Tower level 43 reception." at bounding box center [1056, 373] width 331 height 57
click at [955, 355] on textarea "Pls deliver to North Tower level 43 reception." at bounding box center [1056, 373] width 331 height 57
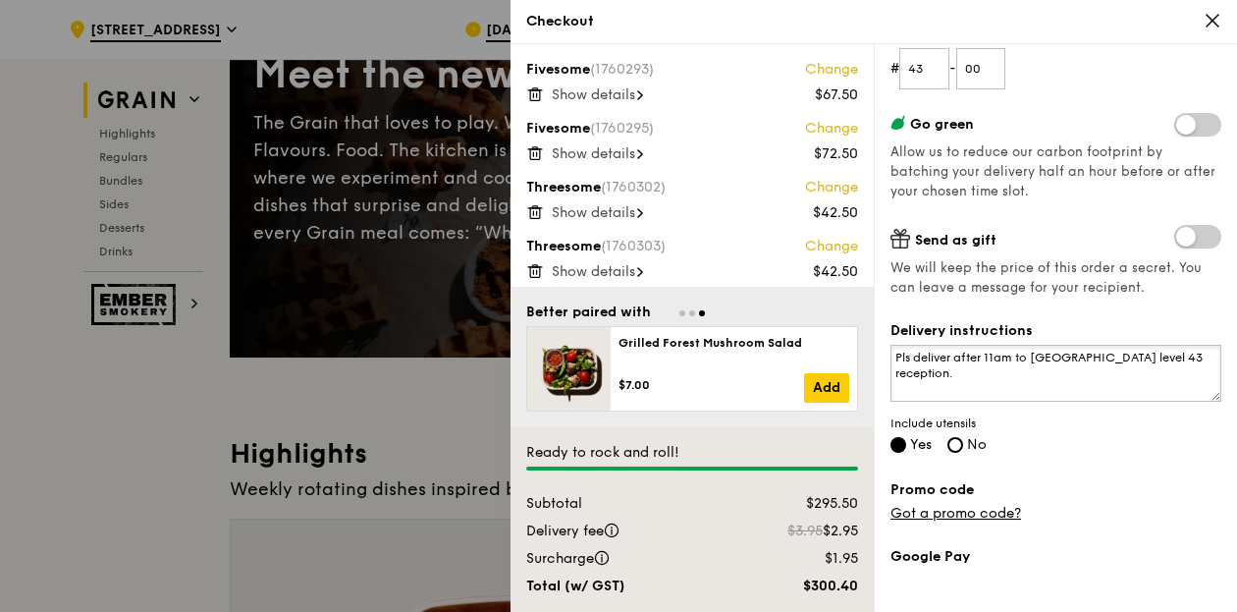
click at [960, 353] on textarea "Pls deliver after 11am to North Tower level 43 reception." at bounding box center [1056, 373] width 331 height 57
click at [1006, 372] on textarea "Pls deliver between 11-11.30am to North Tower level 43 reception." at bounding box center [1056, 373] width 331 height 57
click at [1004, 382] on textarea "Pls deliver between 11-11.30am to North Tower level 43 reception." at bounding box center [1056, 373] width 331 height 57
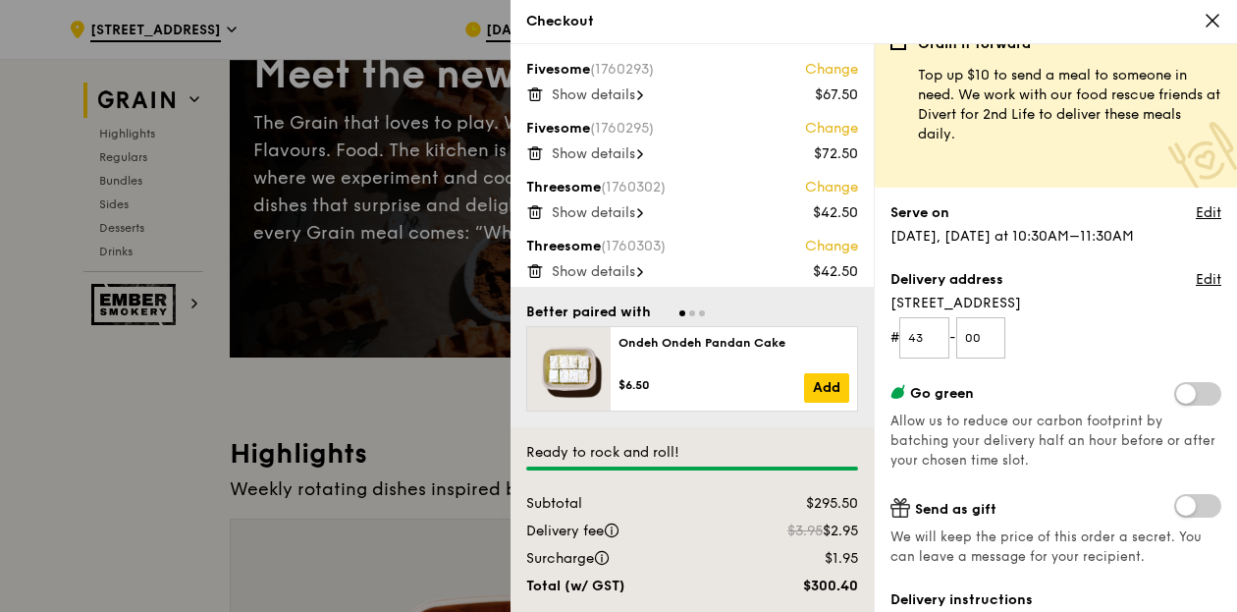
scroll to position [0, 0]
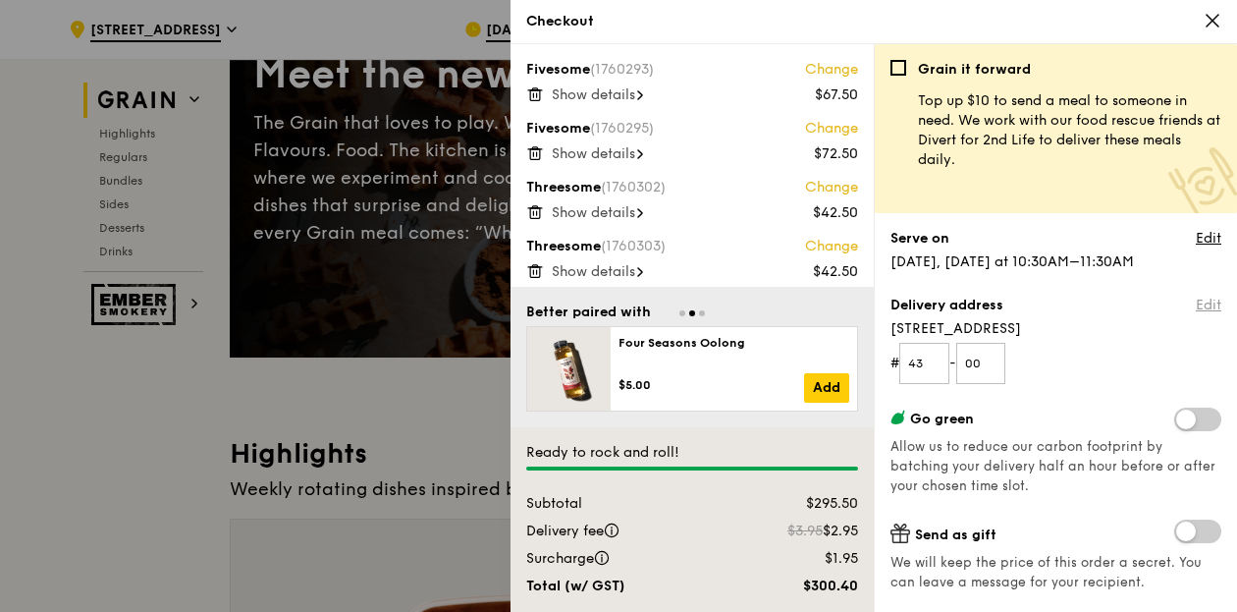
type textarea "Pls deliver between 11-11.30am to North Tower level 43 reception. Thanks"
click at [1198, 305] on link "Edit" at bounding box center [1209, 306] width 26 height 20
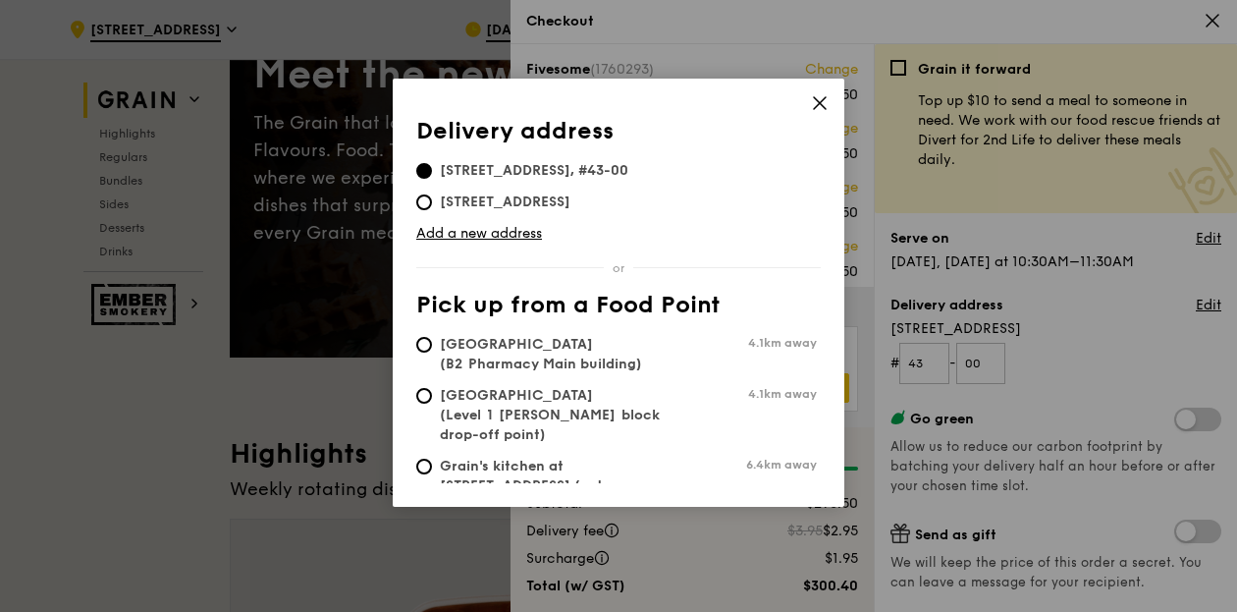
click at [832, 110] on div "Delivery address Pick up from a Food Point Delivery address 1 Raffles Quay, 048…" at bounding box center [619, 293] width 452 height 428
click at [819, 97] on icon at bounding box center [820, 103] width 18 height 18
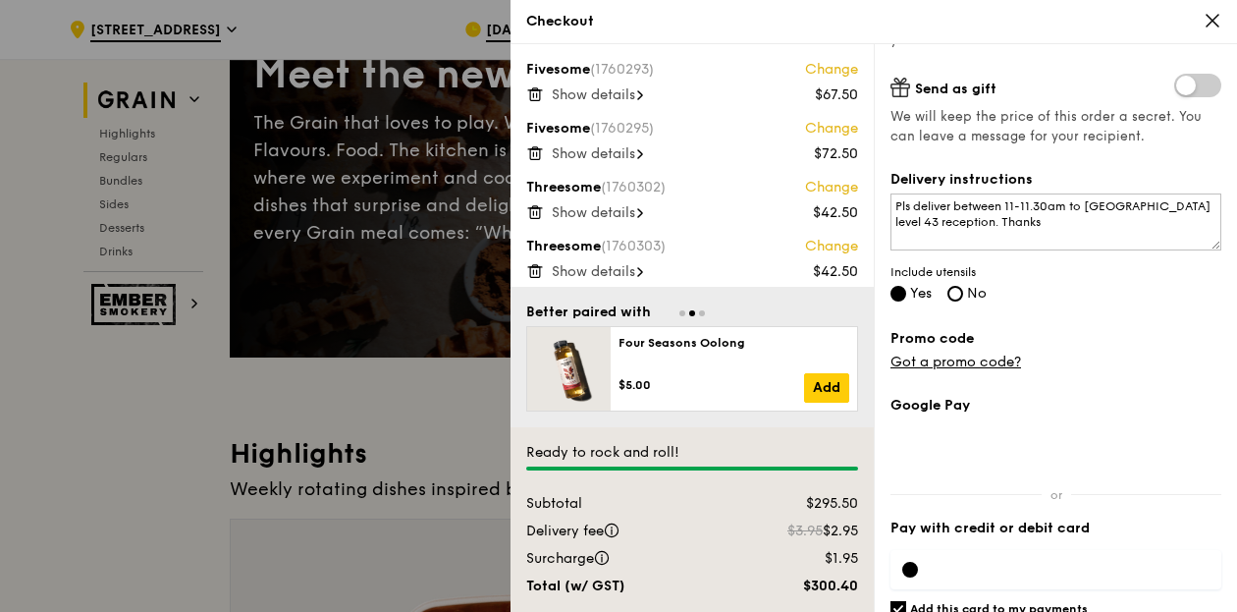
scroll to position [517, 0]
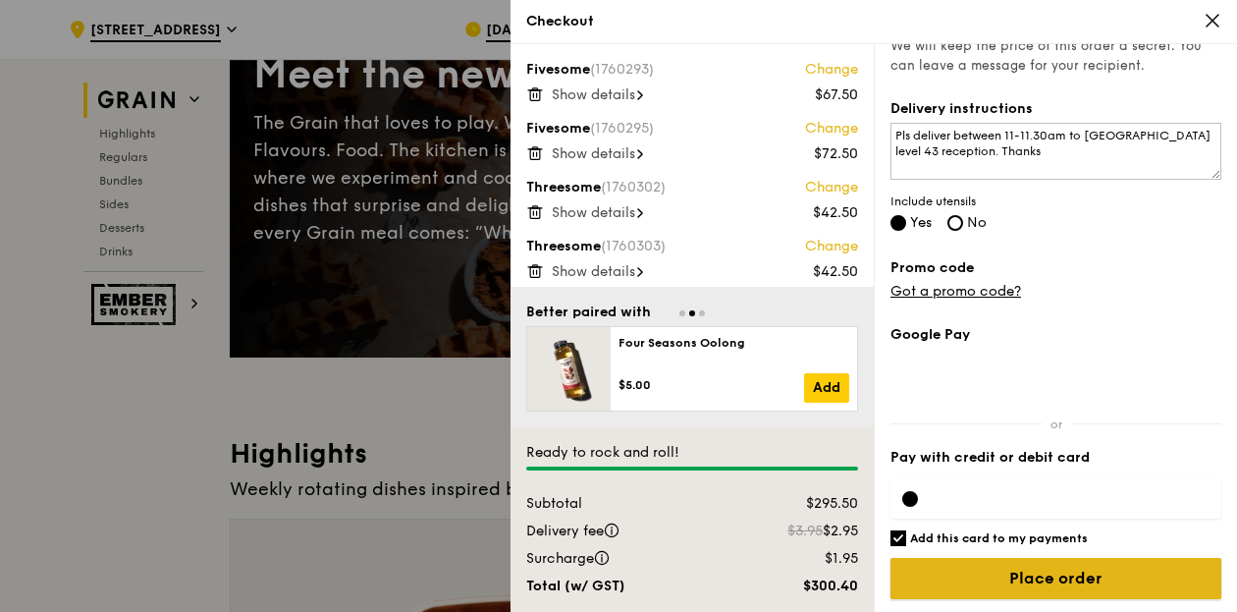
click at [982, 562] on input "Place order" at bounding box center [1056, 578] width 331 height 41
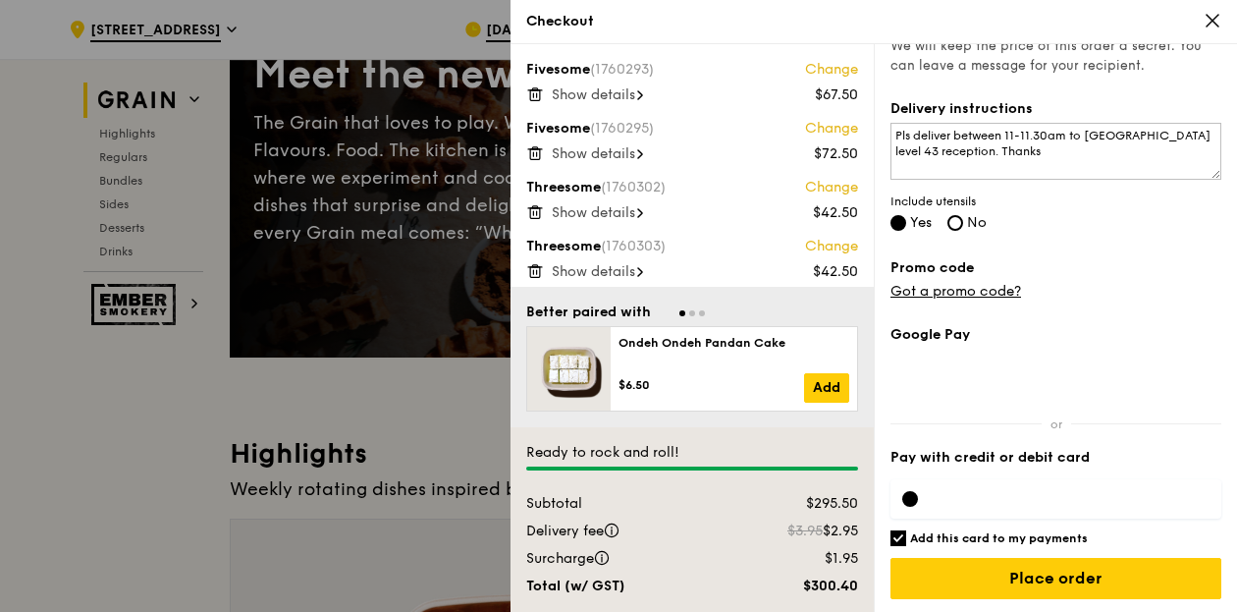
click at [980, 539] on h6 "Add this card to my payments" at bounding box center [999, 538] width 178 height 16
click at [906, 539] on input "Add this card to my payments" at bounding box center [899, 538] width 16 height 16
checkbox input "false"
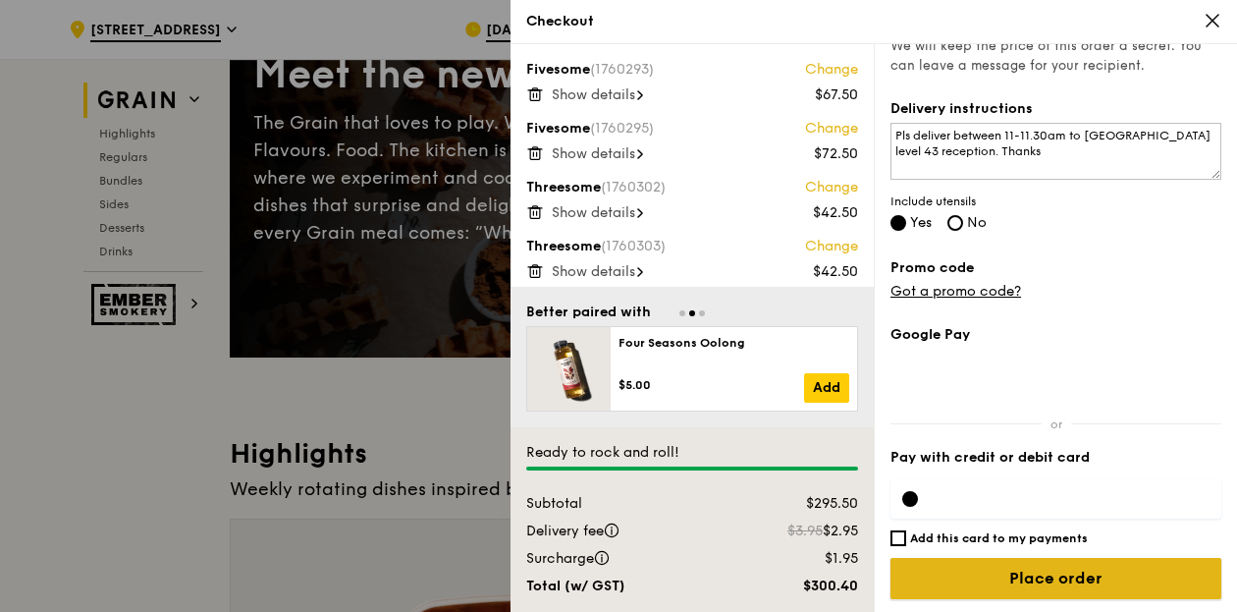
click at [978, 573] on input "Place order" at bounding box center [1056, 578] width 331 height 41
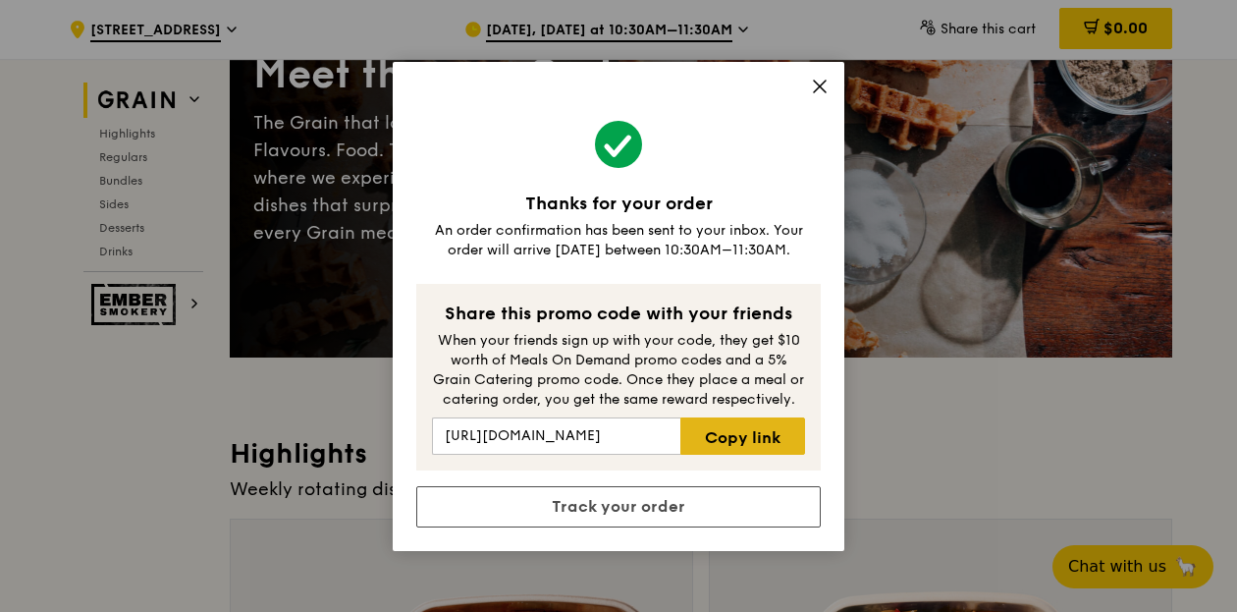
click at [754, 449] on link "Copy link" at bounding box center [743, 435] width 125 height 37
click at [823, 85] on icon at bounding box center [820, 87] width 18 height 18
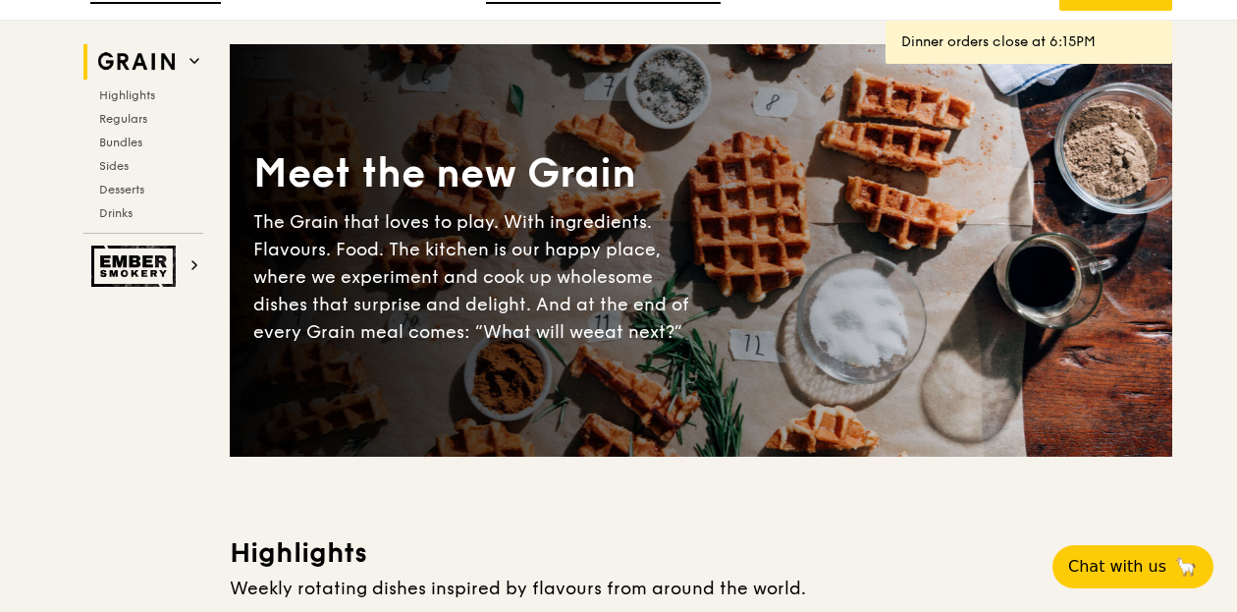
scroll to position [0, 0]
